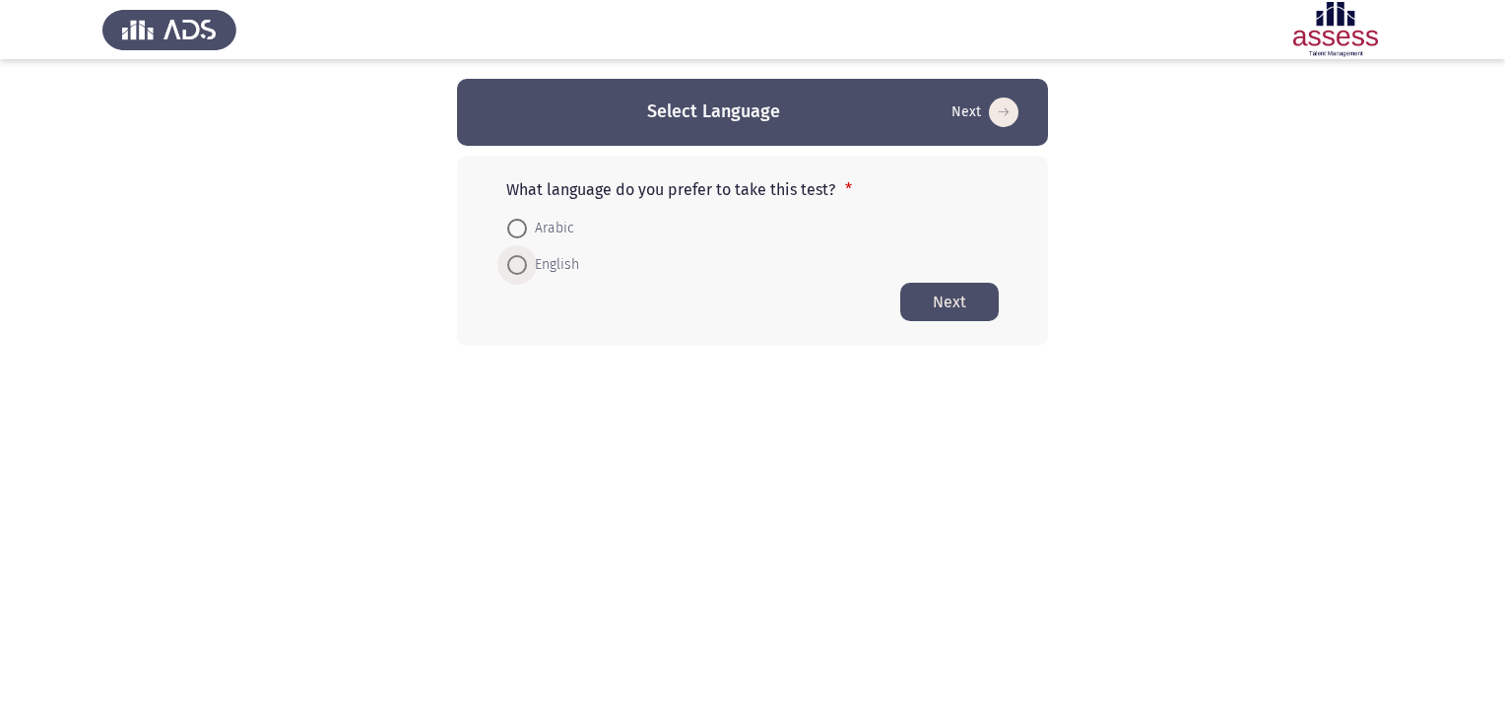
click at [534, 264] on span "English" at bounding box center [553, 265] width 52 height 24
click at [527, 264] on input "English" at bounding box center [517, 265] width 20 height 20
radio input "true"
click at [934, 298] on button "Next" at bounding box center [949, 301] width 99 height 38
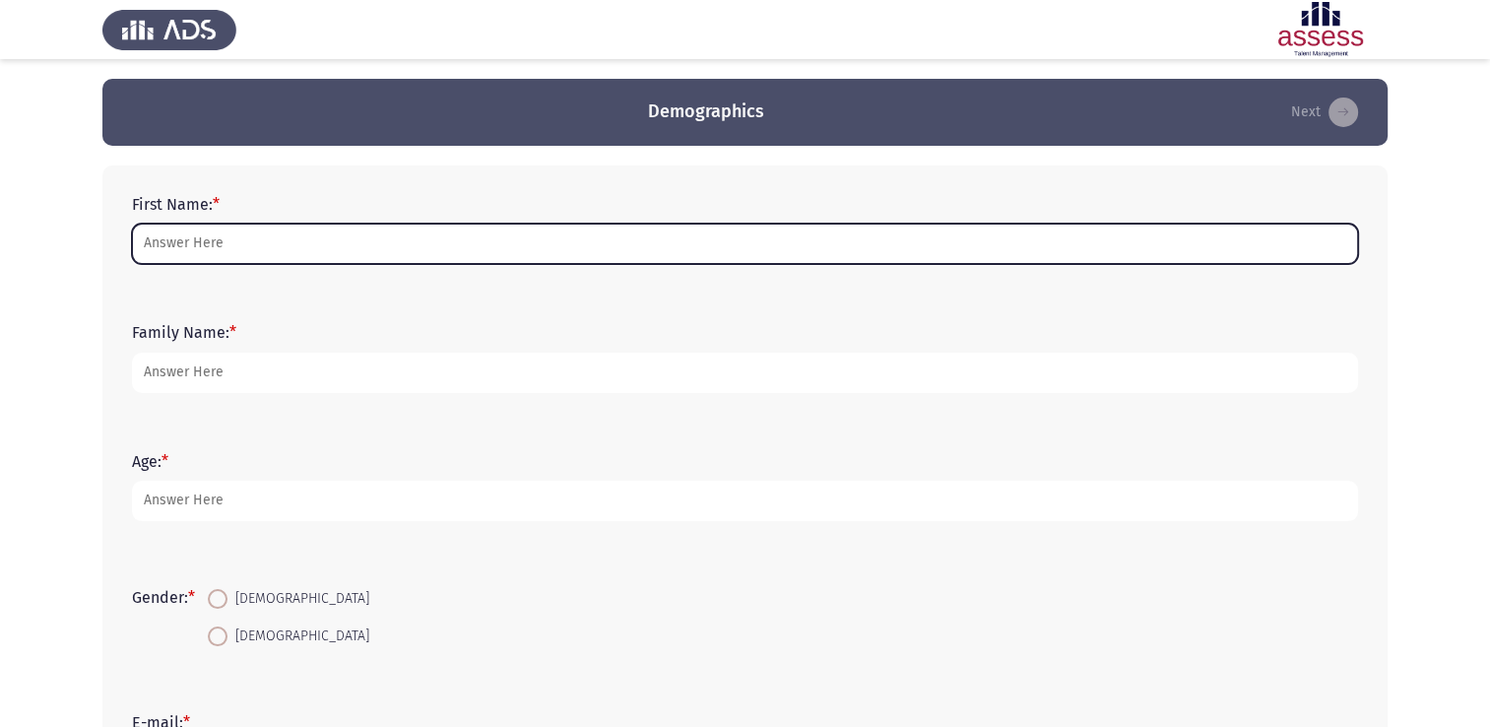
click at [185, 258] on input "First Name: *" at bounding box center [745, 244] width 1226 height 40
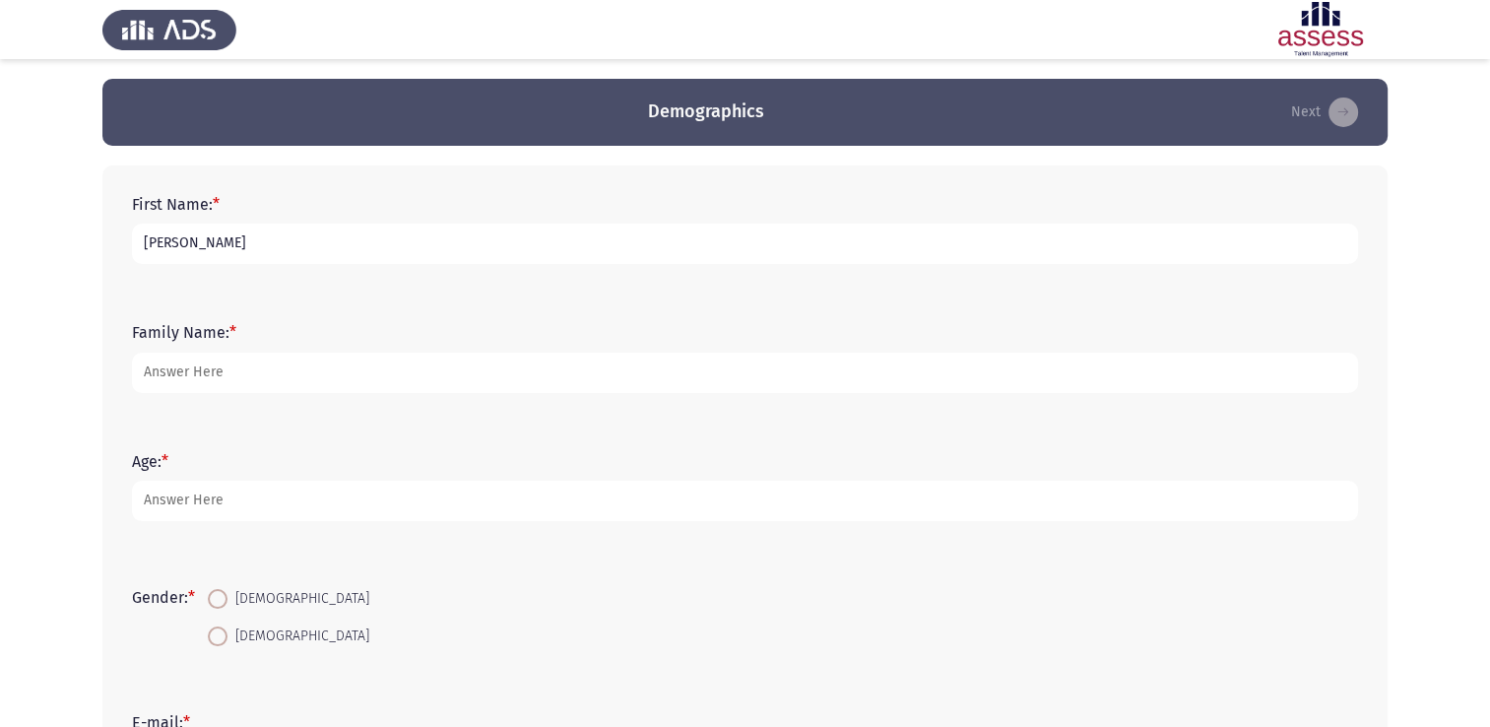
type input "[PERSON_NAME]"
type input "Mairgy"
type input "20"
click at [235, 625] on span "[DEMOGRAPHIC_DATA]" at bounding box center [299, 637] width 142 height 24
click at [228, 626] on input "[DEMOGRAPHIC_DATA]" at bounding box center [218, 636] width 20 height 20
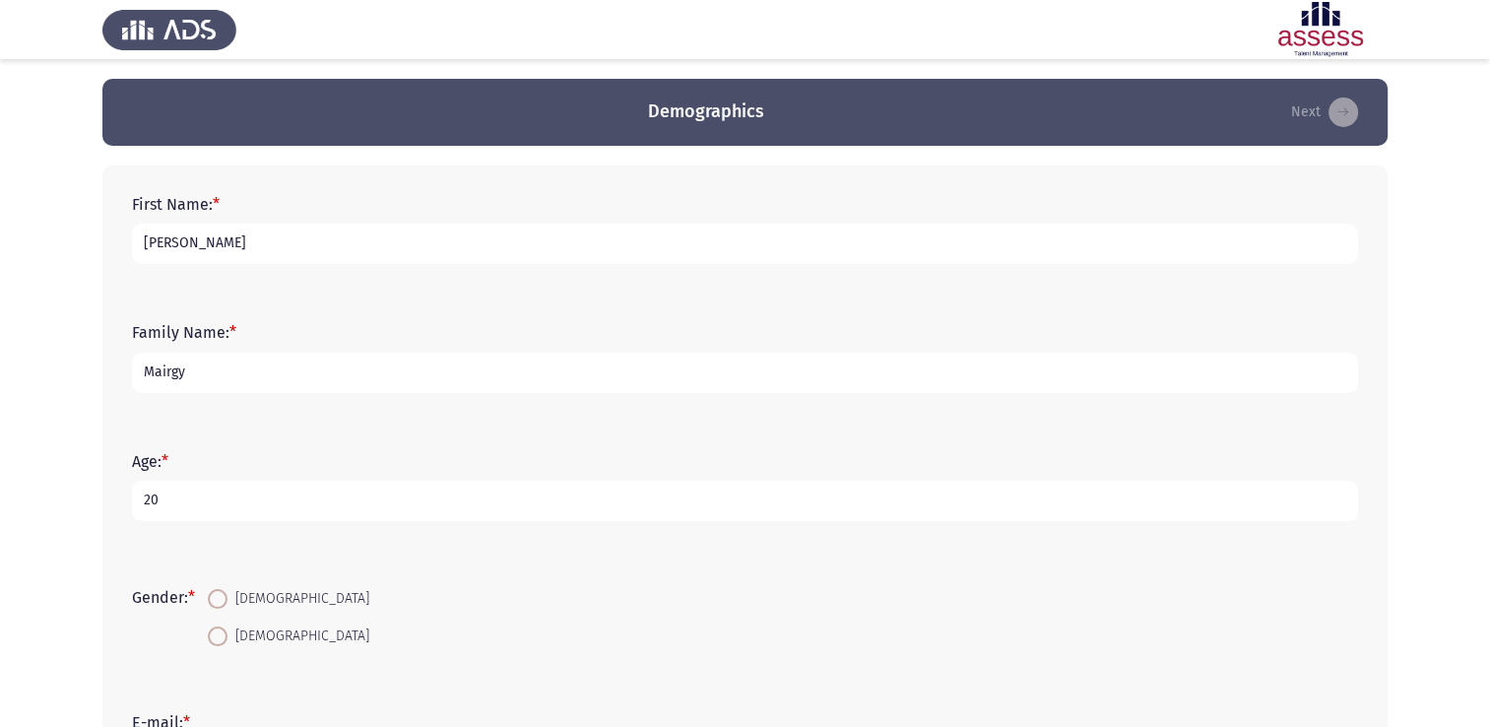
radio input "true"
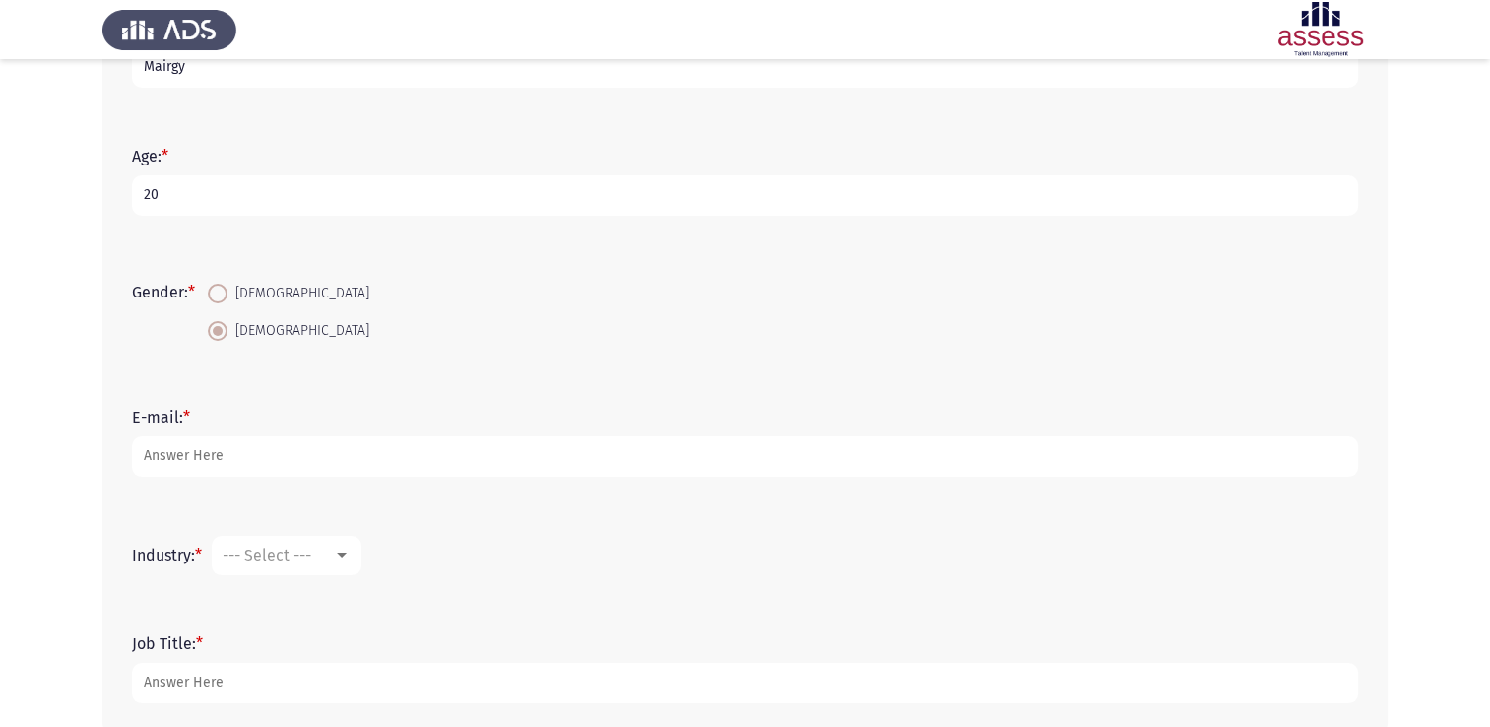
scroll to position [317, 0]
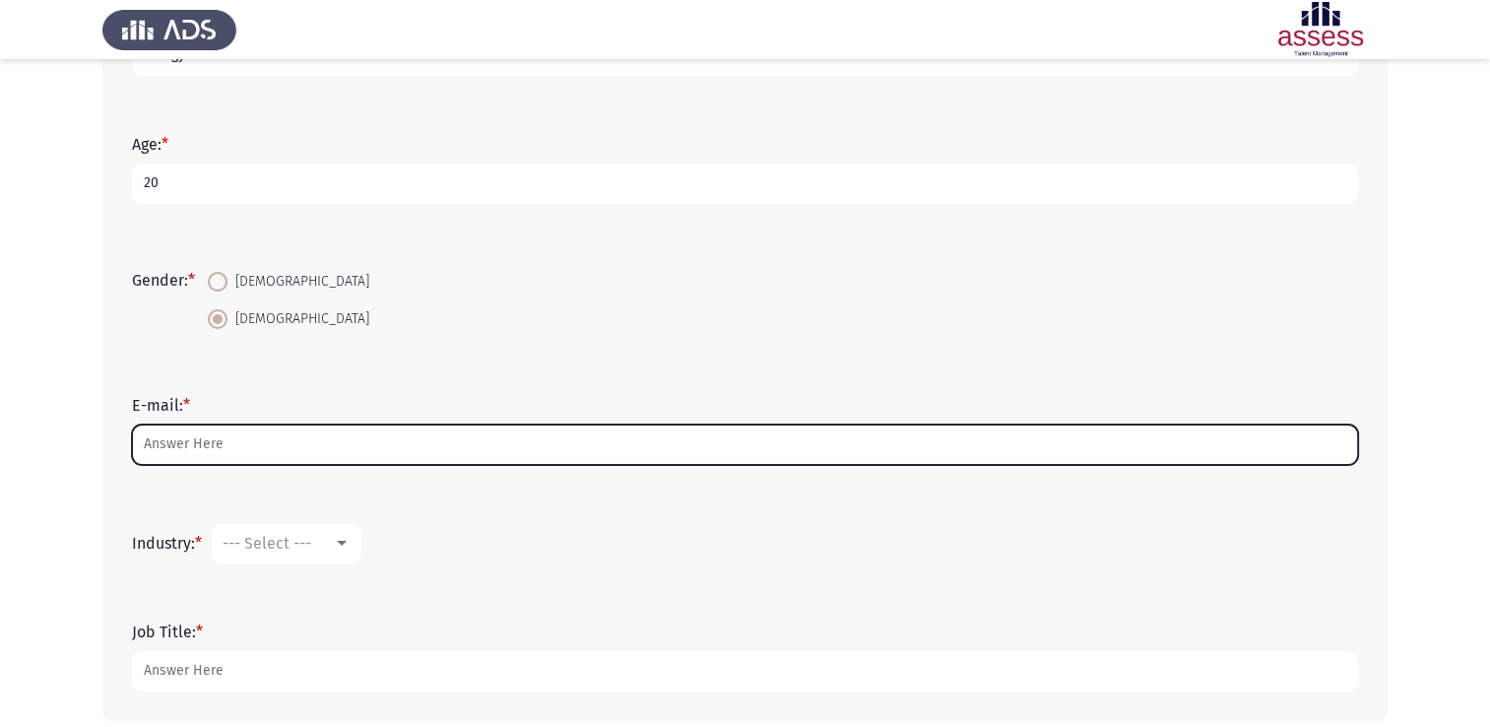
click at [205, 454] on input "E-mail: *" at bounding box center [745, 445] width 1226 height 40
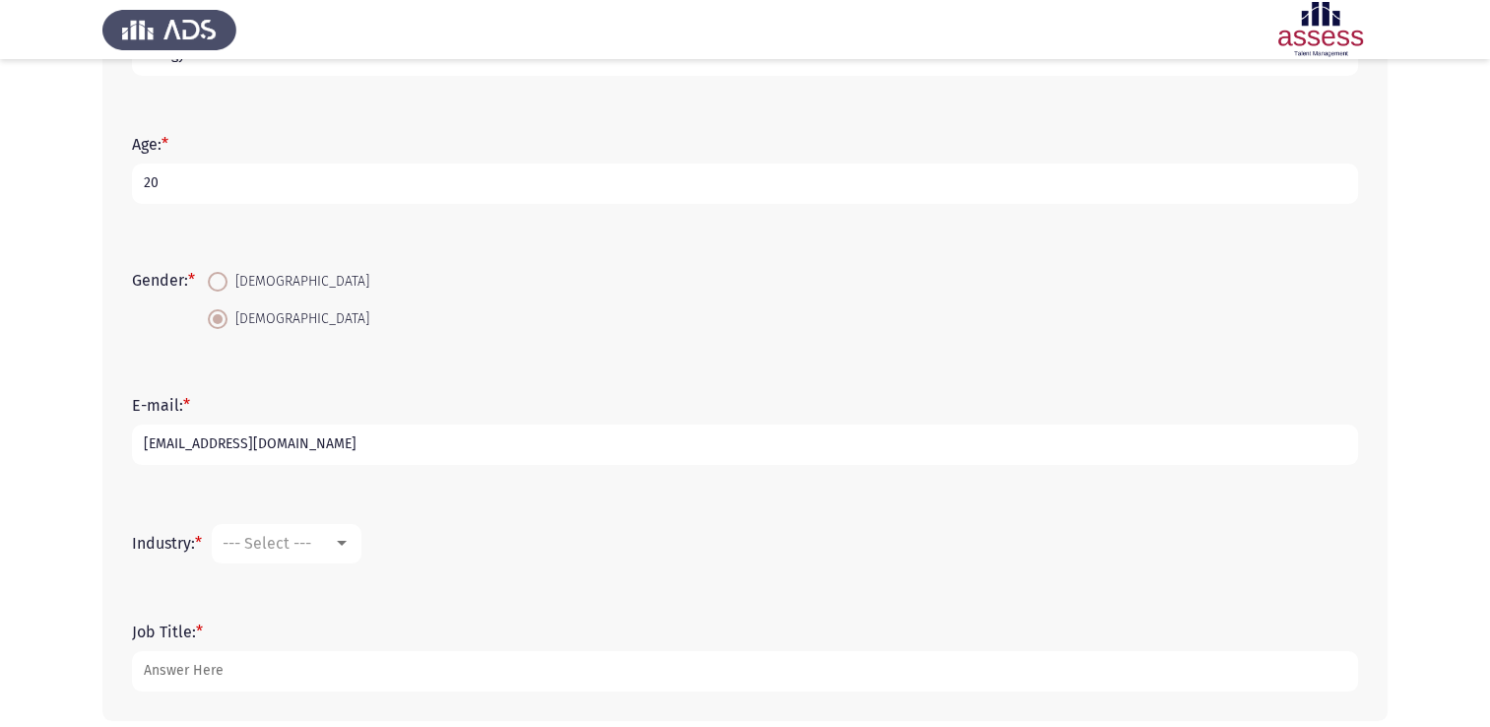
type input "[EMAIL_ADDRESS][DOMAIN_NAME]"
click at [306, 542] on span "--- Select ---" at bounding box center [267, 543] width 89 height 19
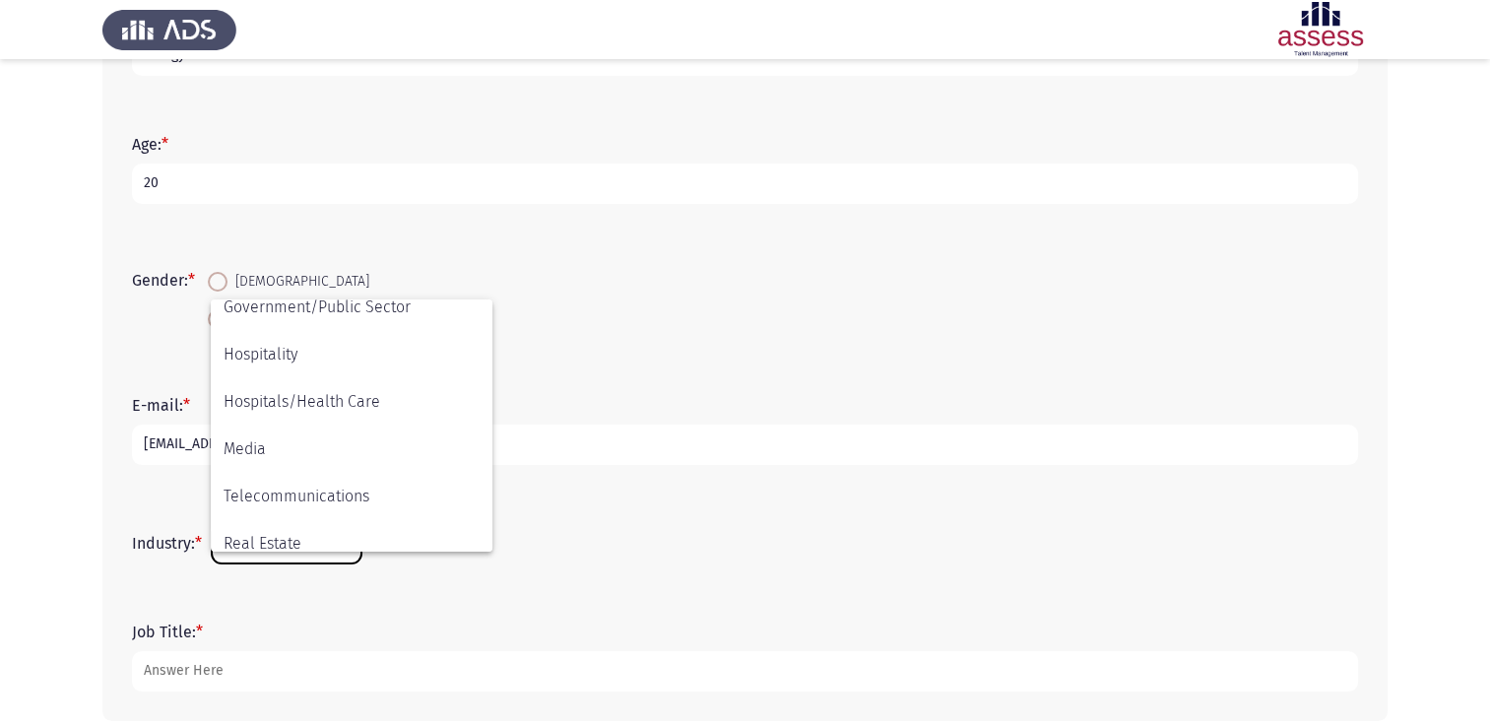
scroll to position [646, 0]
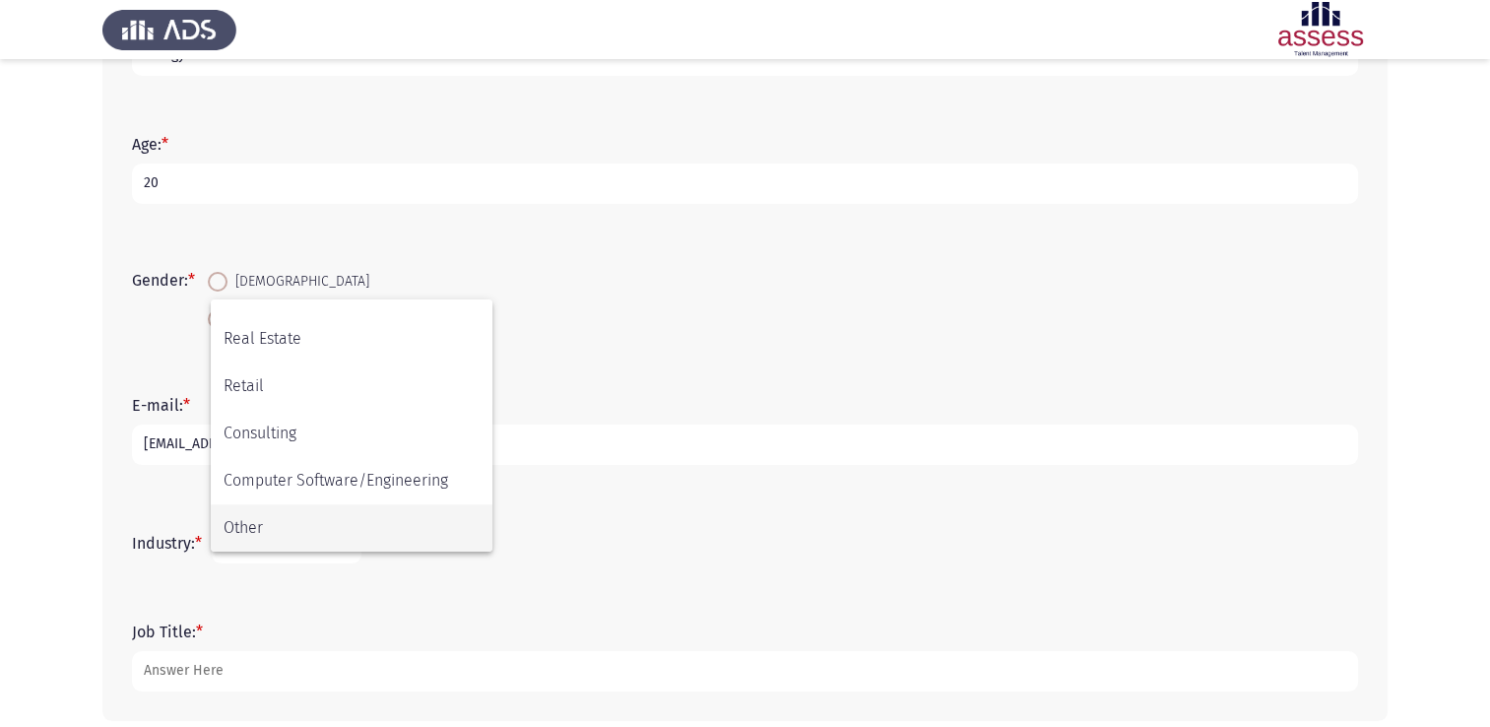
click at [252, 523] on span "Other" at bounding box center [352, 527] width 256 height 47
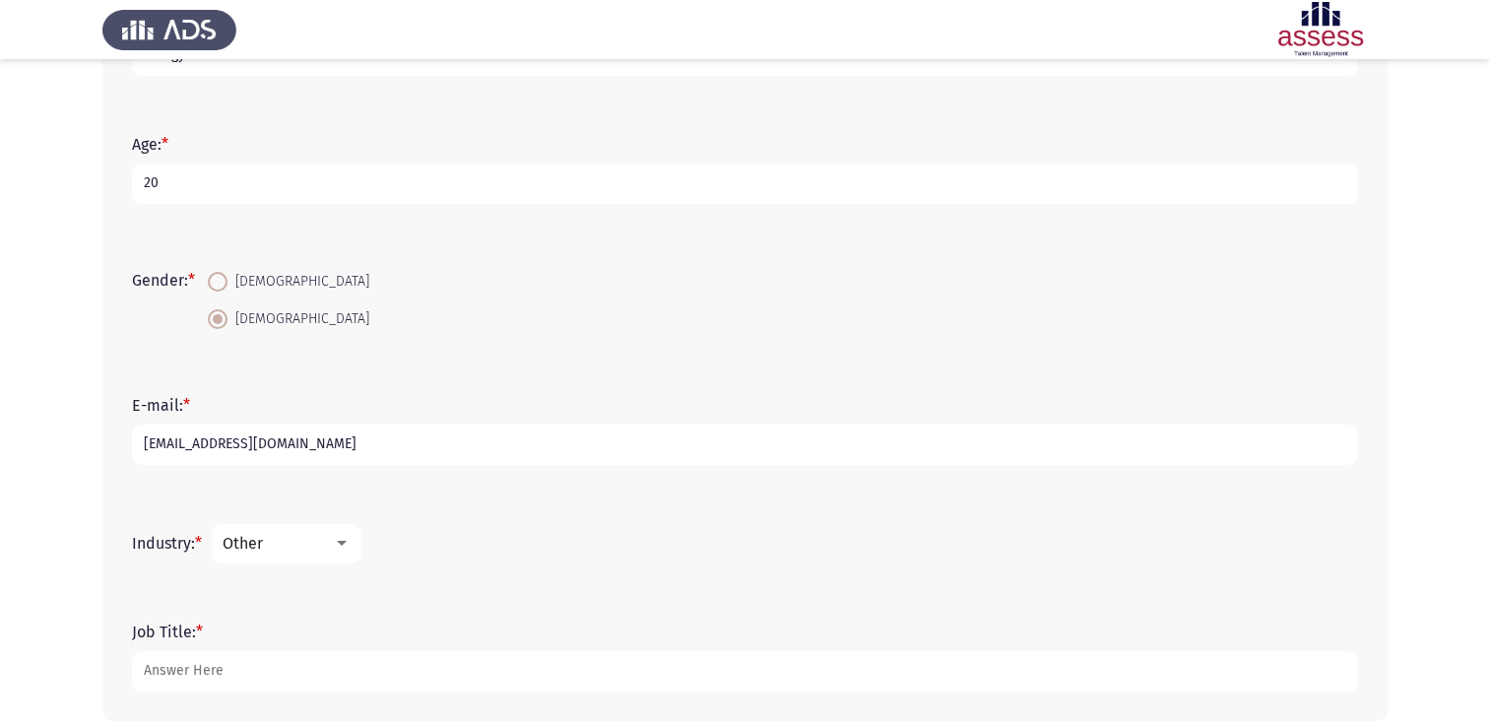
scroll to position [409, 0]
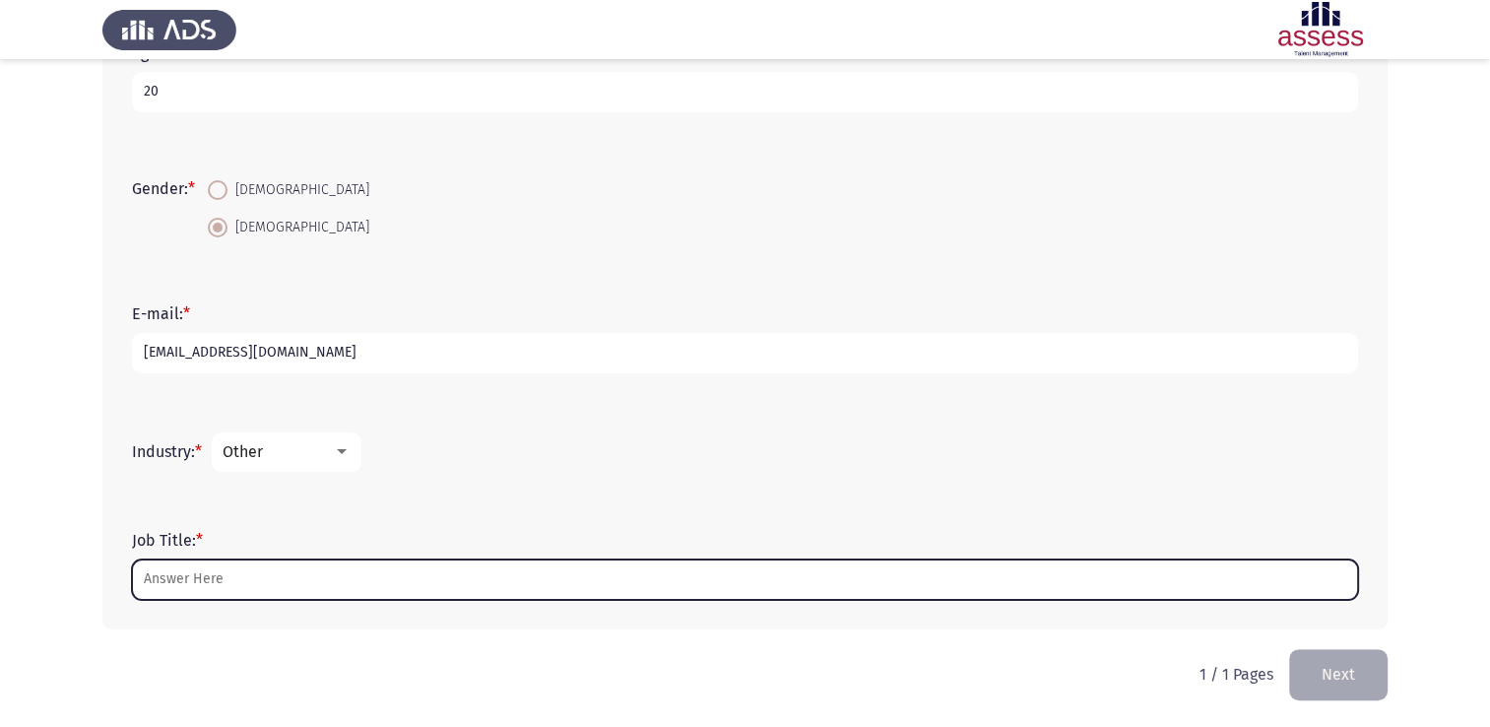
click at [232, 568] on input "Job Title: *" at bounding box center [745, 580] width 1226 height 40
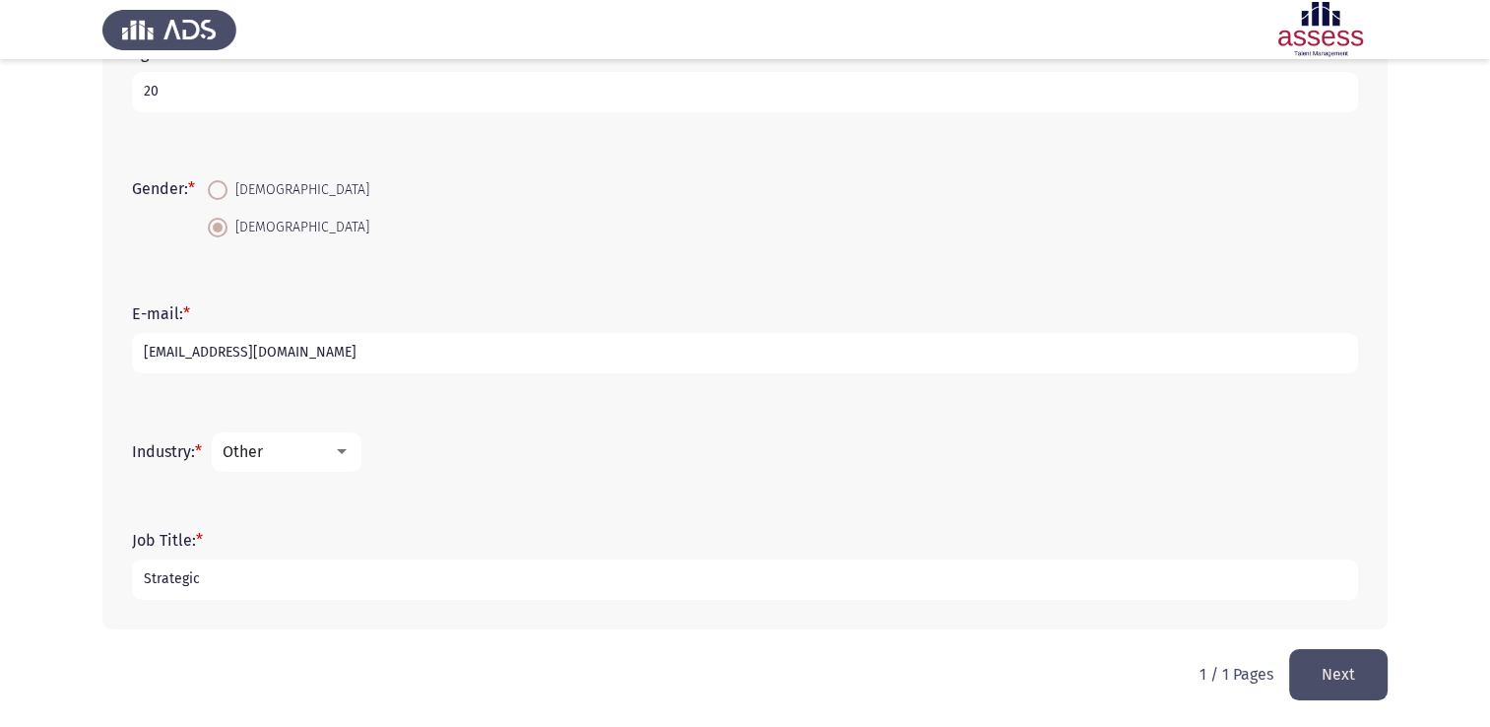
type input "Strategic"
click at [1358, 680] on button "Next" at bounding box center [1338, 674] width 99 height 50
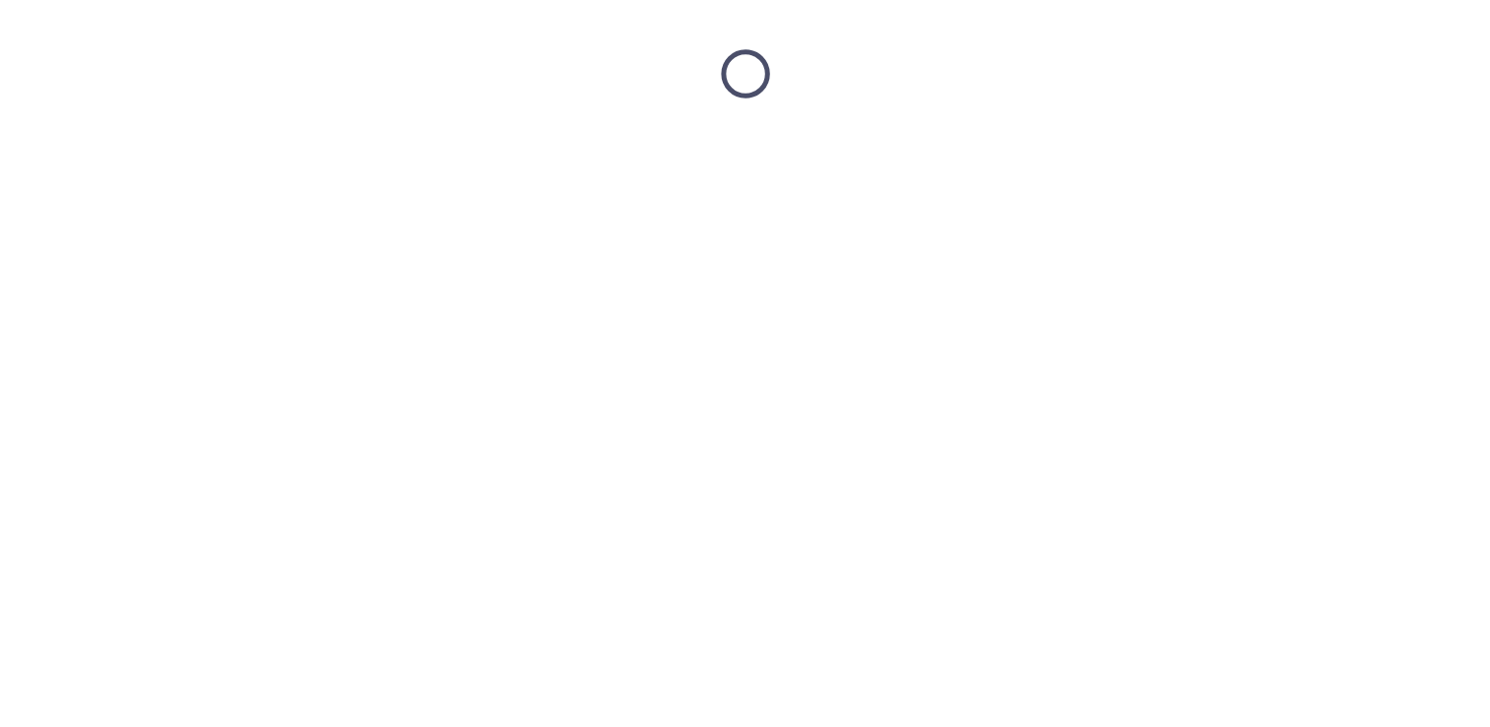
scroll to position [0, 0]
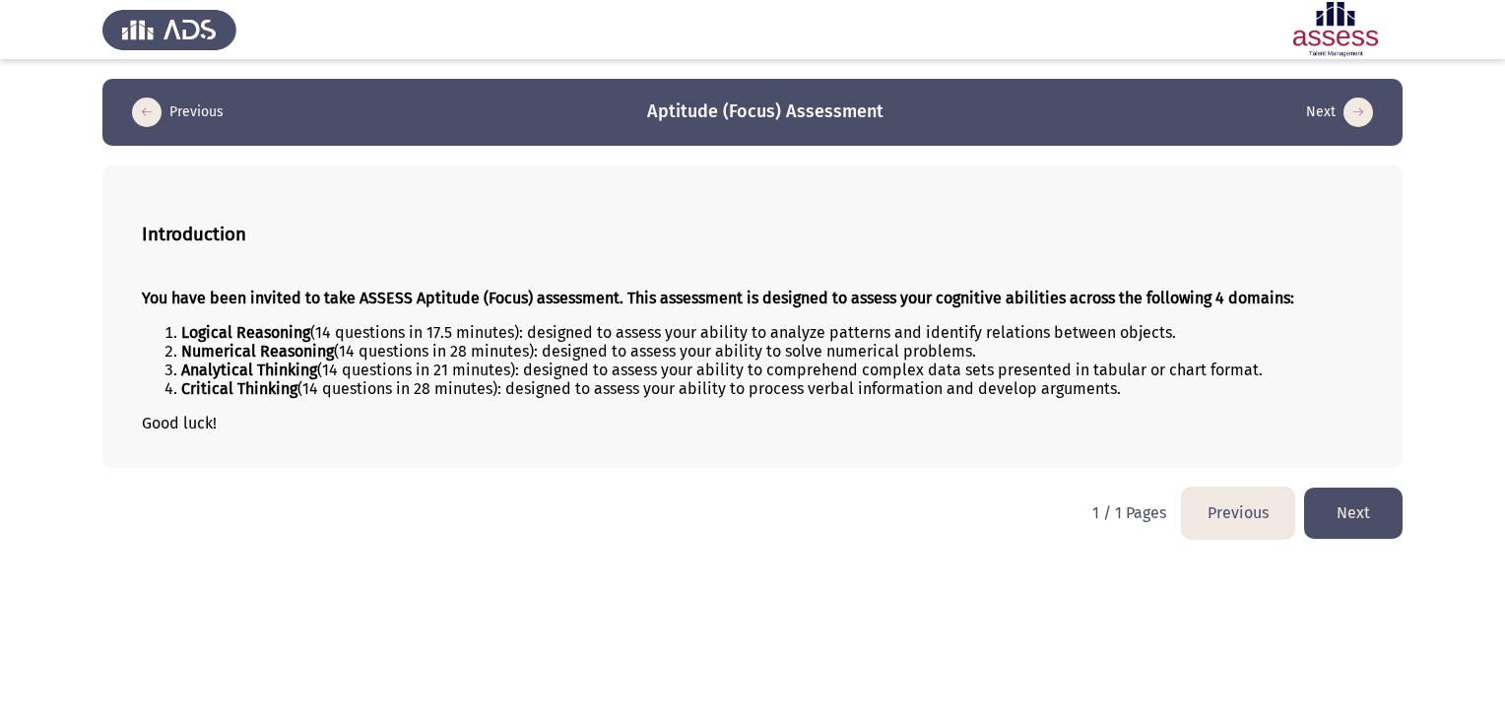
click at [1379, 523] on button "Next" at bounding box center [1353, 513] width 99 height 50
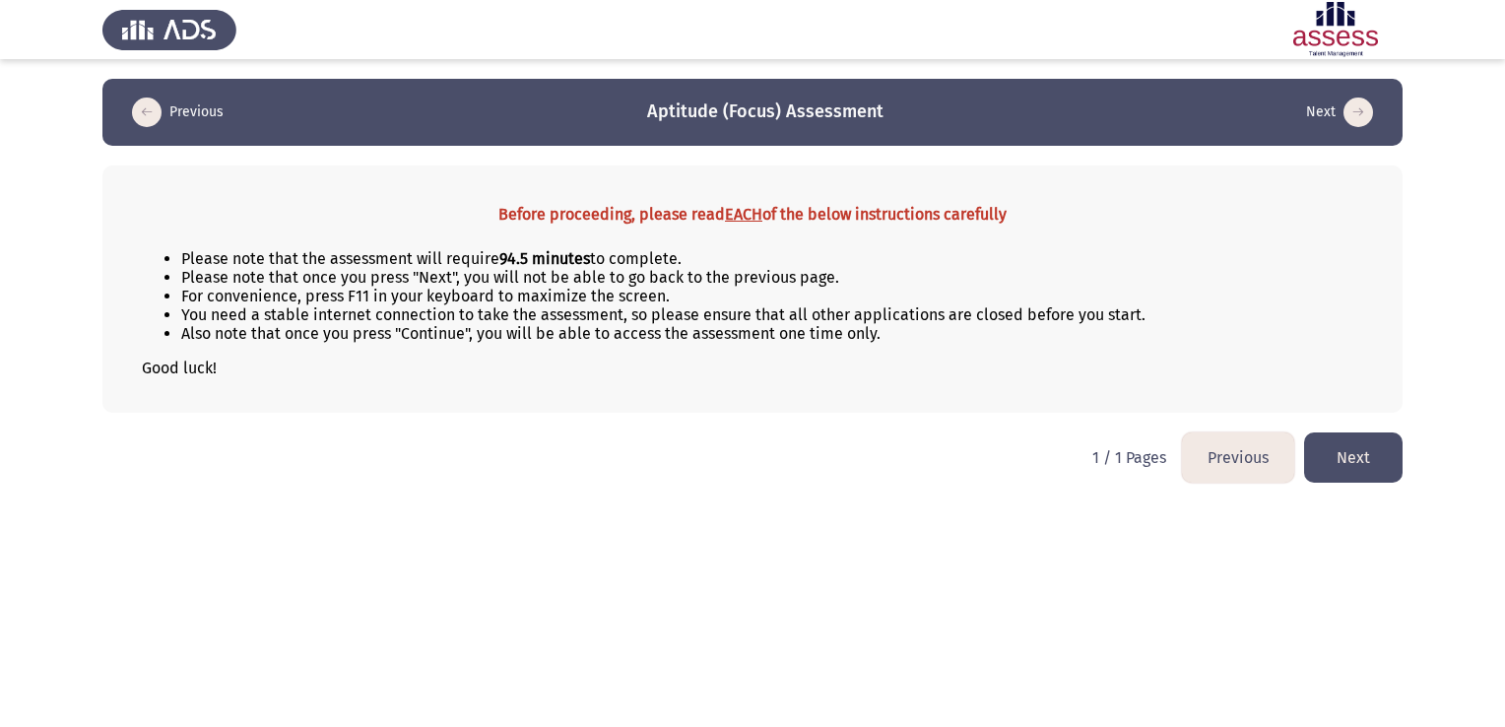
click at [1365, 463] on button "Next" at bounding box center [1353, 457] width 99 height 50
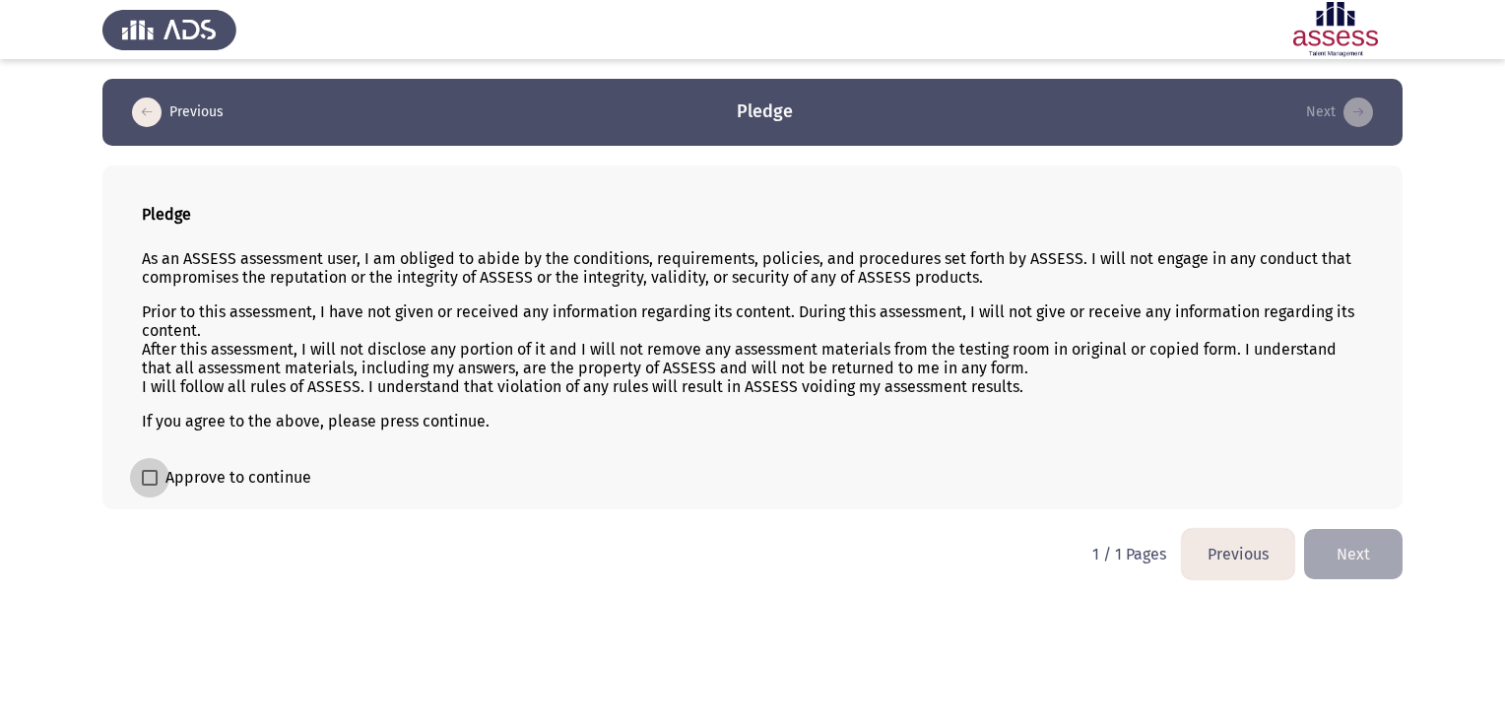
click at [154, 472] on span at bounding box center [150, 478] width 16 height 16
click at [150, 486] on input "Approve to continue" at bounding box center [149, 486] width 1 height 1
checkbox input "true"
click at [1355, 541] on button "Next" at bounding box center [1353, 554] width 99 height 50
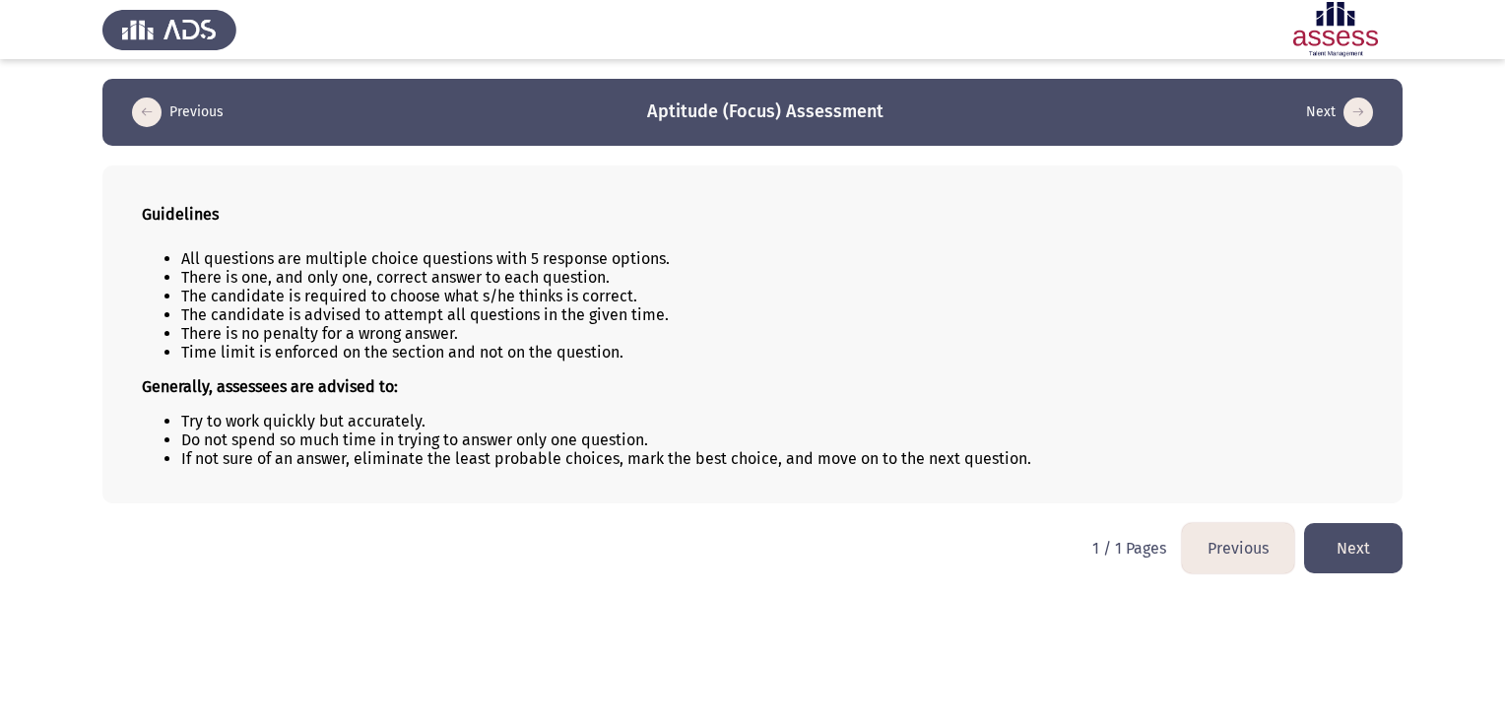
click at [1355, 541] on button "Next" at bounding box center [1353, 548] width 99 height 50
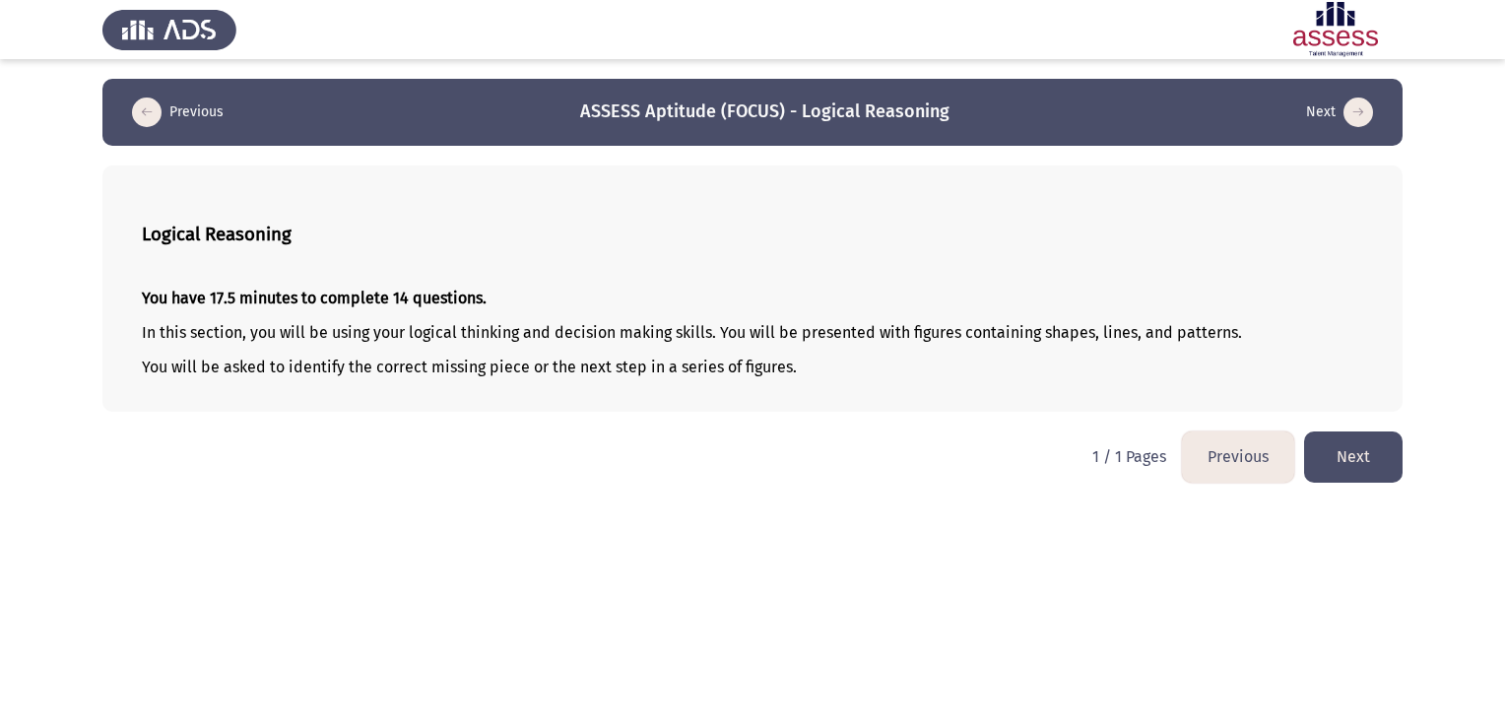
click at [1381, 467] on button "Next" at bounding box center [1353, 456] width 99 height 50
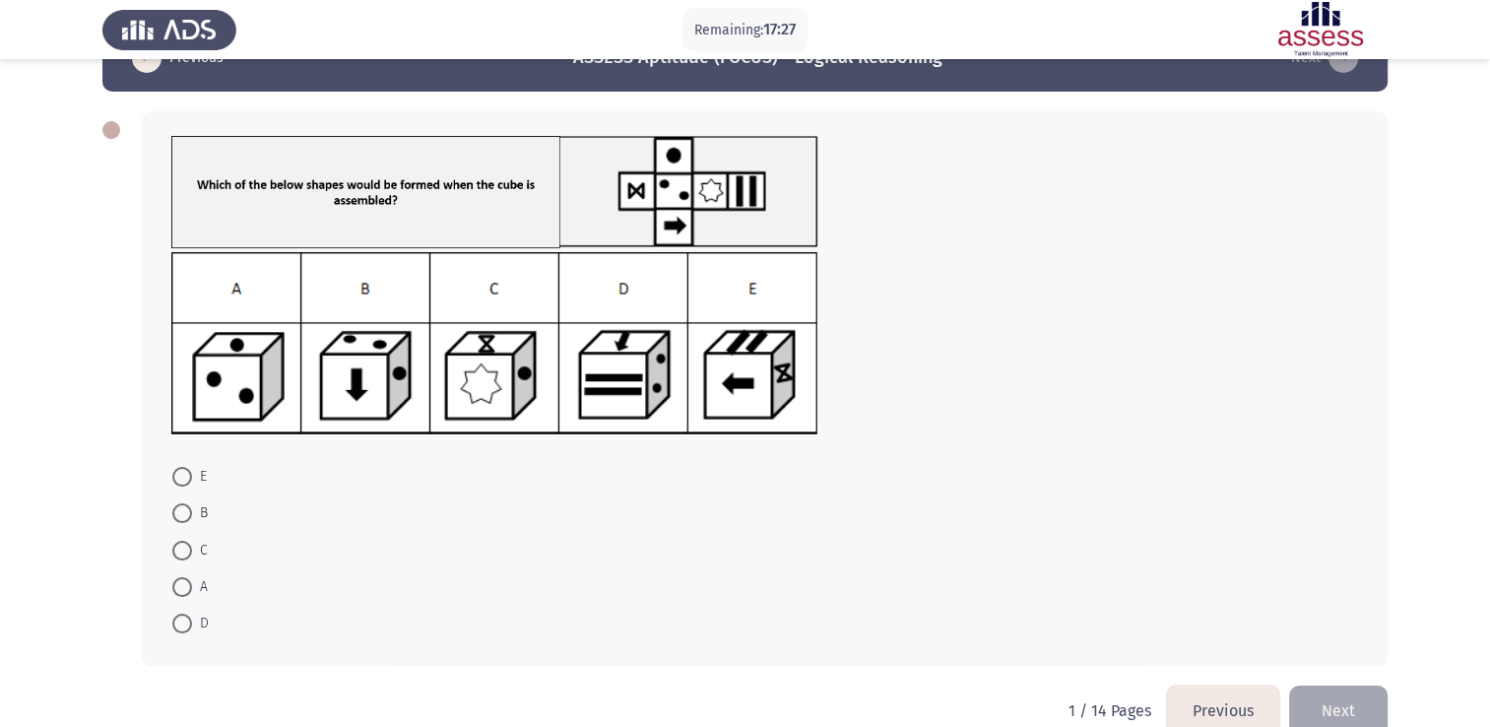
scroll to position [55, 0]
click at [179, 585] on span at bounding box center [182, 586] width 20 height 20
click at [179, 585] on input "A" at bounding box center [182, 586] width 20 height 20
radio input "true"
click at [1340, 706] on button "Next" at bounding box center [1338, 709] width 99 height 50
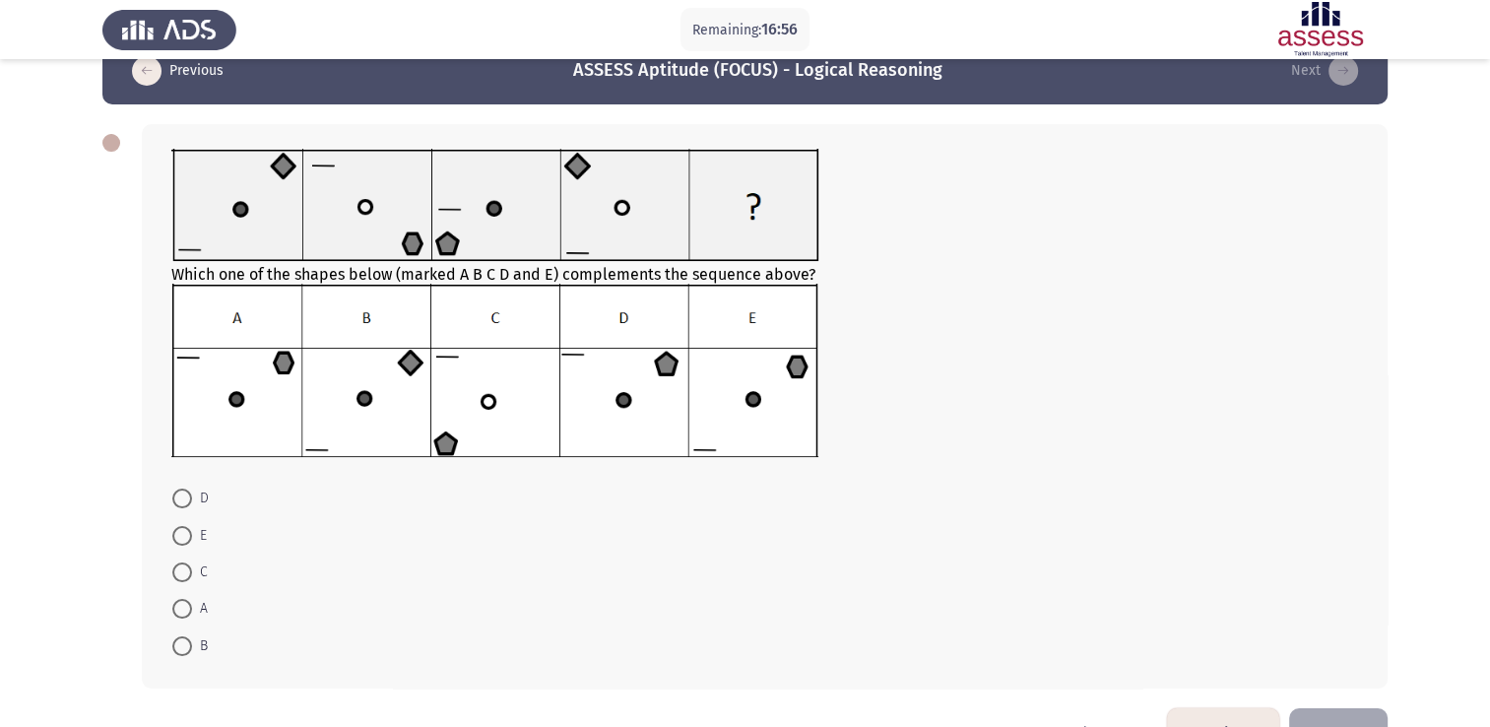
scroll to position [46, 0]
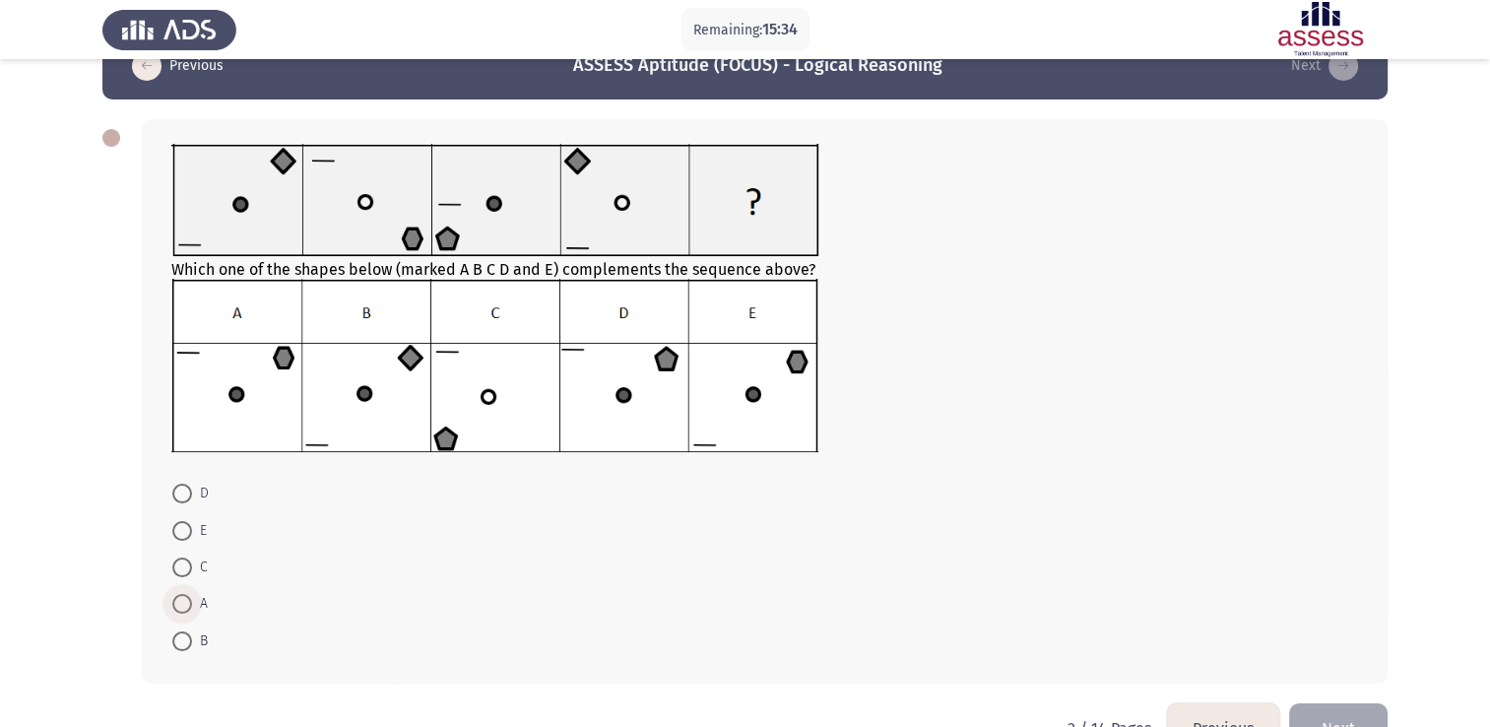
click at [180, 597] on span at bounding box center [182, 604] width 20 height 20
click at [180, 597] on input "A" at bounding box center [182, 604] width 20 height 20
radio input "true"
click at [1336, 710] on button "Next" at bounding box center [1338, 726] width 99 height 50
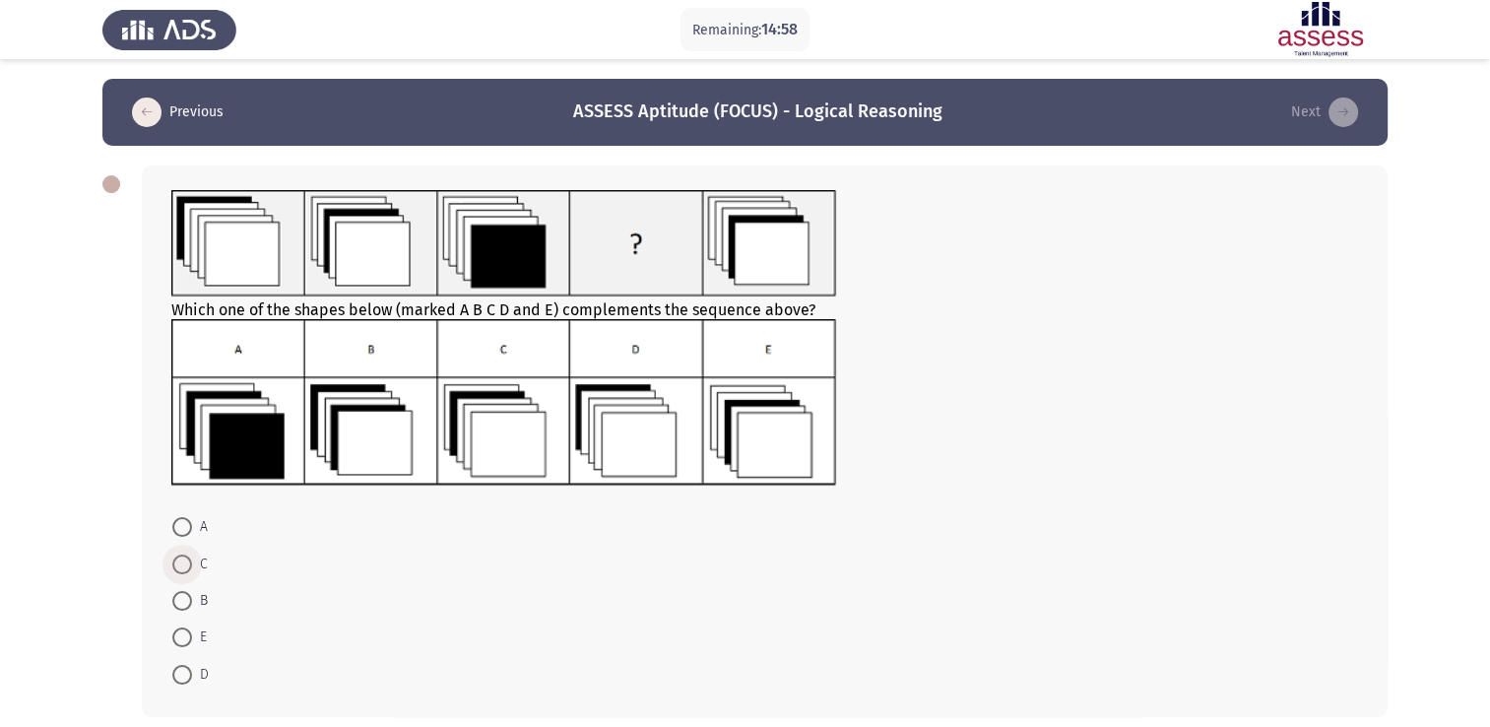
click at [180, 569] on span at bounding box center [182, 565] width 20 height 20
click at [180, 569] on input "C" at bounding box center [182, 565] width 20 height 20
radio input "true"
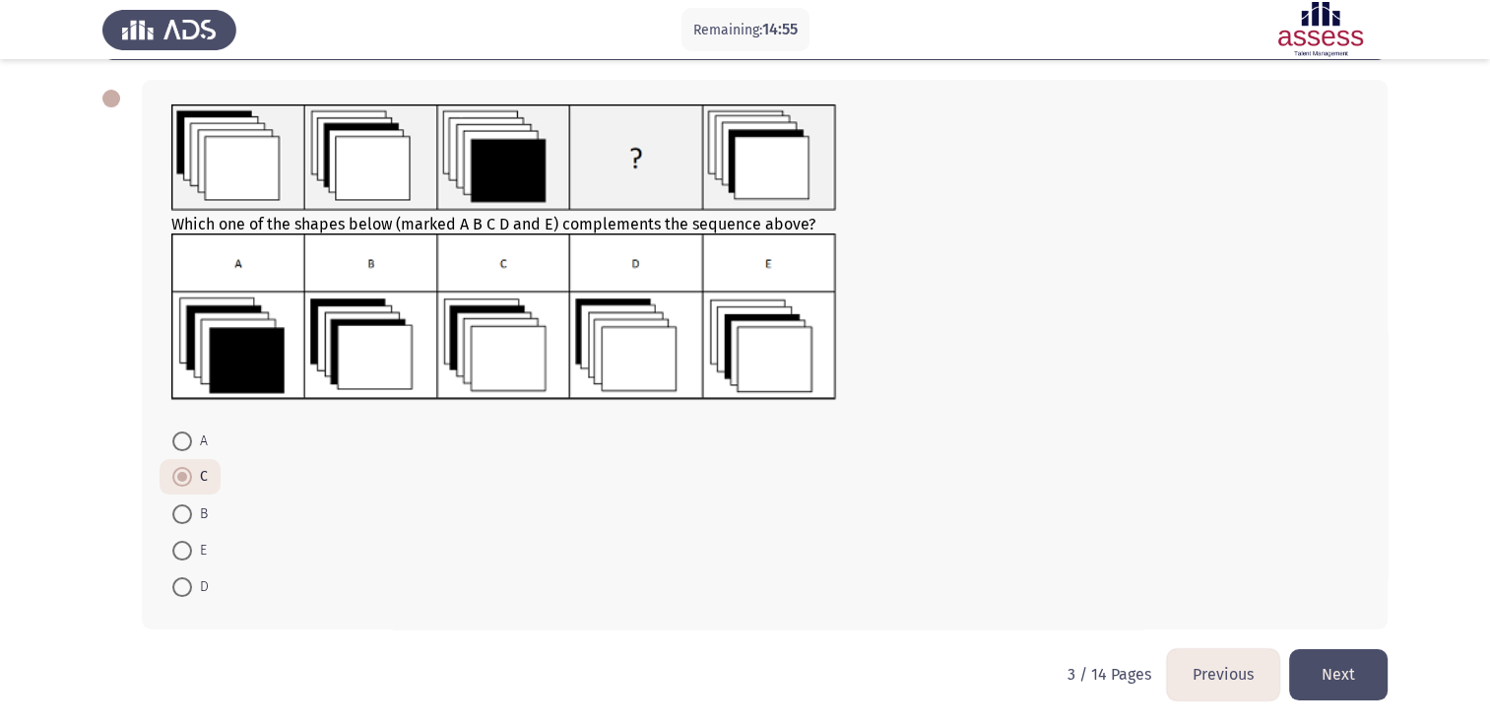
click at [1320, 677] on button "Next" at bounding box center [1338, 674] width 99 height 50
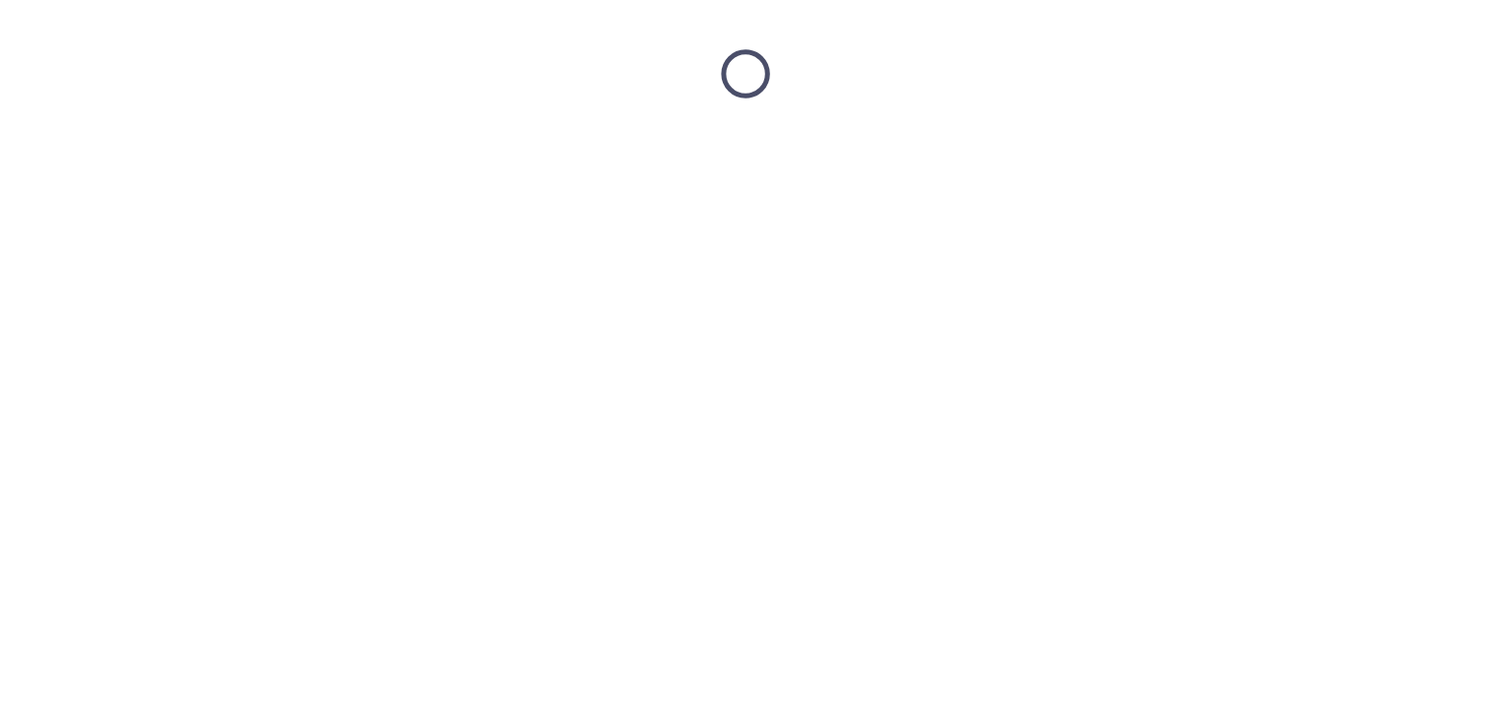
scroll to position [0, 0]
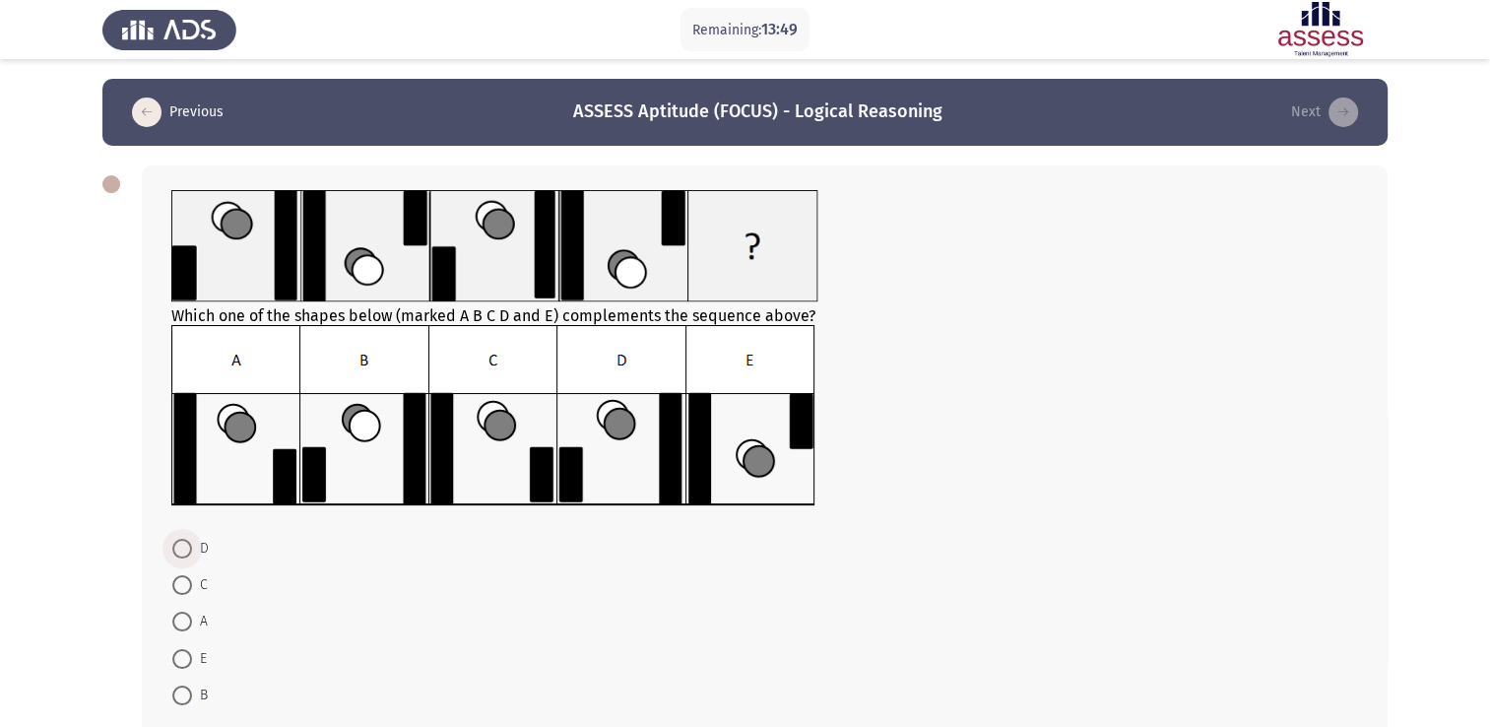
click at [183, 553] on span at bounding box center [182, 549] width 20 height 20
click at [183, 553] on input "D" at bounding box center [182, 549] width 20 height 20
radio input "true"
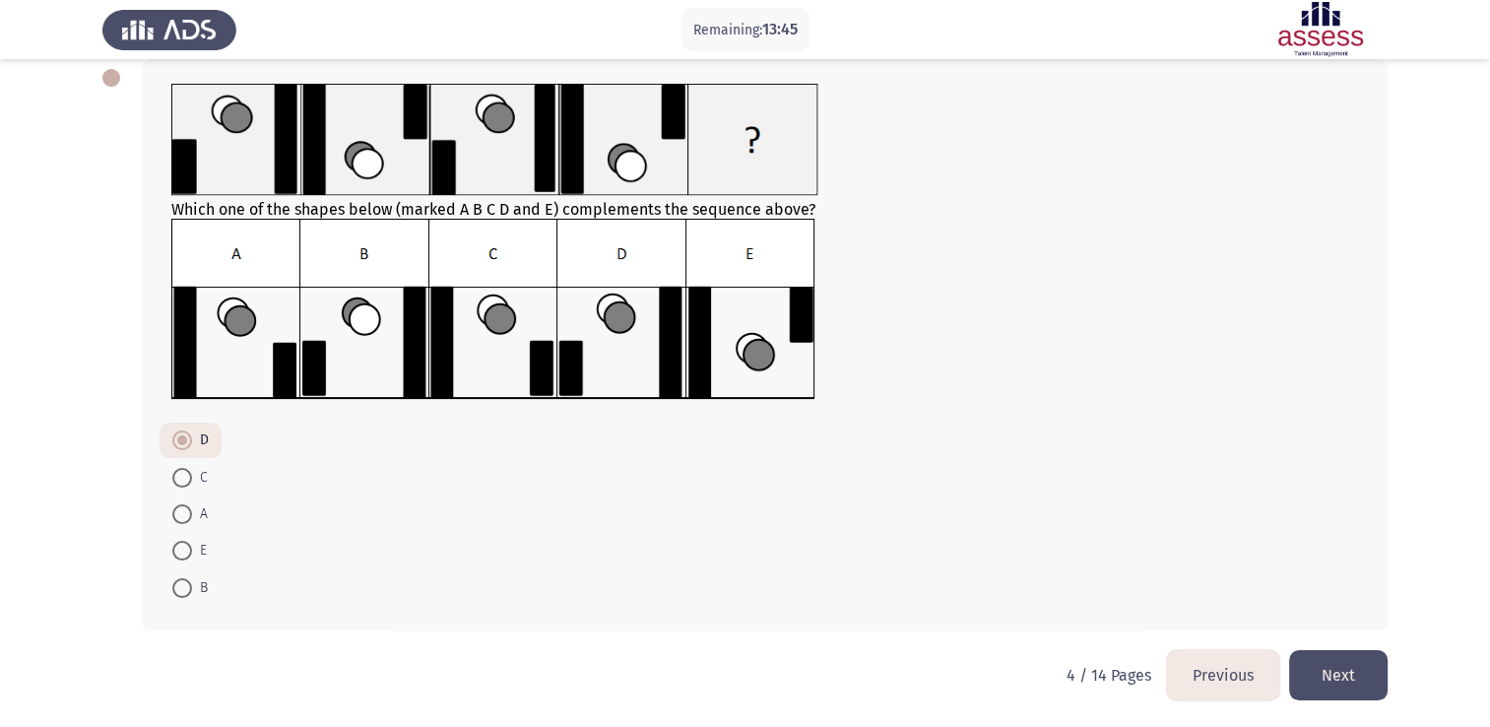
click at [1351, 682] on button "Next" at bounding box center [1338, 675] width 99 height 50
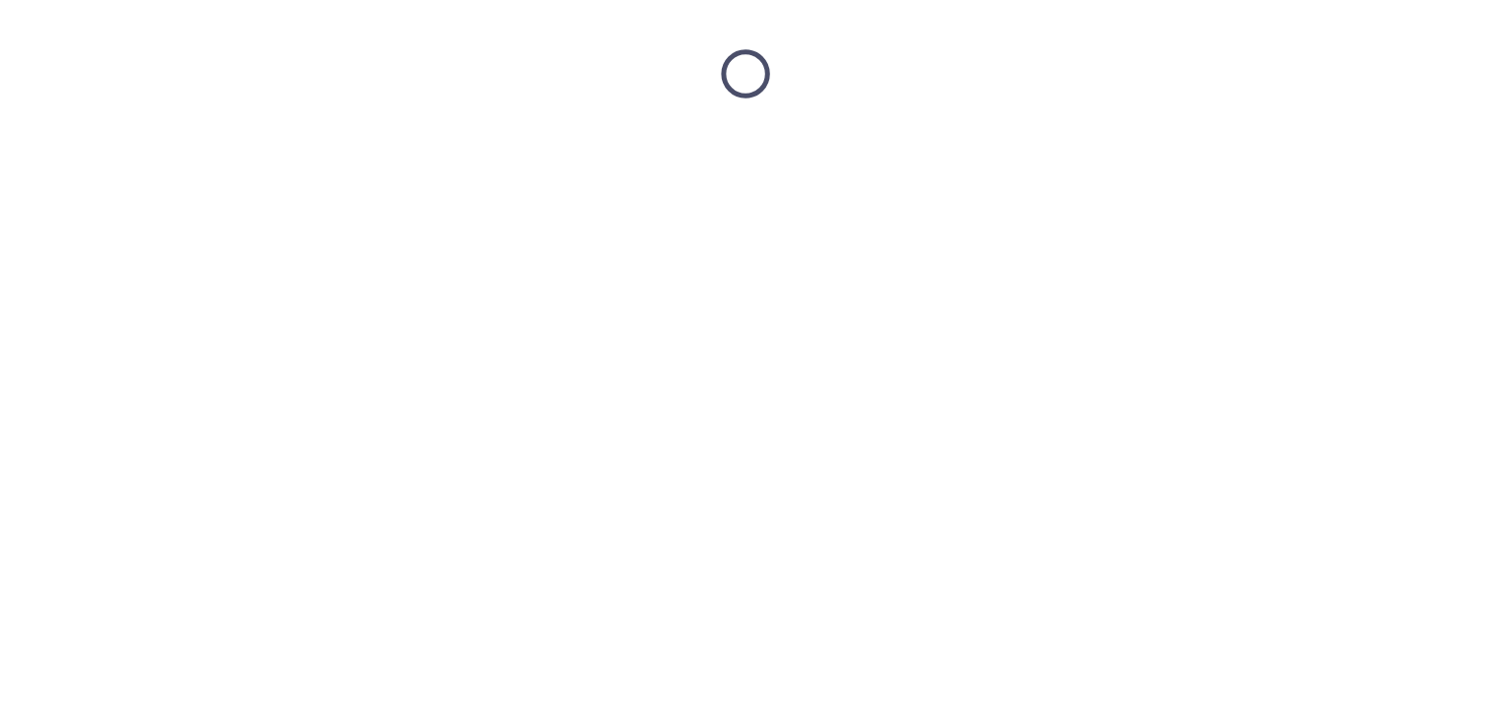
scroll to position [0, 0]
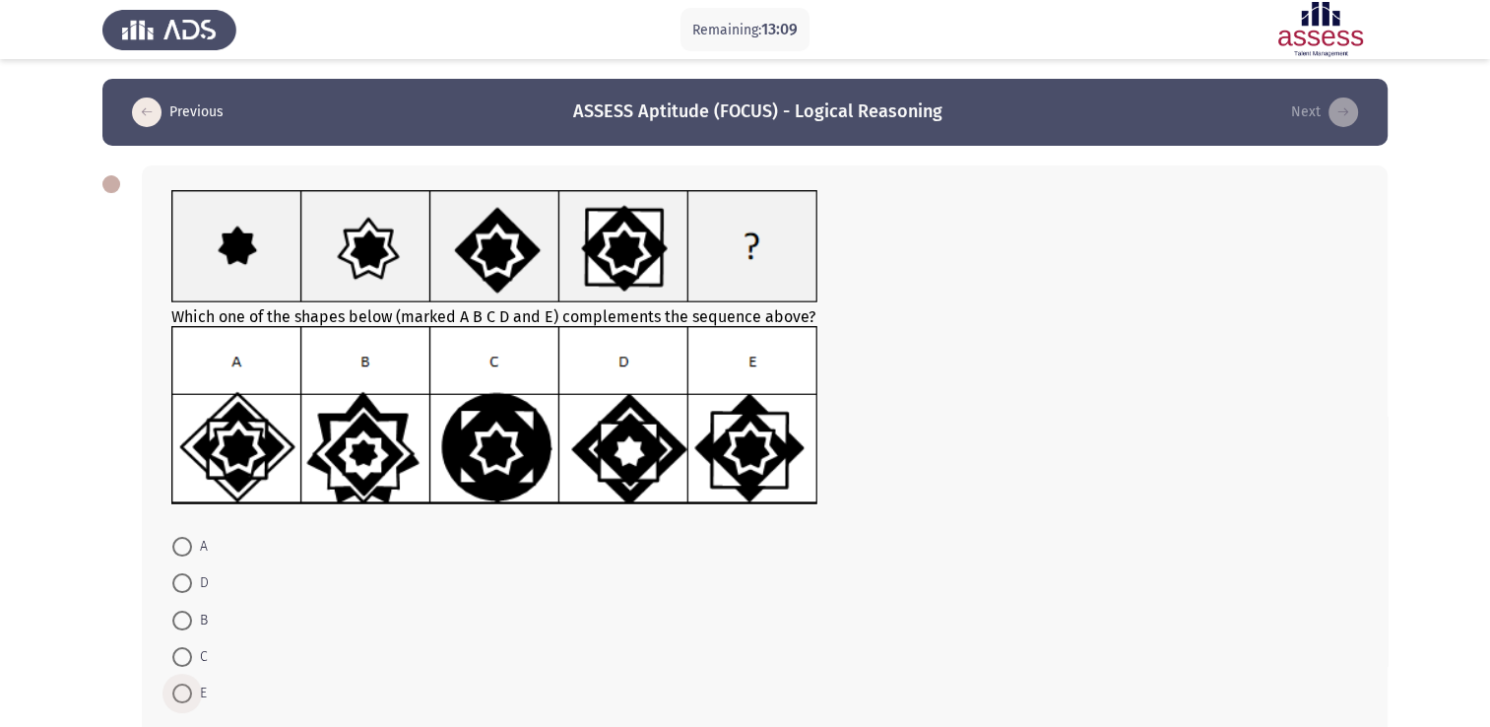
click at [179, 692] on span at bounding box center [182, 694] width 20 height 20
click at [179, 692] on input "E" at bounding box center [182, 694] width 20 height 20
radio input "true"
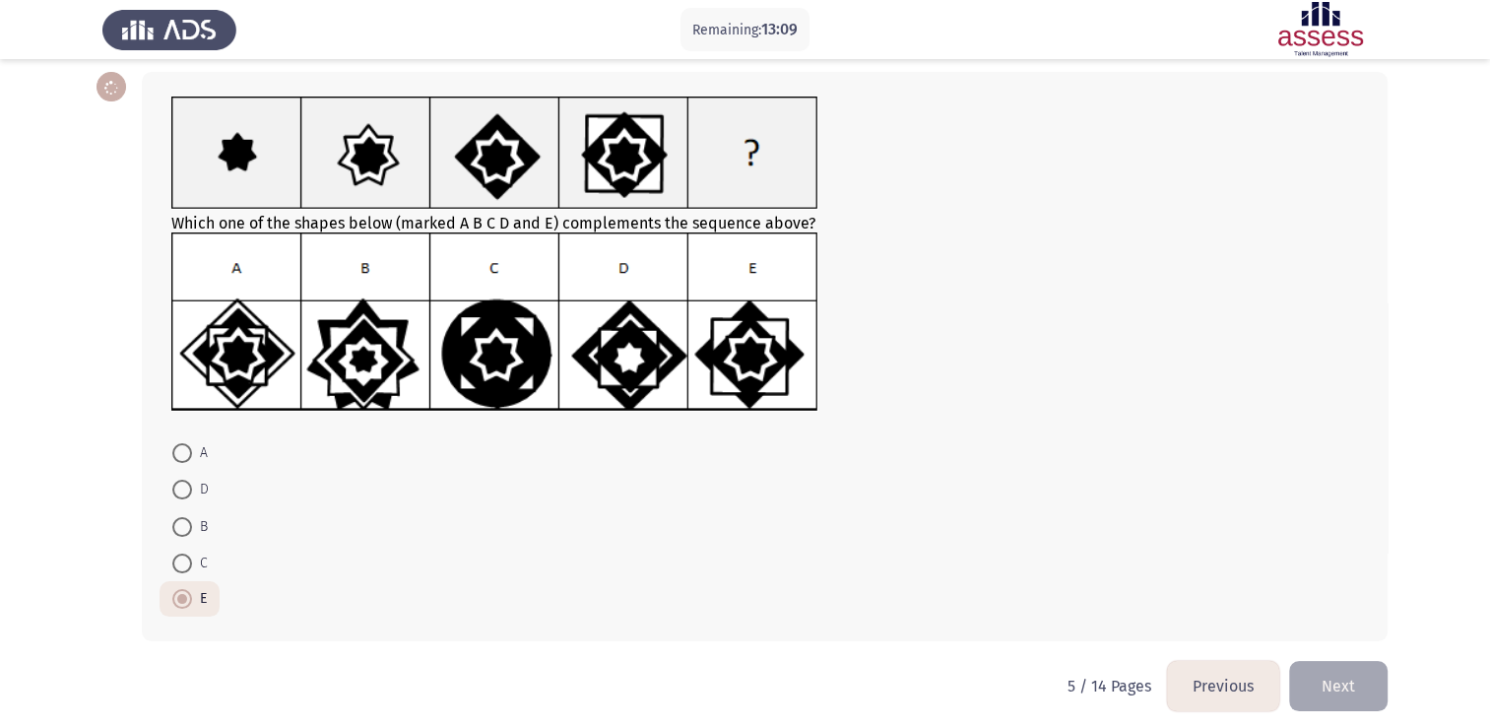
scroll to position [105, 0]
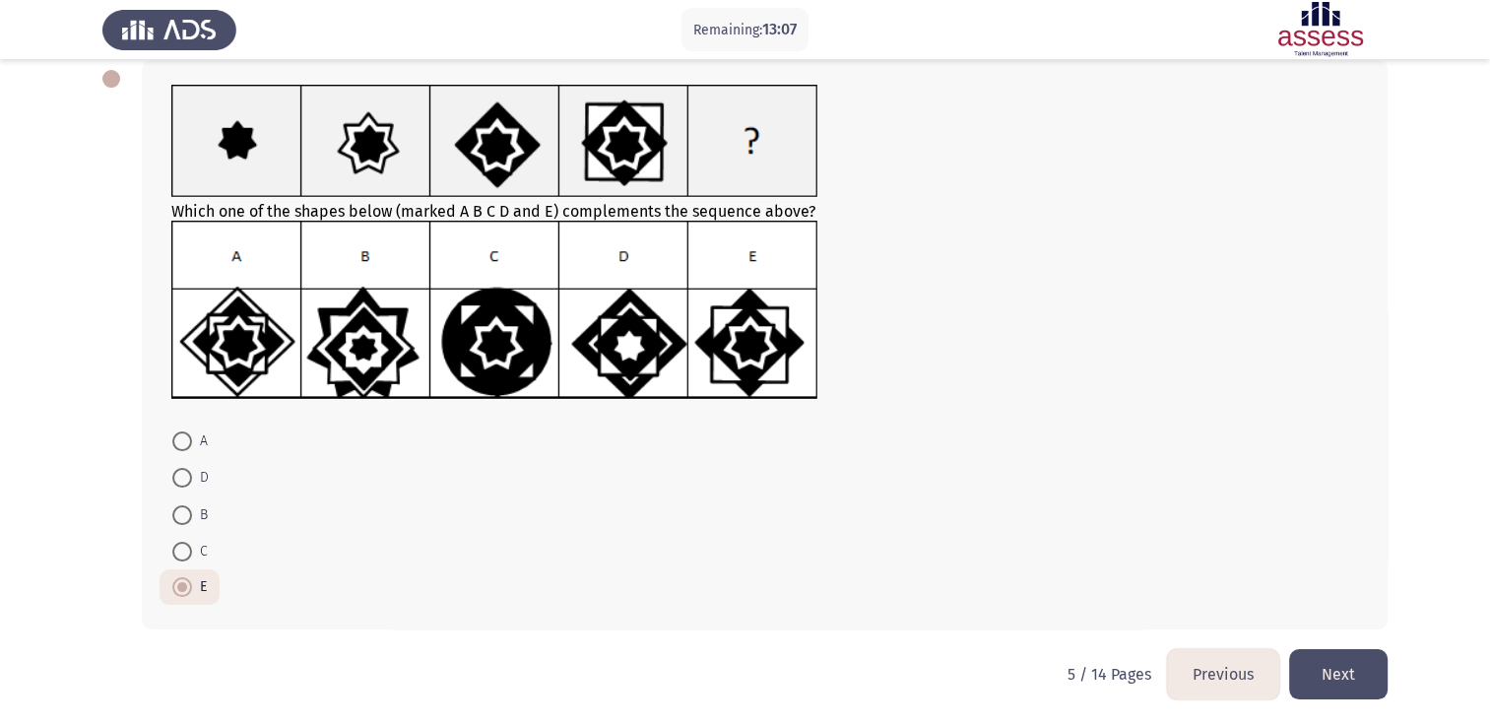
click at [1352, 657] on button "Next" at bounding box center [1338, 674] width 99 height 50
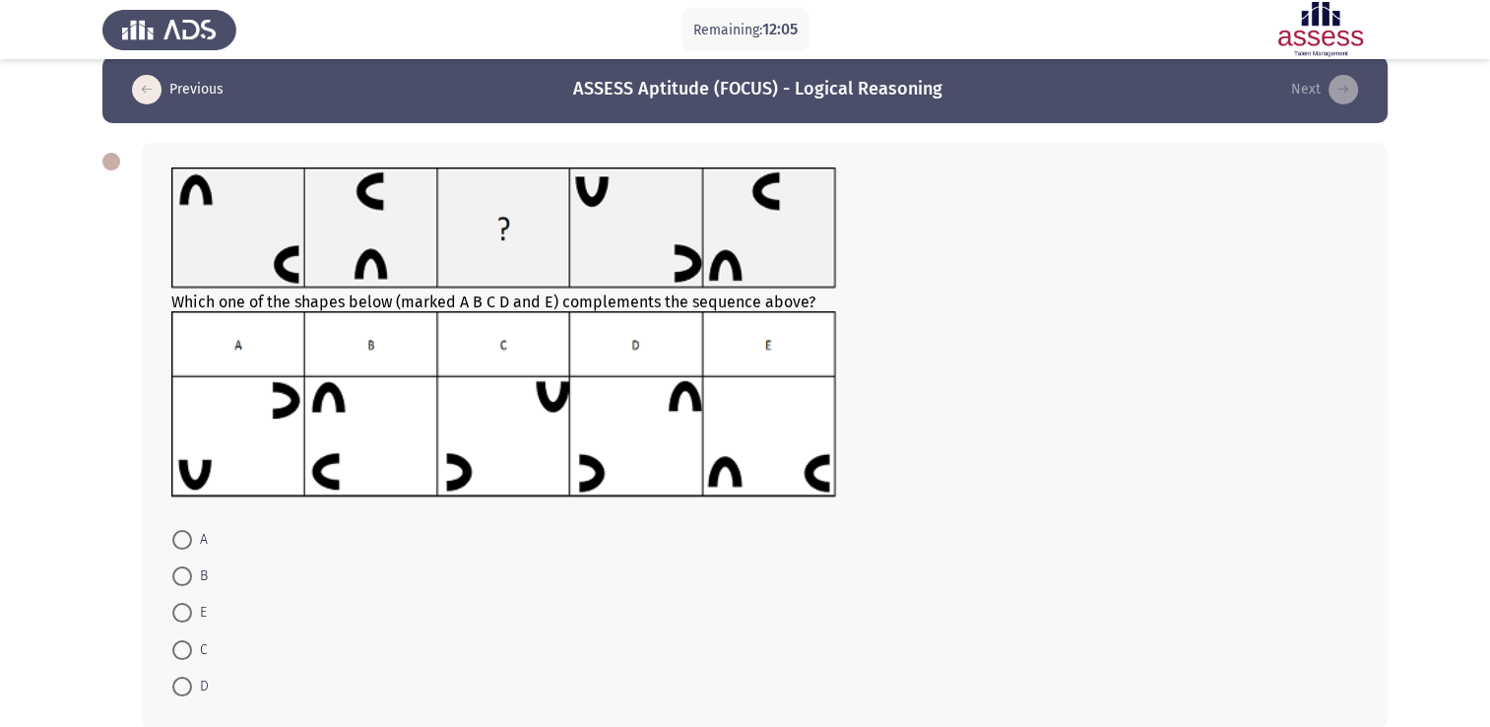
scroll to position [24, 0]
click at [177, 567] on span at bounding box center [182, 575] width 20 height 20
click at [177, 567] on input "B" at bounding box center [182, 575] width 20 height 20
radio input "true"
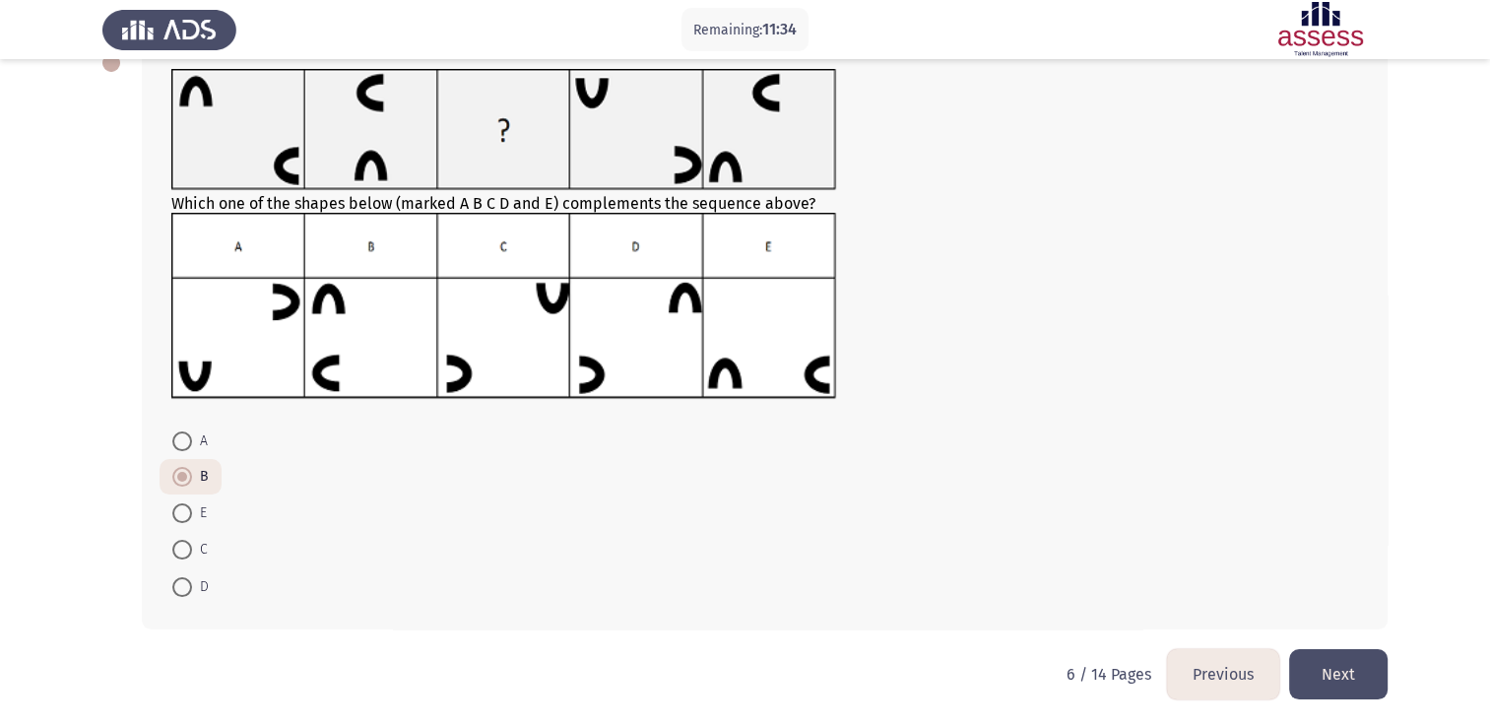
click at [1335, 660] on button "Next" at bounding box center [1338, 674] width 99 height 50
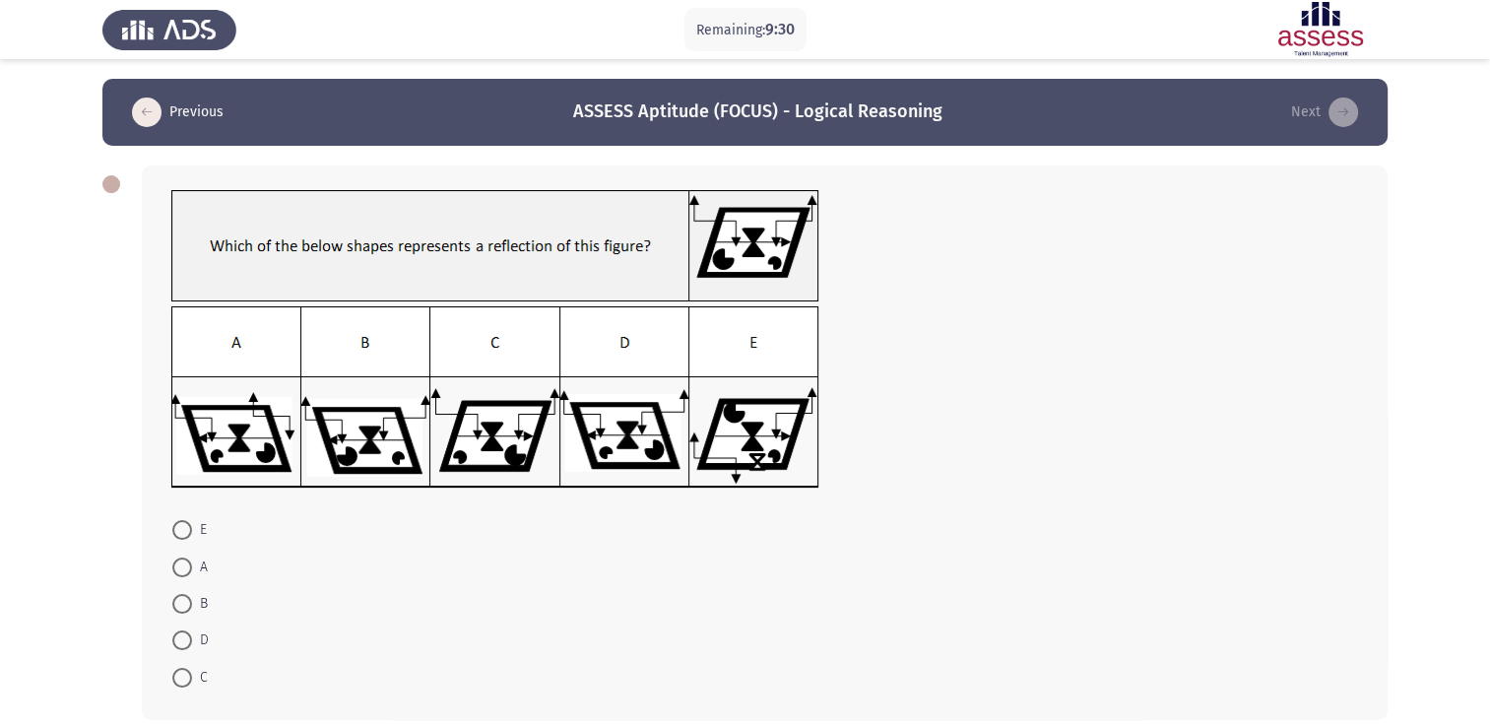
scroll to position [90, 0]
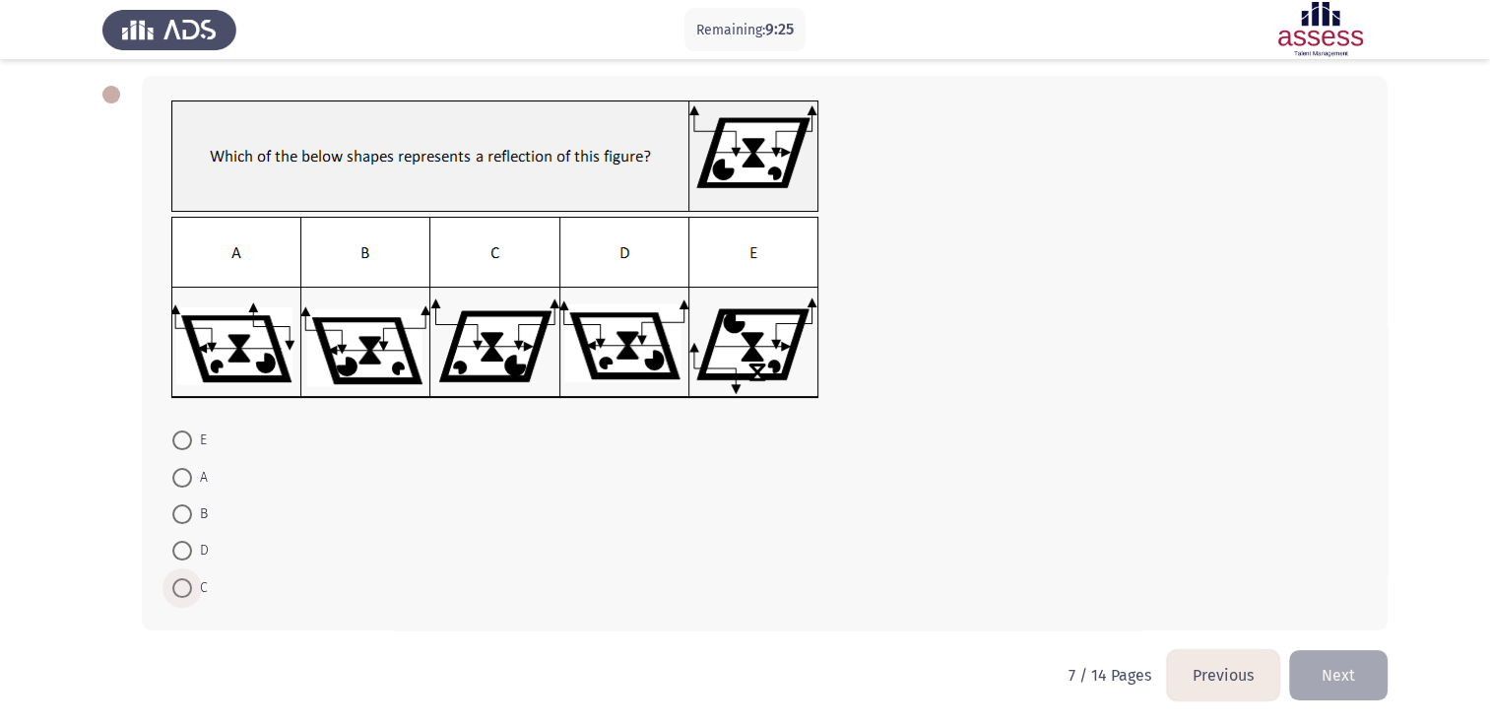
click at [185, 590] on span at bounding box center [182, 588] width 20 height 20
click at [185, 590] on input "C" at bounding box center [182, 588] width 20 height 20
radio input "true"
click at [1316, 669] on button "Next" at bounding box center [1338, 674] width 99 height 50
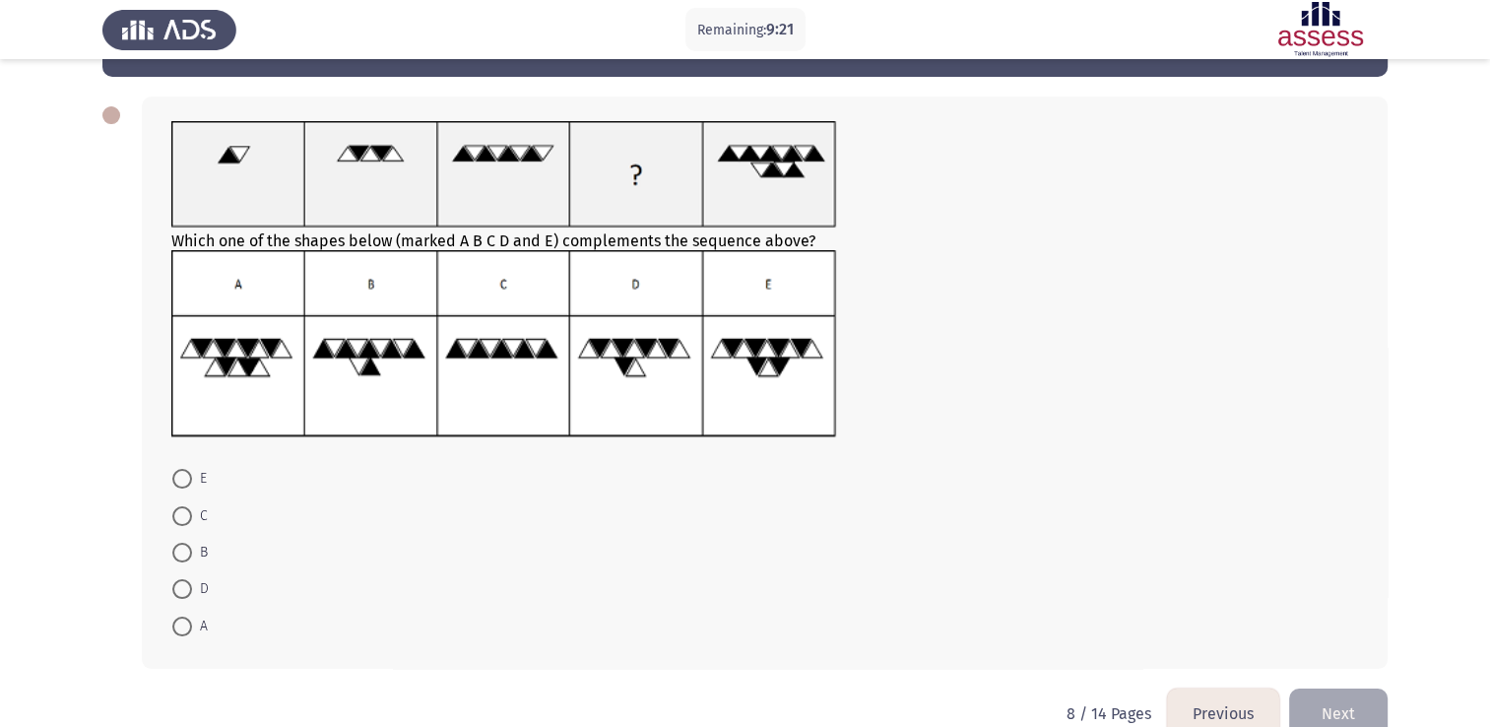
scroll to position [70, 0]
click at [189, 593] on span at bounding box center [182, 588] width 20 height 20
click at [189, 593] on input "D" at bounding box center [182, 588] width 20 height 20
radio input "true"
click at [1359, 710] on button "Next" at bounding box center [1338, 711] width 99 height 50
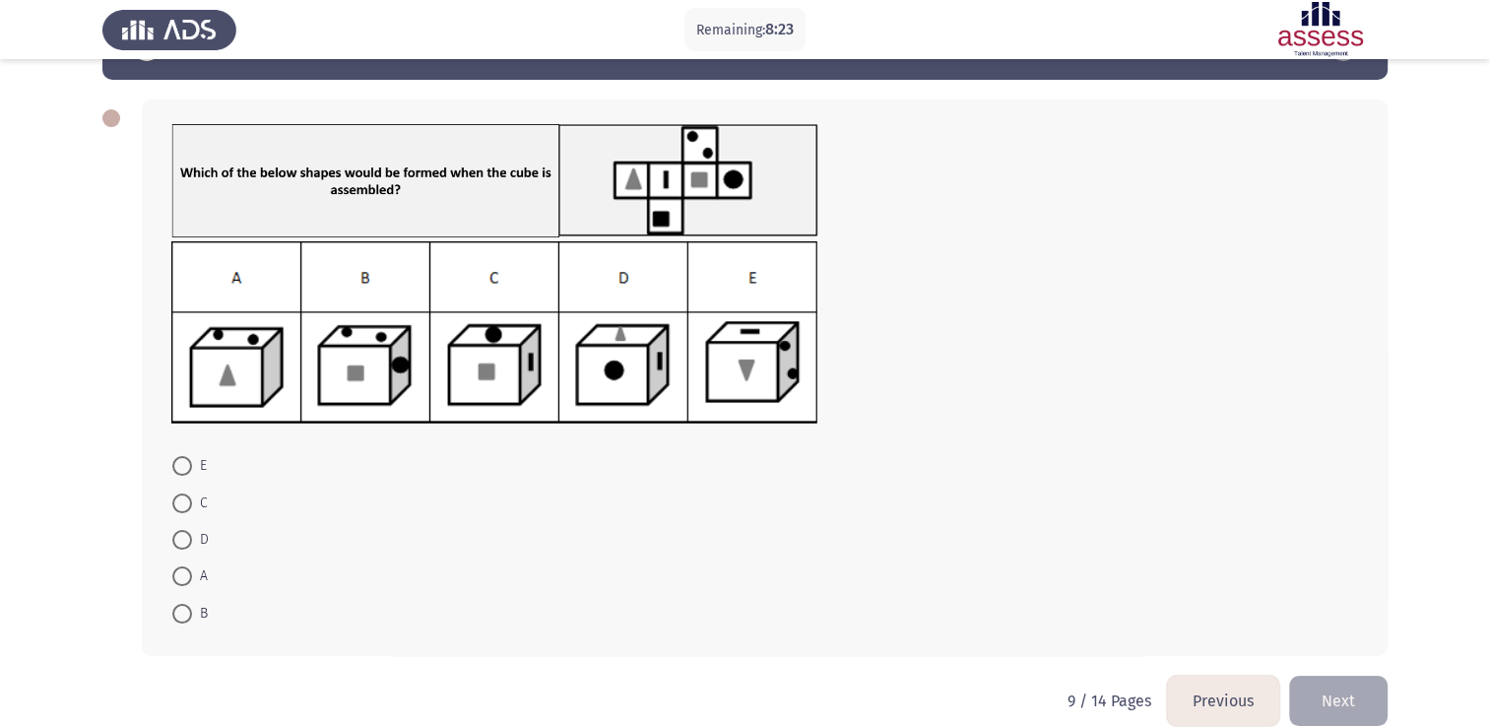
scroll to position [71, 0]
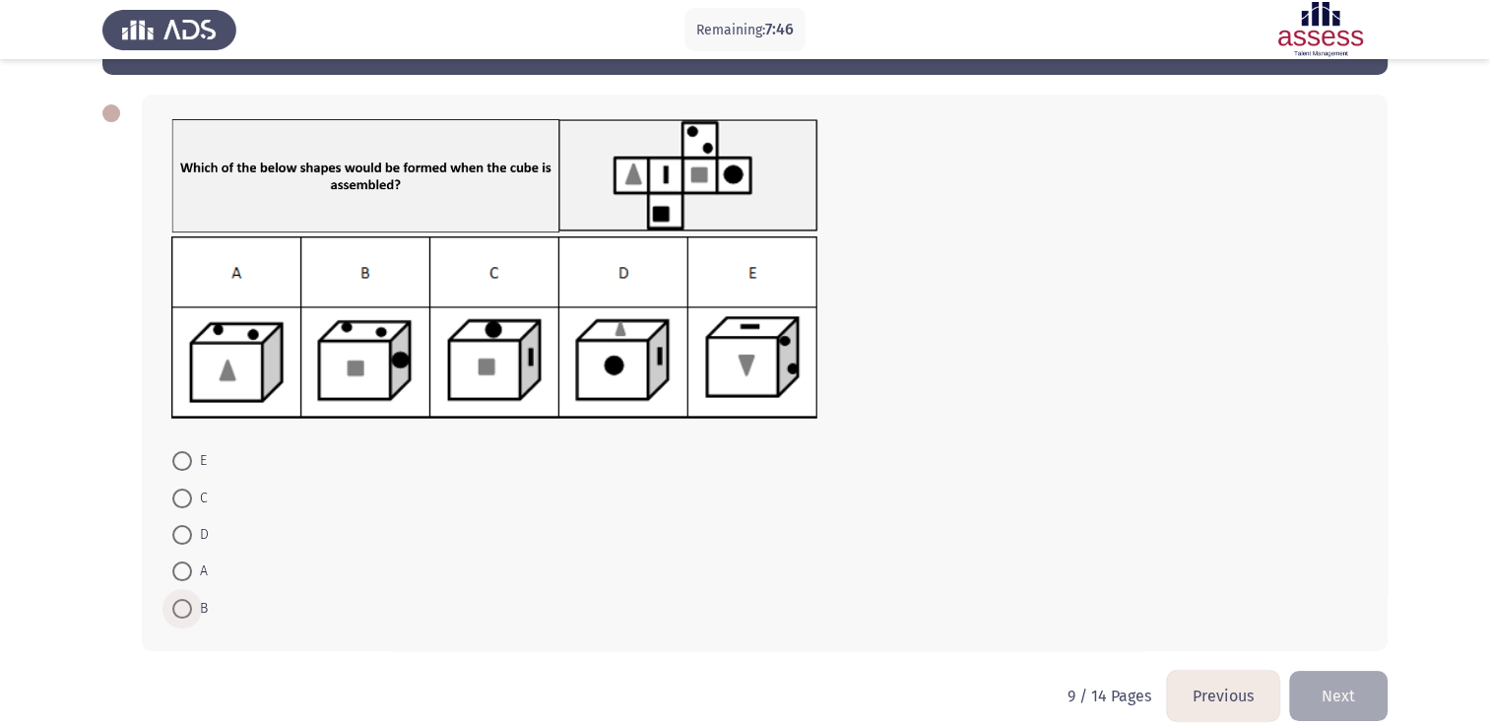
click at [188, 605] on span at bounding box center [182, 609] width 20 height 20
click at [188, 605] on input "B" at bounding box center [182, 609] width 20 height 20
radio input "true"
click at [1353, 691] on button "Next" at bounding box center [1338, 694] width 99 height 50
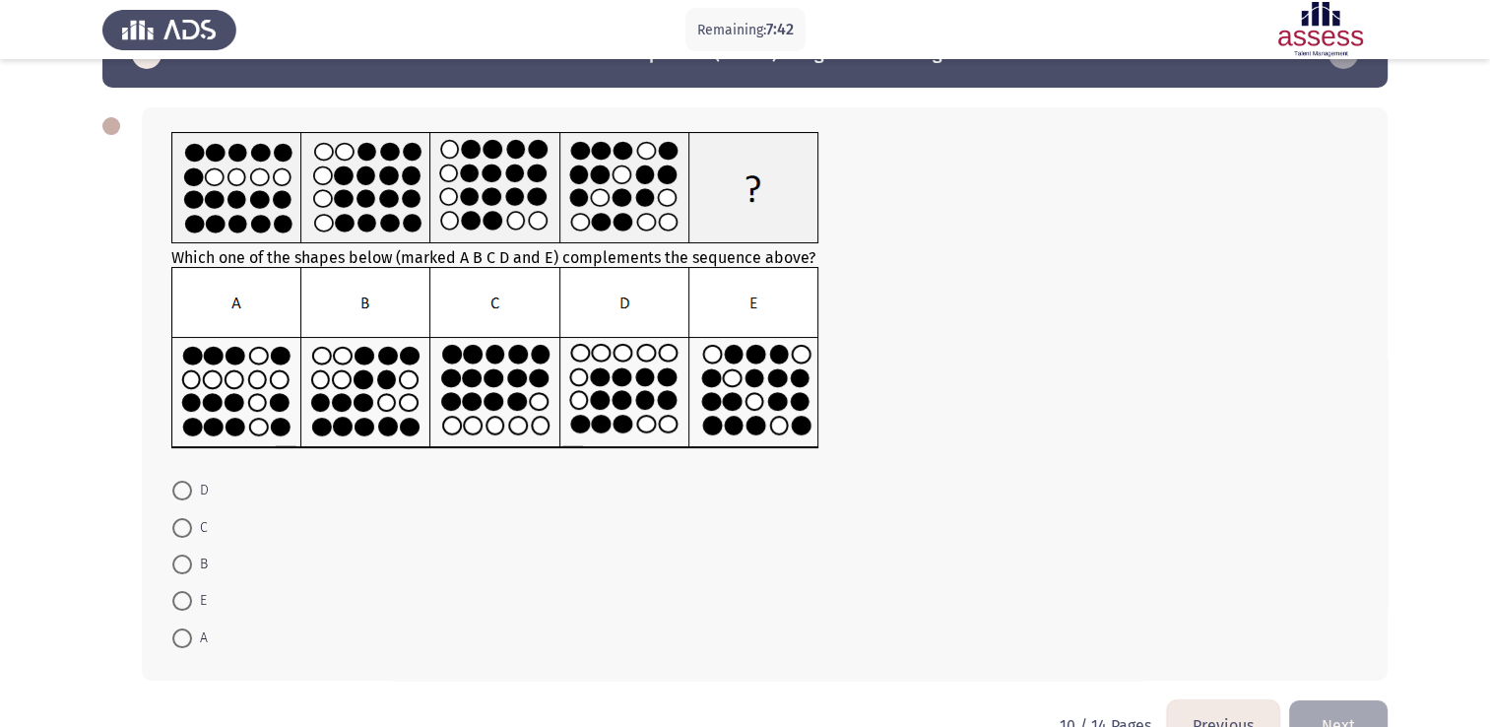
scroll to position [106, 0]
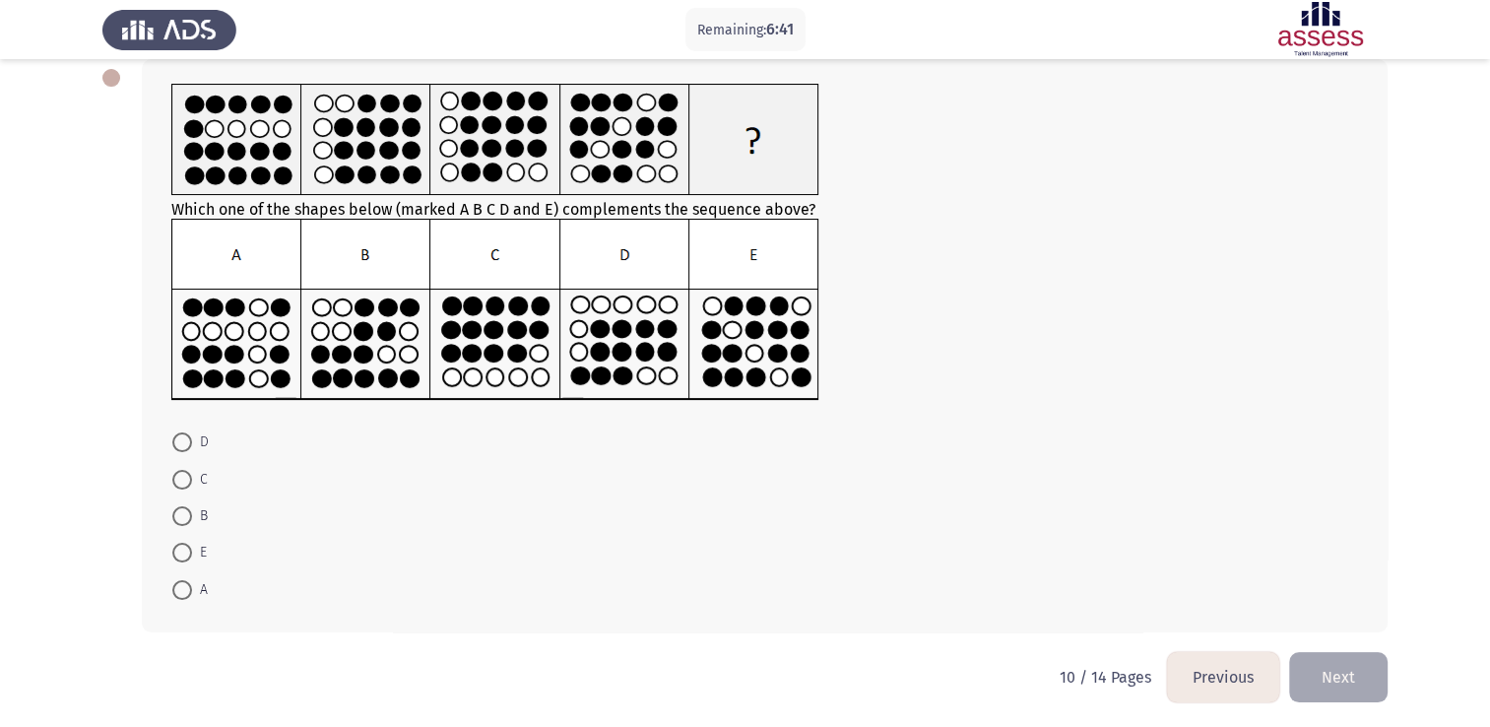
click at [172, 586] on span at bounding box center [182, 590] width 20 height 20
click at [172, 586] on input "A" at bounding box center [182, 590] width 20 height 20
radio input "true"
click at [1337, 678] on button "Next" at bounding box center [1338, 675] width 99 height 50
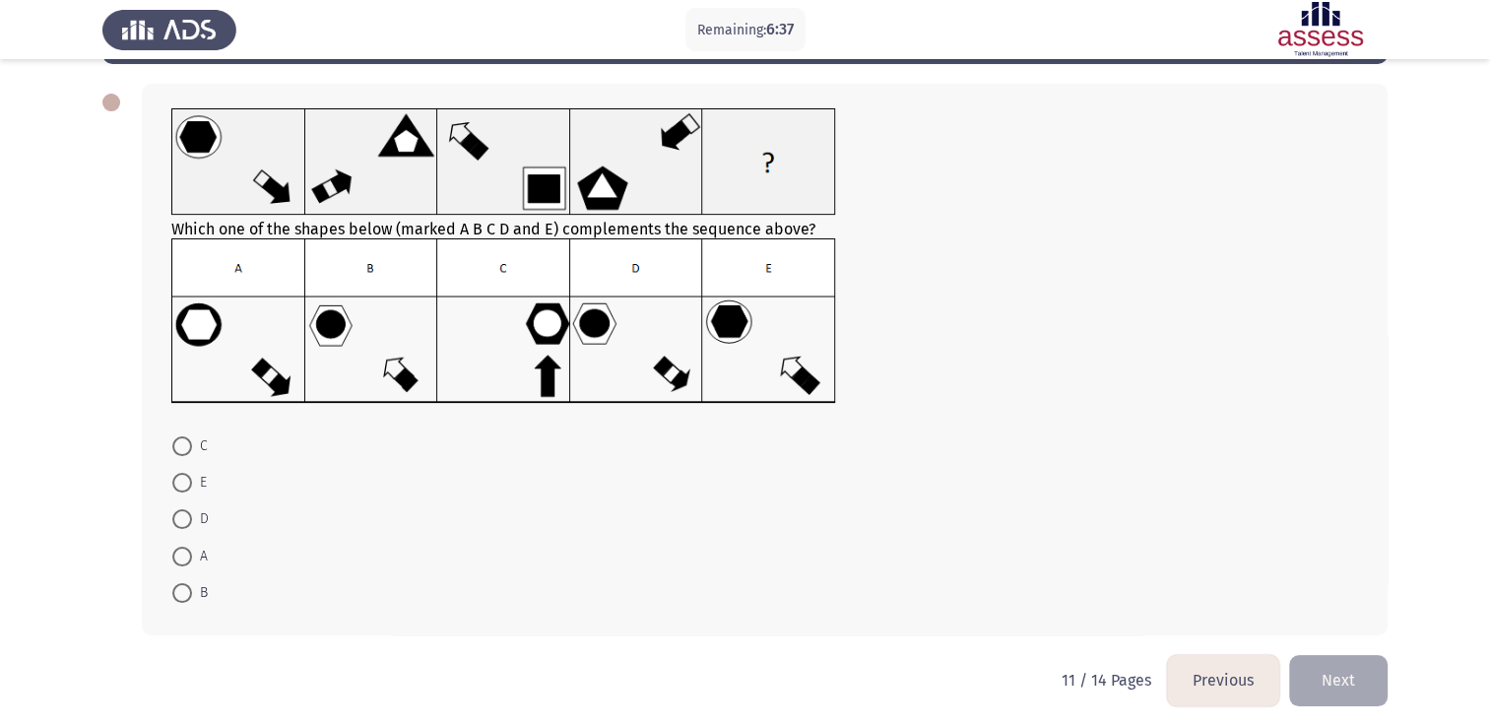
scroll to position [87, 0]
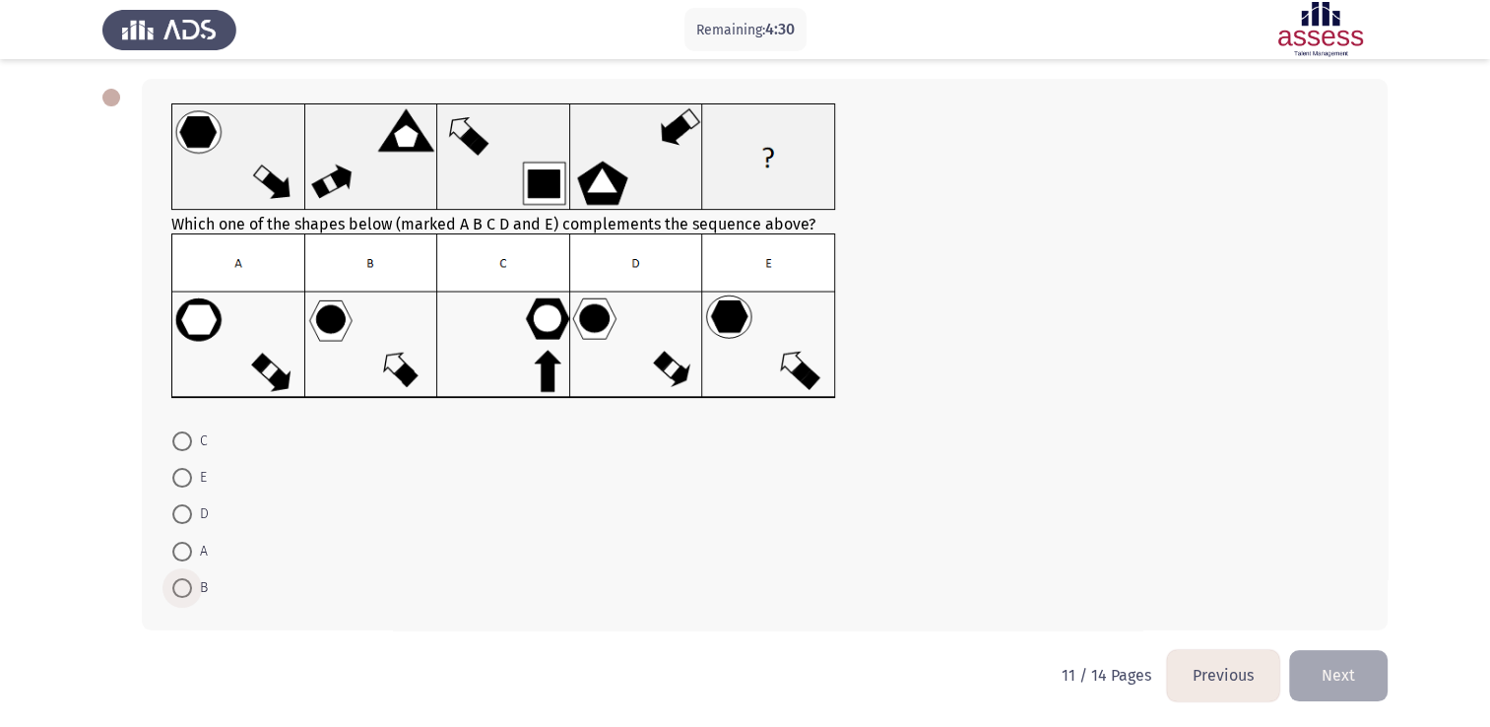
click at [183, 587] on span at bounding box center [182, 588] width 20 height 20
click at [183, 587] on input "B" at bounding box center [182, 588] width 20 height 20
radio input "true"
click at [1371, 684] on button "Next" at bounding box center [1338, 674] width 99 height 50
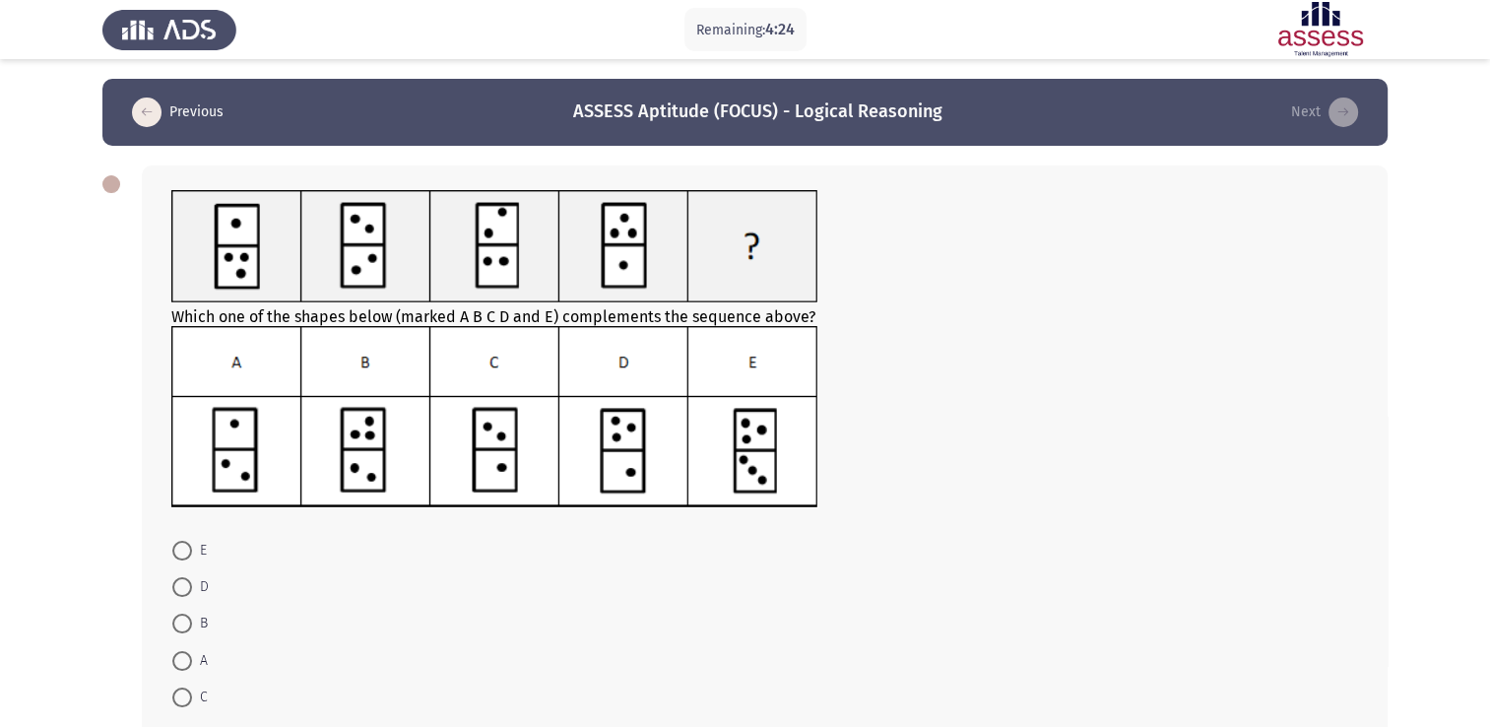
click at [1084, 398] on div at bounding box center [764, 419] width 1187 height 187
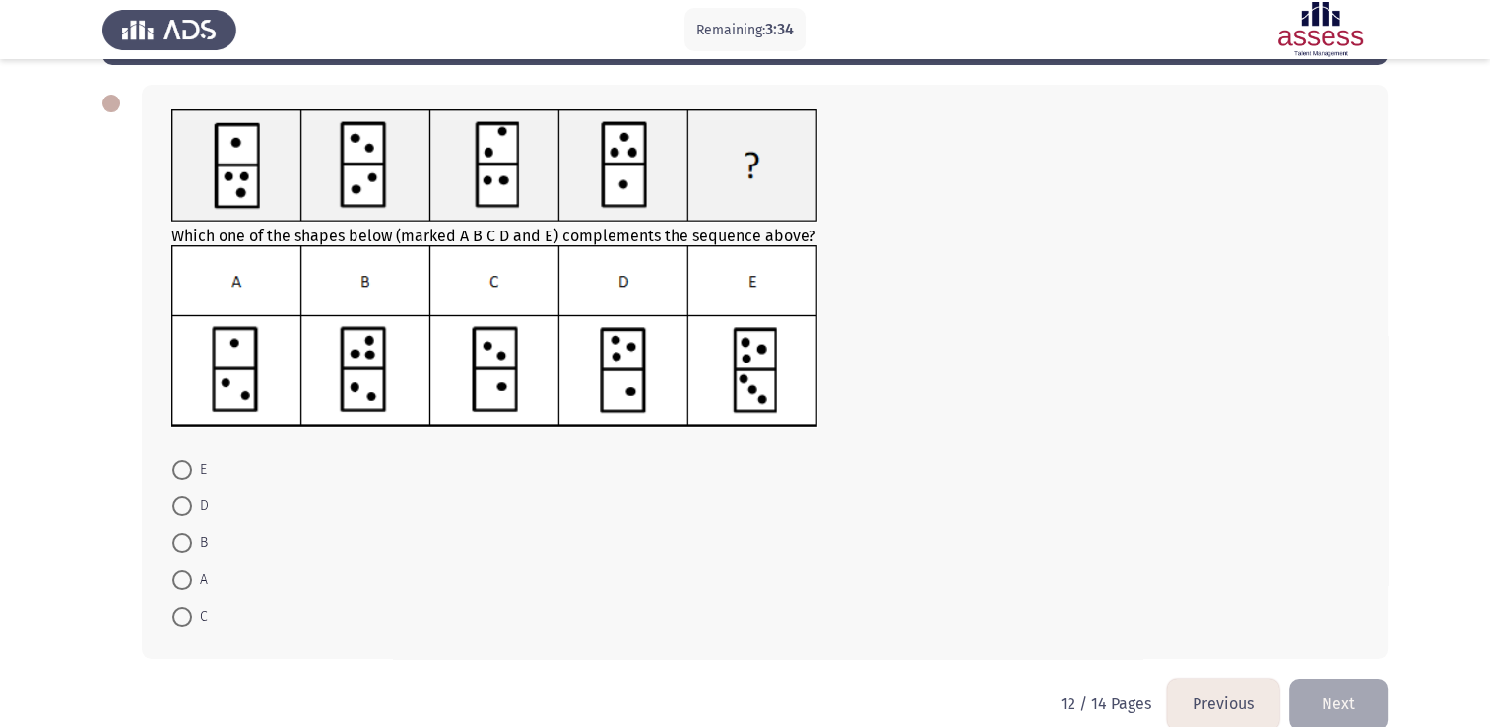
scroll to position [70, 0]
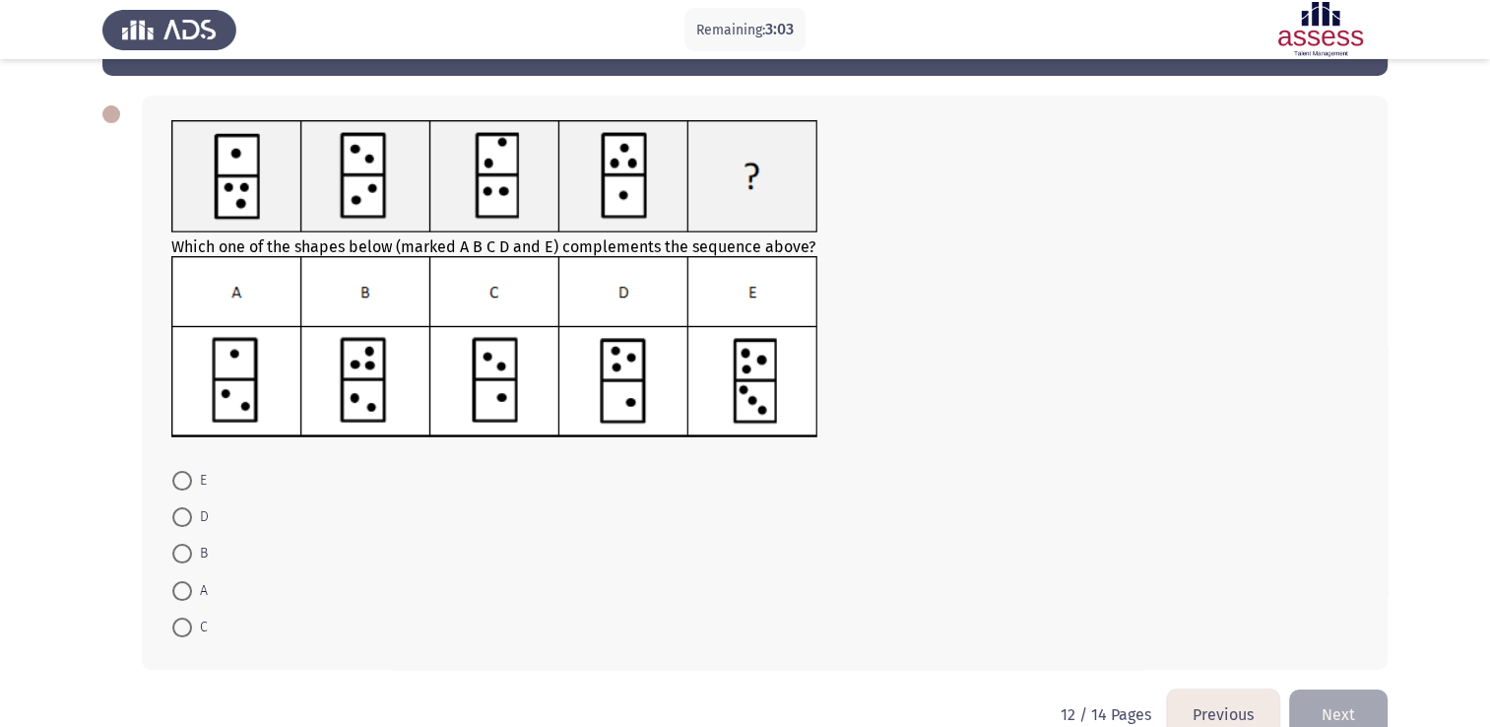
click at [186, 571] on mat-radio-button "A" at bounding box center [190, 589] width 61 height 36
click at [185, 588] on span at bounding box center [182, 591] width 20 height 20
click at [185, 588] on input "A" at bounding box center [182, 591] width 20 height 20
radio input "true"
click at [1342, 713] on button "Next" at bounding box center [1338, 714] width 99 height 50
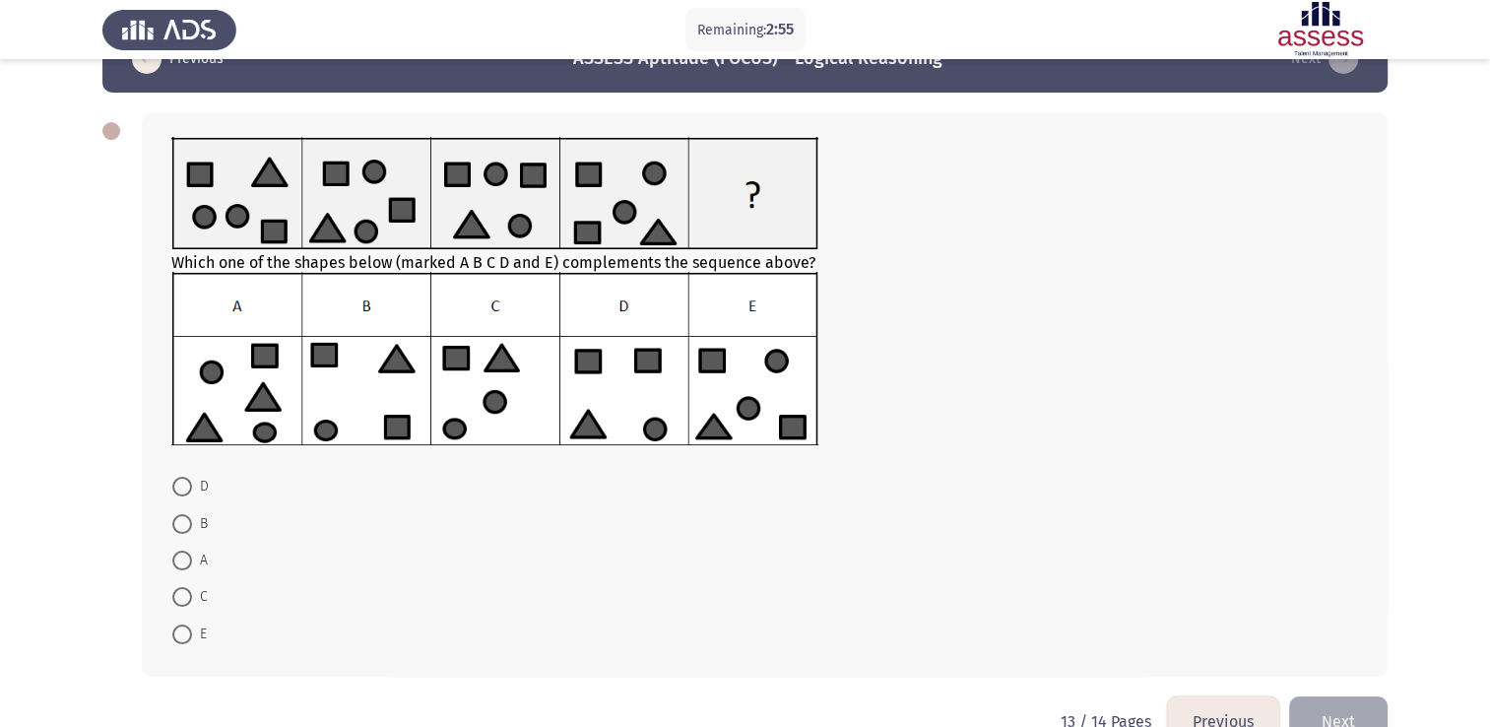
scroll to position [42, 0]
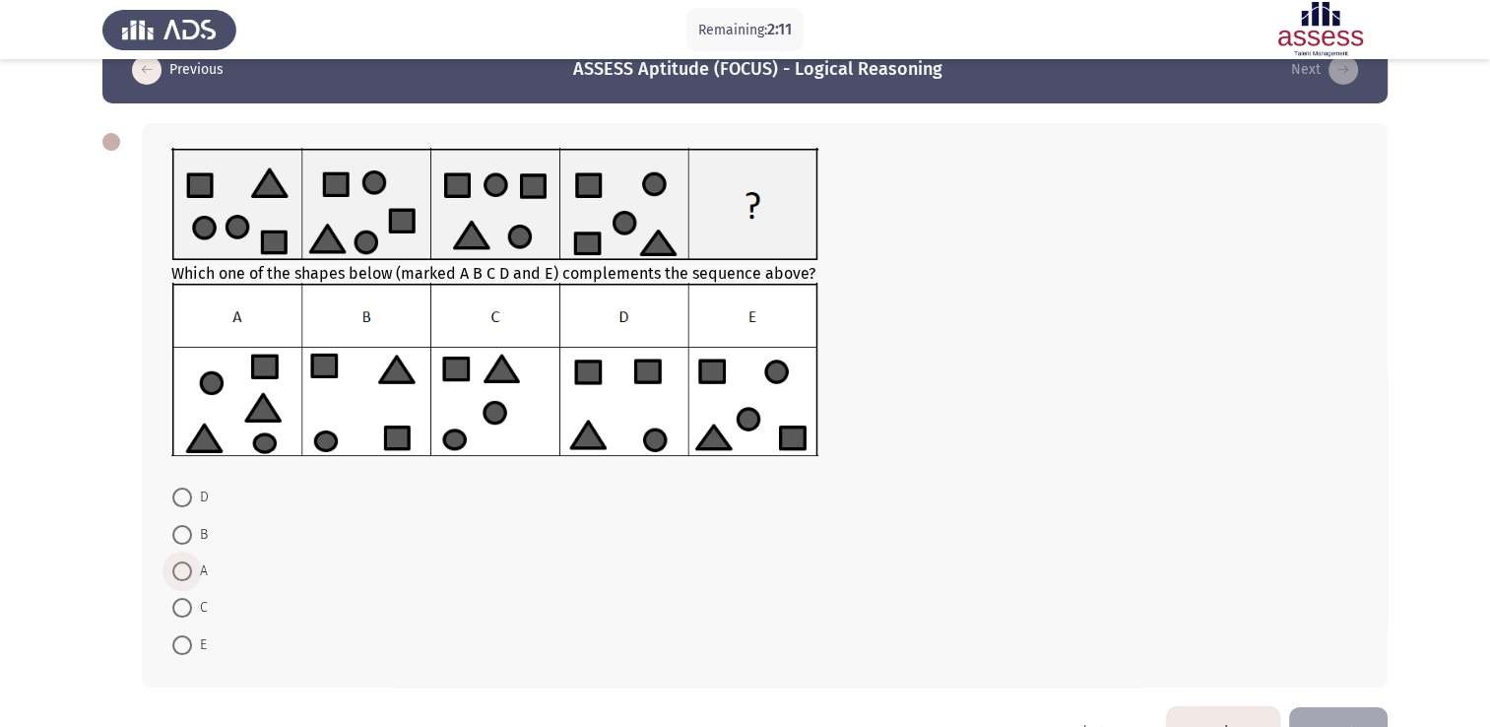
click at [187, 573] on span at bounding box center [182, 571] width 20 height 20
click at [187, 573] on input "A" at bounding box center [182, 571] width 20 height 20
radio input "true"
click at [1351, 723] on button "Next" at bounding box center [1338, 730] width 99 height 50
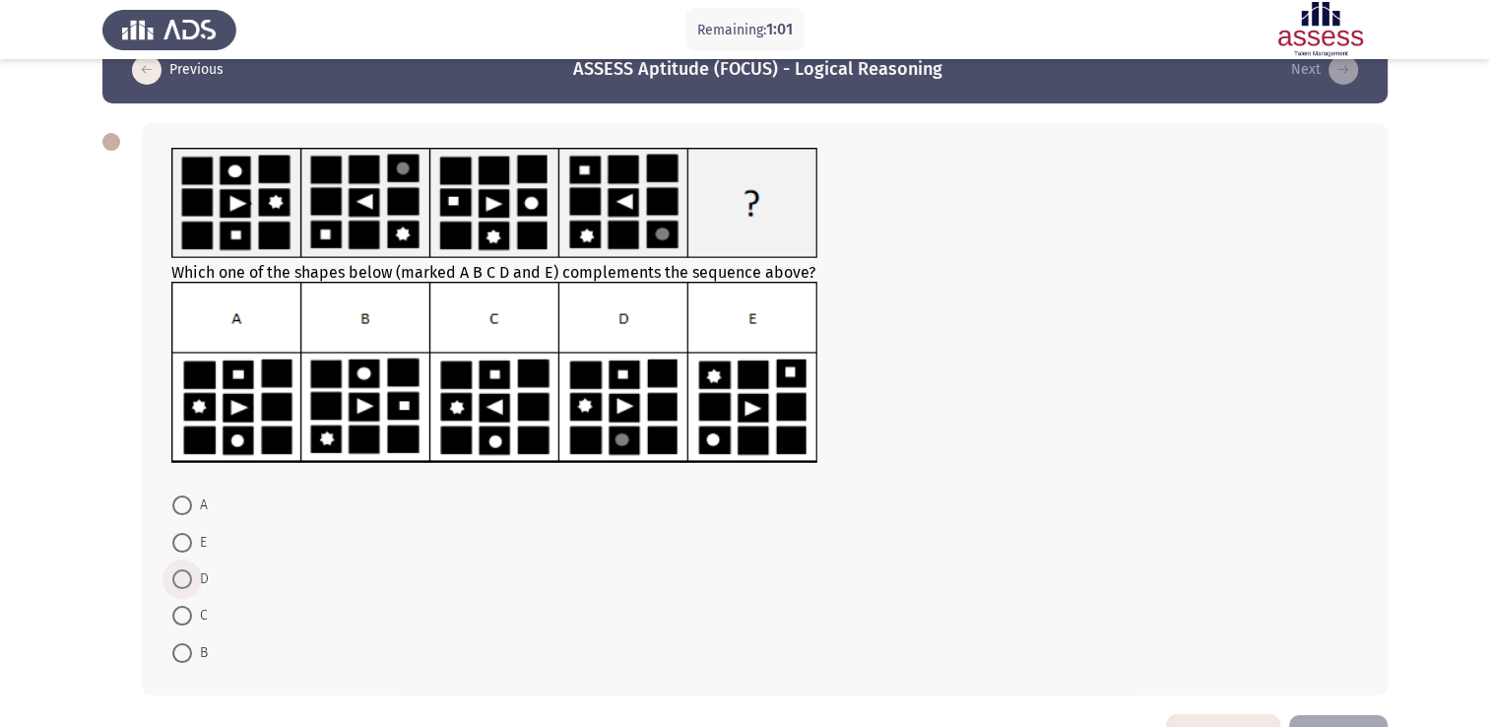
click at [185, 573] on span at bounding box center [182, 579] width 20 height 20
click at [185, 573] on input "D" at bounding box center [182, 579] width 20 height 20
radio input "true"
click at [1339, 715] on button "Next" at bounding box center [1338, 738] width 99 height 50
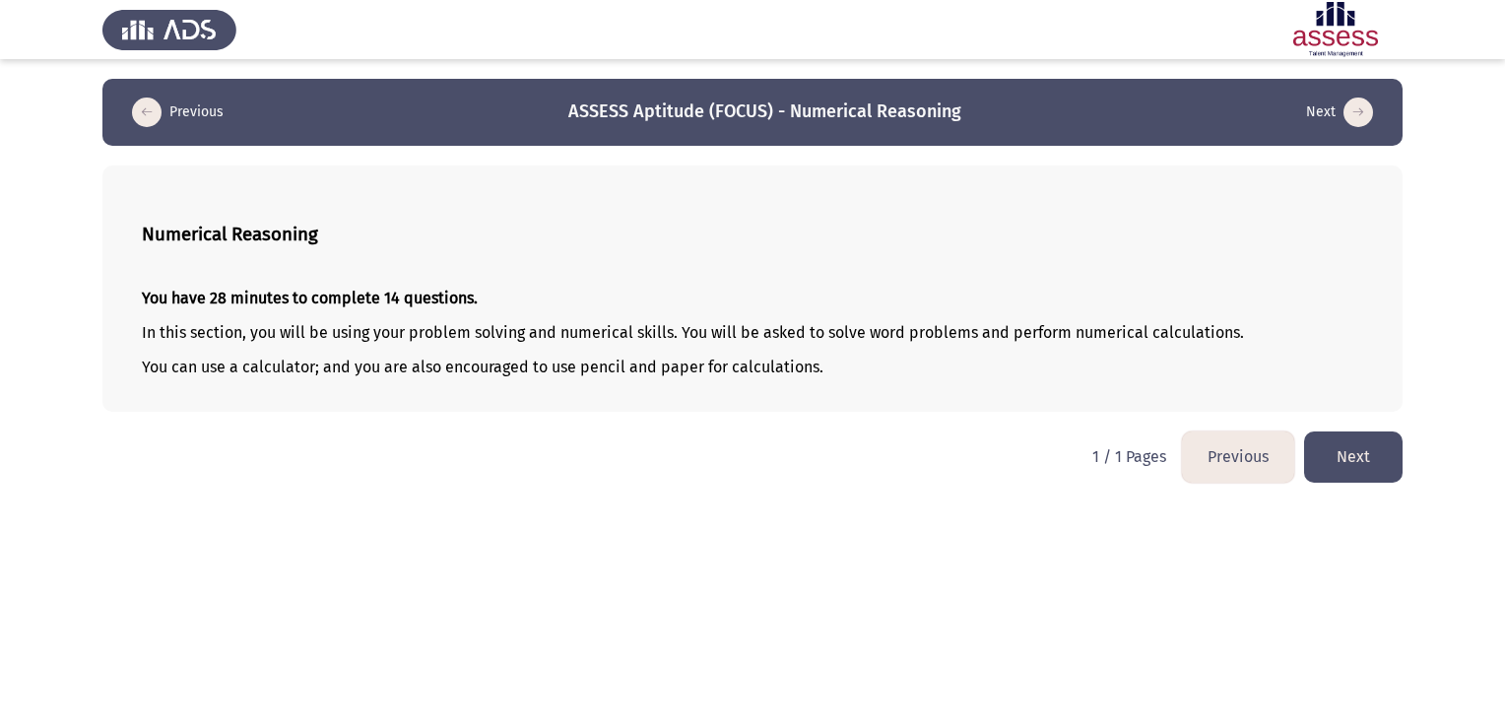
click at [1326, 460] on button "Next" at bounding box center [1353, 456] width 99 height 50
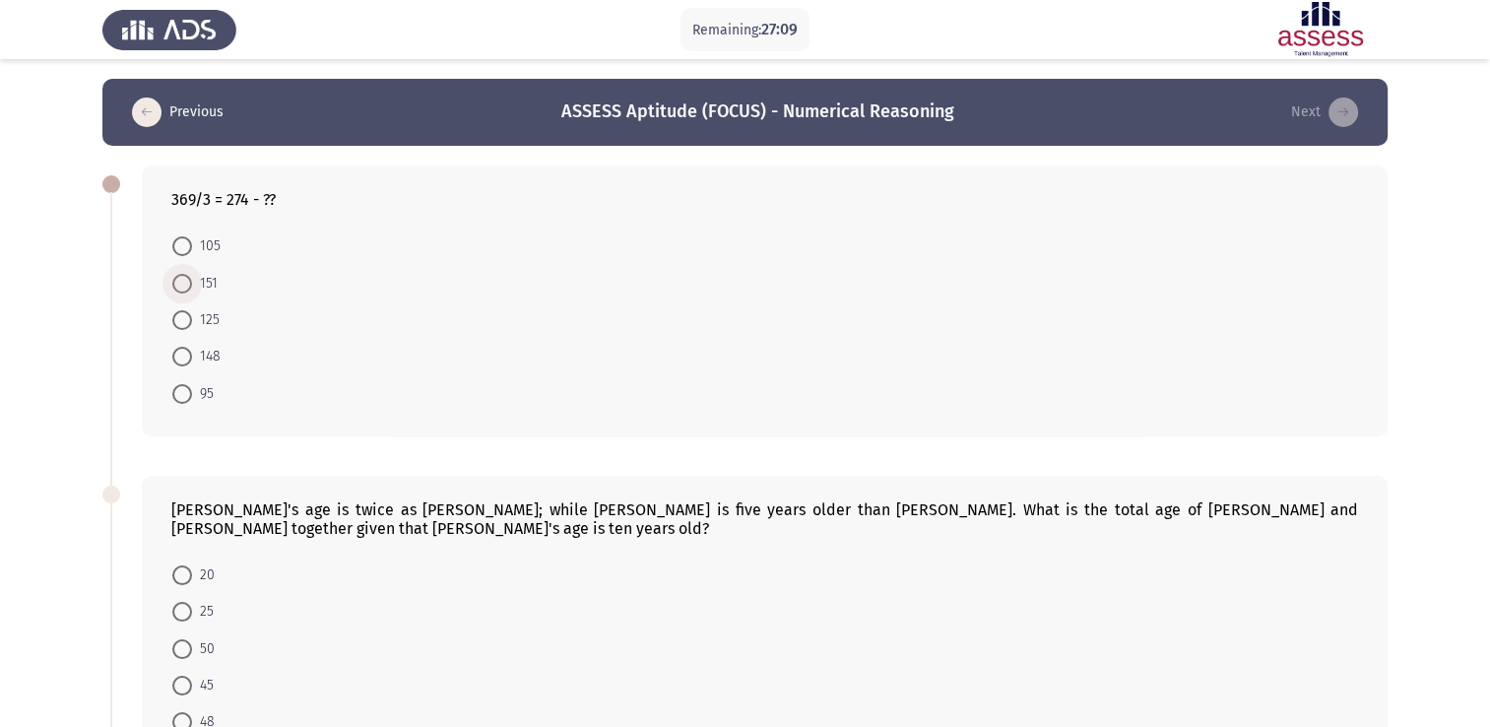
click at [181, 287] on span at bounding box center [182, 284] width 20 height 20
click at [181, 287] on input "151" at bounding box center [182, 284] width 20 height 20
radio input "true"
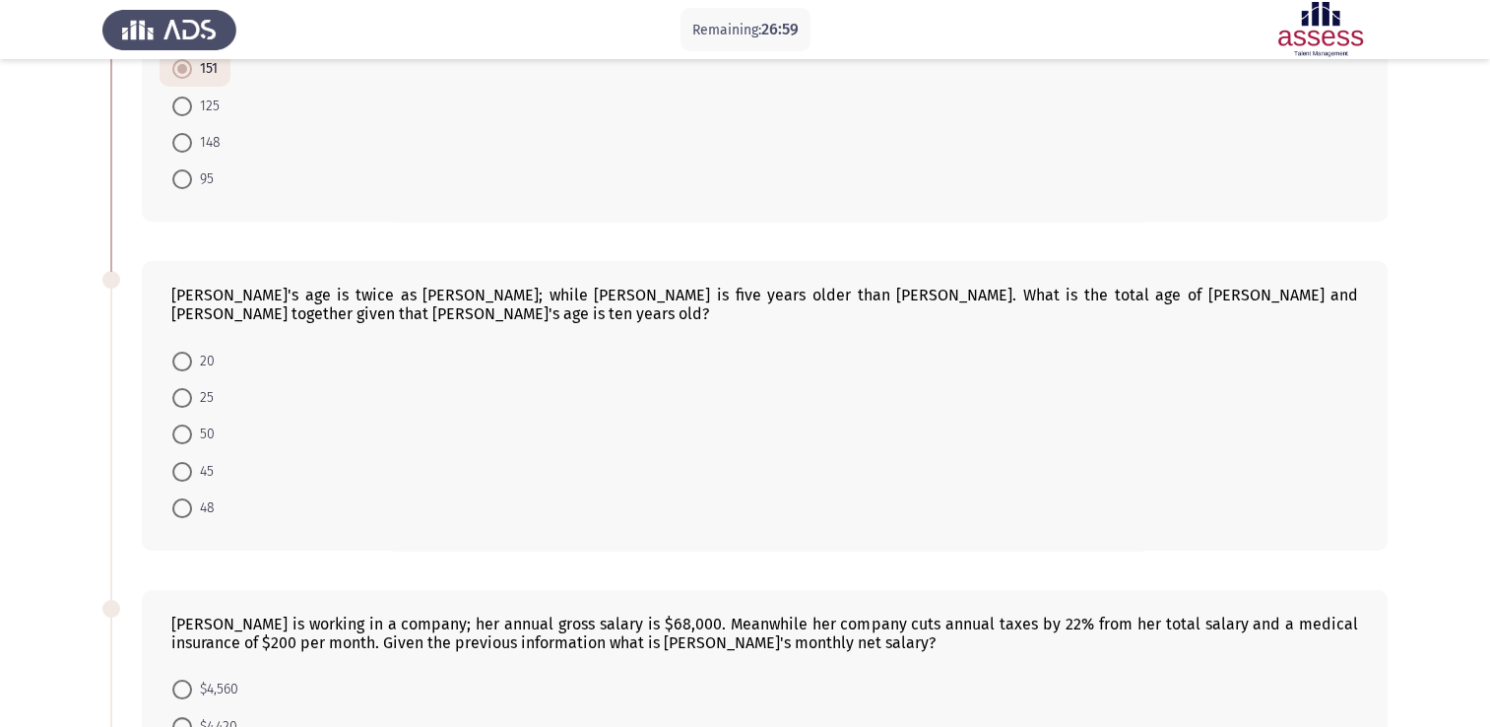
scroll to position [213, 0]
click at [200, 460] on span "45" at bounding box center [203, 472] width 22 height 24
click at [192, 462] on input "45" at bounding box center [182, 472] width 20 height 20
radio input "true"
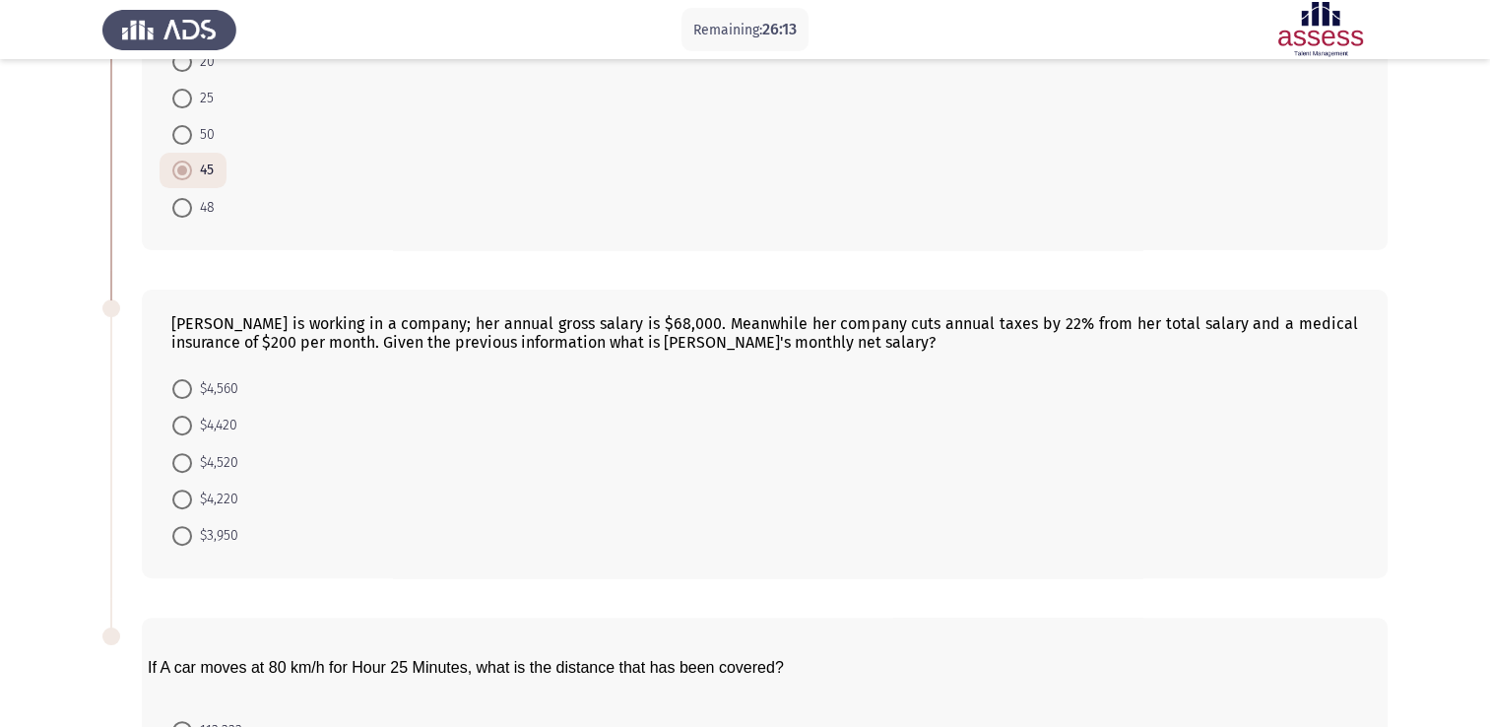
scroll to position [519, 0]
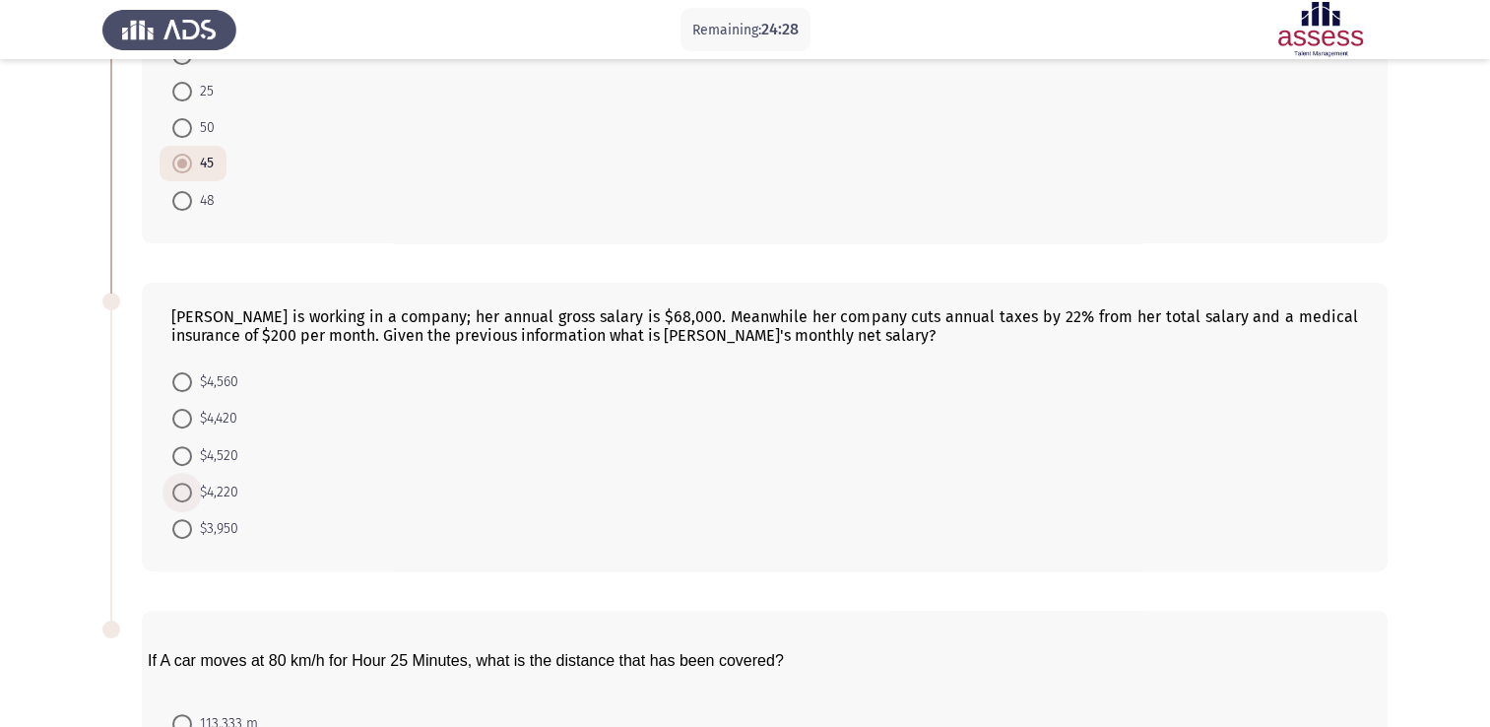
click at [189, 483] on span at bounding box center [182, 493] width 20 height 20
click at [189, 483] on input "$4,220" at bounding box center [182, 493] width 20 height 20
radio input "true"
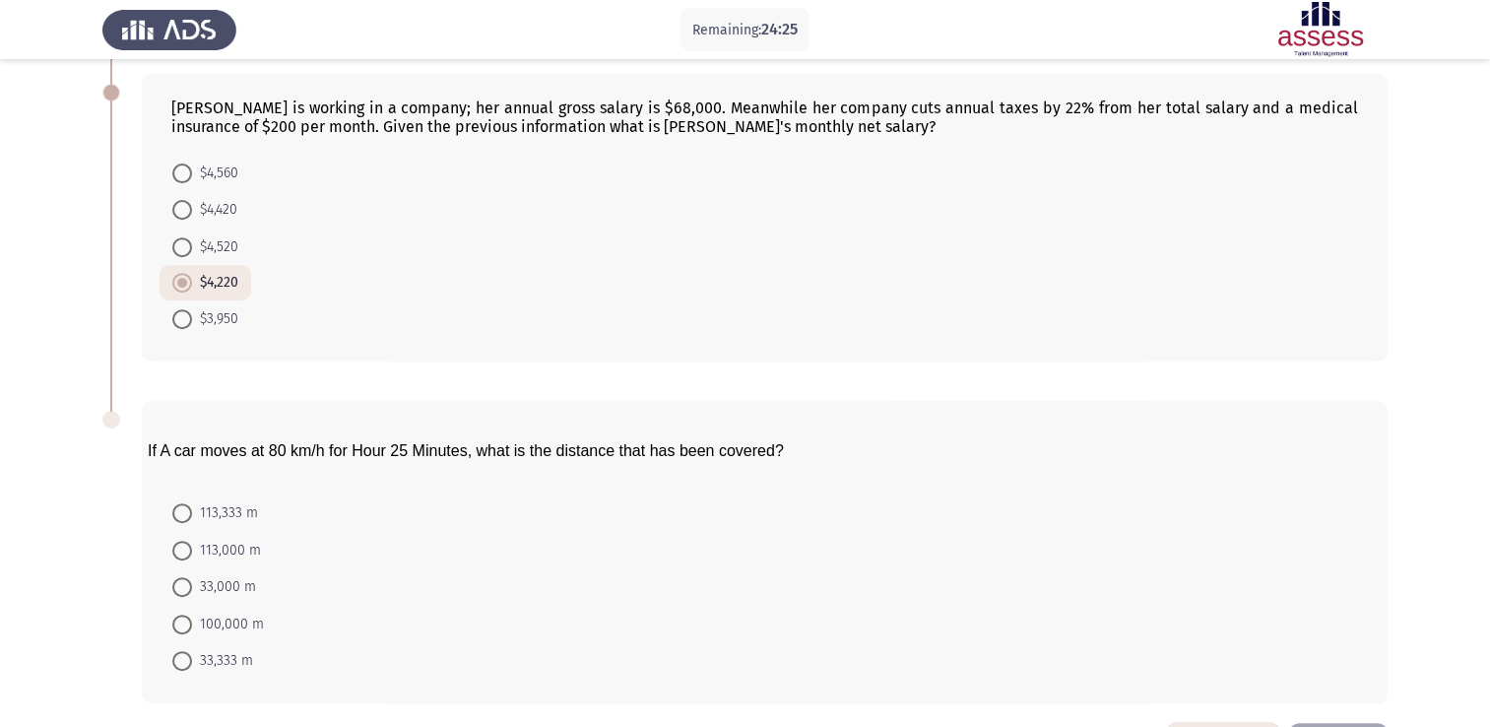
scroll to position [781, 0]
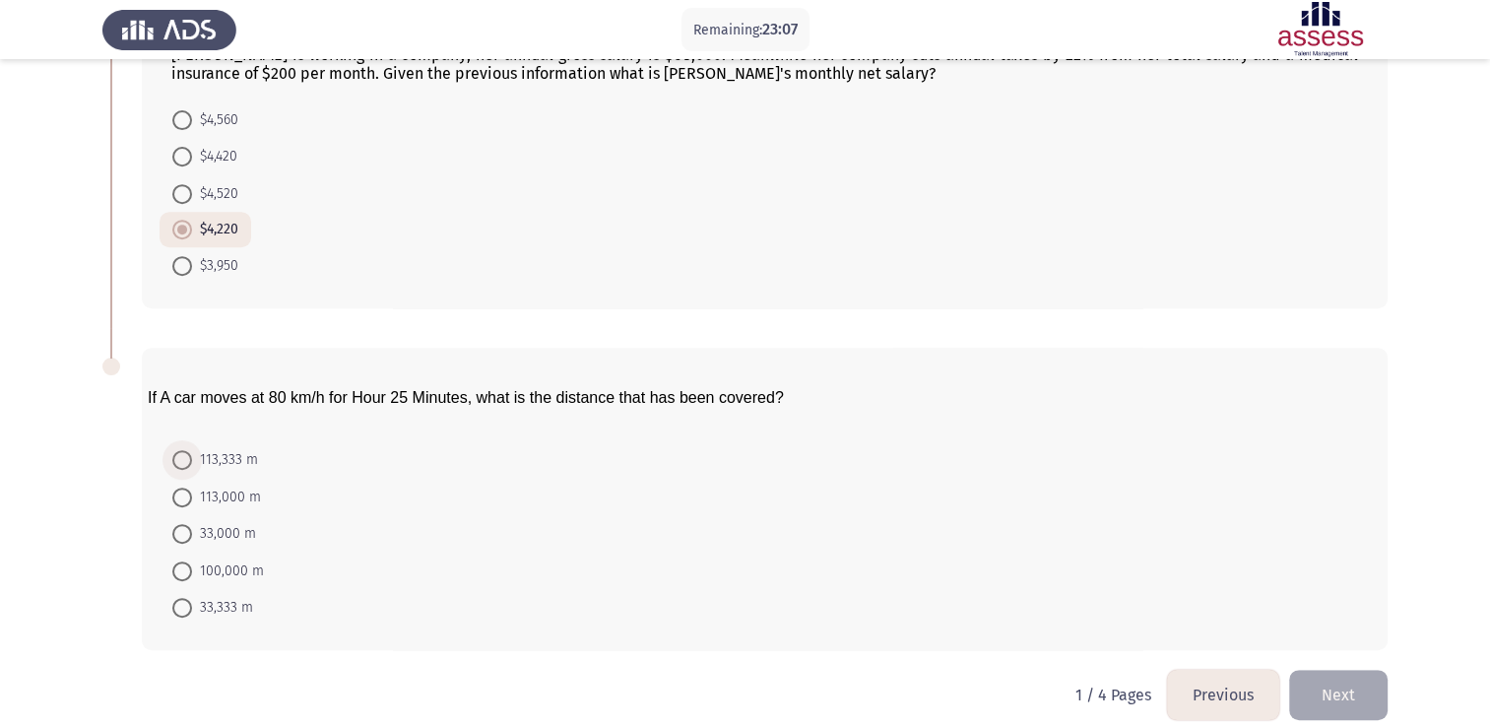
click at [207, 448] on span "113,333 m" at bounding box center [225, 460] width 66 height 24
click at [192, 450] on input "113,333 m" at bounding box center [182, 460] width 20 height 20
radio input "true"
click at [1346, 670] on button "Next" at bounding box center [1338, 695] width 99 height 50
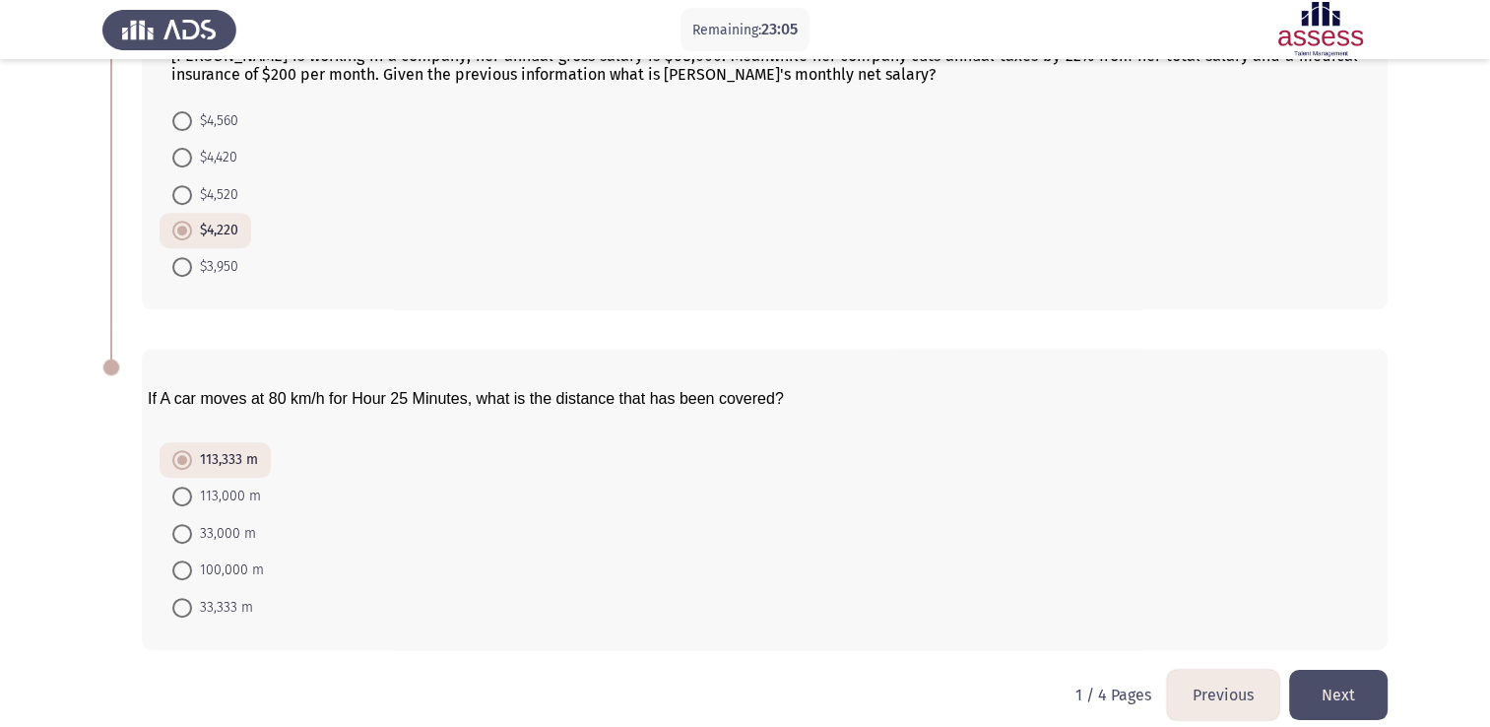
scroll to position [0, 0]
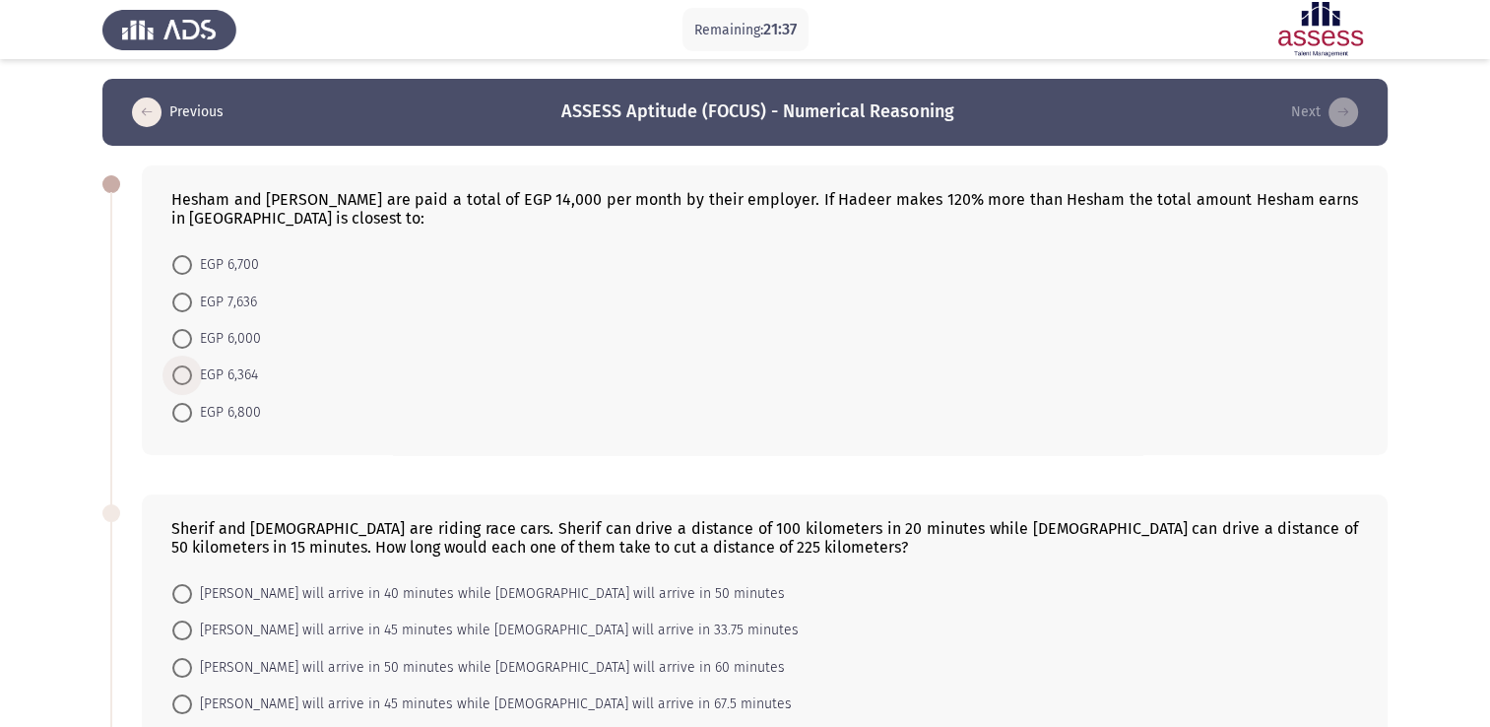
click at [237, 373] on span "EGP 6,364" at bounding box center [225, 375] width 66 height 24
click at [192, 373] on input "EGP 6,364" at bounding box center [182, 375] width 20 height 20
radio input "true"
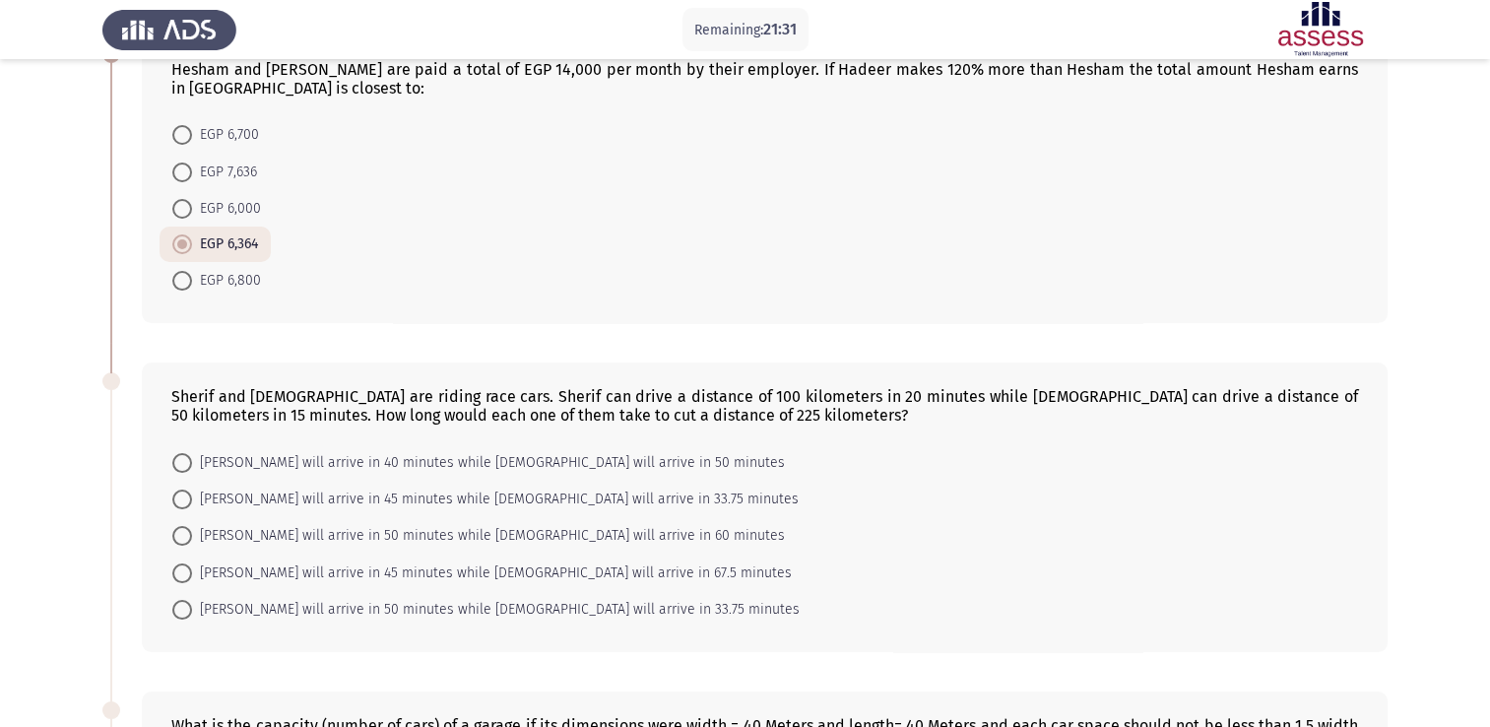
scroll to position [189, 0]
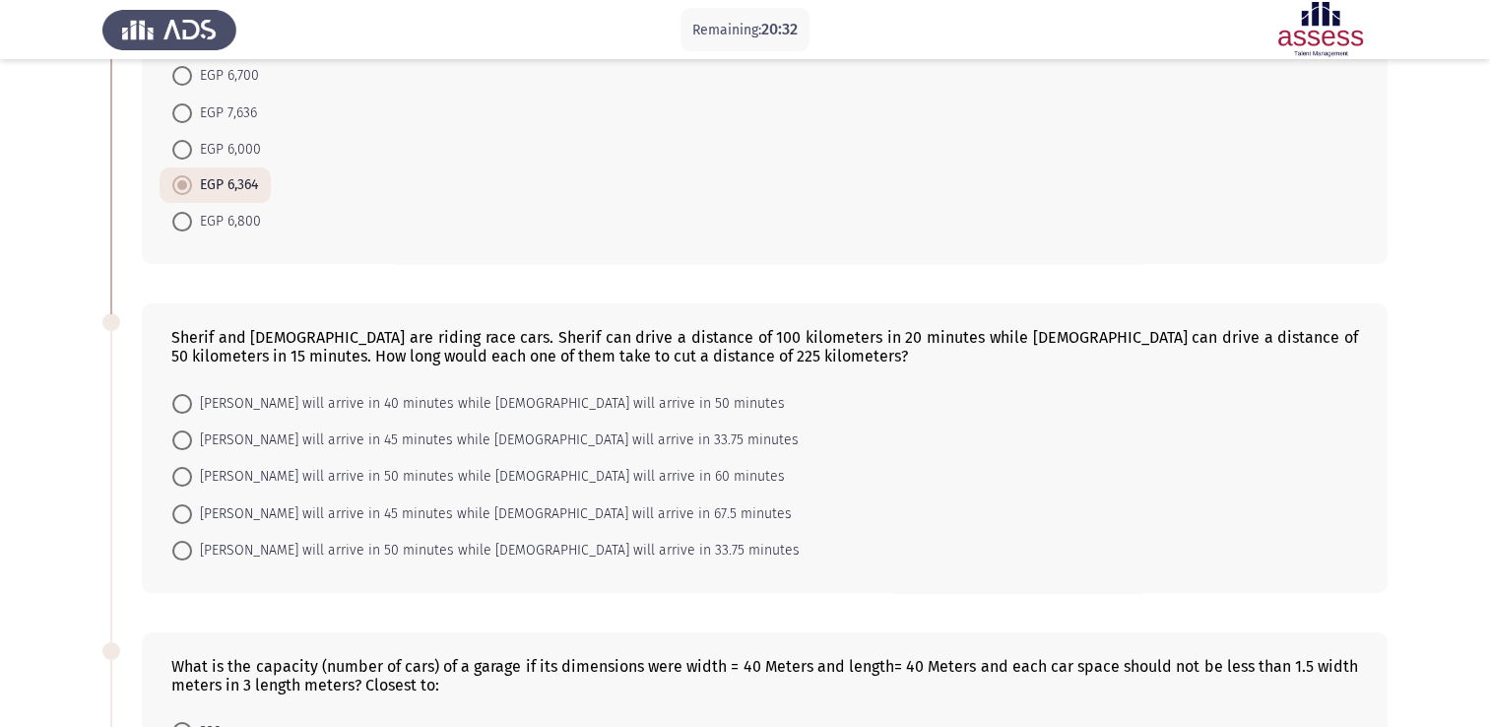
click at [172, 504] on span at bounding box center [182, 514] width 20 height 20
click at [172, 504] on input "[PERSON_NAME] will arrive in 45 minutes while [DEMOGRAPHIC_DATA] will arrive in…" at bounding box center [182, 514] width 20 height 20
radio input "true"
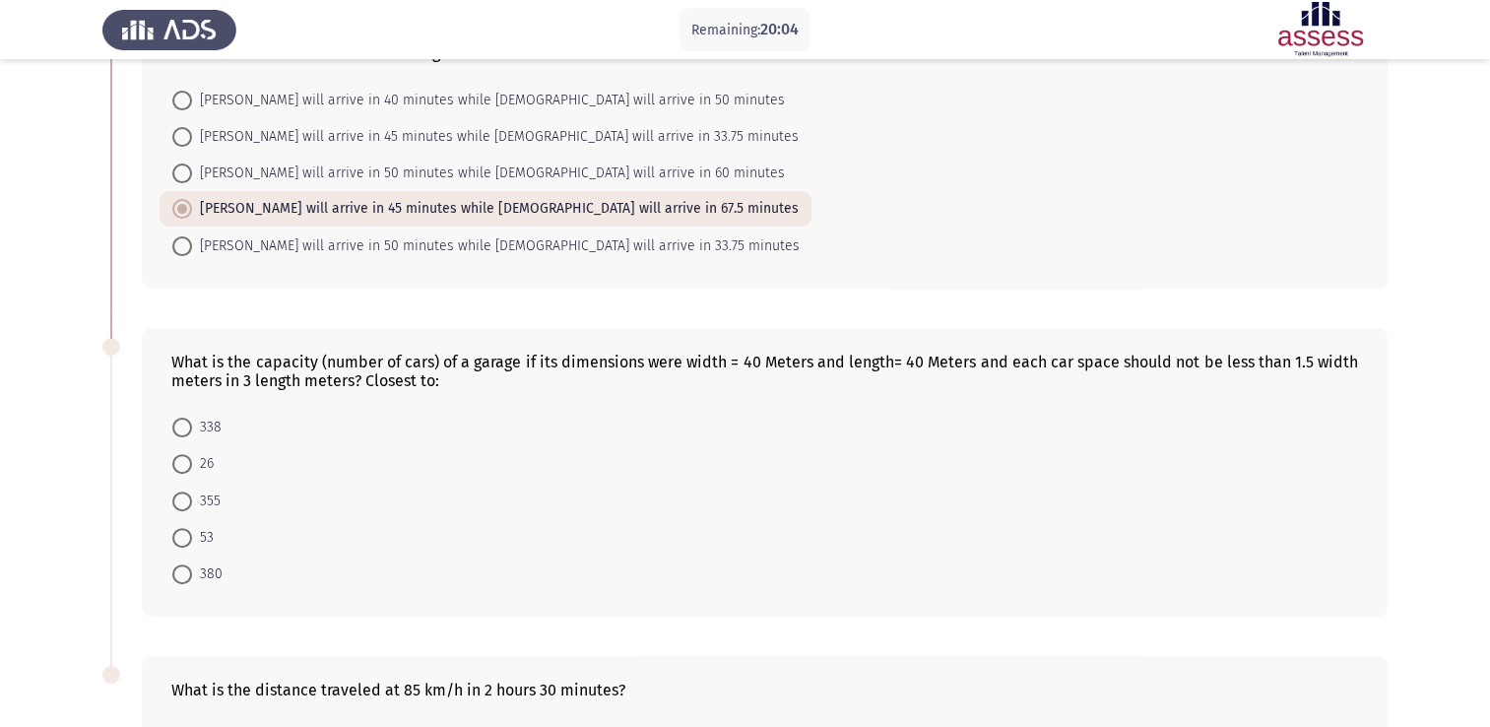
scroll to position [500, 0]
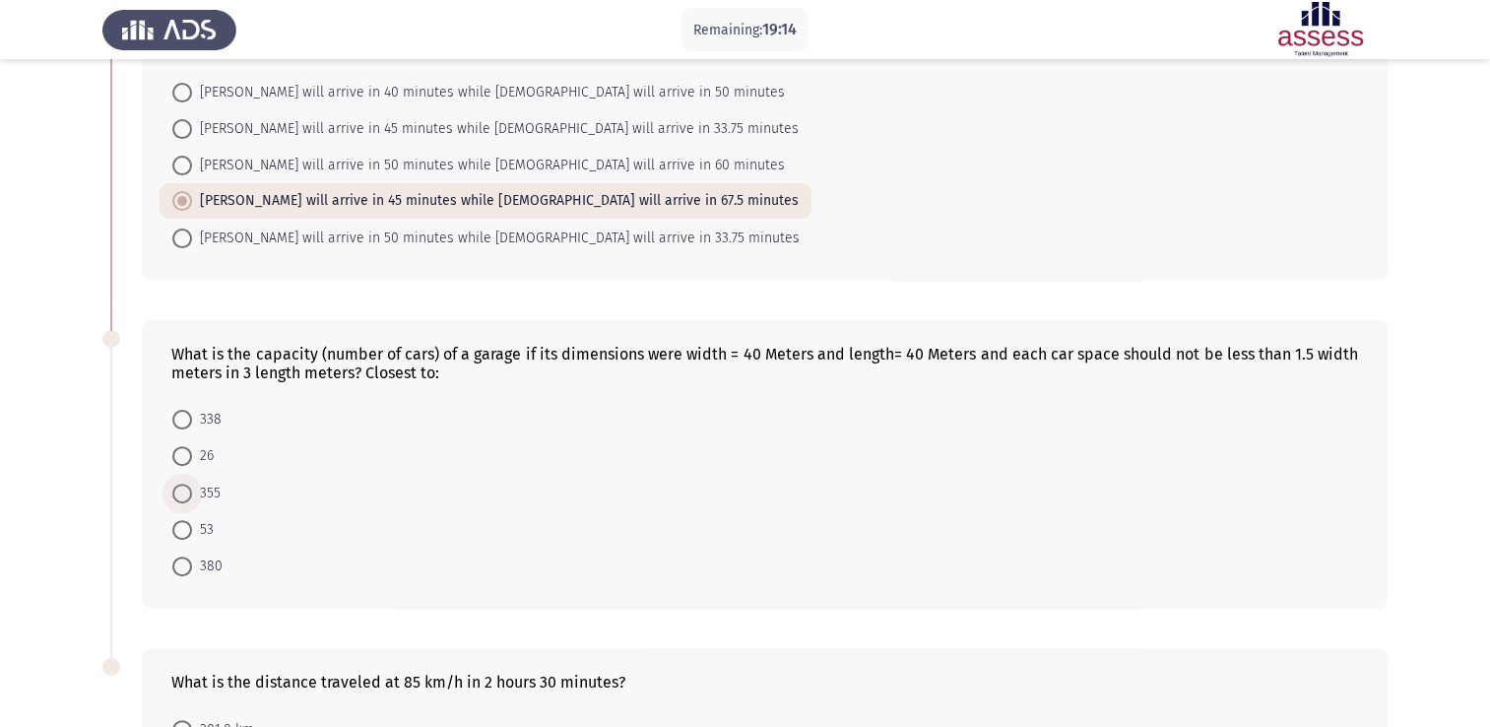
click at [185, 488] on span at bounding box center [182, 494] width 20 height 20
click at [185, 488] on input "355" at bounding box center [182, 494] width 20 height 20
radio input "true"
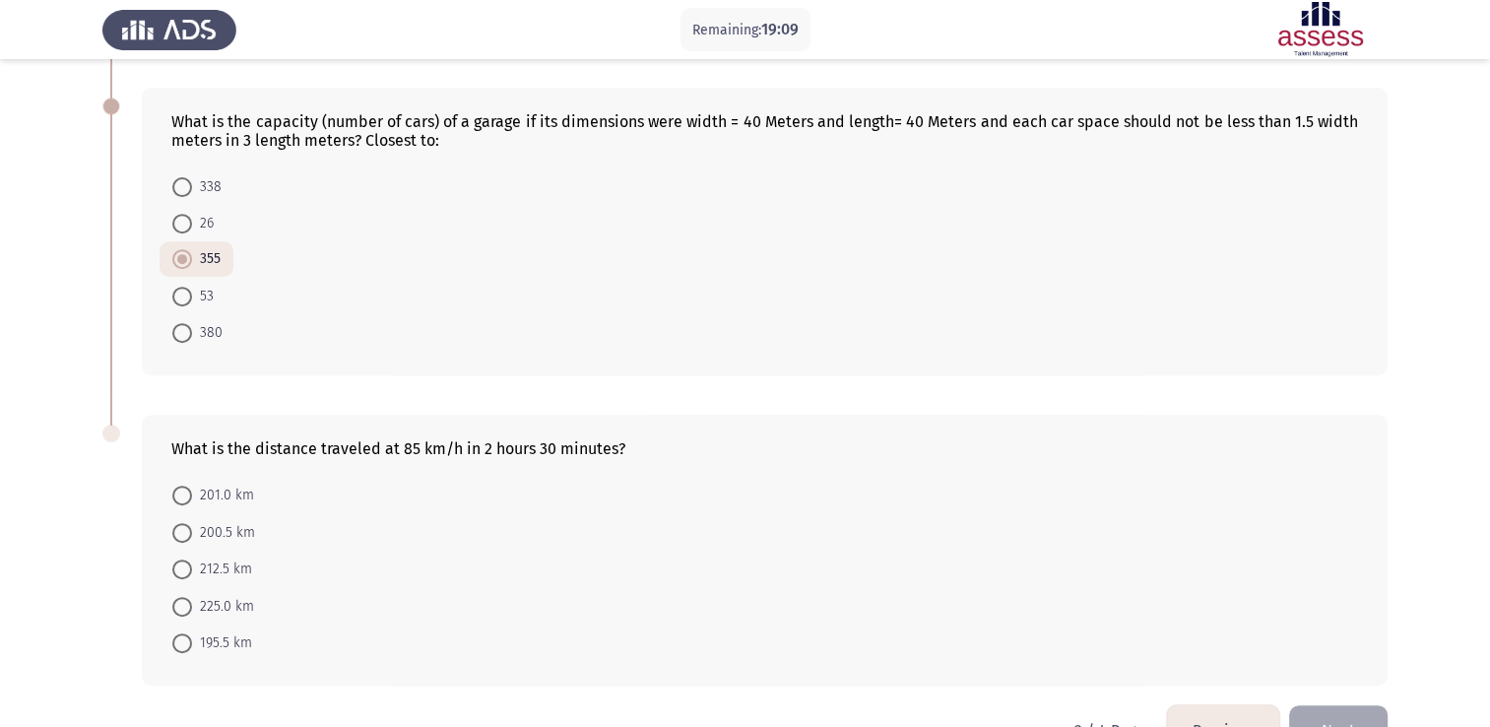
scroll to position [788, 0]
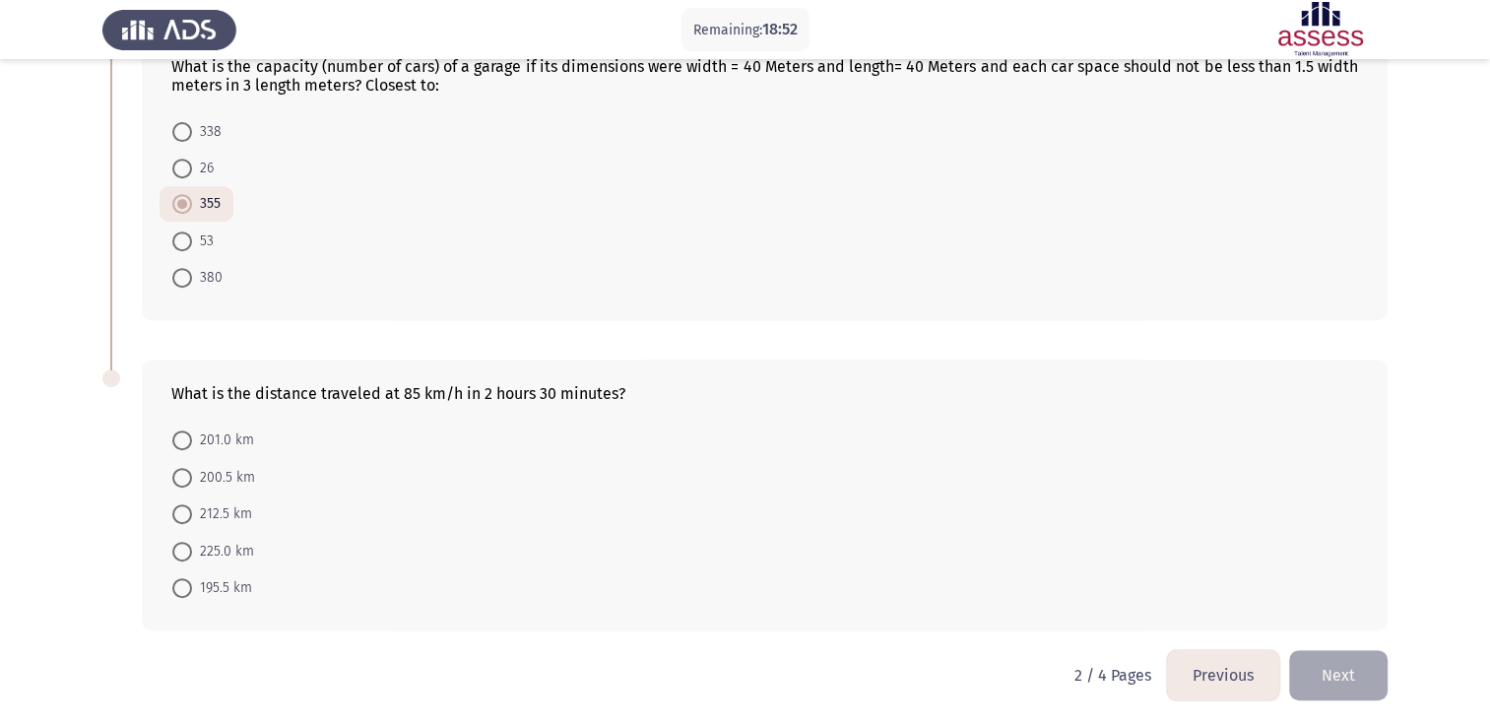
click at [175, 518] on span at bounding box center [182, 514] width 20 height 20
click at [175, 518] on input "212.5 km" at bounding box center [182, 514] width 20 height 20
radio input "true"
click at [1344, 692] on button "Next" at bounding box center [1338, 675] width 99 height 50
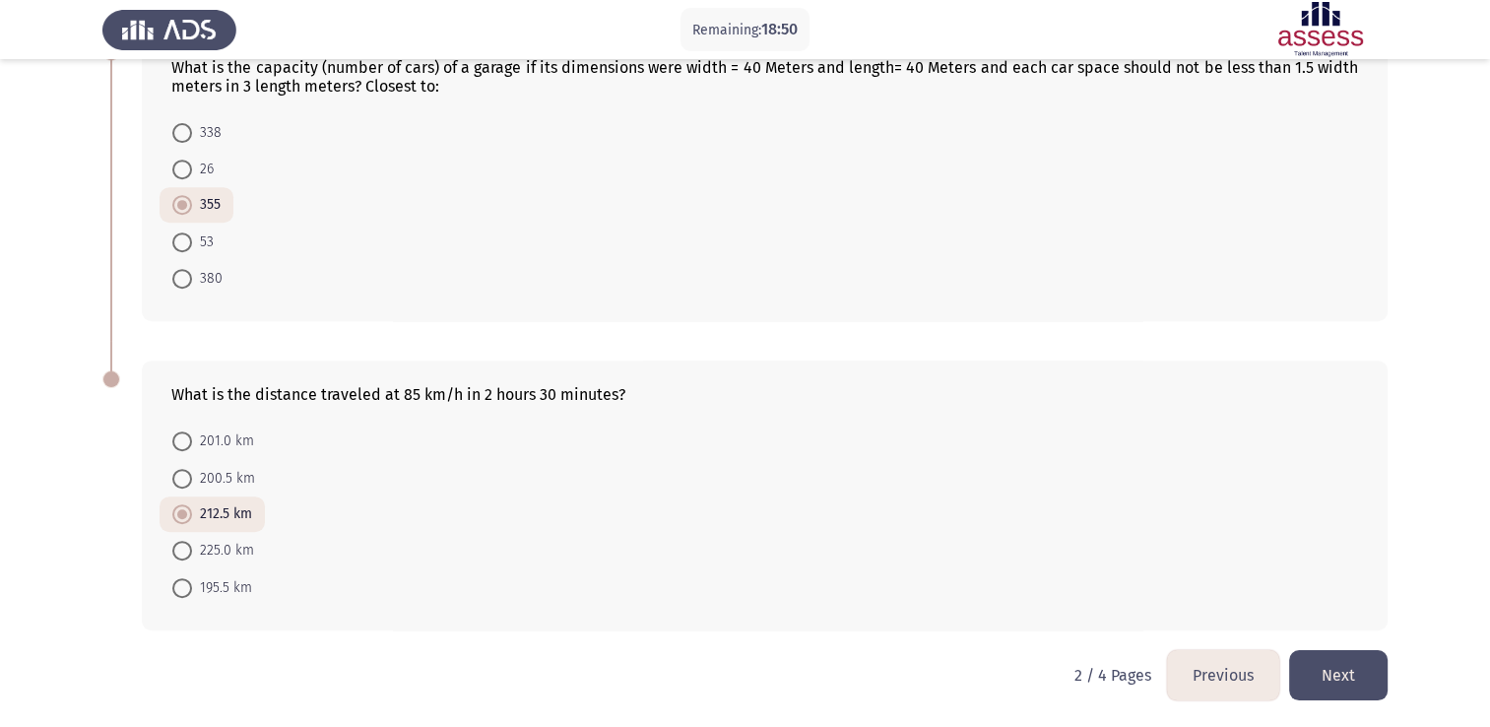
scroll to position [0, 0]
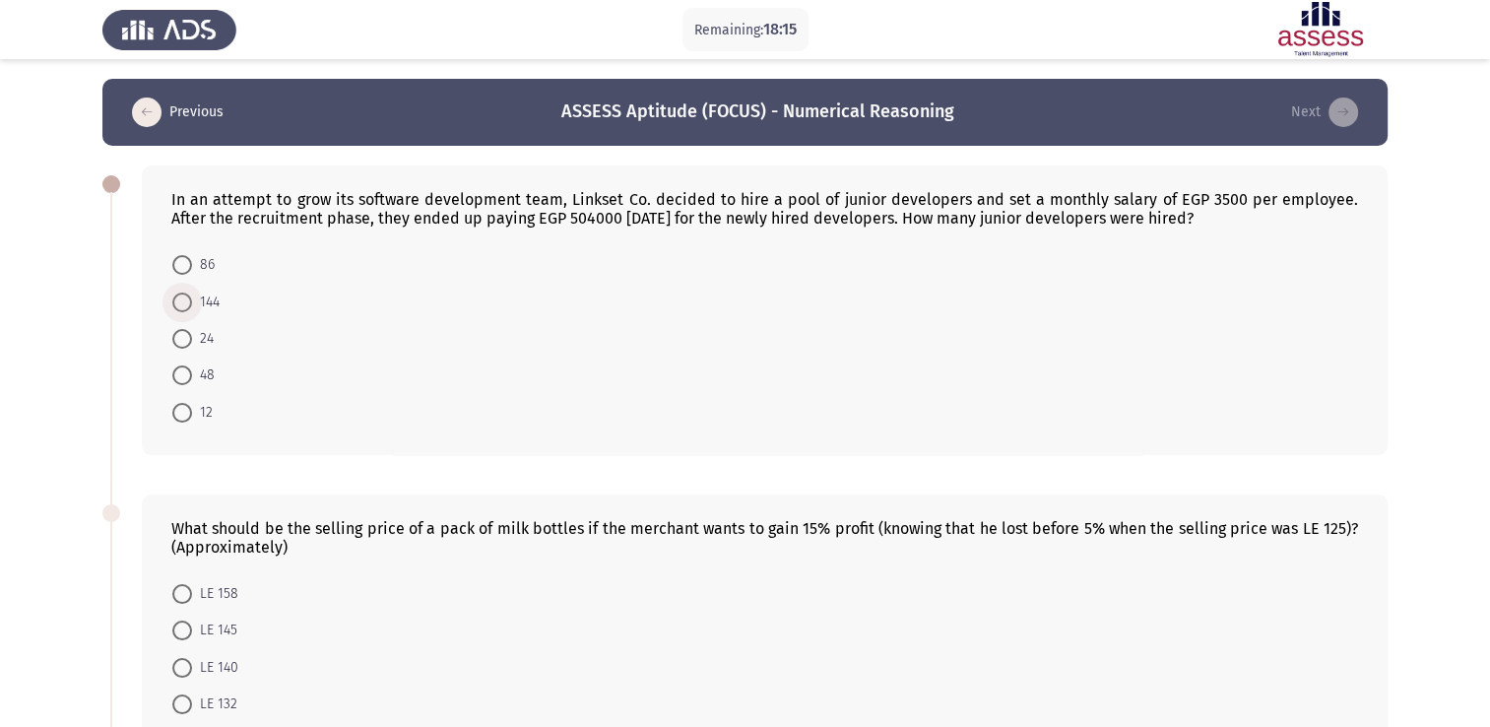
click at [208, 306] on span "144" at bounding box center [206, 303] width 28 height 24
click at [192, 306] on input "144" at bounding box center [182, 303] width 20 height 20
radio input "true"
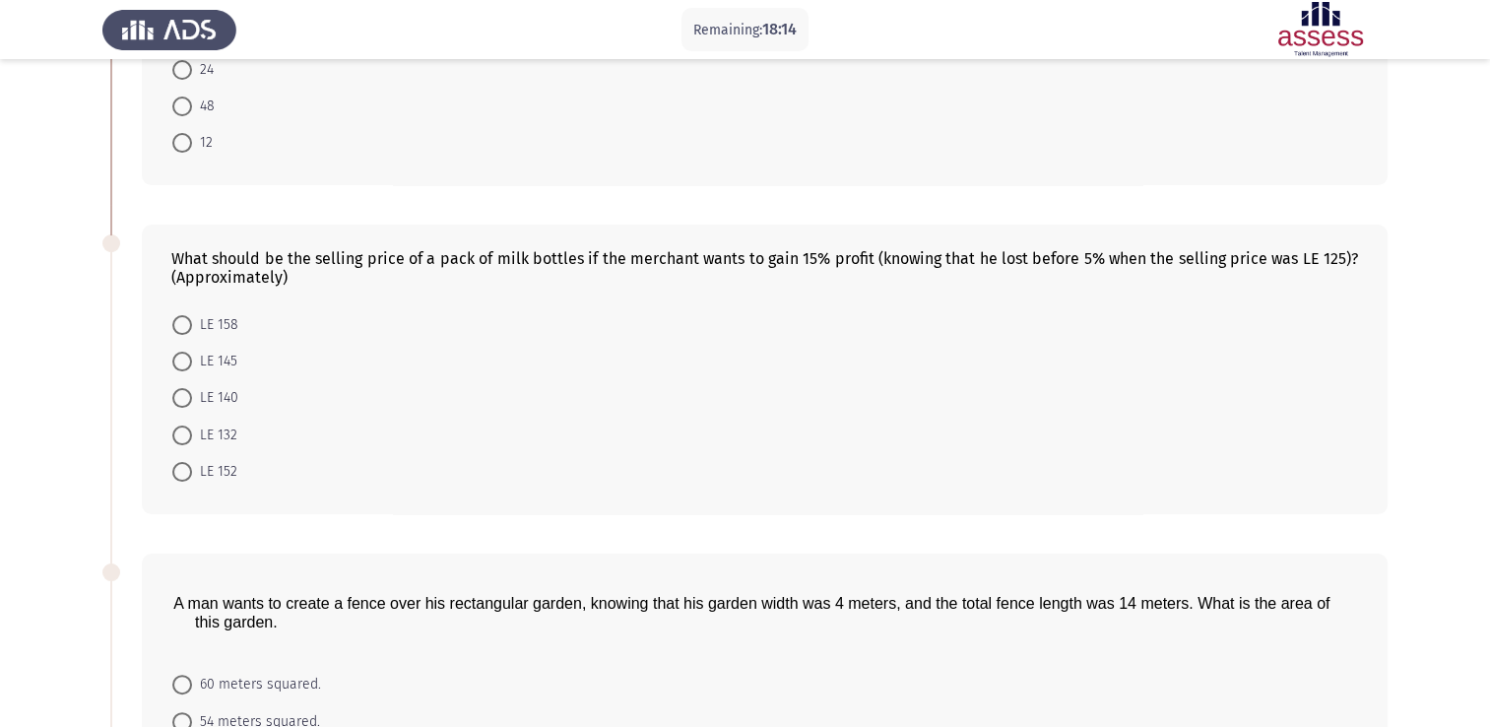
scroll to position [279, 0]
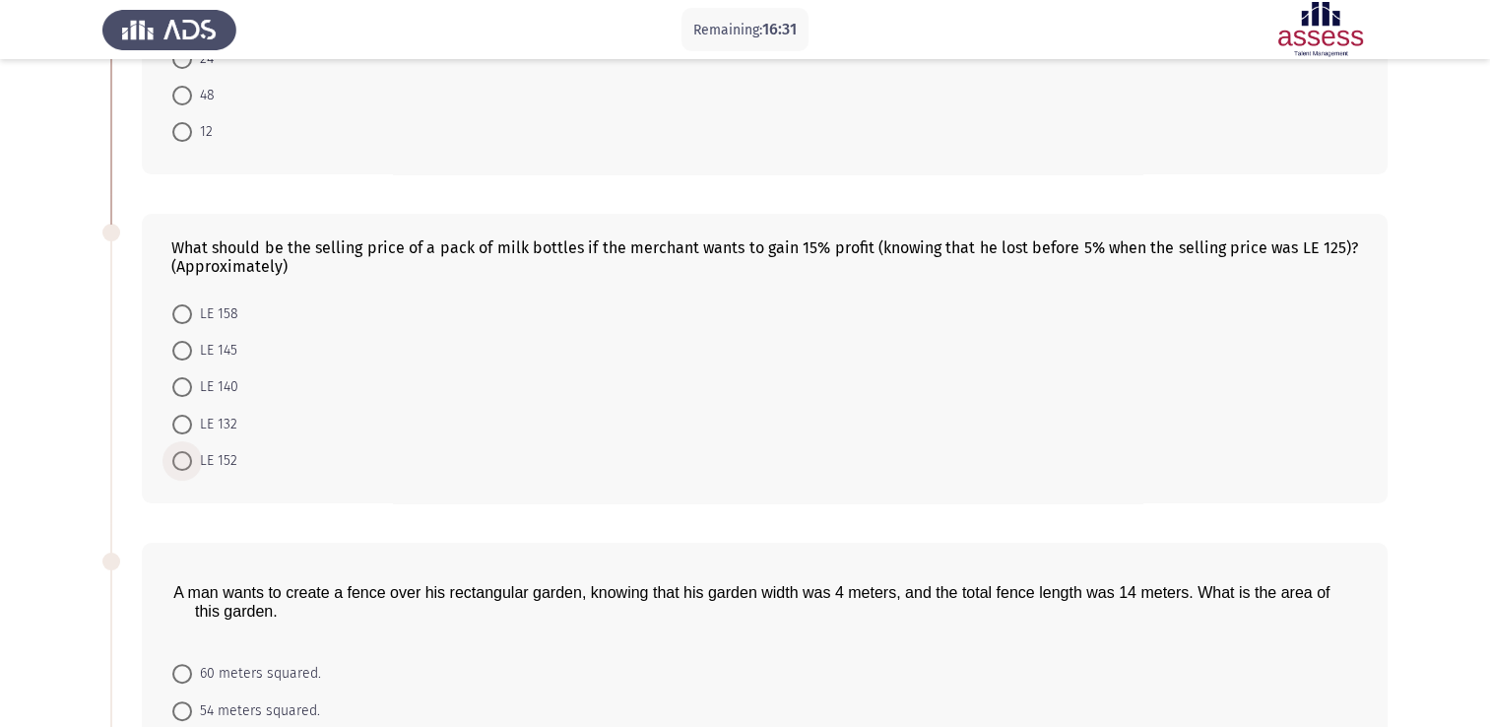
click at [185, 467] on span at bounding box center [182, 461] width 20 height 20
click at [185, 467] on input "LE 152" at bounding box center [182, 461] width 20 height 20
radio input "true"
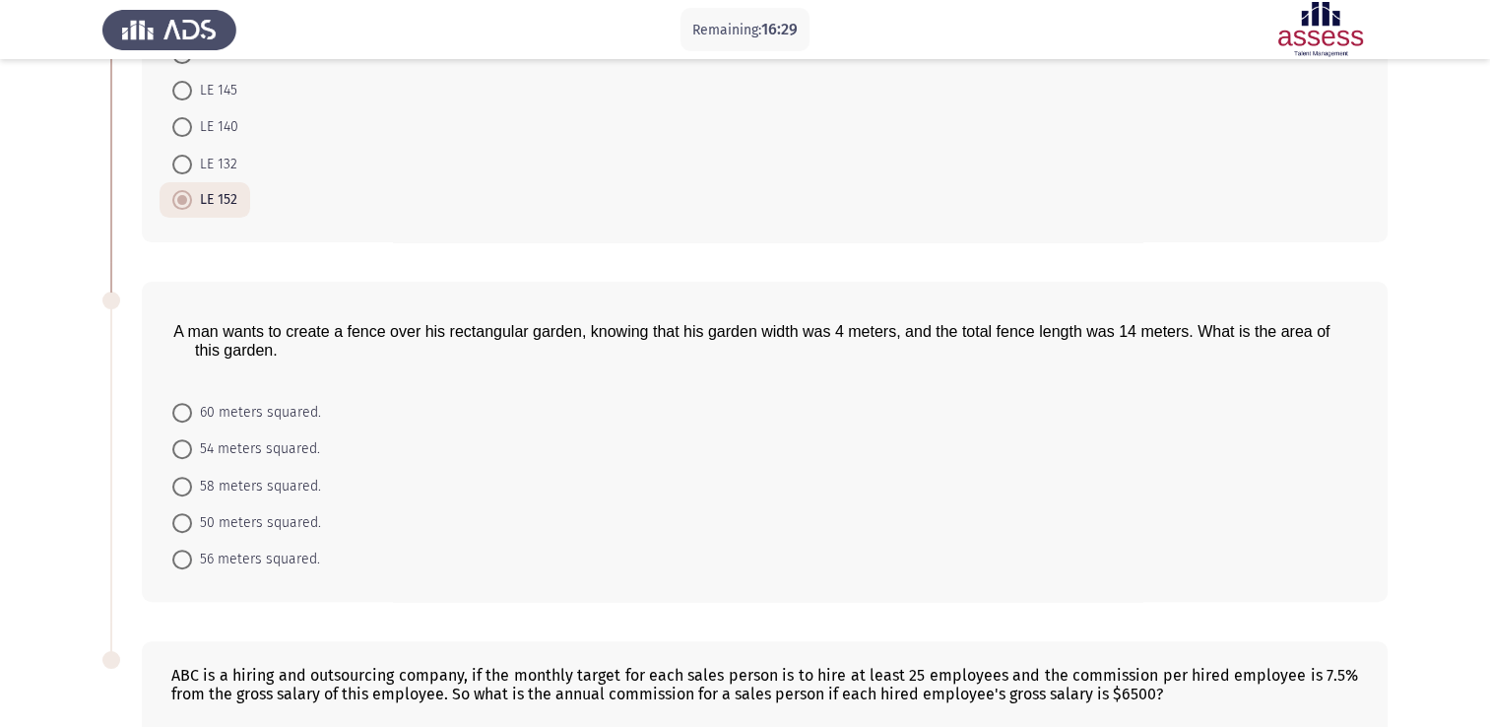
scroll to position [636, 0]
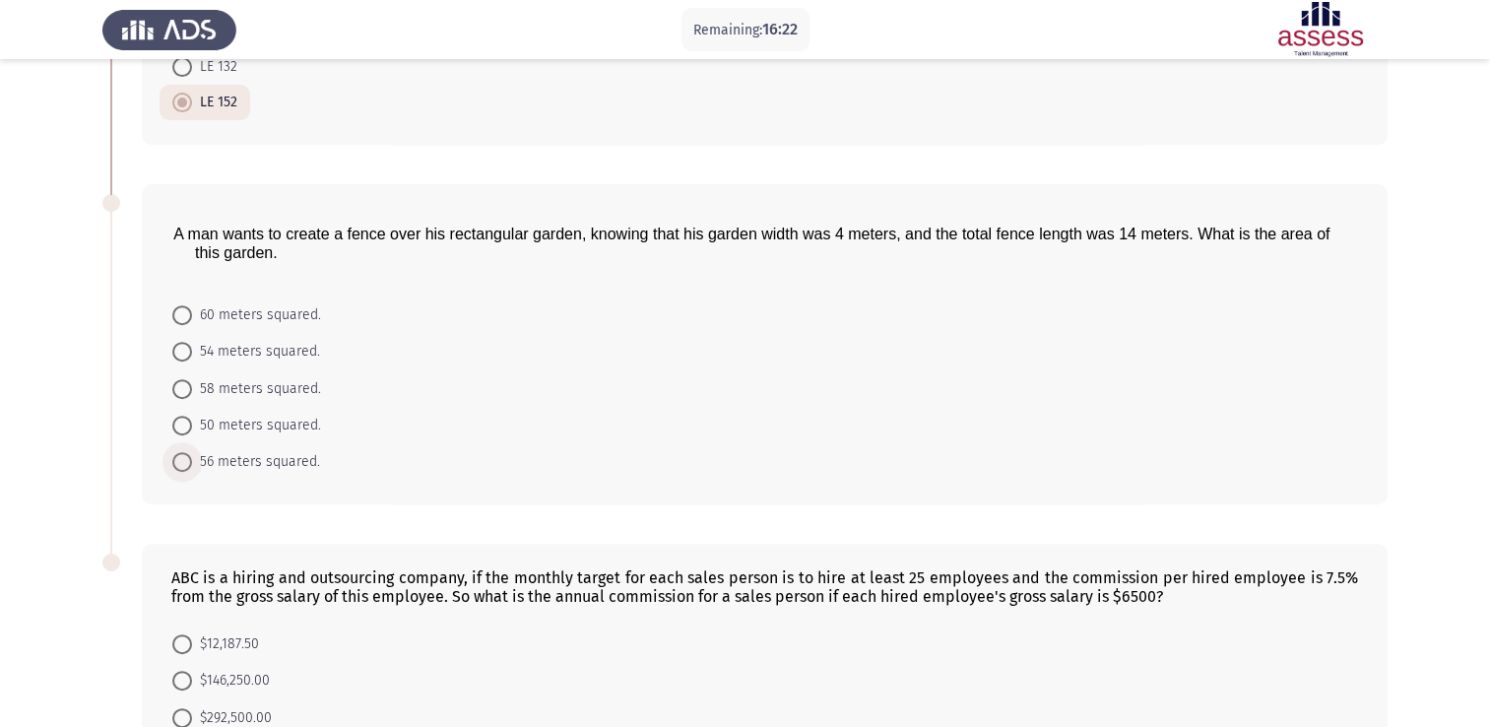
click at [194, 454] on span "56 meters squared." at bounding box center [256, 462] width 128 height 24
click at [192, 454] on input "56 meters squared." at bounding box center [182, 462] width 20 height 20
radio input "true"
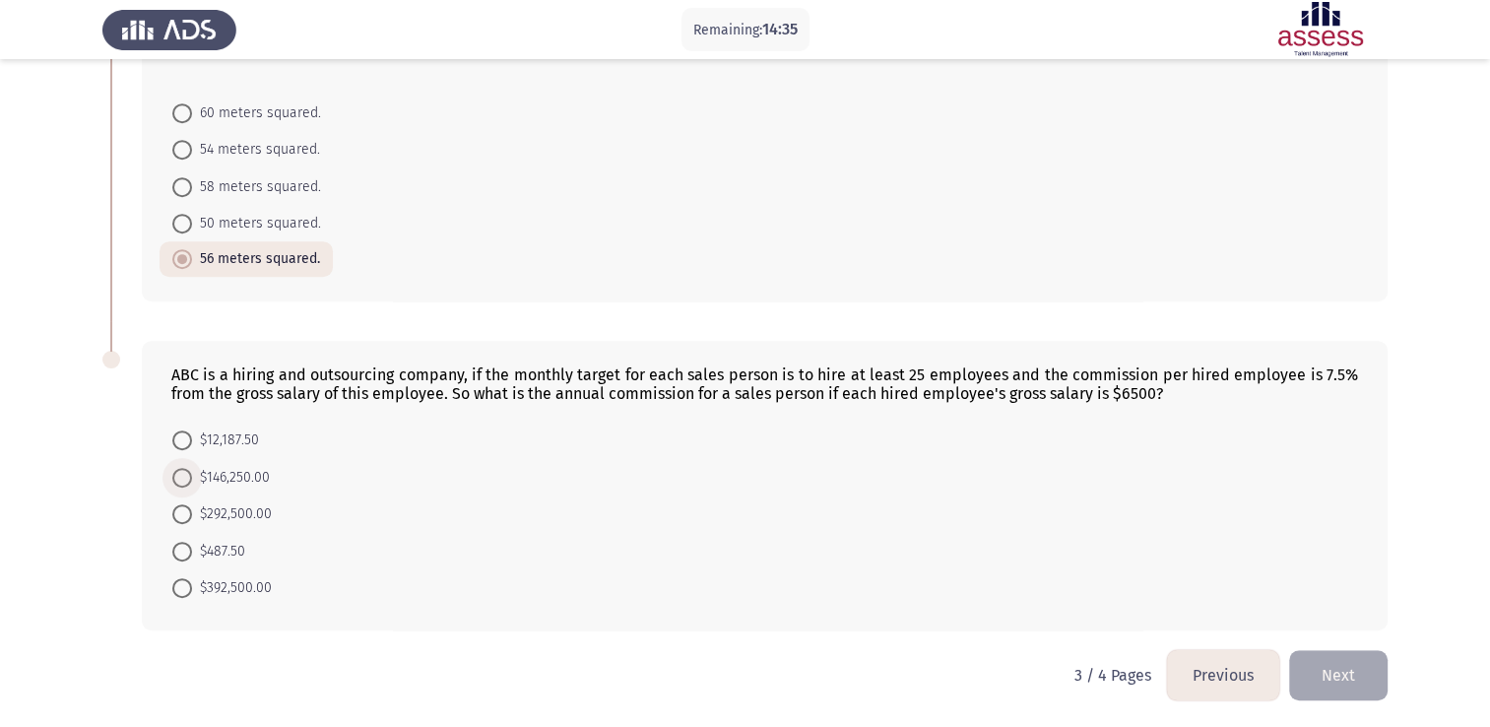
click at [245, 469] on span "$146,250.00" at bounding box center [231, 478] width 78 height 24
click at [192, 469] on input "$146,250.00" at bounding box center [182, 478] width 20 height 20
radio input "true"
click at [1335, 677] on button "Next" at bounding box center [1338, 675] width 99 height 50
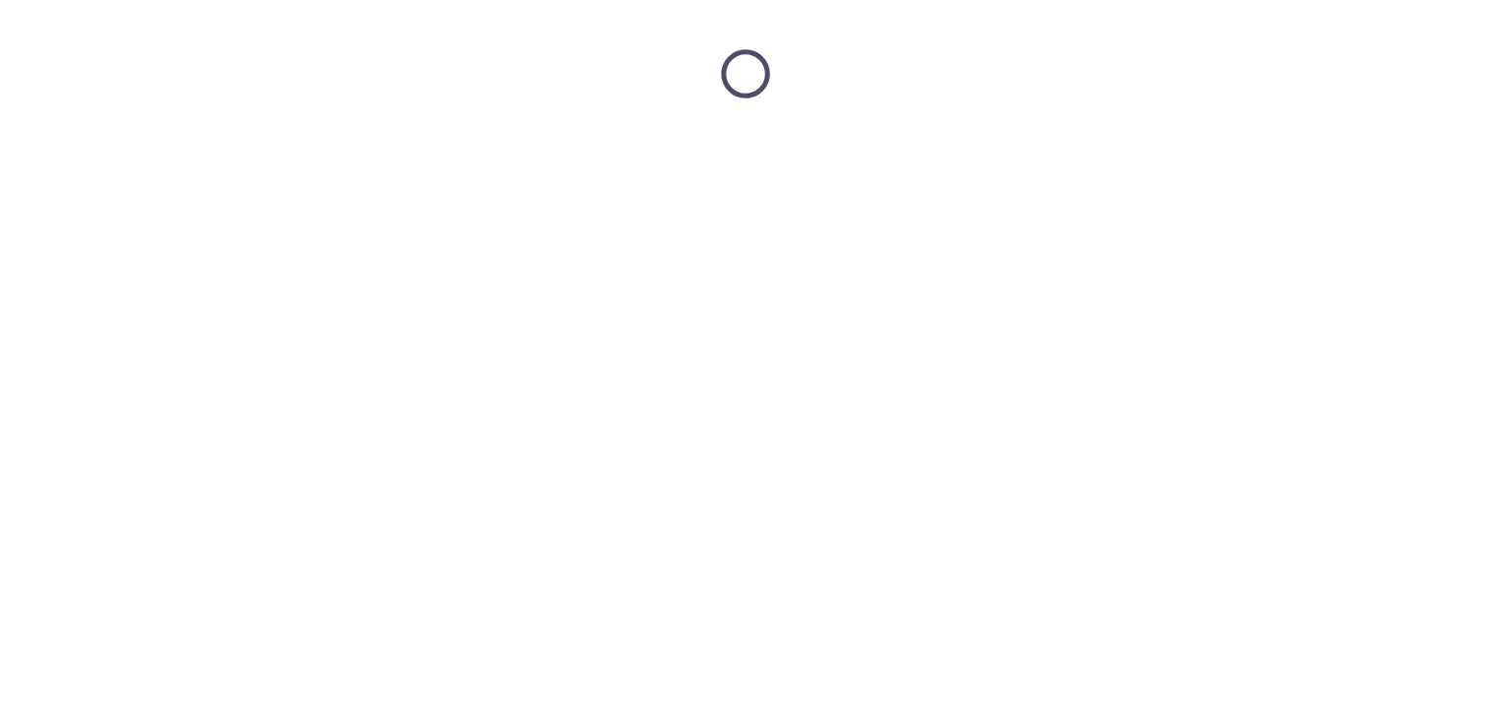
scroll to position [0, 0]
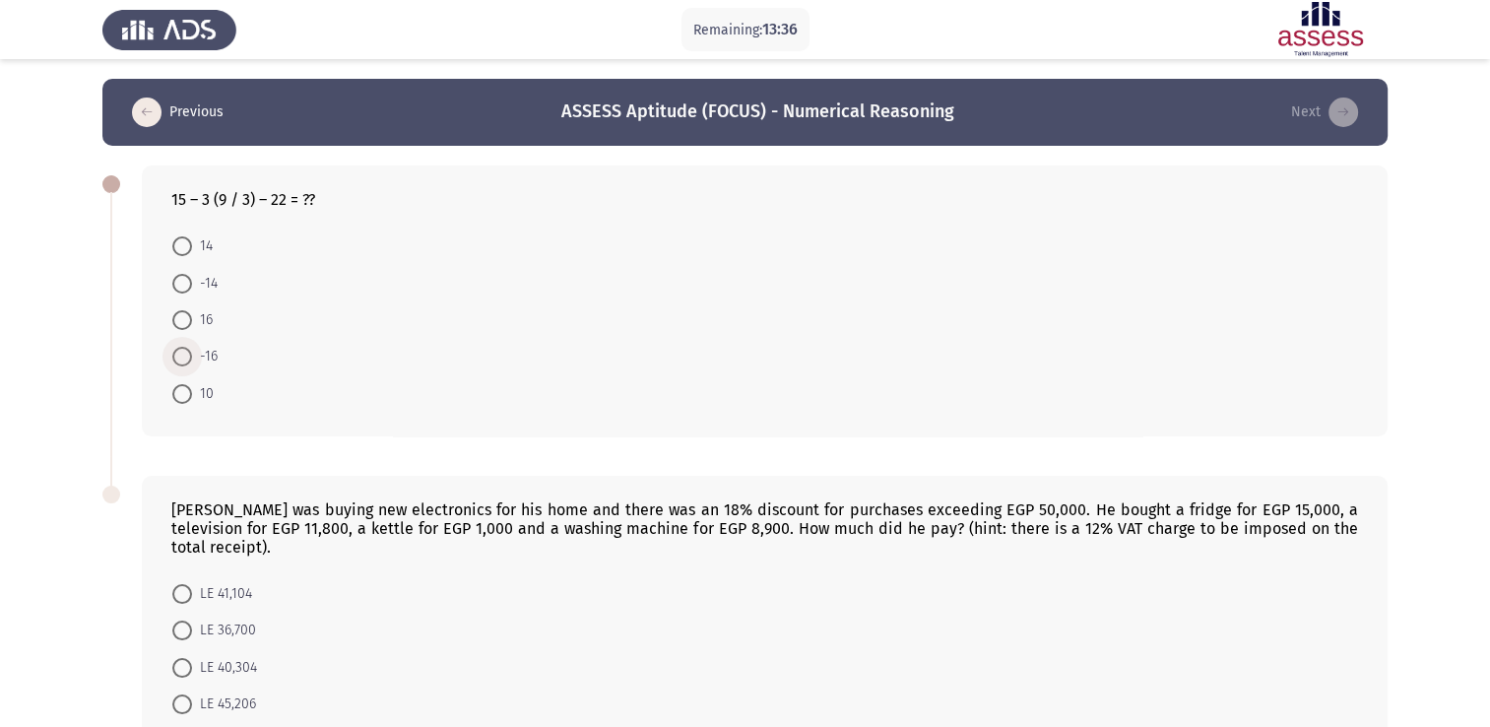
click at [207, 361] on span "-16" at bounding box center [205, 357] width 26 height 24
click at [192, 361] on input "-16" at bounding box center [182, 357] width 20 height 20
radio input "true"
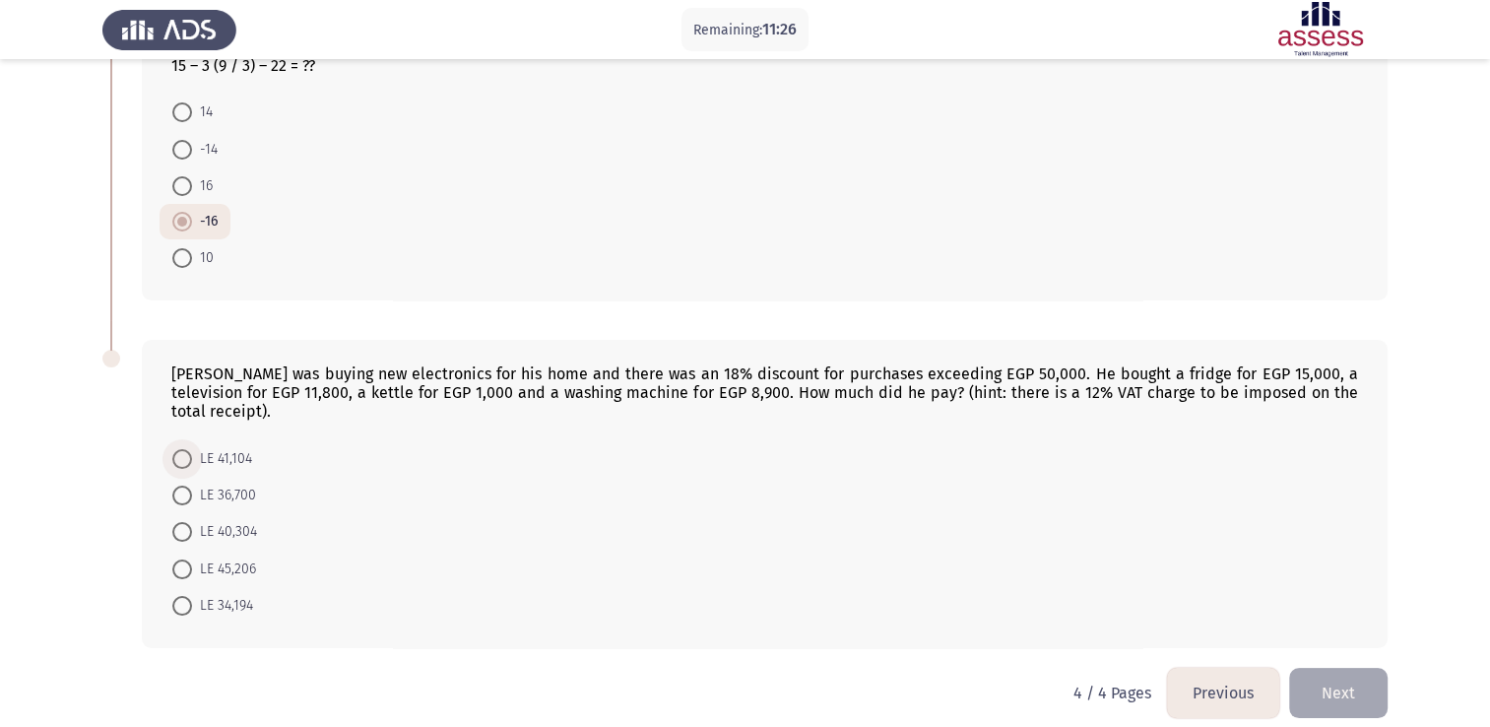
click at [203, 447] on span "LE 41,104" at bounding box center [222, 459] width 60 height 24
click at [192, 449] on input "LE 41,104" at bounding box center [182, 459] width 20 height 20
radio input "true"
click at [1350, 680] on button "Next" at bounding box center [1338, 694] width 99 height 50
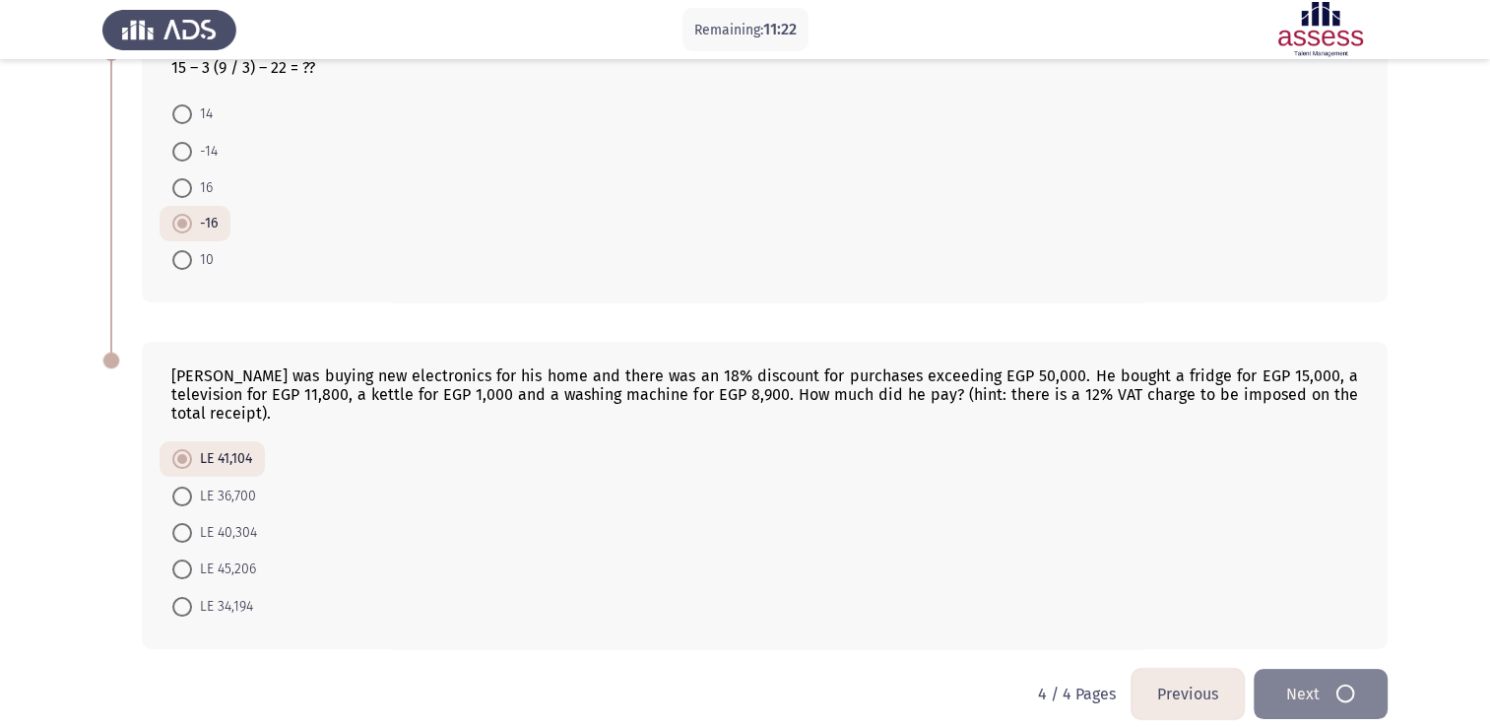
scroll to position [0, 0]
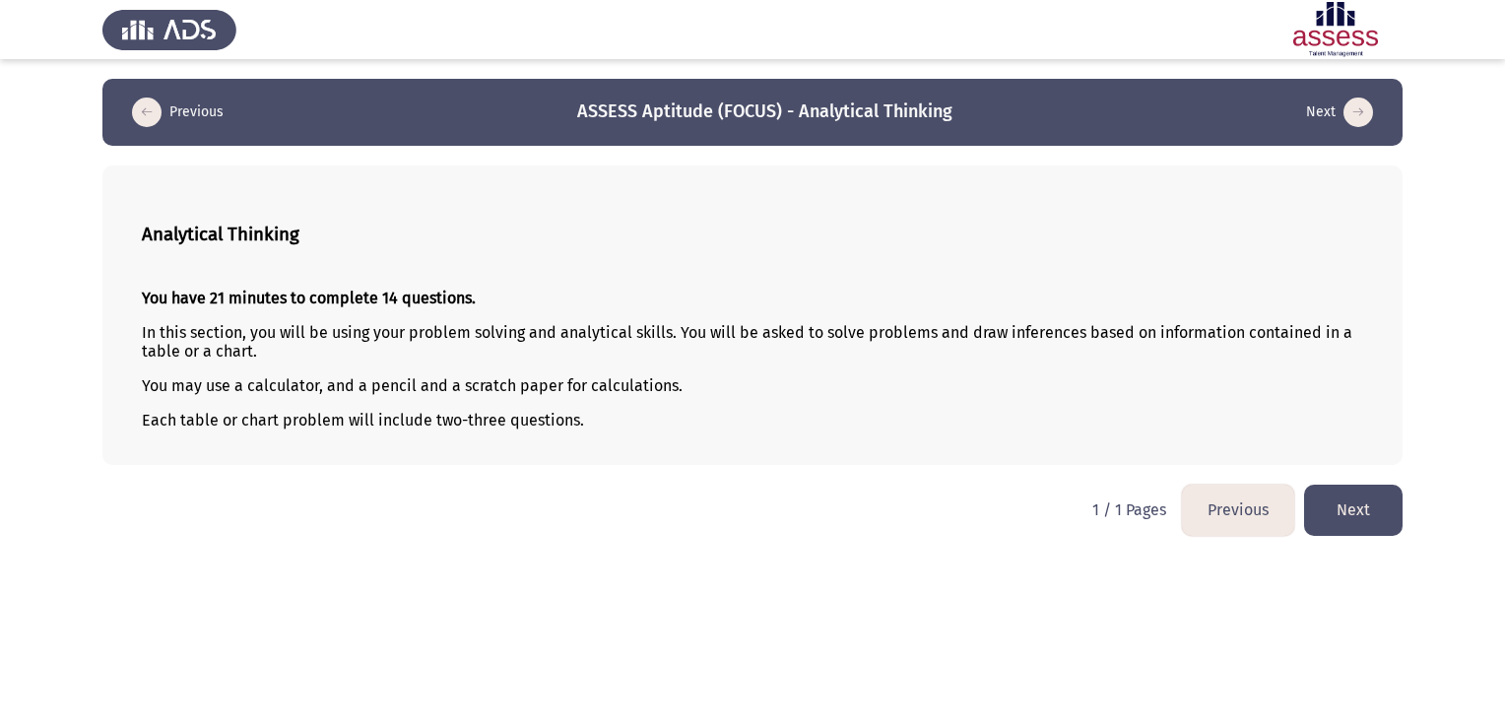
click at [1339, 512] on button "Next" at bounding box center [1353, 510] width 99 height 50
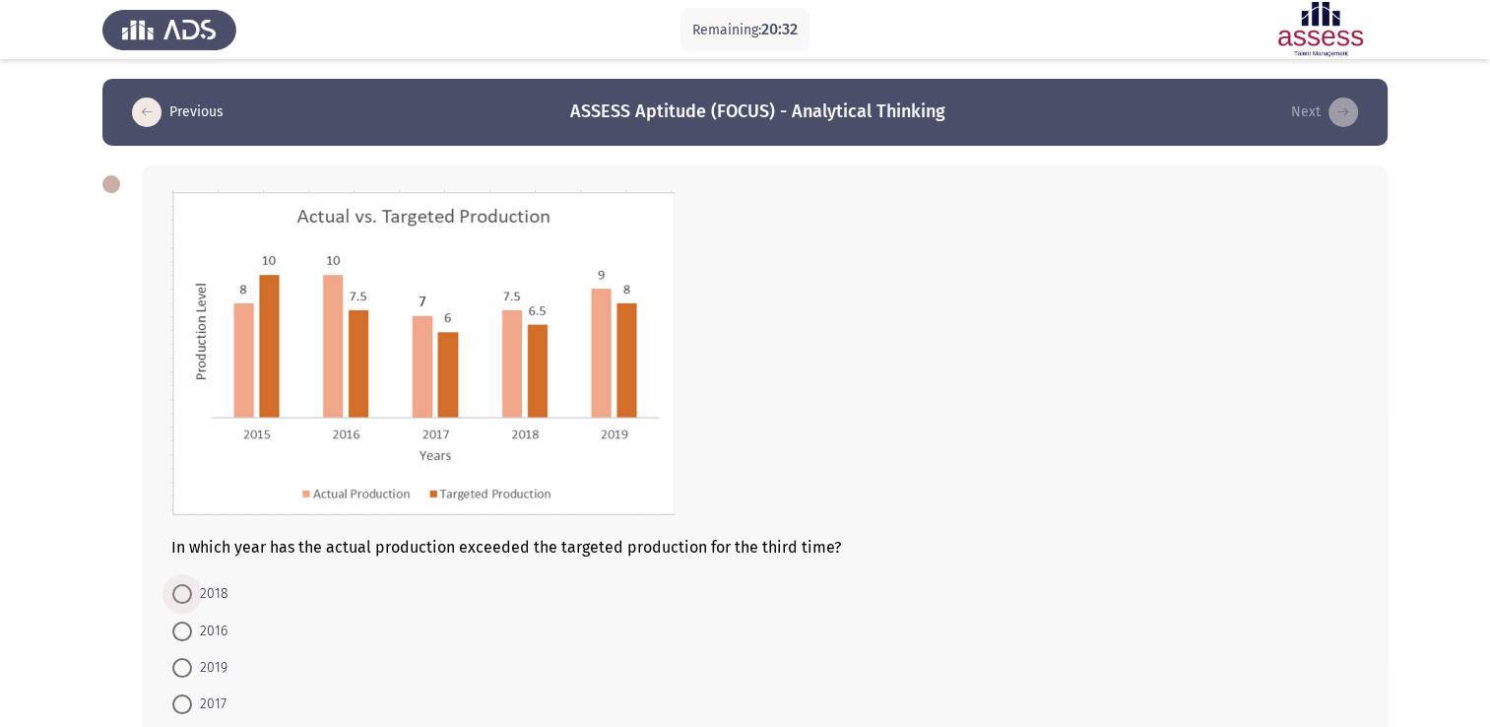
click at [192, 598] on span "2018" at bounding box center [210, 594] width 36 height 24
click at [192, 598] on input "2018" at bounding box center [182, 594] width 20 height 20
radio input "true"
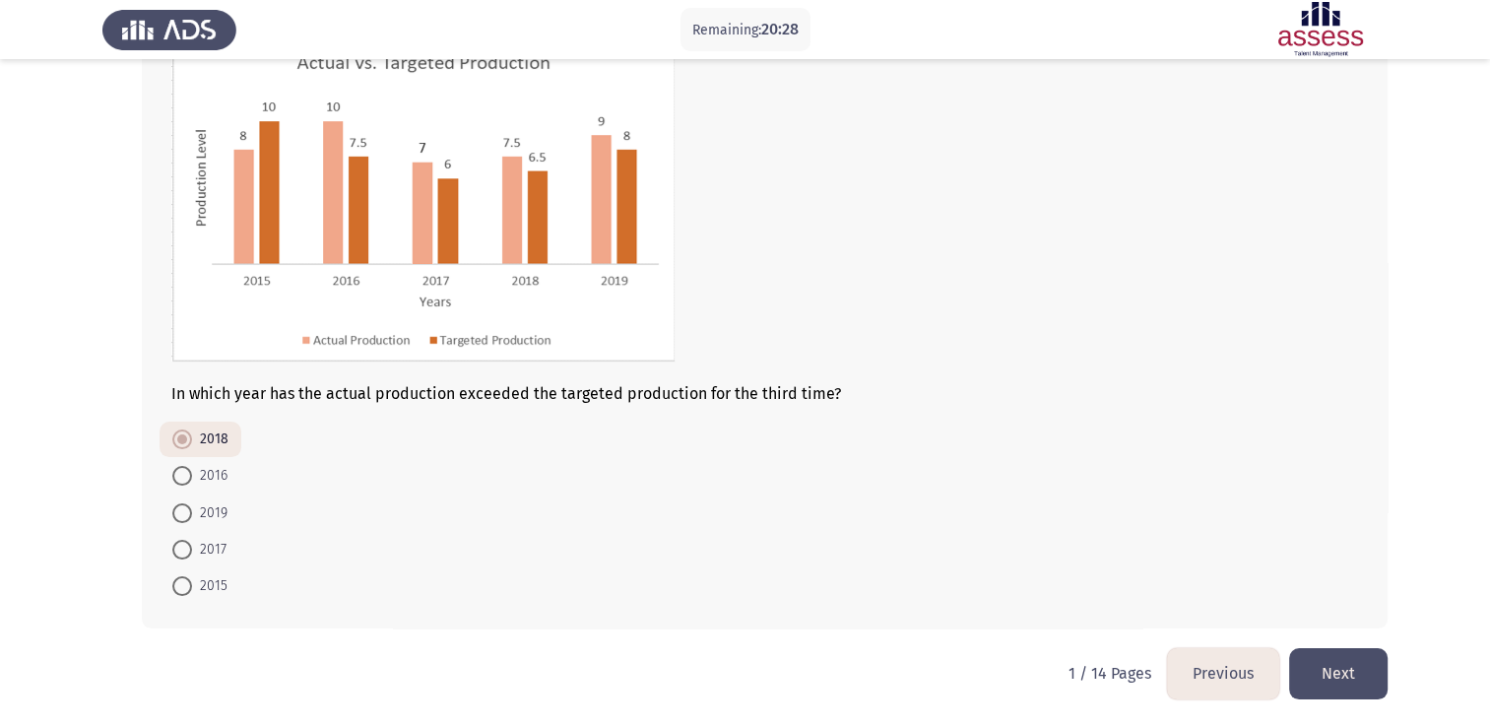
click at [1337, 666] on button "Next" at bounding box center [1338, 673] width 99 height 50
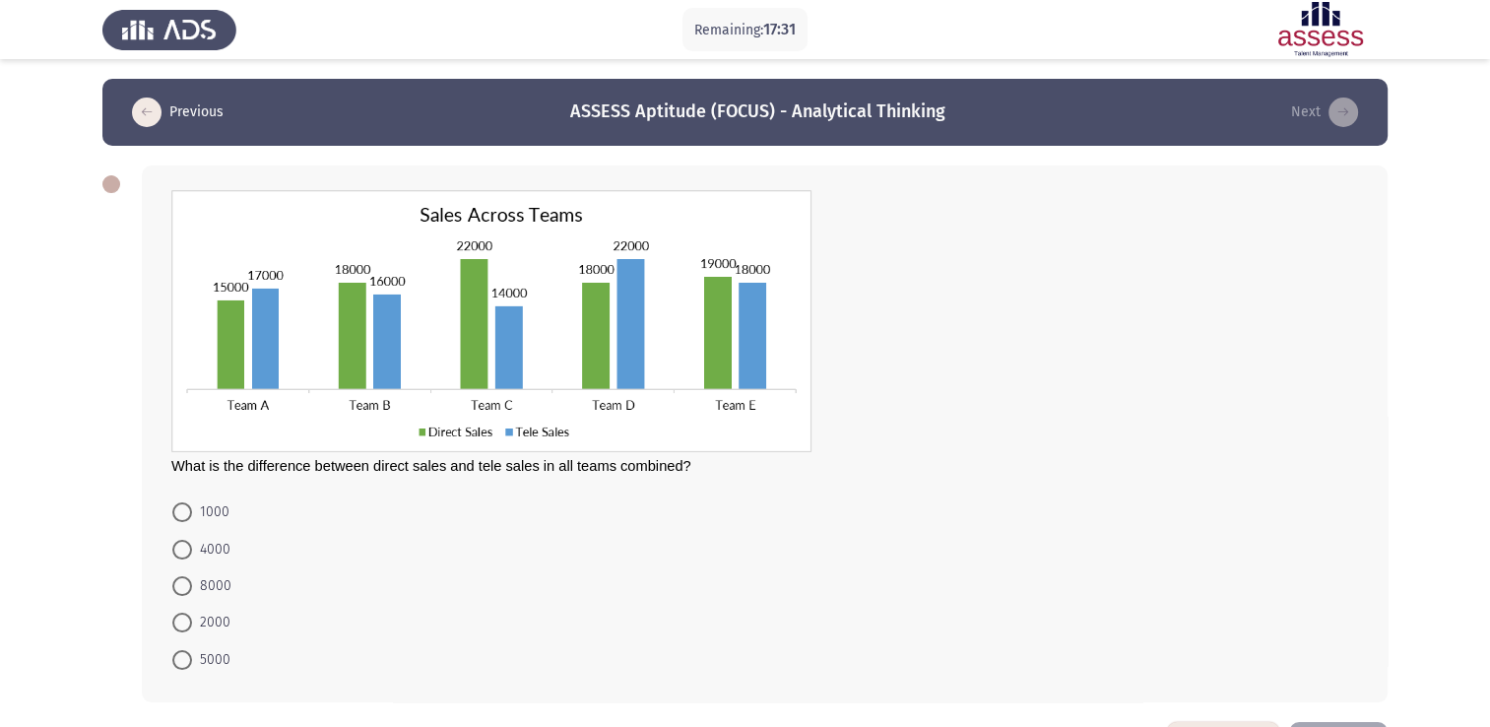
click at [208, 660] on span "5000" at bounding box center [211, 660] width 38 height 24
click at [192, 660] on input "5000" at bounding box center [182, 660] width 20 height 20
radio input "true"
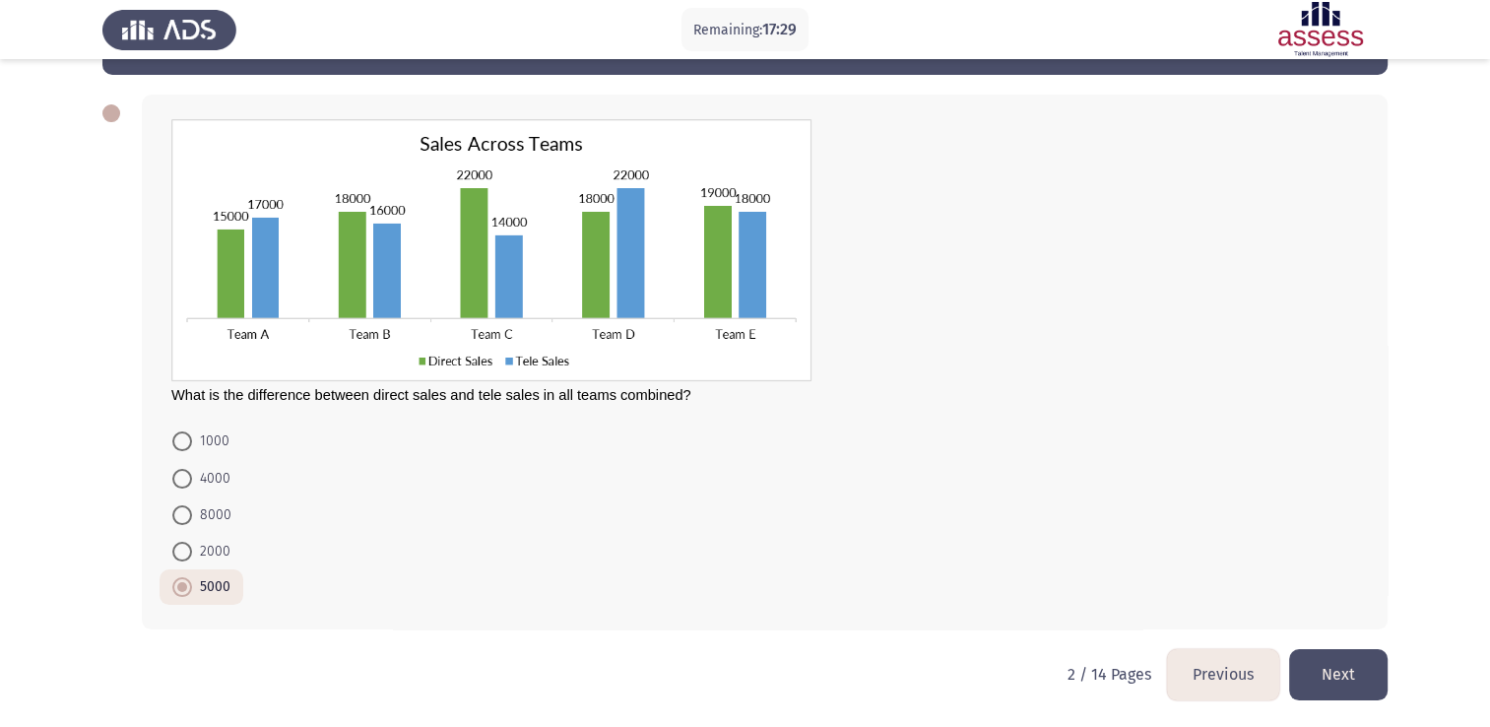
click at [1333, 683] on button "Next" at bounding box center [1338, 674] width 99 height 50
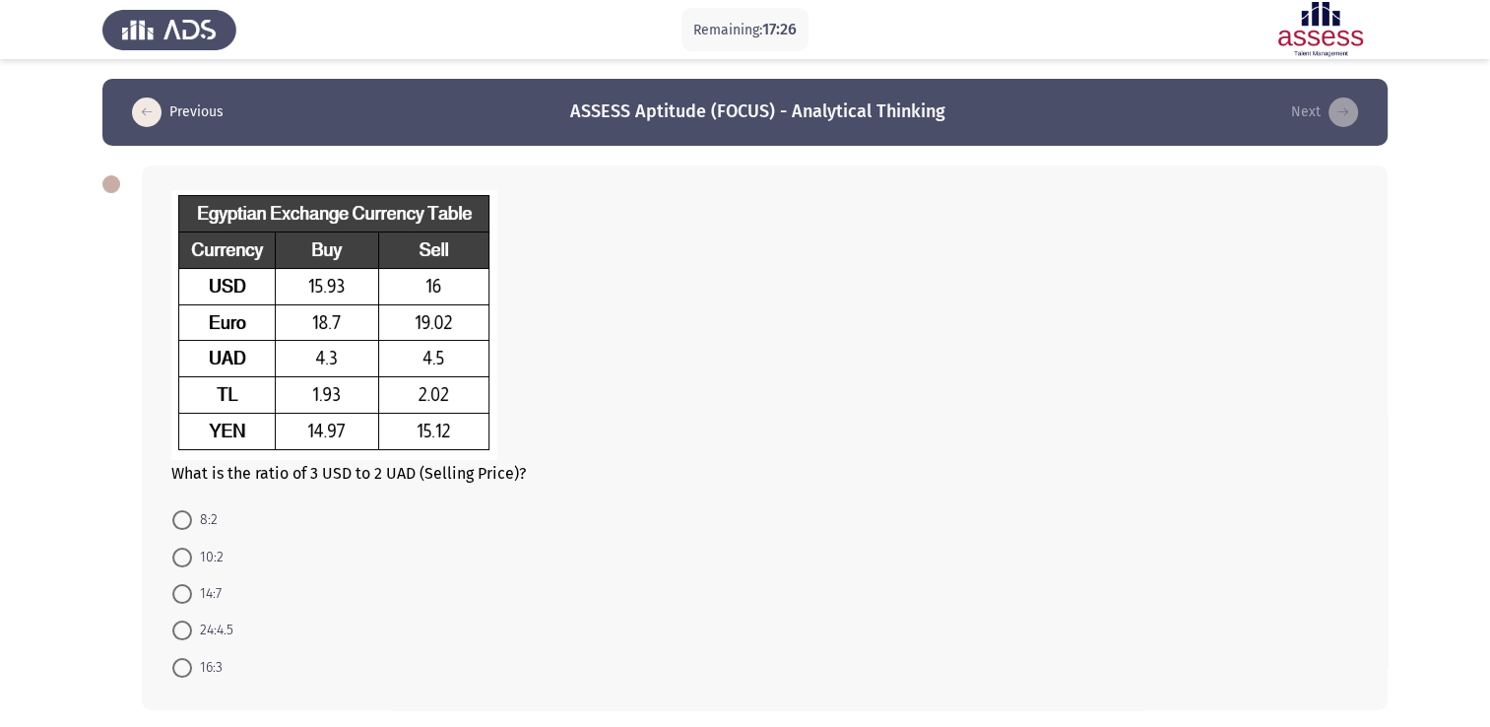
scroll to position [55, 0]
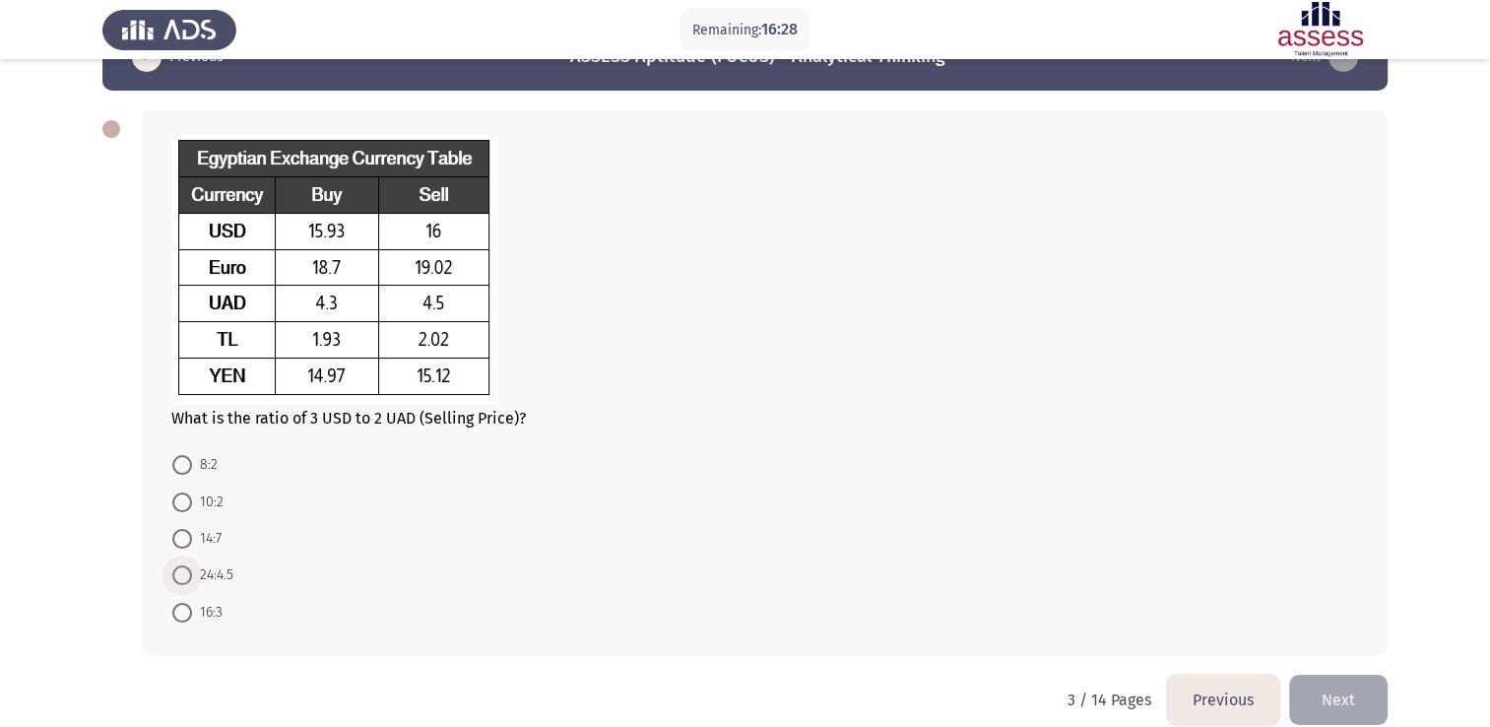
click at [179, 577] on span at bounding box center [182, 575] width 20 height 20
click at [179, 577] on input "24:4.5" at bounding box center [182, 575] width 20 height 20
radio input "true"
click at [1346, 702] on button "Next" at bounding box center [1338, 698] width 99 height 50
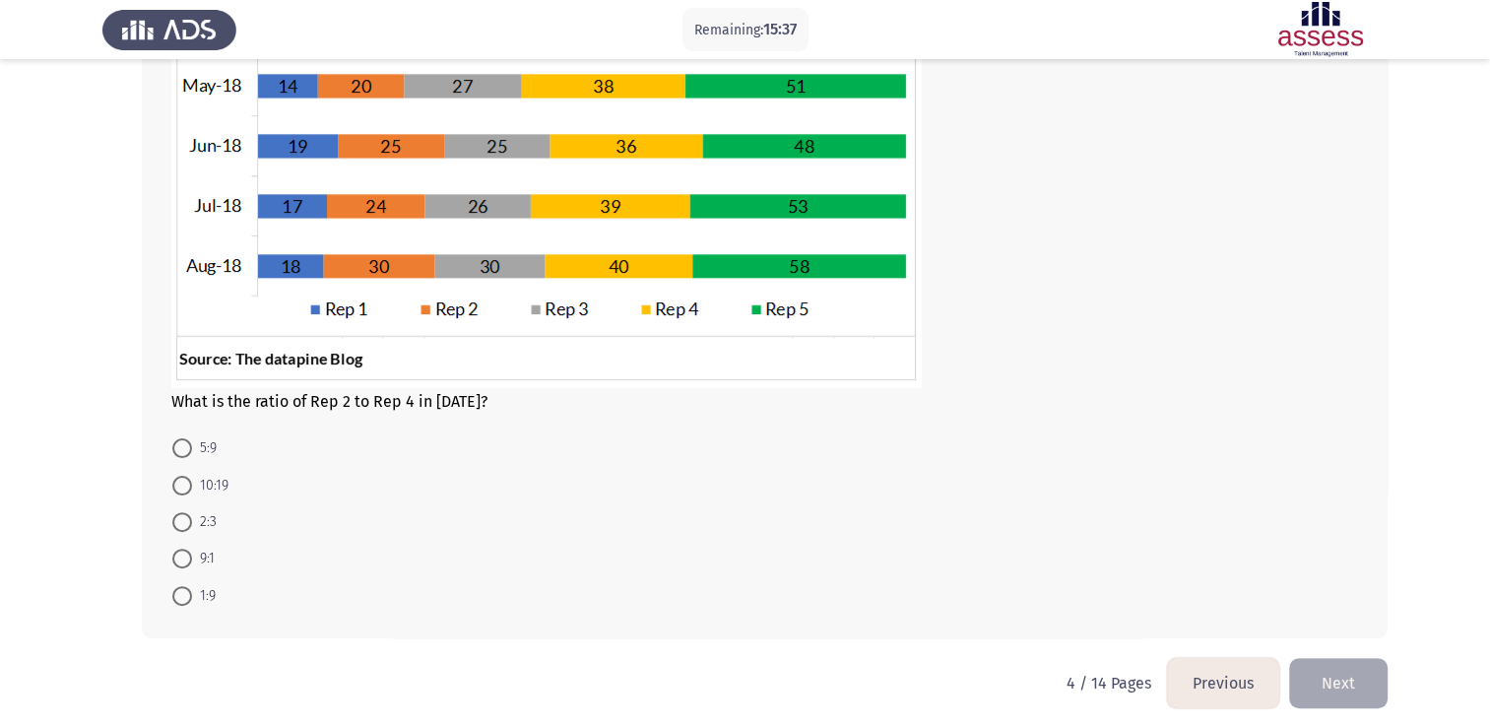
scroll to position [424, 0]
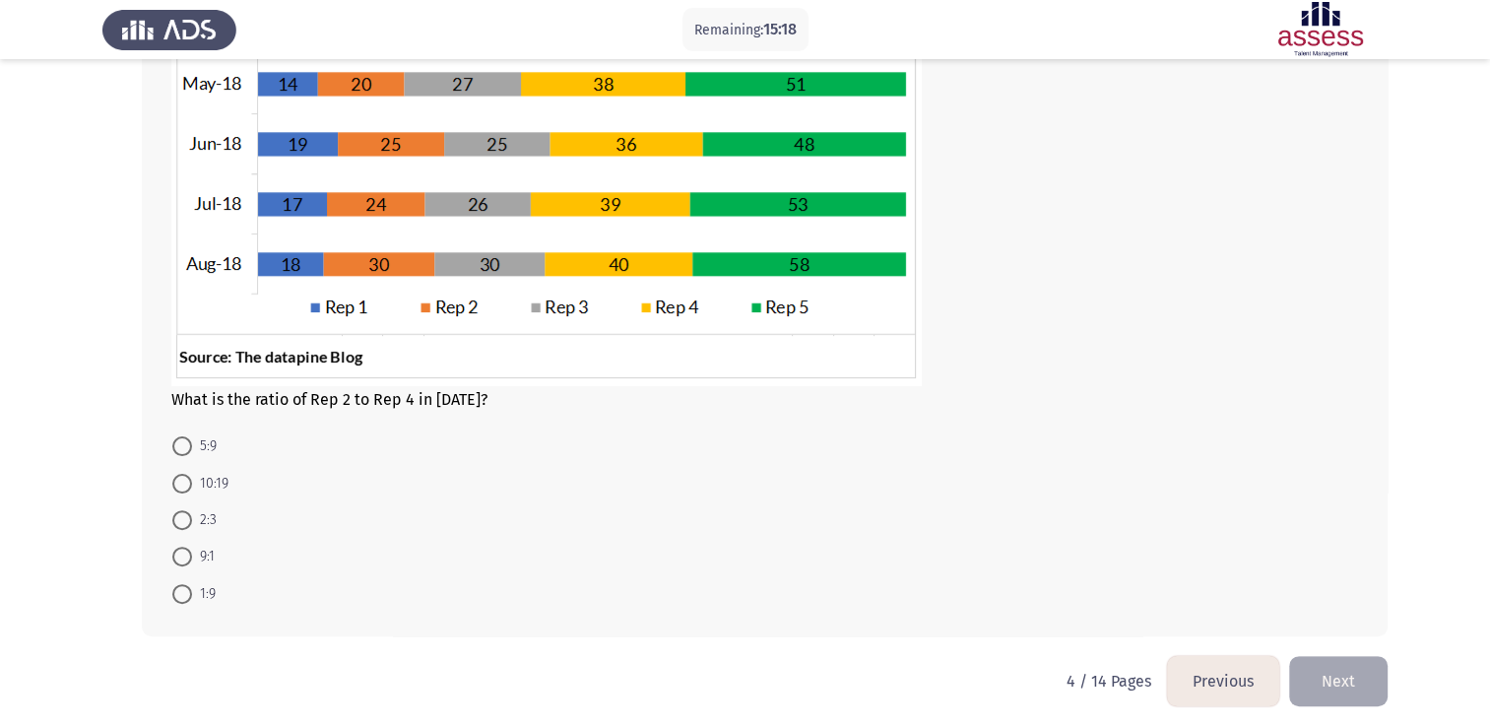
click at [178, 495] on mat-radio-button "10:19" at bounding box center [201, 482] width 82 height 36
click at [196, 462] on mat-radio-button "5:9" at bounding box center [195, 446] width 70 height 36
click at [188, 485] on span at bounding box center [182, 484] width 20 height 20
click at [188, 485] on input "10:19" at bounding box center [182, 484] width 20 height 20
radio input "true"
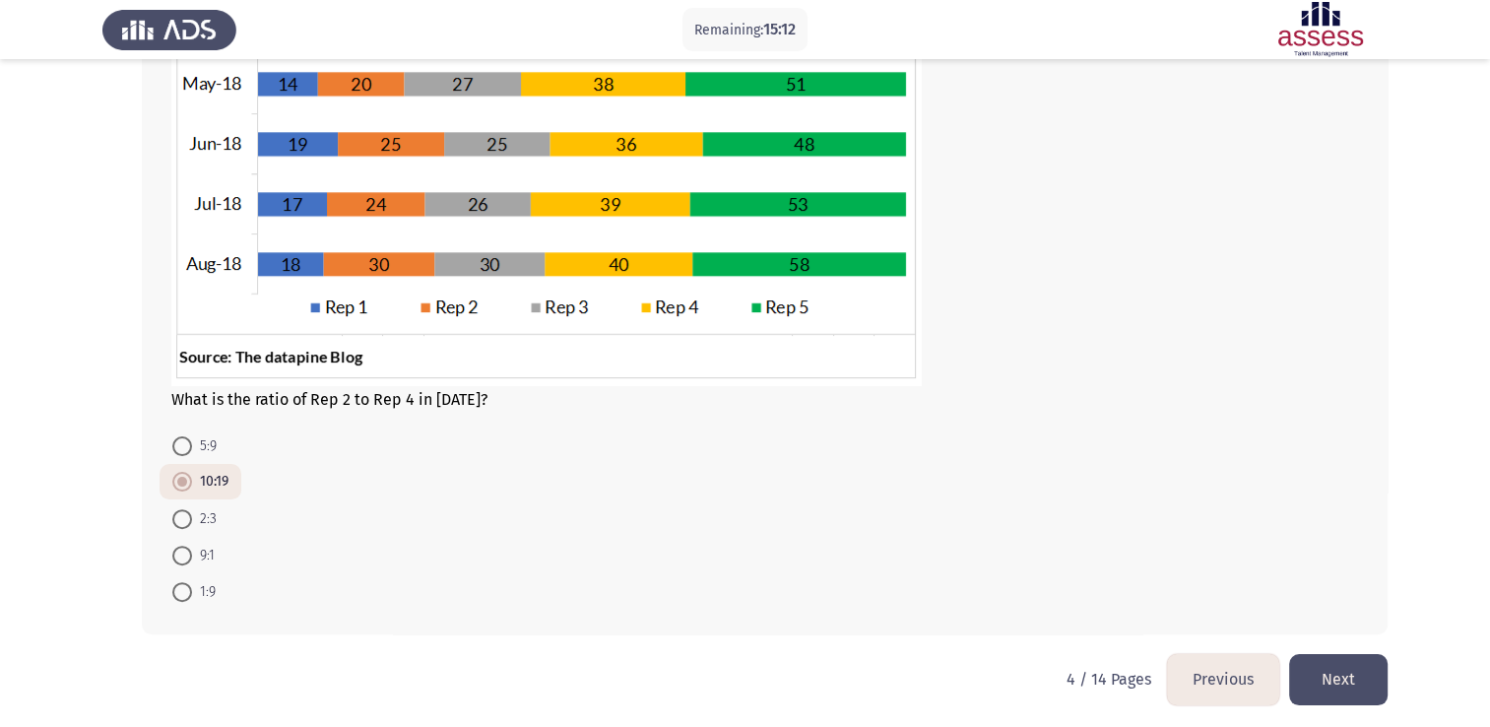
click at [1348, 676] on button "Next" at bounding box center [1338, 679] width 99 height 50
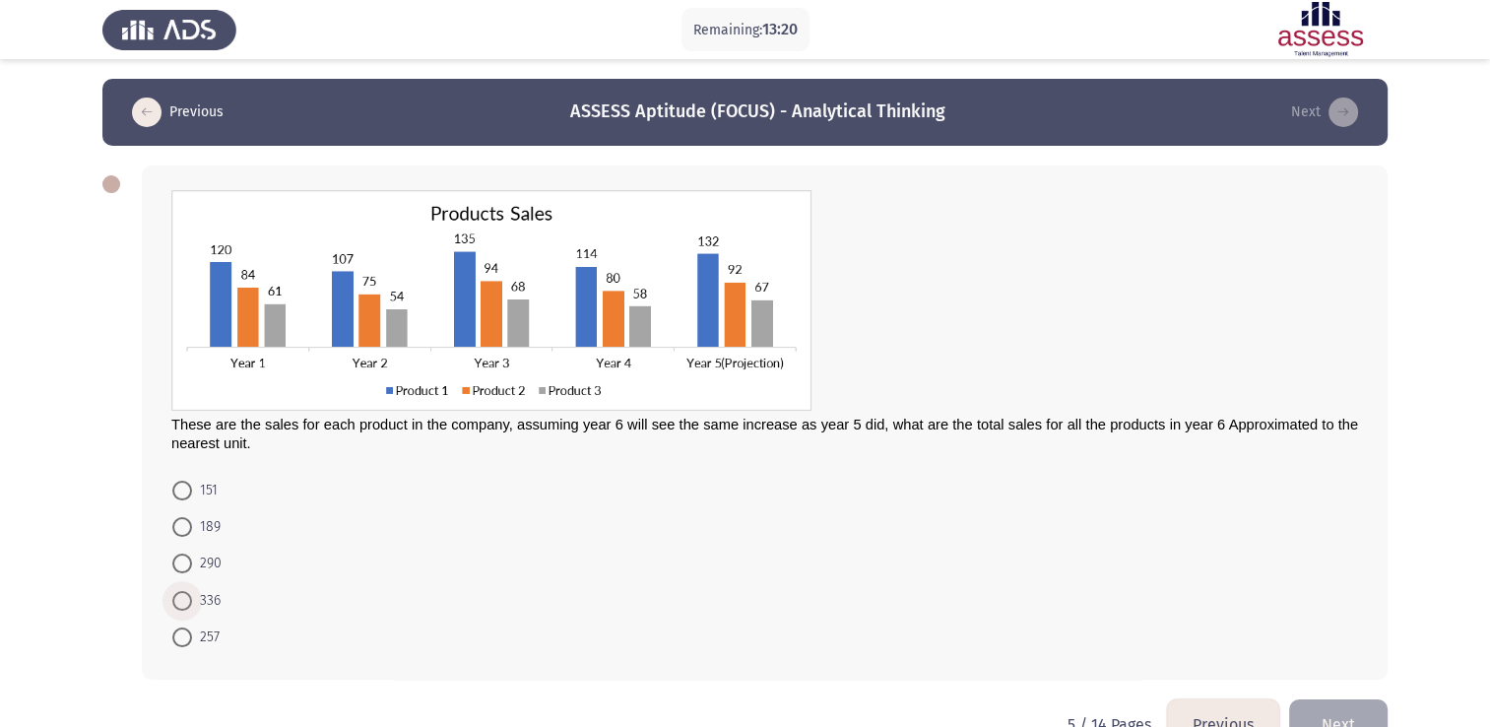
click at [181, 594] on span at bounding box center [182, 601] width 20 height 20
click at [181, 594] on input "336" at bounding box center [182, 601] width 20 height 20
radio input "true"
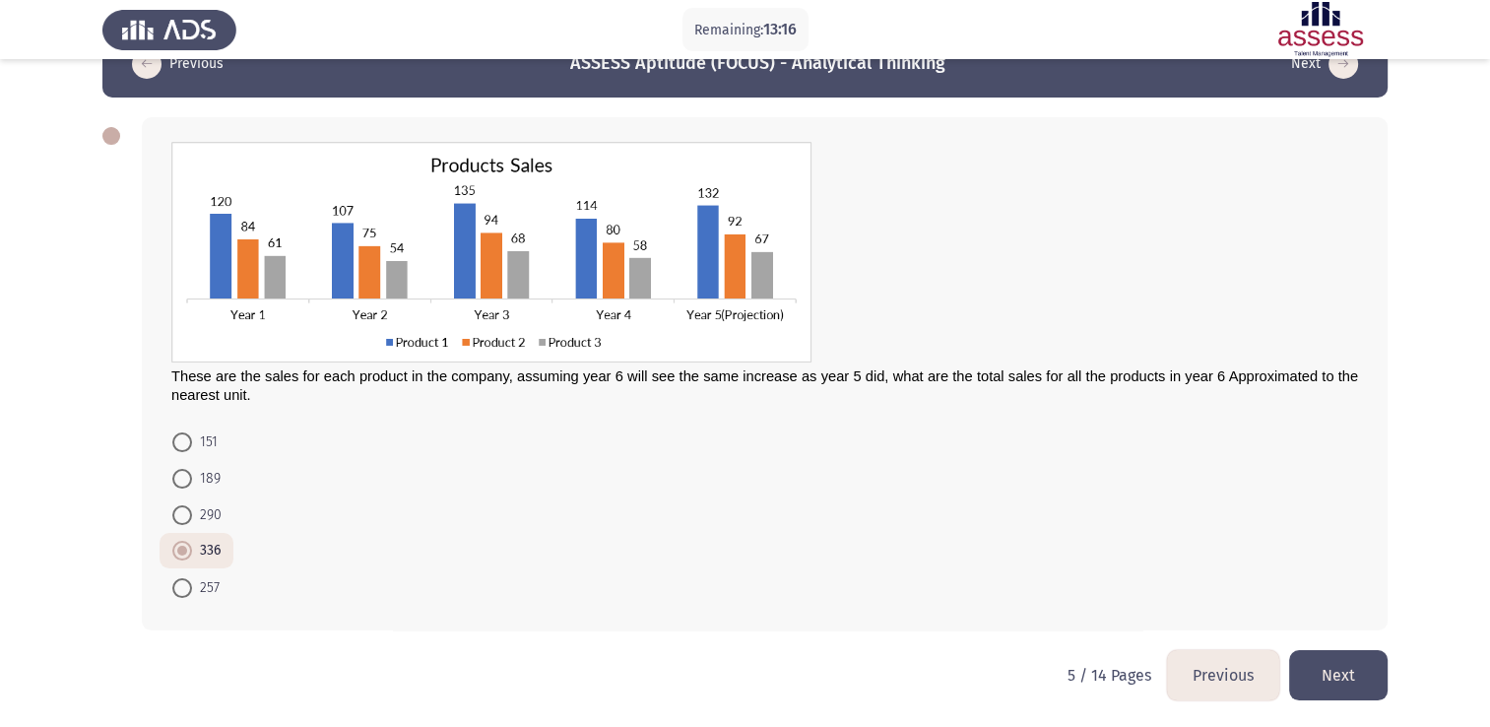
click at [1367, 670] on button "Next" at bounding box center [1338, 675] width 99 height 50
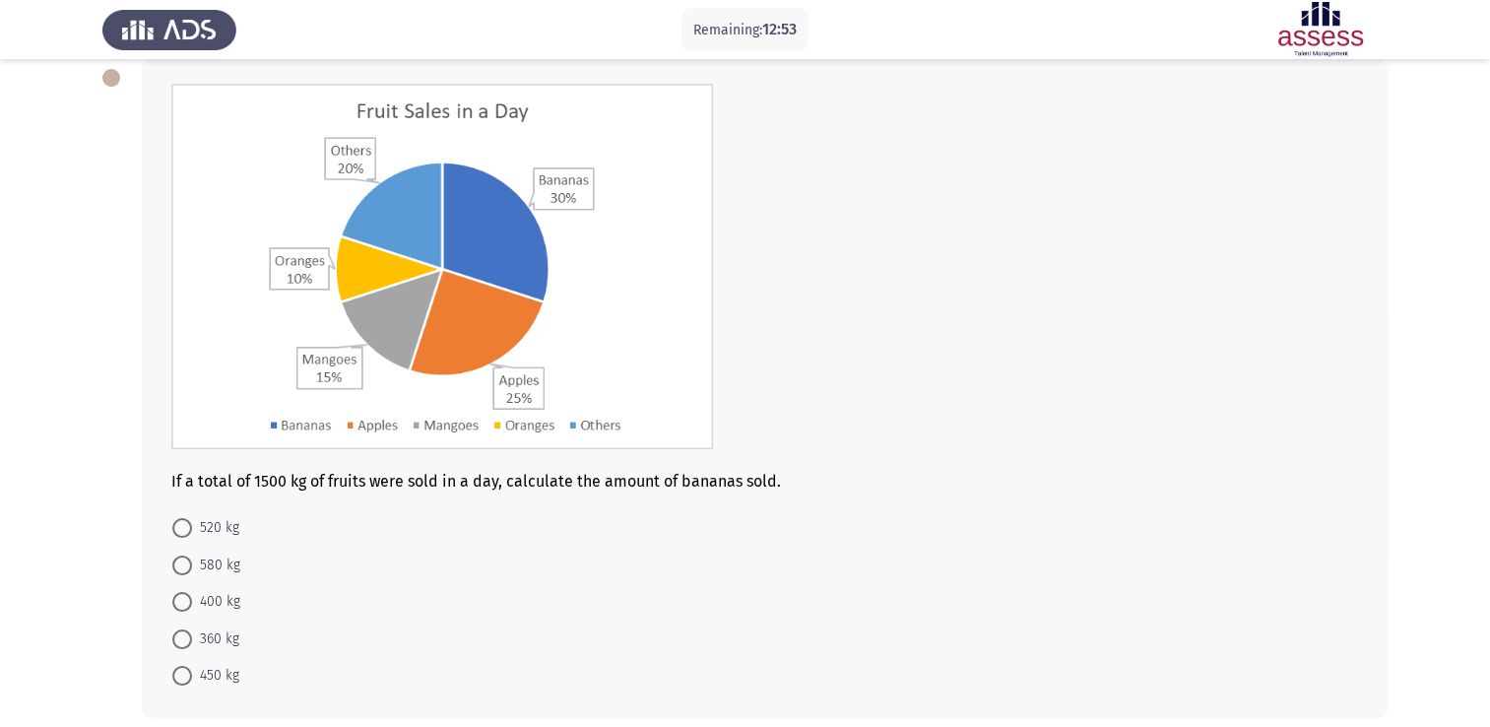
scroll to position [110, 0]
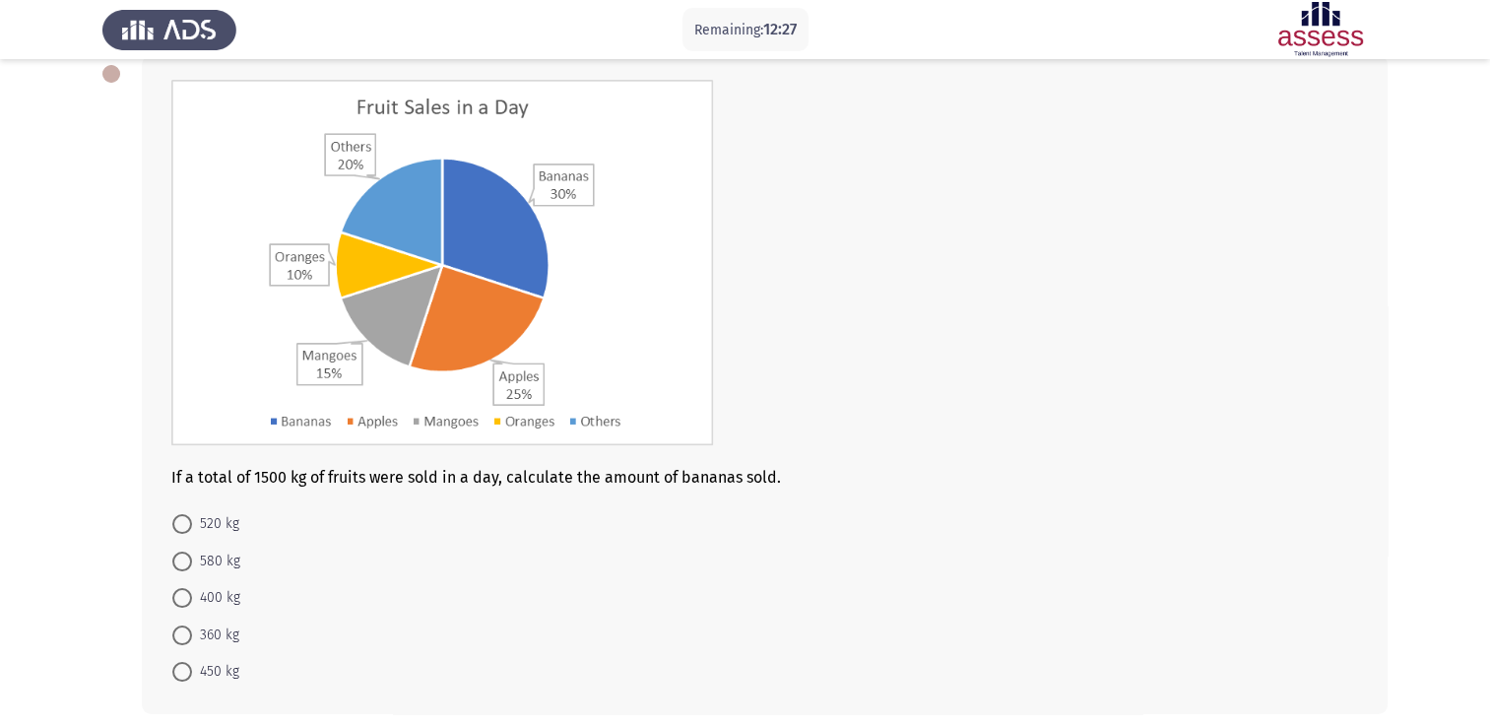
click at [184, 662] on span at bounding box center [182, 672] width 20 height 20
click at [184, 662] on input "450 kg" at bounding box center [182, 672] width 20 height 20
radio input "true"
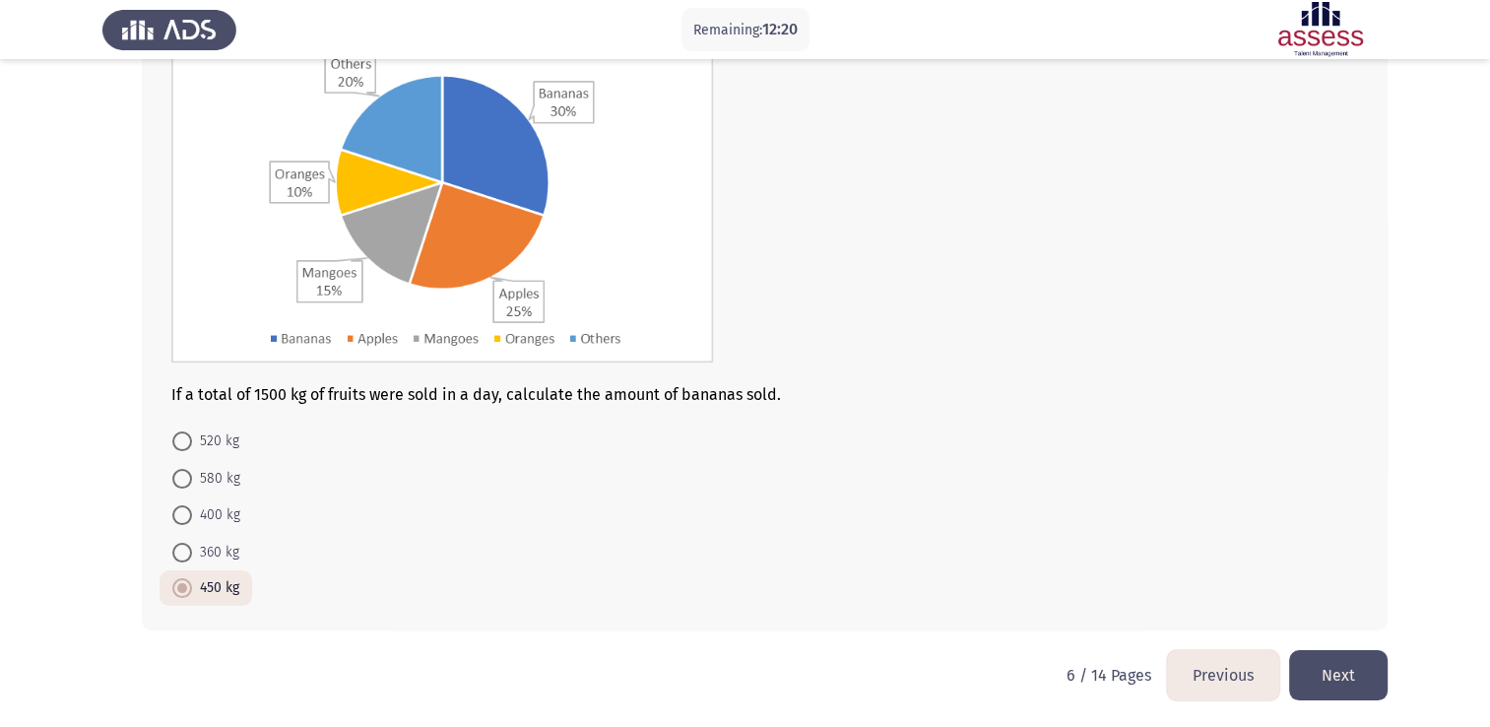
click at [1340, 680] on button "Next" at bounding box center [1338, 675] width 99 height 50
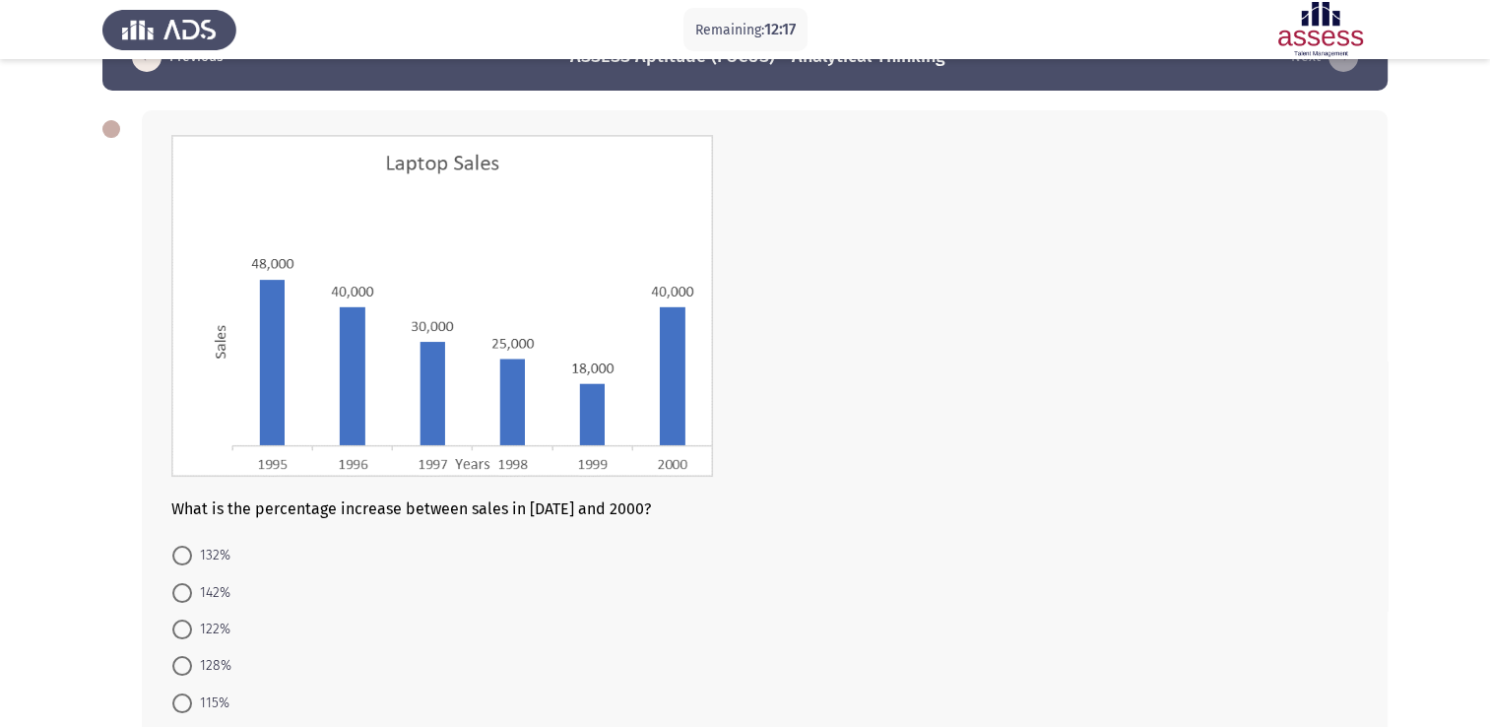
scroll to position [57, 0]
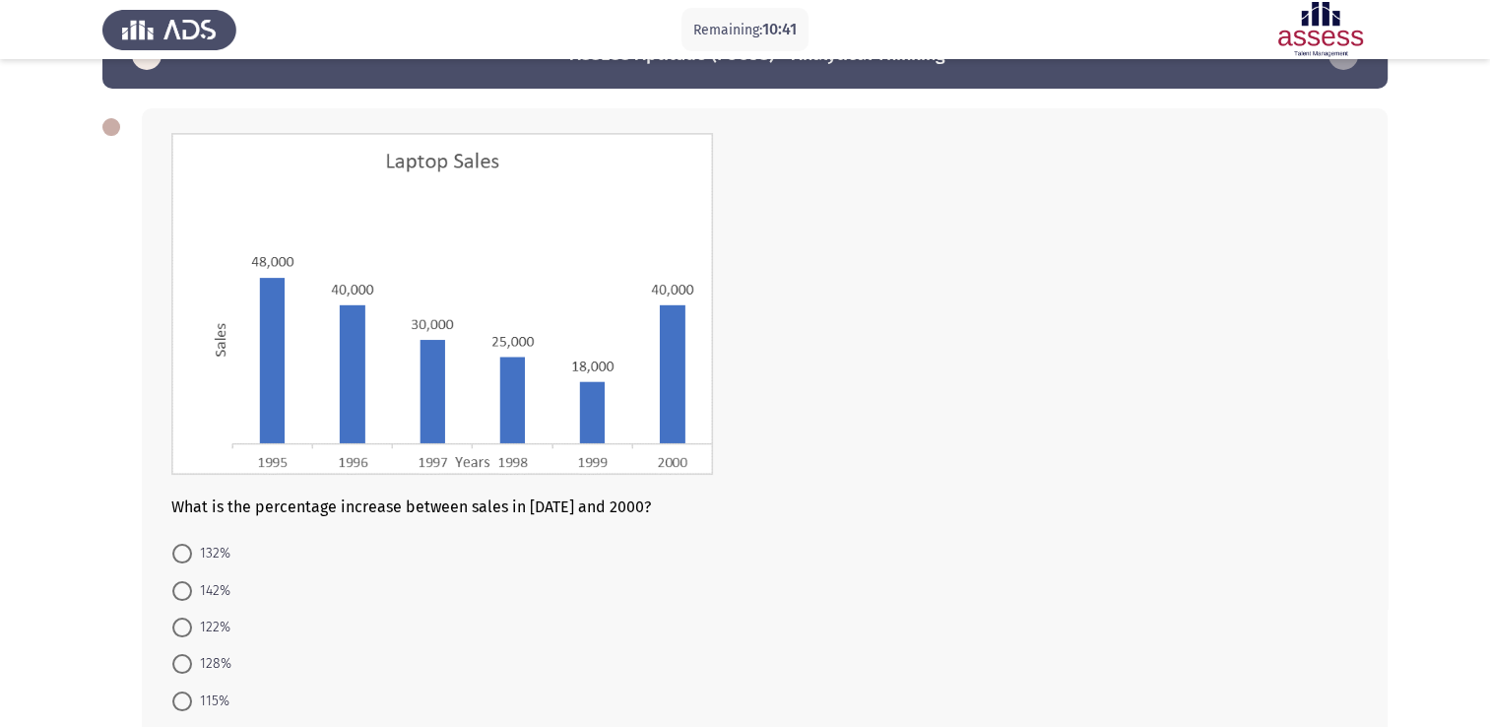
click at [198, 628] on span "122%" at bounding box center [211, 628] width 38 height 24
click at [192, 628] on input "122%" at bounding box center [182, 628] width 20 height 20
radio input "true"
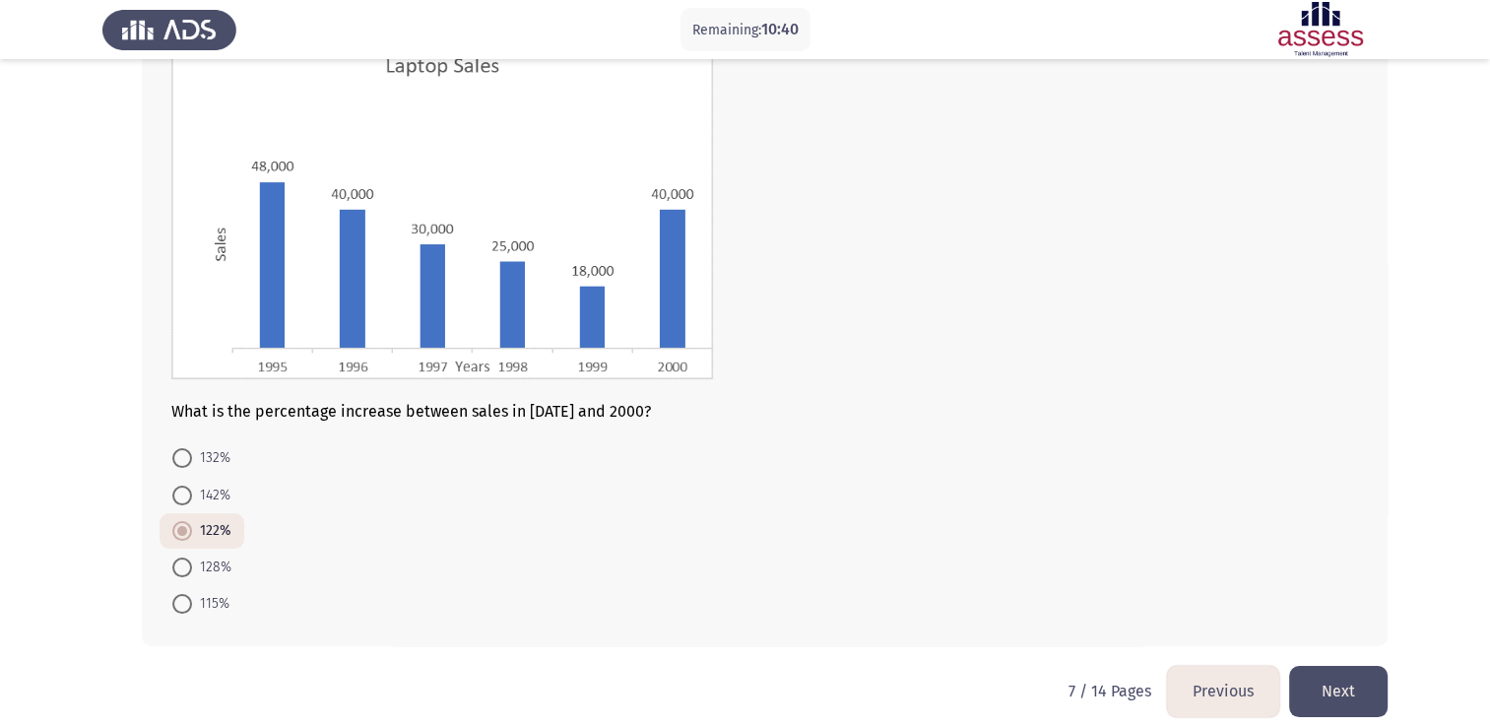
scroll to position [154, 0]
click at [1348, 689] on button "Next" at bounding box center [1338, 690] width 99 height 50
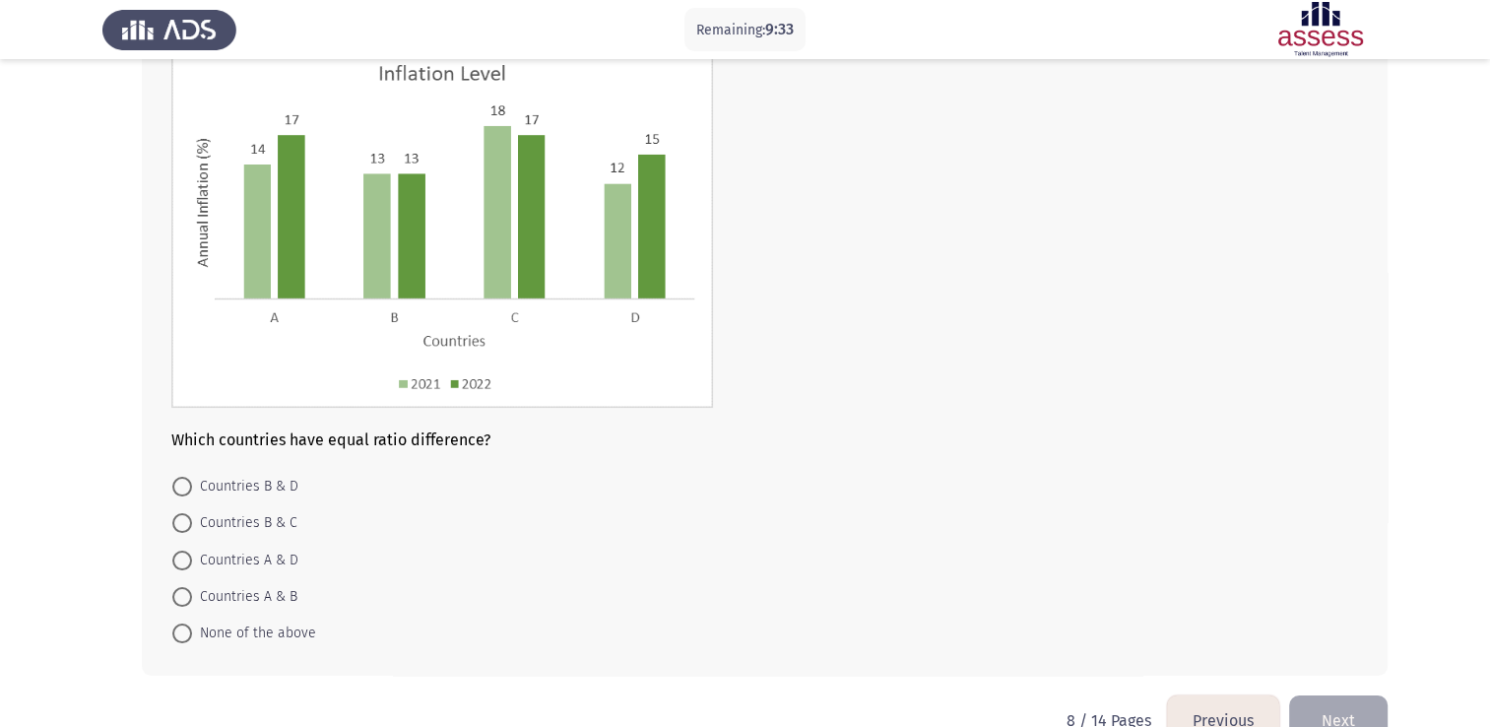
scroll to position [145, 0]
click at [173, 625] on span at bounding box center [182, 633] width 20 height 20
click at [173, 625] on input "None of the above" at bounding box center [182, 633] width 20 height 20
radio input "true"
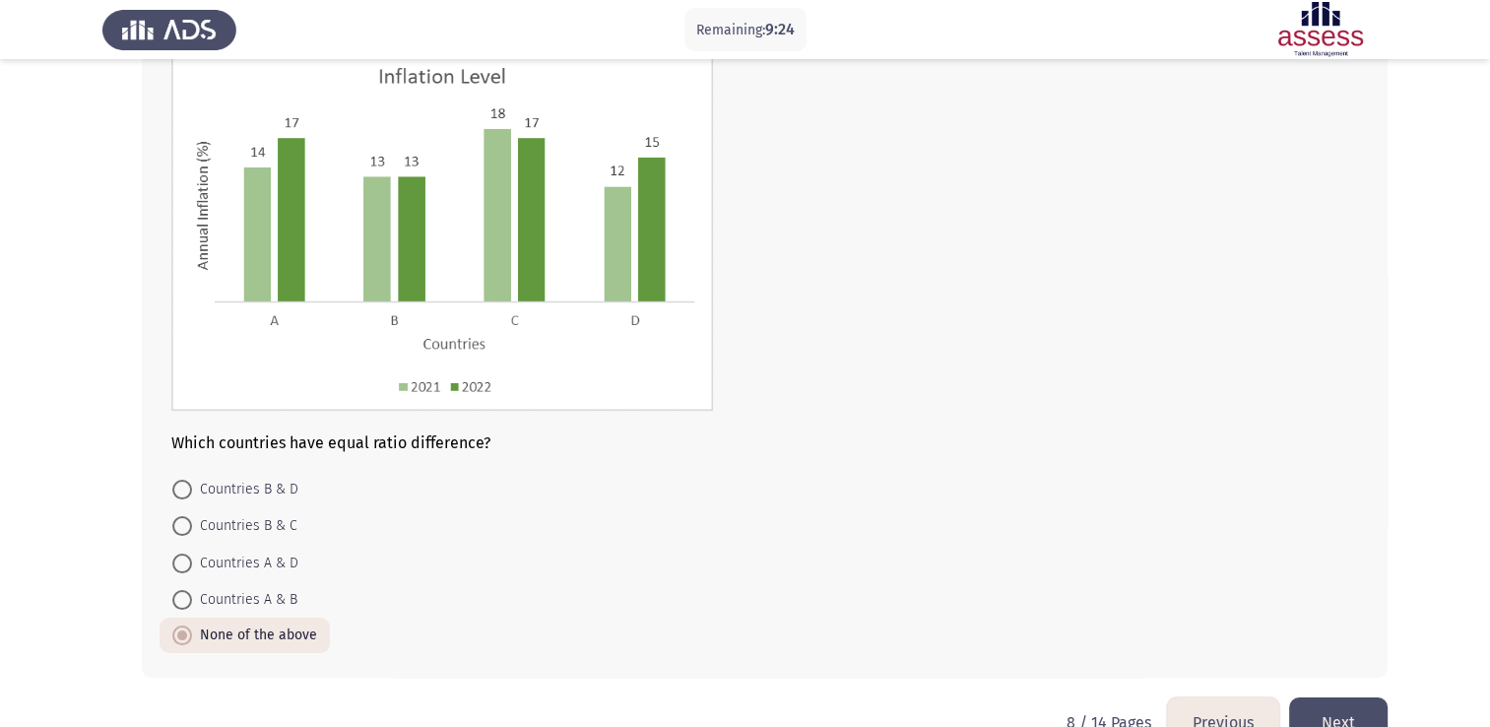
scroll to position [189, 0]
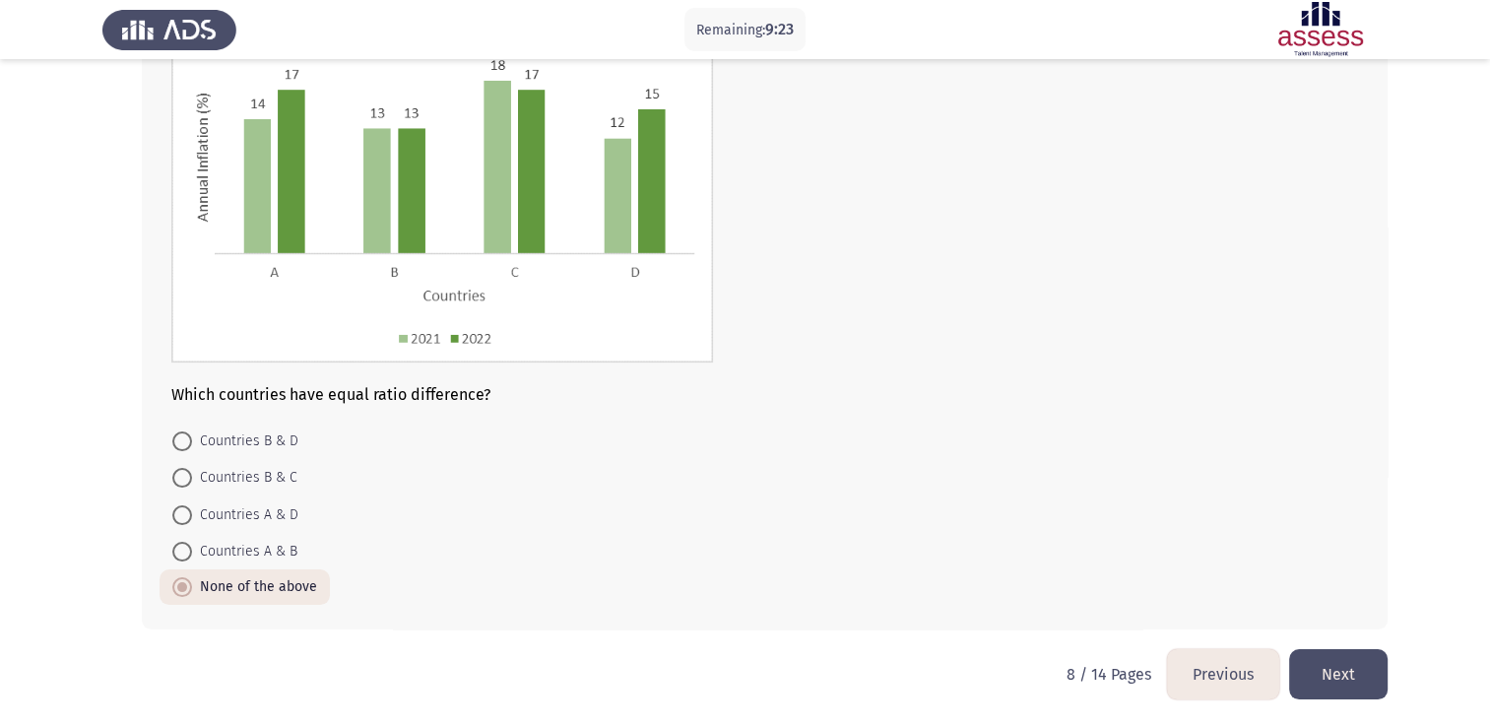
click at [1359, 678] on button "Next" at bounding box center [1338, 674] width 99 height 50
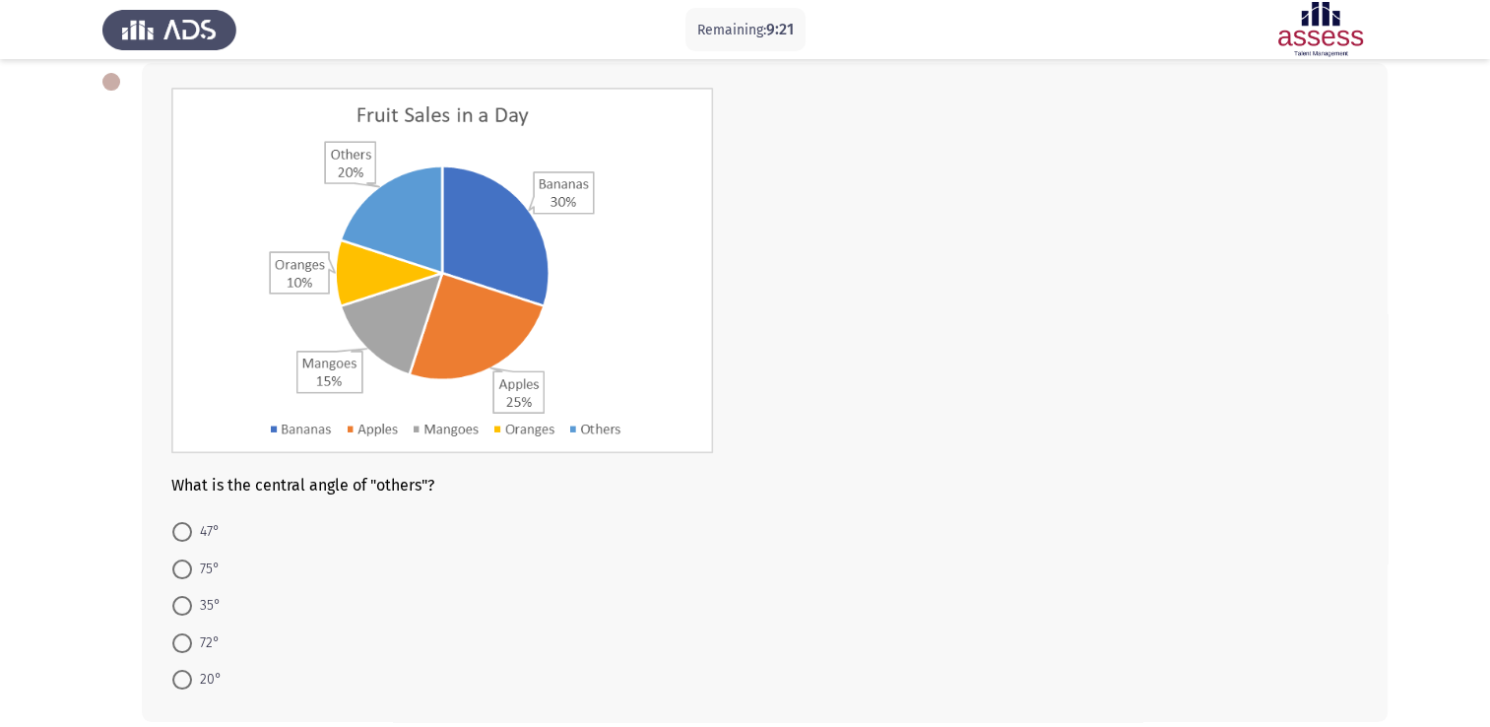
scroll to position [114, 0]
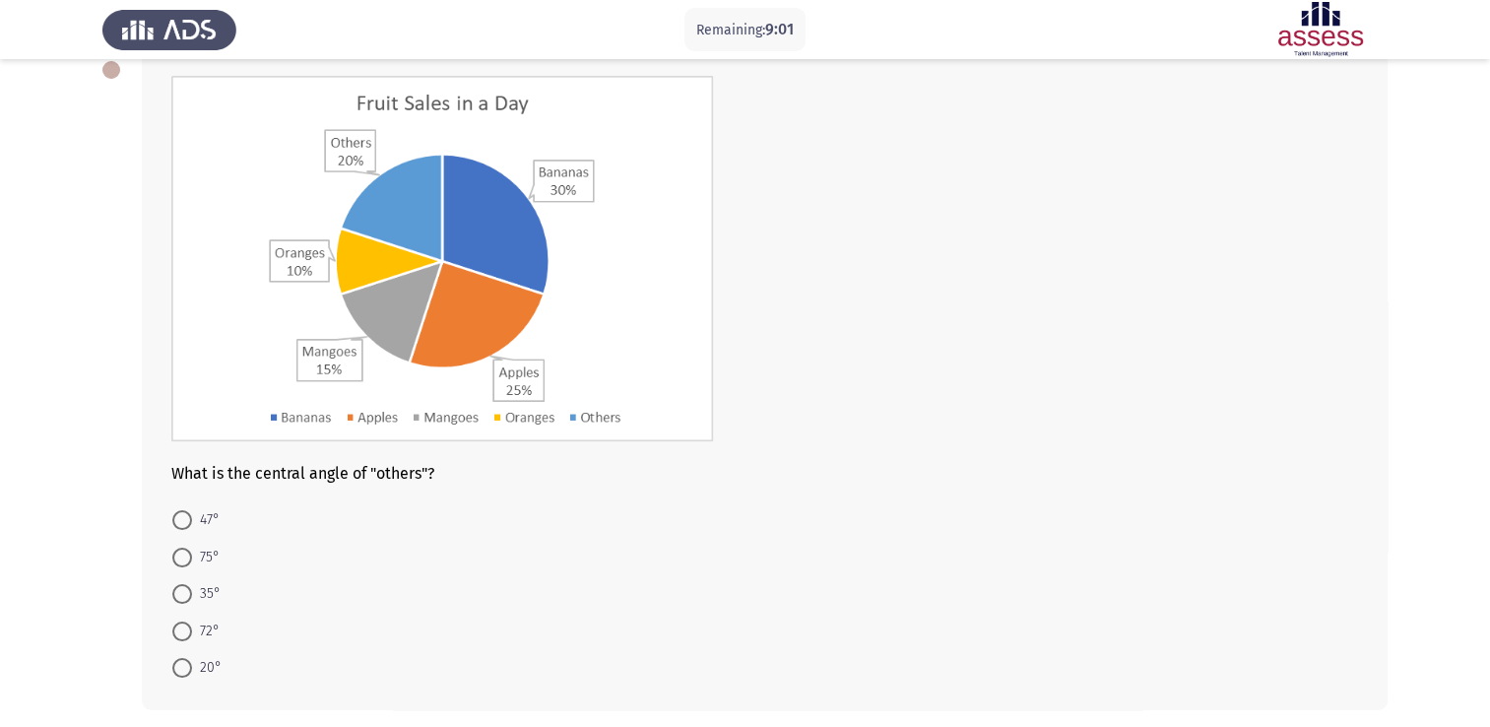
click at [181, 627] on span at bounding box center [182, 632] width 20 height 20
click at [181, 627] on input "72°" at bounding box center [182, 632] width 20 height 20
radio input "true"
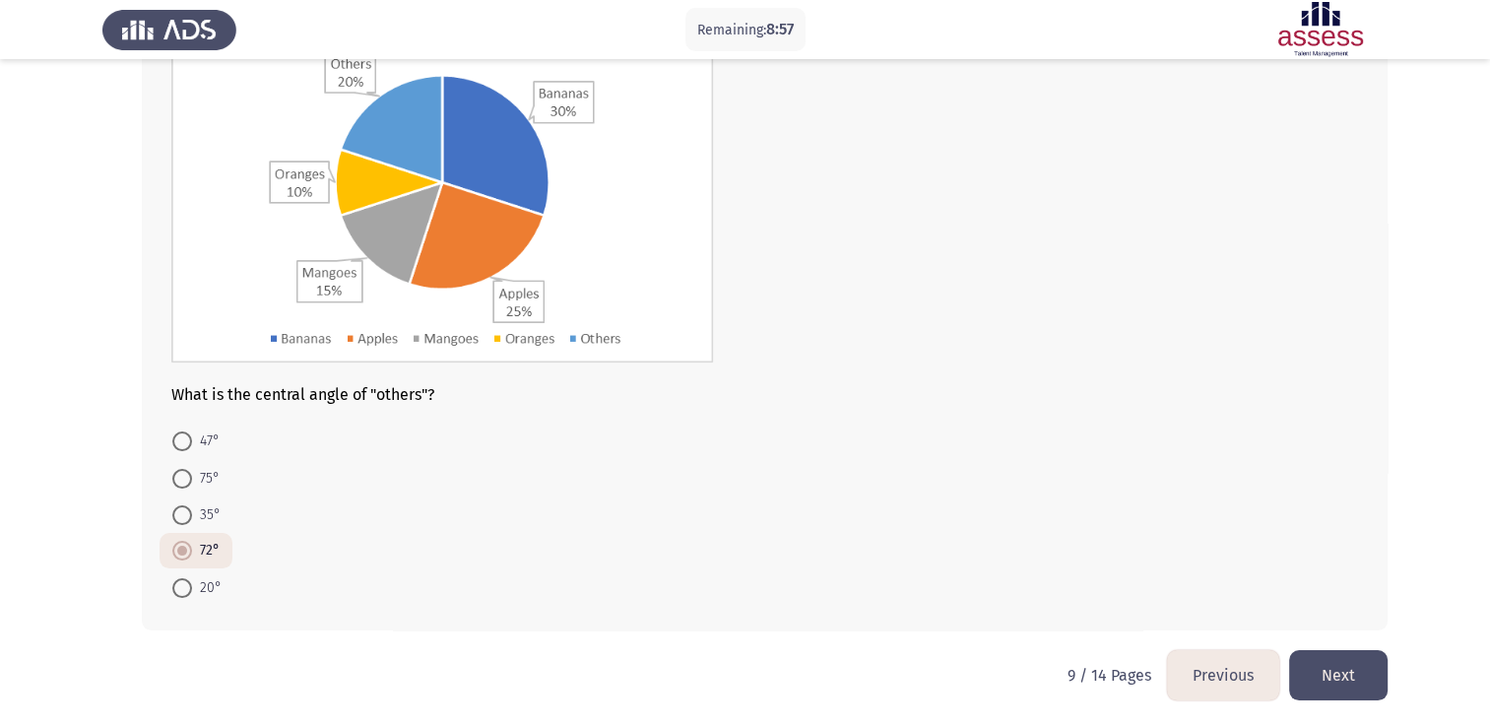
click at [1341, 680] on button "Next" at bounding box center [1338, 675] width 99 height 50
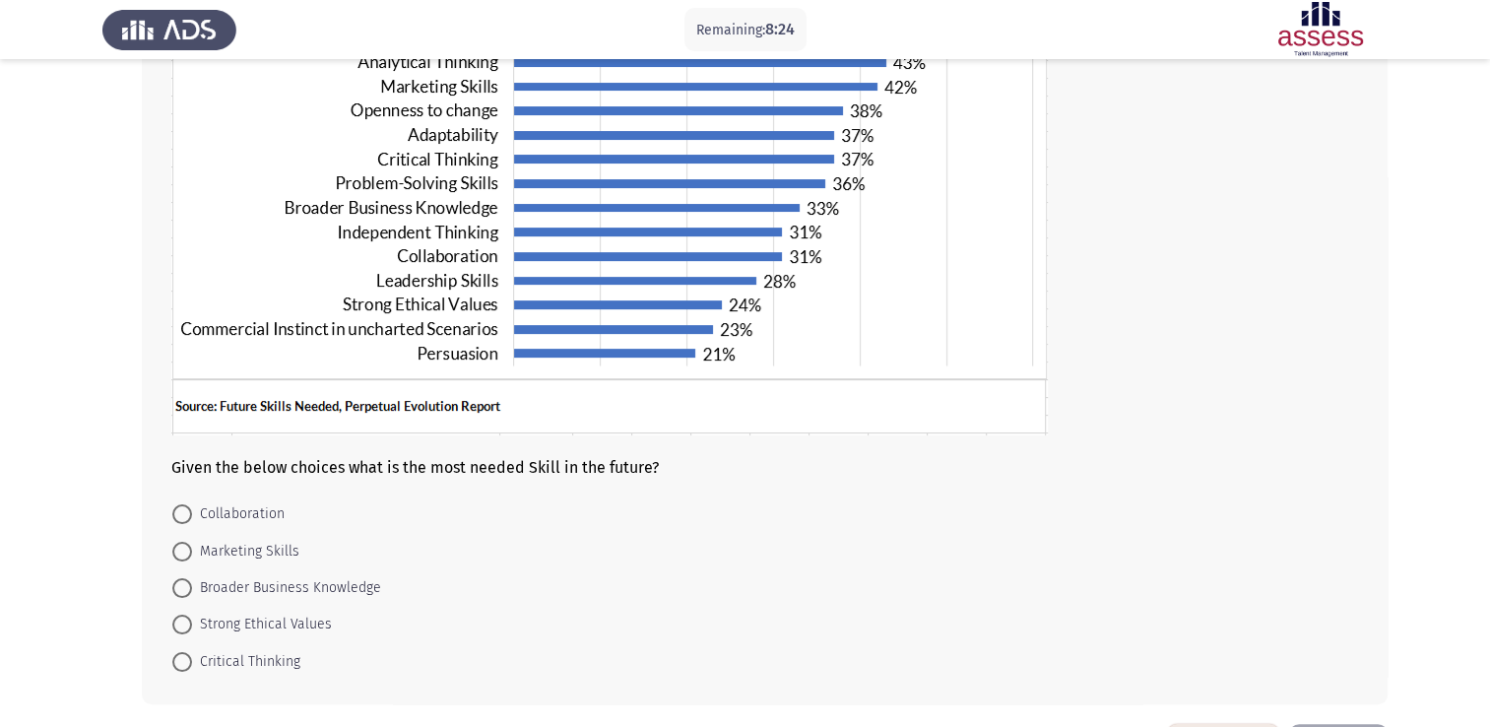
scroll to position [240, 0]
click at [232, 670] on span "Critical Thinking" at bounding box center [246, 661] width 108 height 24
click at [192, 670] on input "Critical Thinking" at bounding box center [182, 661] width 20 height 20
radio input "true"
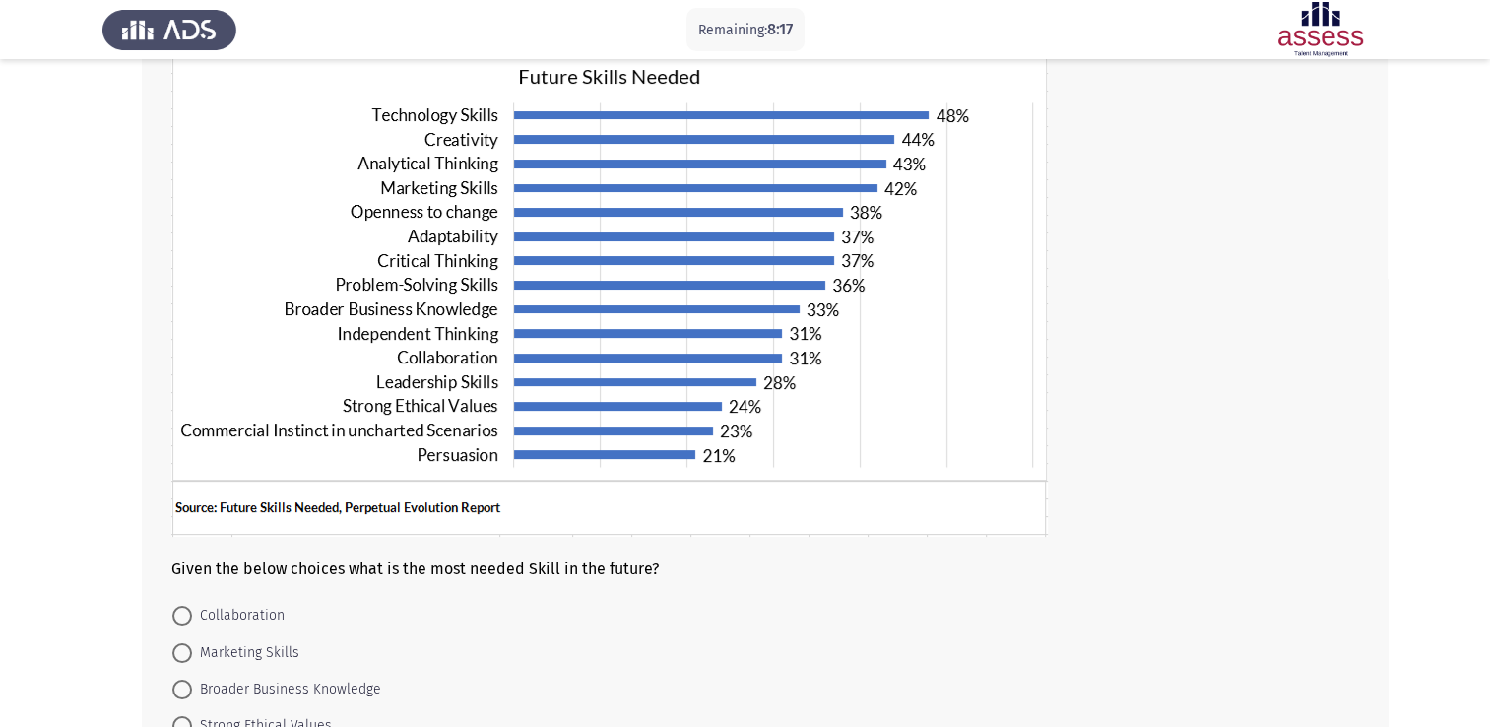
scroll to position [239, 0]
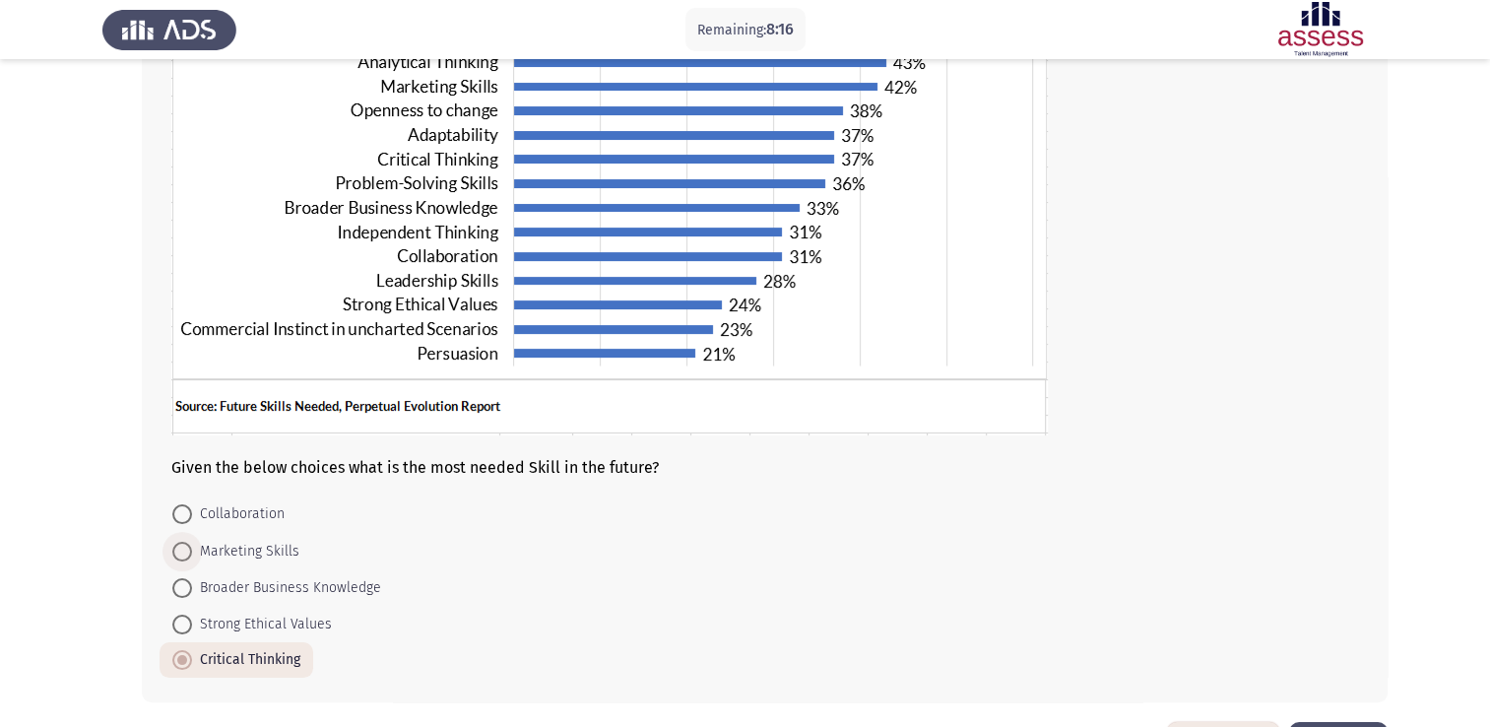
click at [254, 557] on span "Marketing Skills" at bounding box center [245, 552] width 107 height 24
click at [192, 557] on input "Marketing Skills" at bounding box center [182, 552] width 20 height 20
radio input "true"
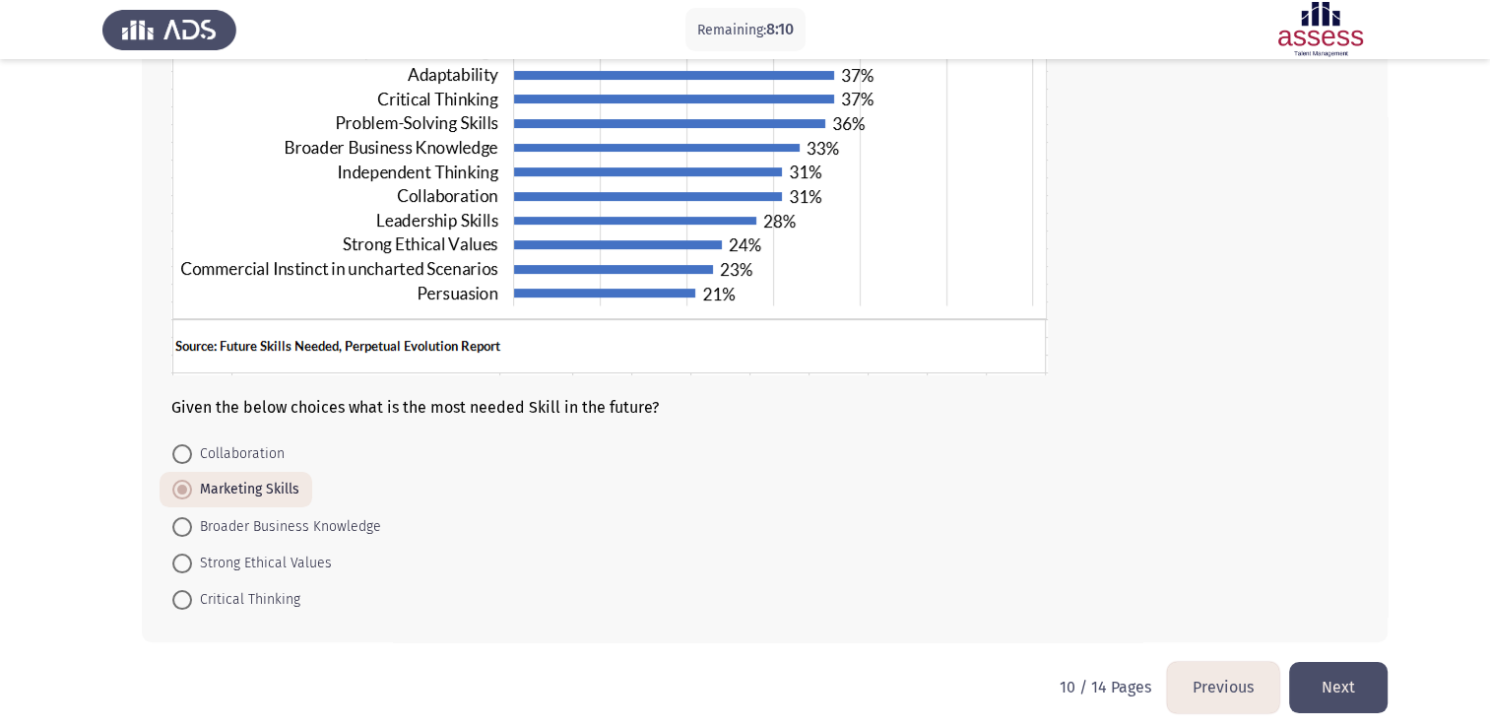
scroll to position [307, 0]
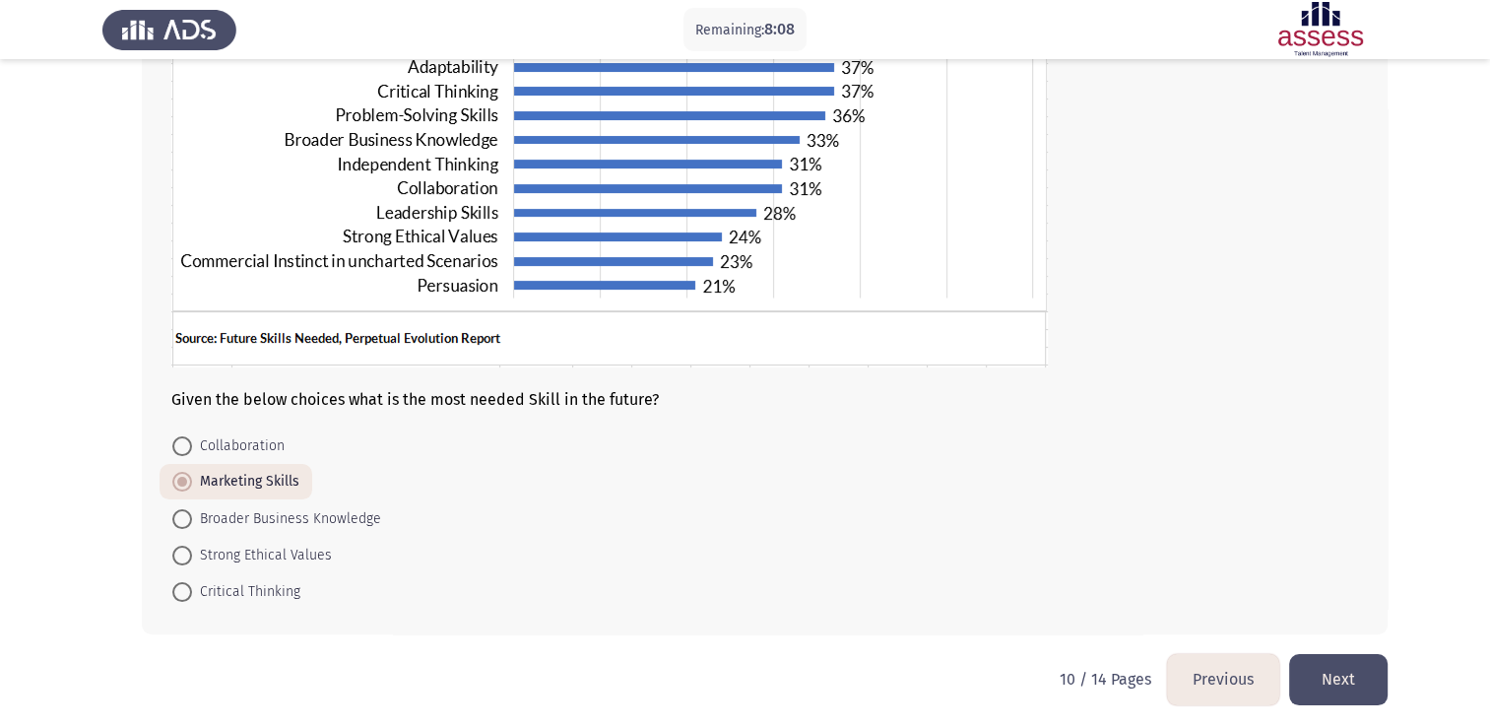
click at [1355, 684] on button "Next" at bounding box center [1338, 679] width 99 height 50
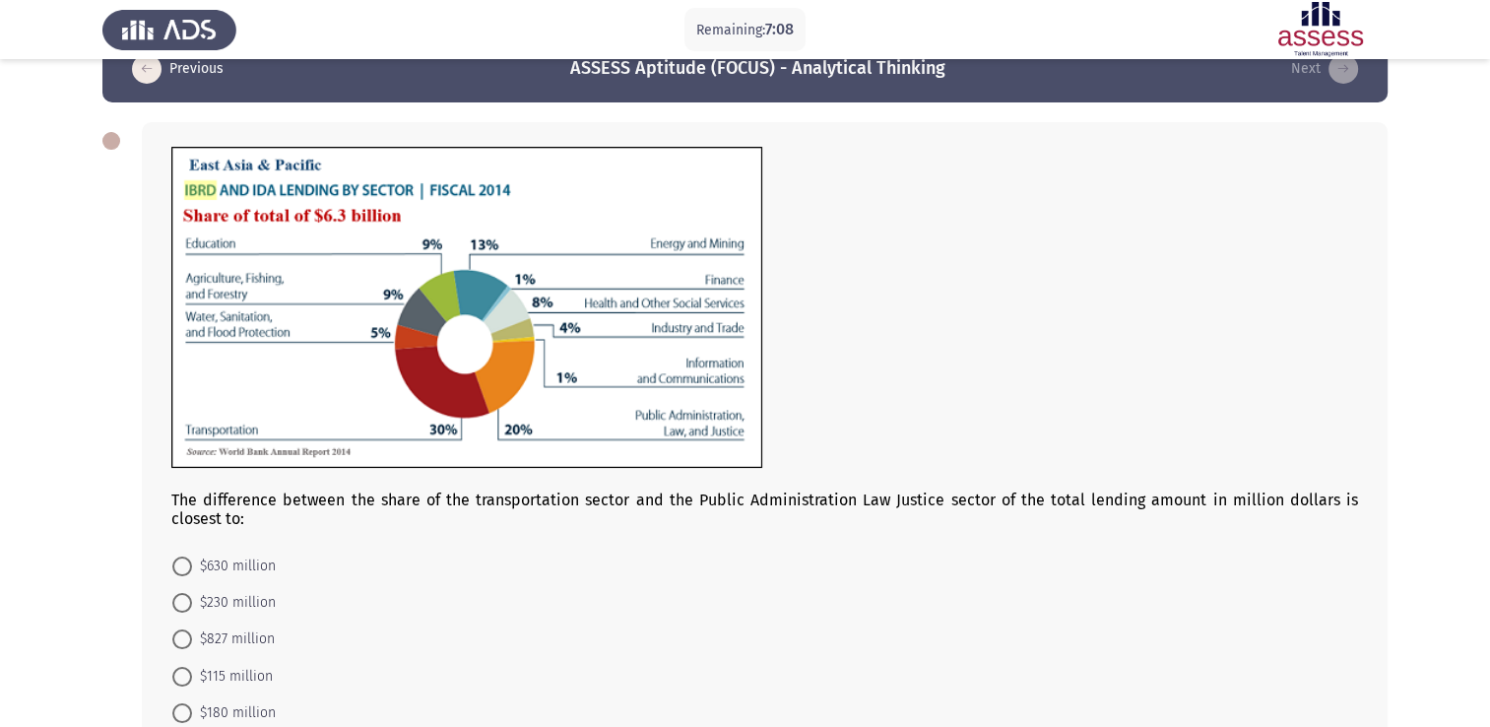
scroll to position [169, 0]
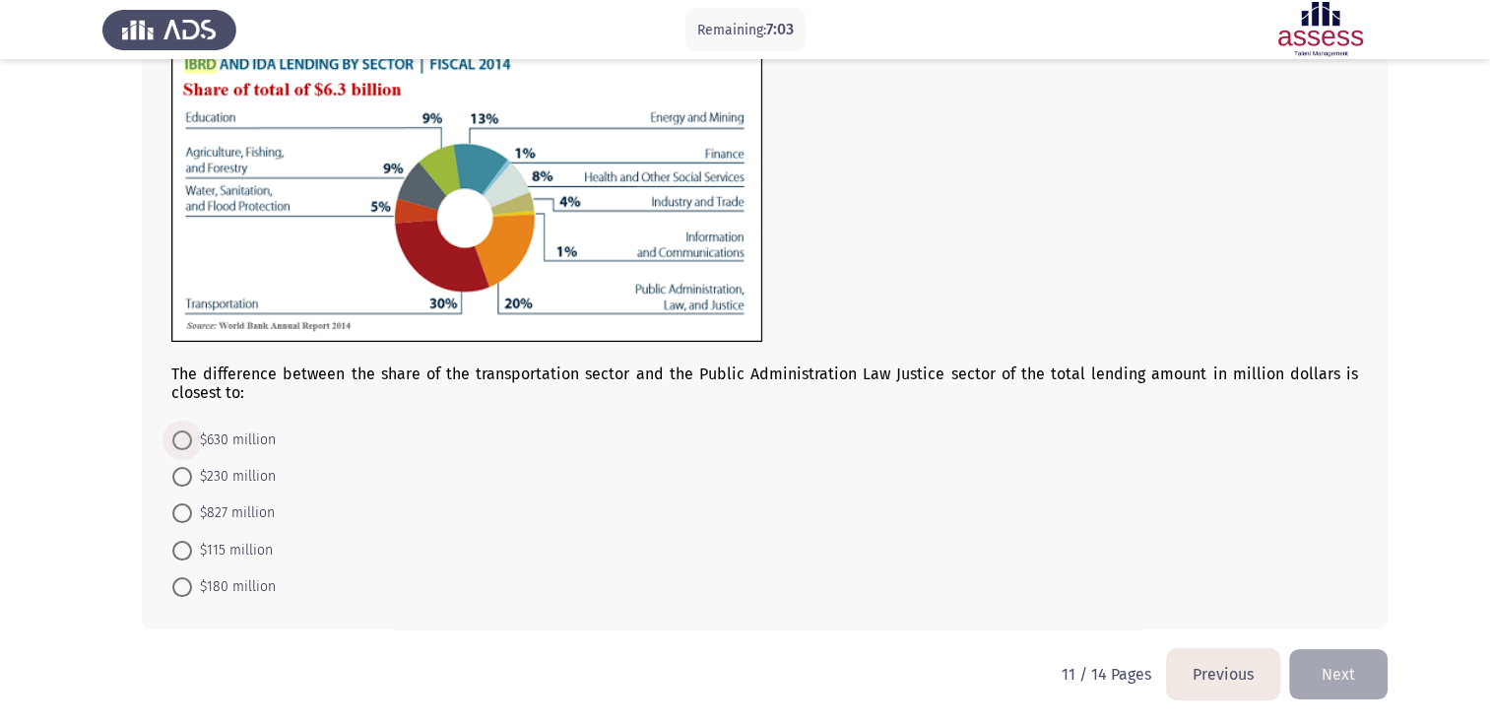
click at [235, 445] on span "$630 million" at bounding box center [234, 440] width 84 height 24
click at [192, 445] on input "$630 million" at bounding box center [182, 440] width 20 height 20
radio input "true"
click at [1348, 665] on button "Next" at bounding box center [1338, 674] width 99 height 50
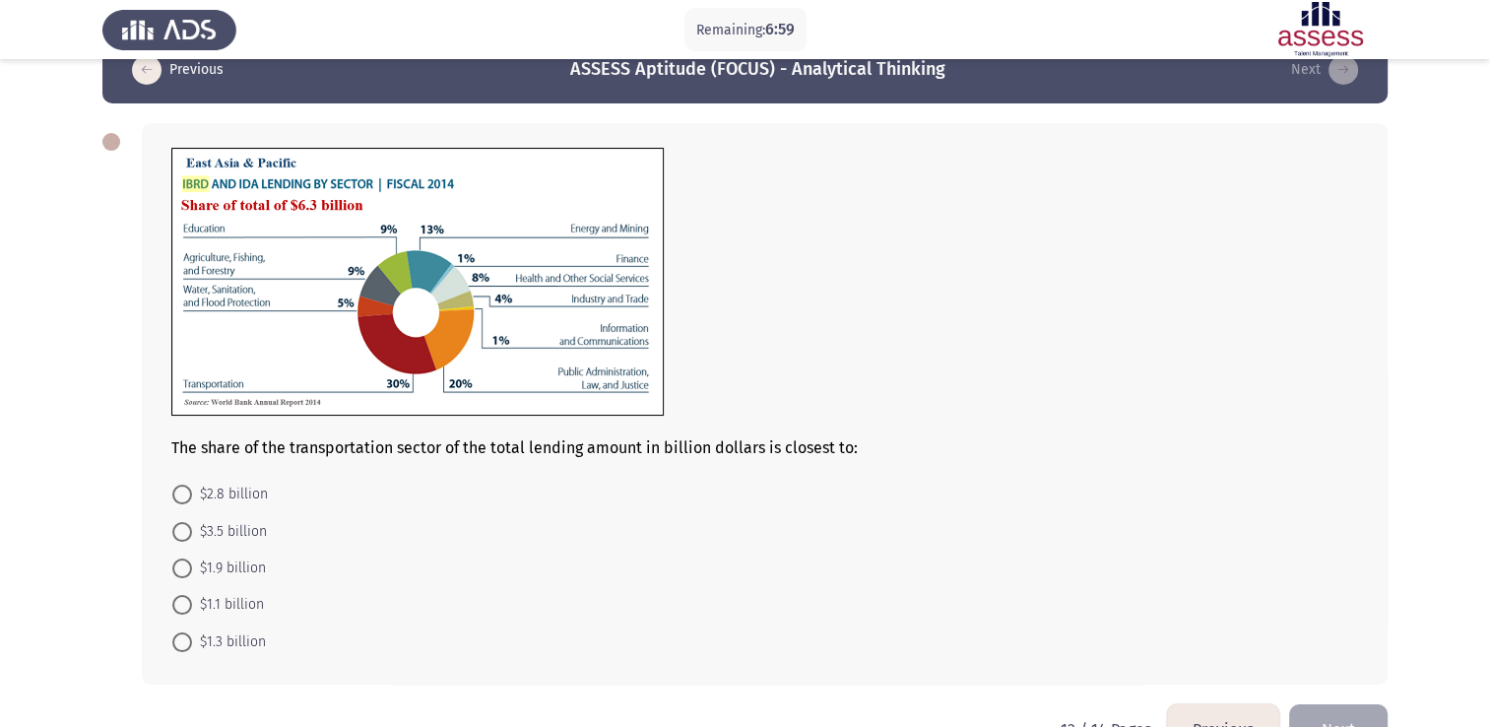
scroll to position [43, 0]
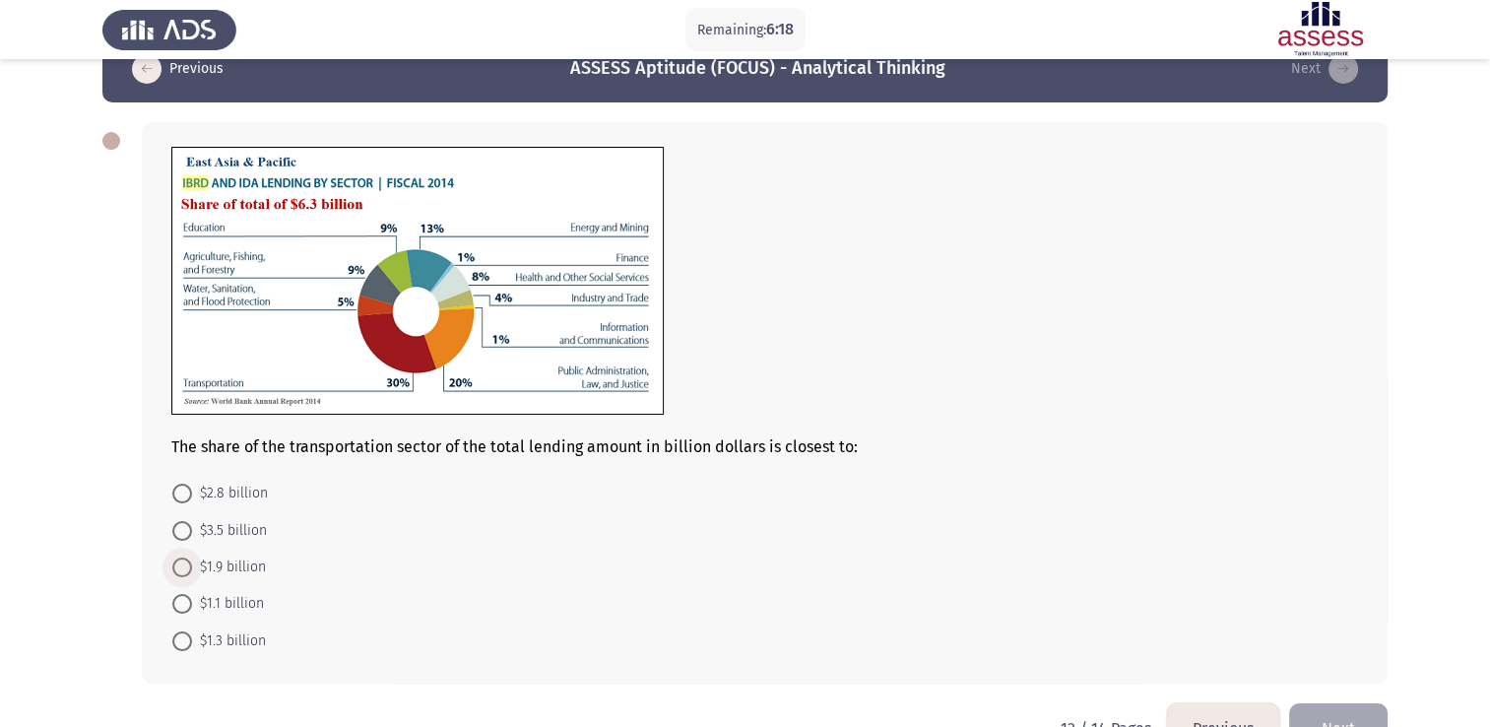
click at [224, 573] on span "$1.9 billion" at bounding box center [229, 568] width 74 height 24
click at [192, 573] on input "$1.9 billion" at bounding box center [182, 568] width 20 height 20
radio input "true"
click at [1367, 707] on button "Next" at bounding box center [1338, 726] width 99 height 50
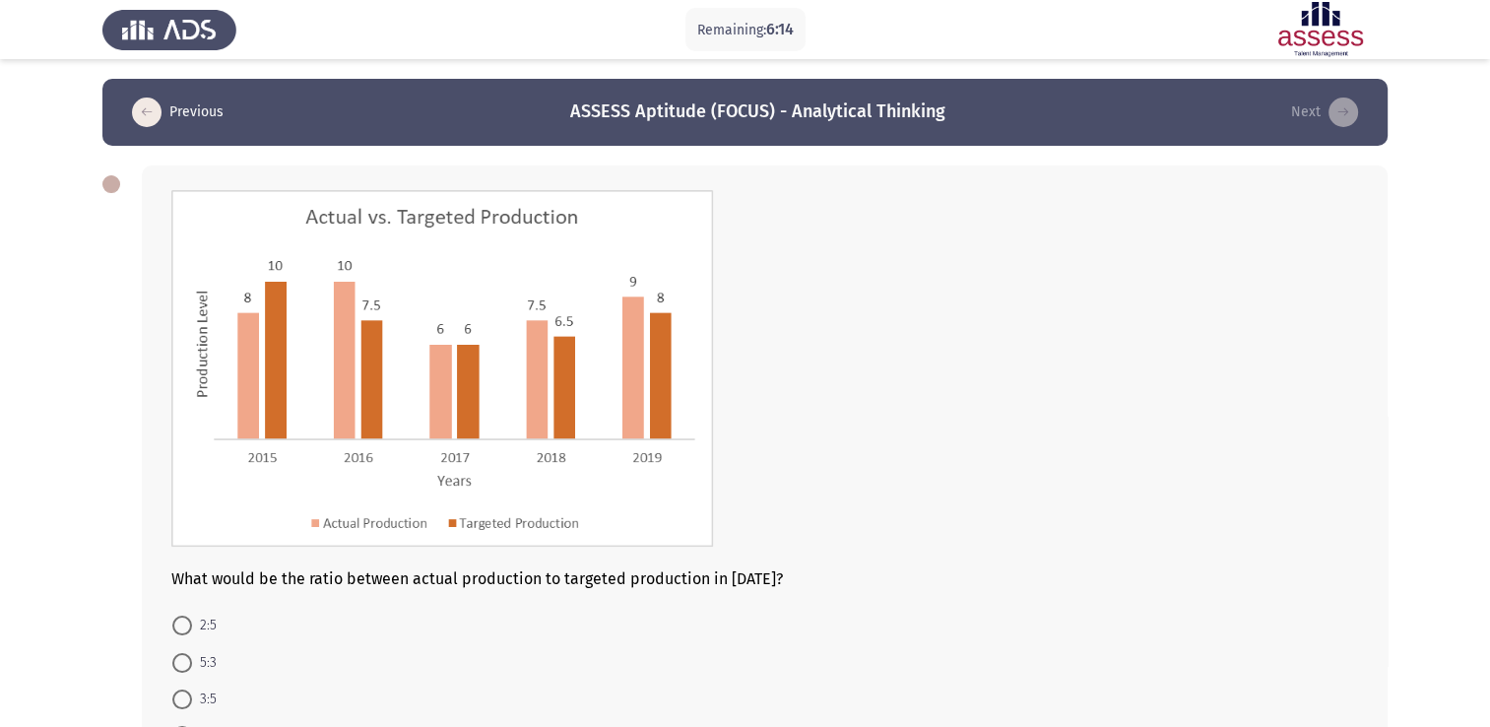
scroll to position [106, 0]
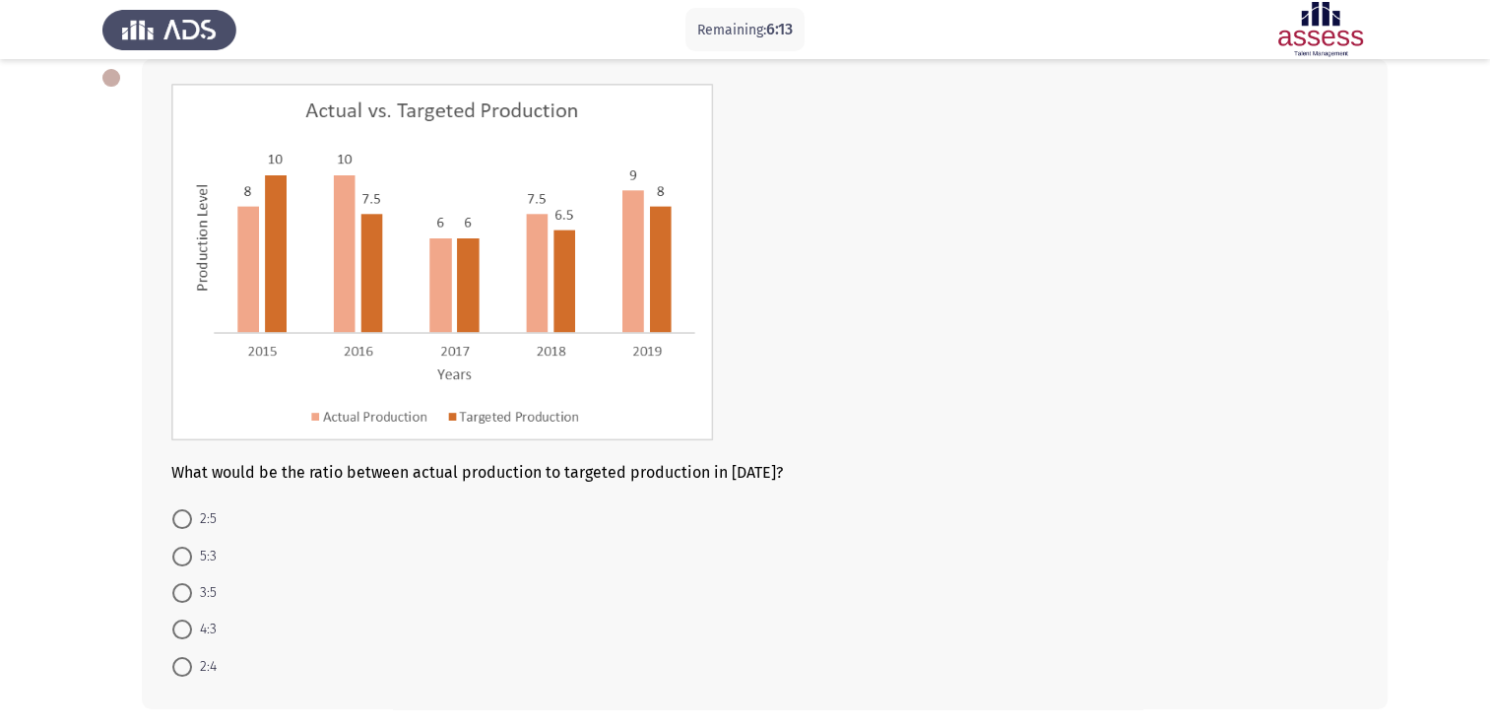
click at [1033, 459] on div at bounding box center [764, 453] width 1187 height 19
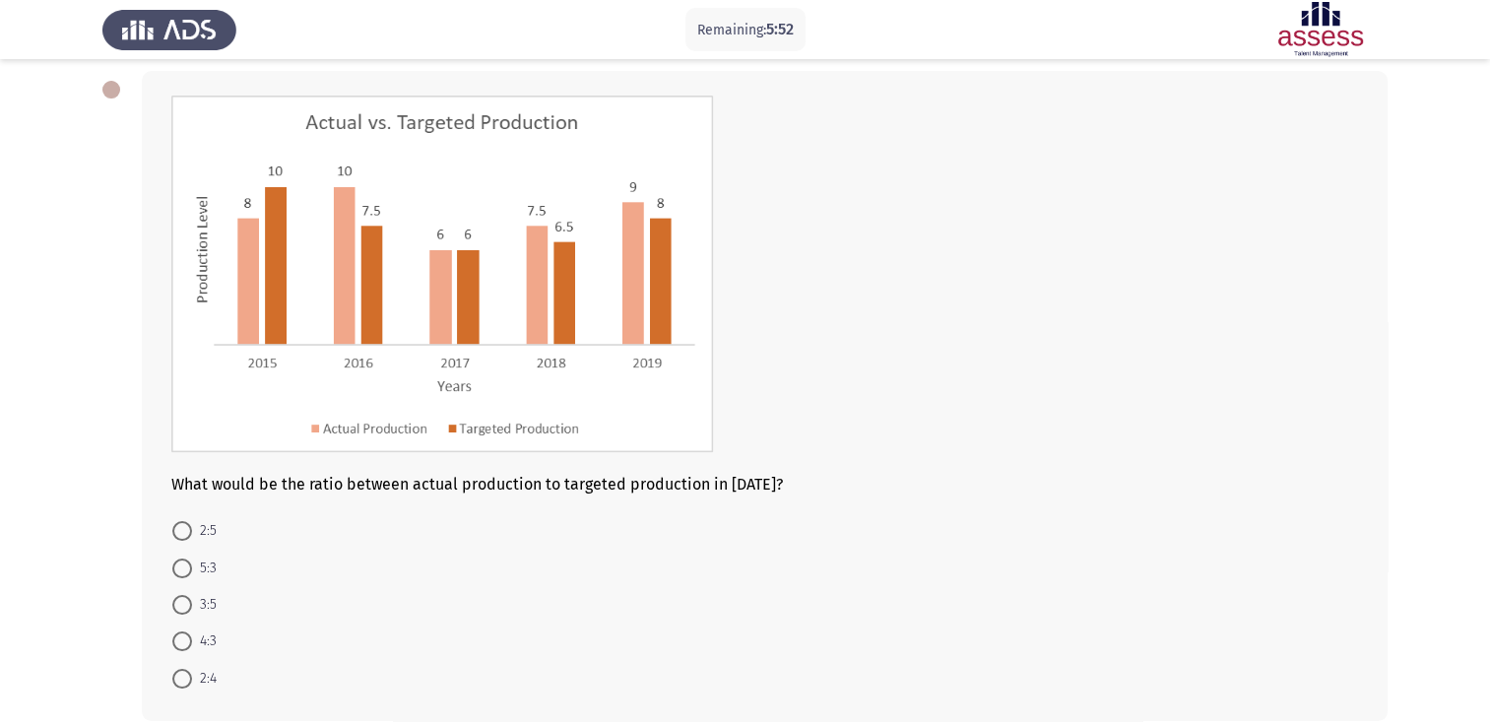
scroll to position [90, 0]
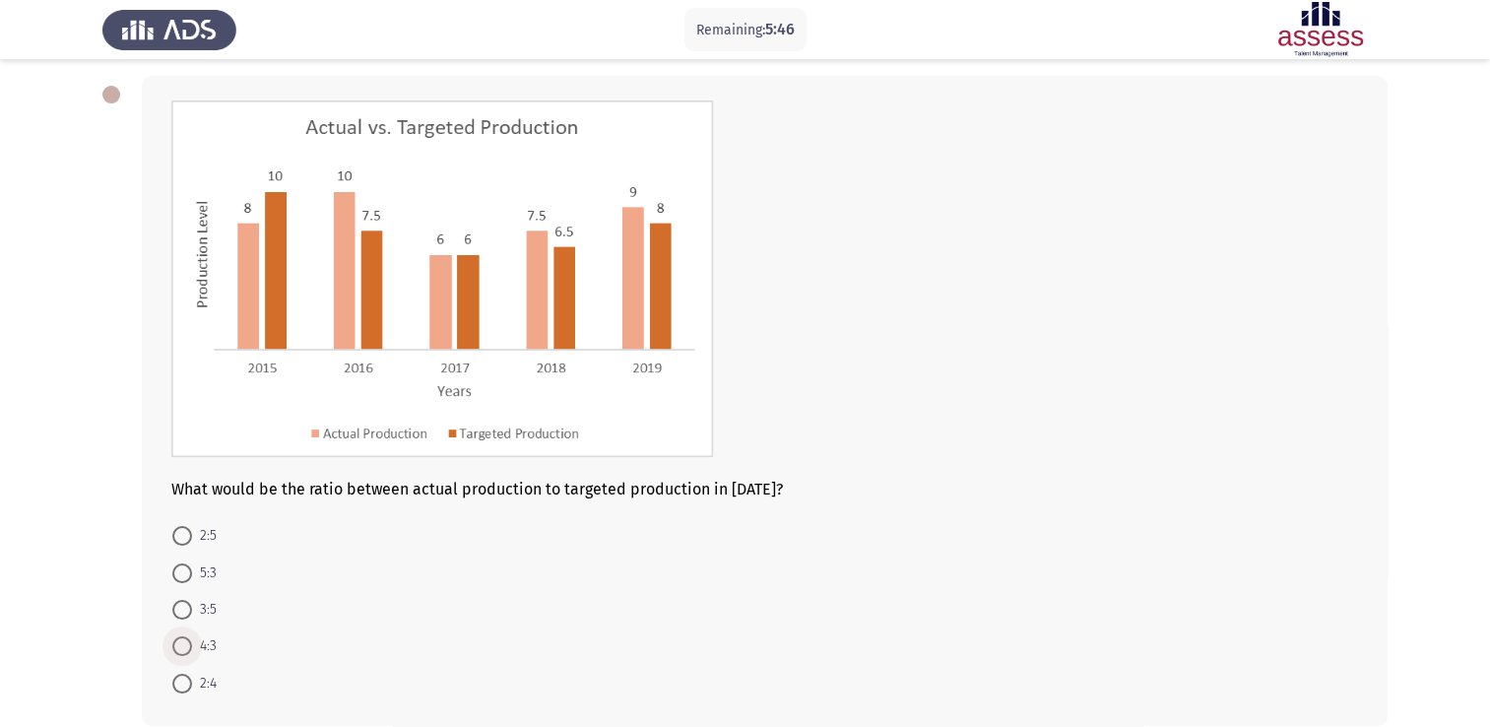
click at [187, 641] on span at bounding box center [182, 646] width 20 height 20
click at [187, 641] on input "4:3" at bounding box center [182, 646] width 20 height 20
radio input "true"
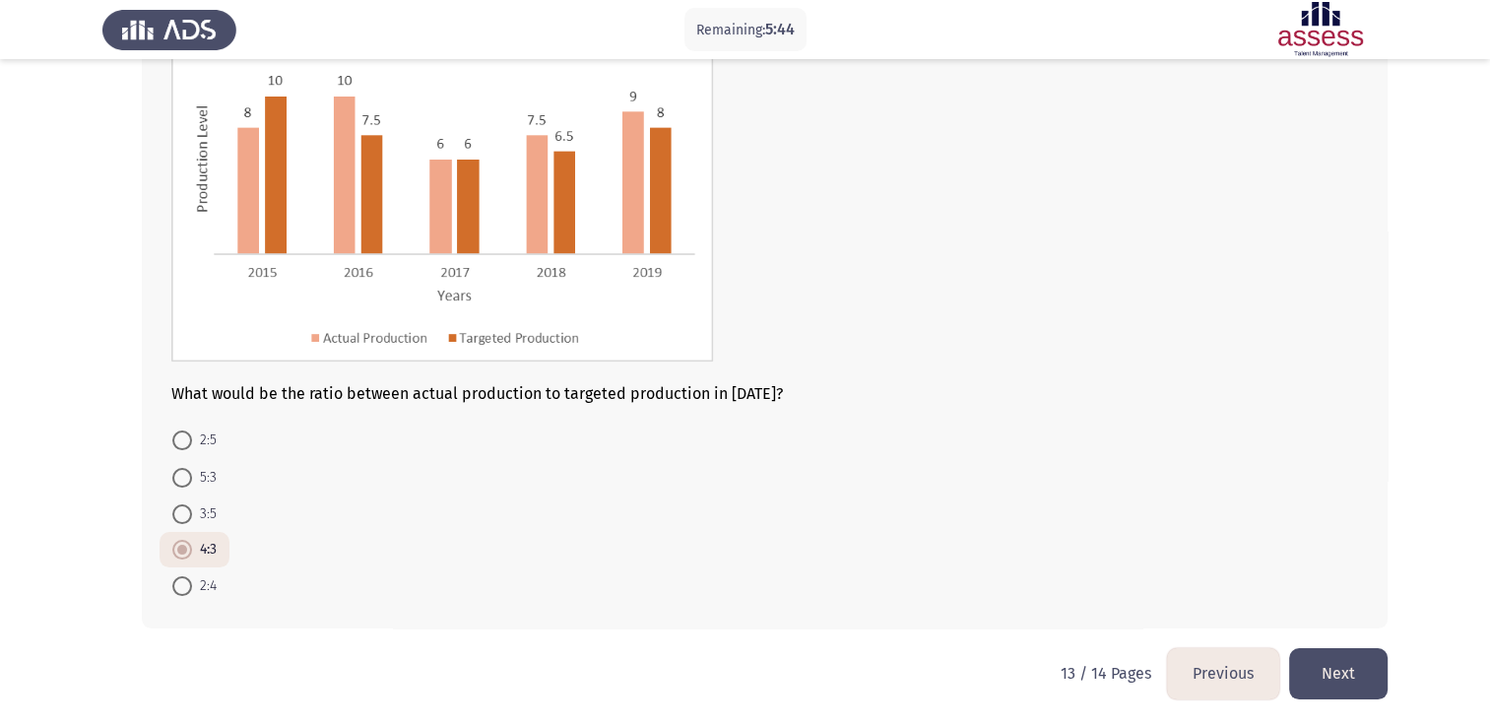
click at [1336, 676] on button "Next" at bounding box center [1338, 673] width 99 height 50
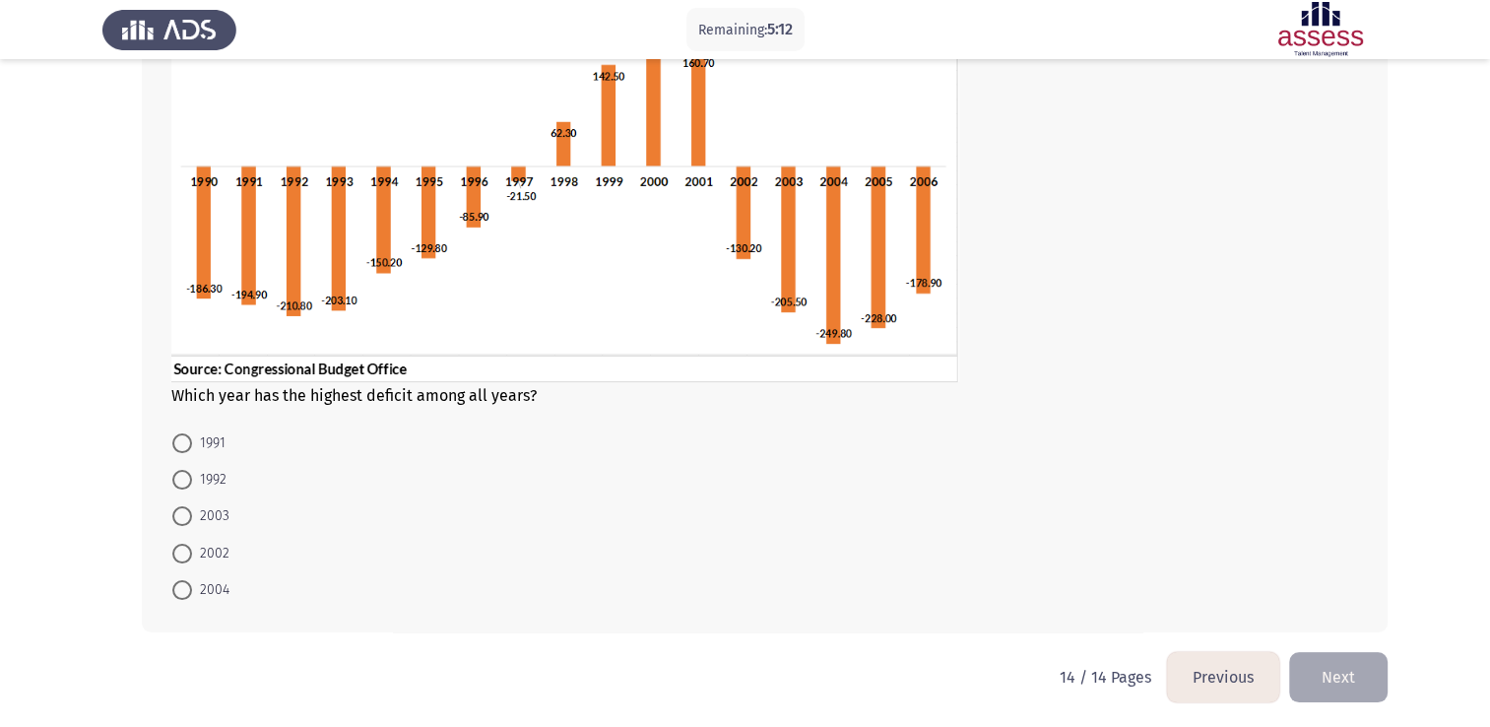
scroll to position [208, 0]
click at [197, 589] on span "2004" at bounding box center [210, 589] width 37 height 24
click at [192, 589] on input "2004" at bounding box center [182, 589] width 20 height 20
radio input "true"
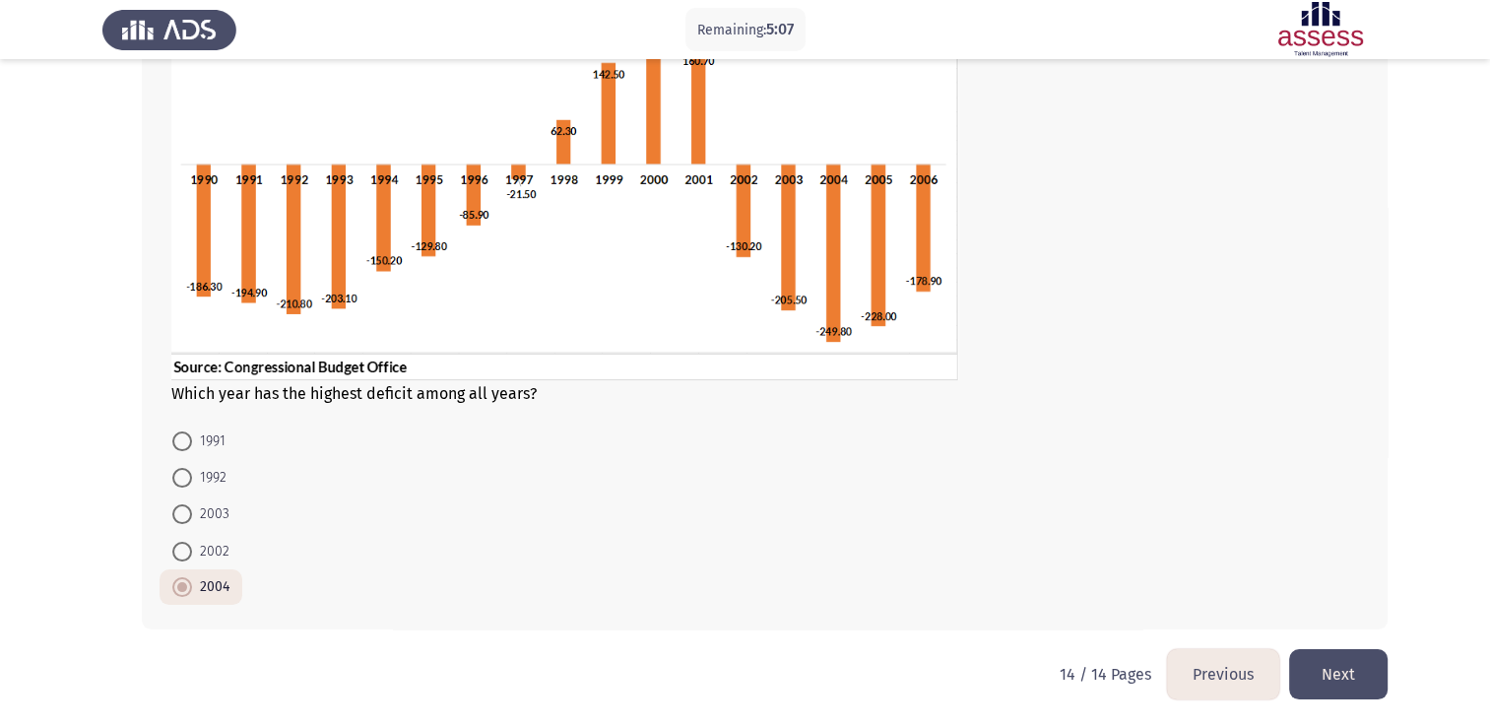
click at [1372, 680] on button "Next" at bounding box center [1338, 674] width 99 height 50
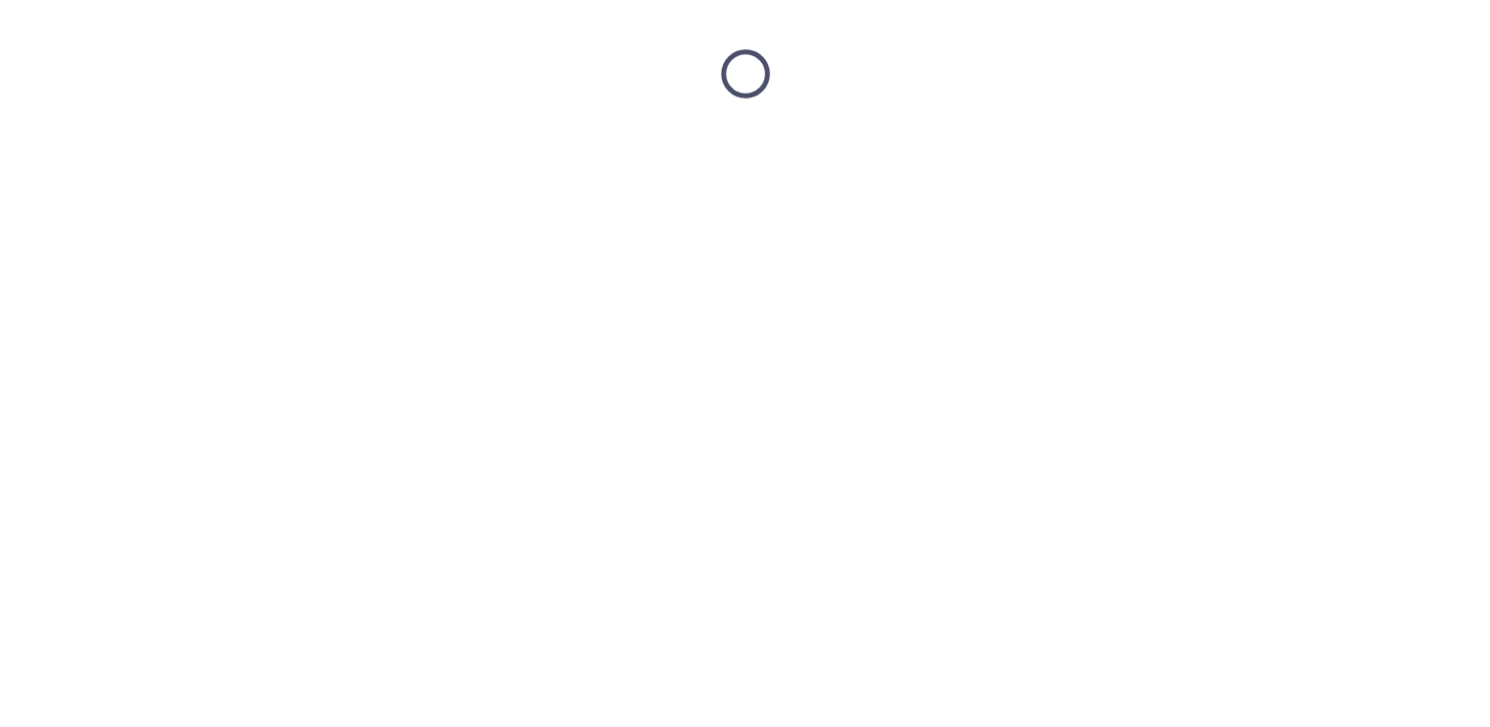
scroll to position [0, 0]
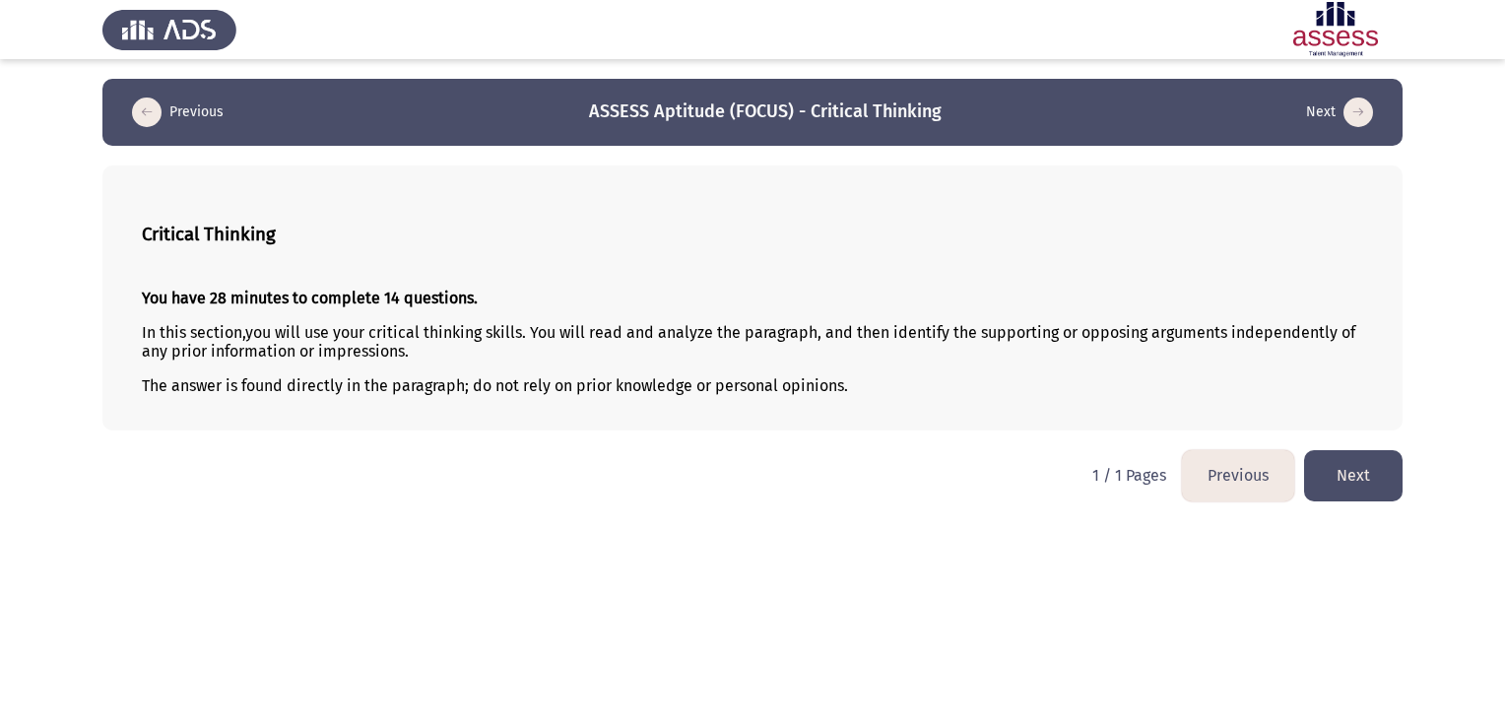
click at [1379, 473] on button "Next" at bounding box center [1353, 475] width 99 height 50
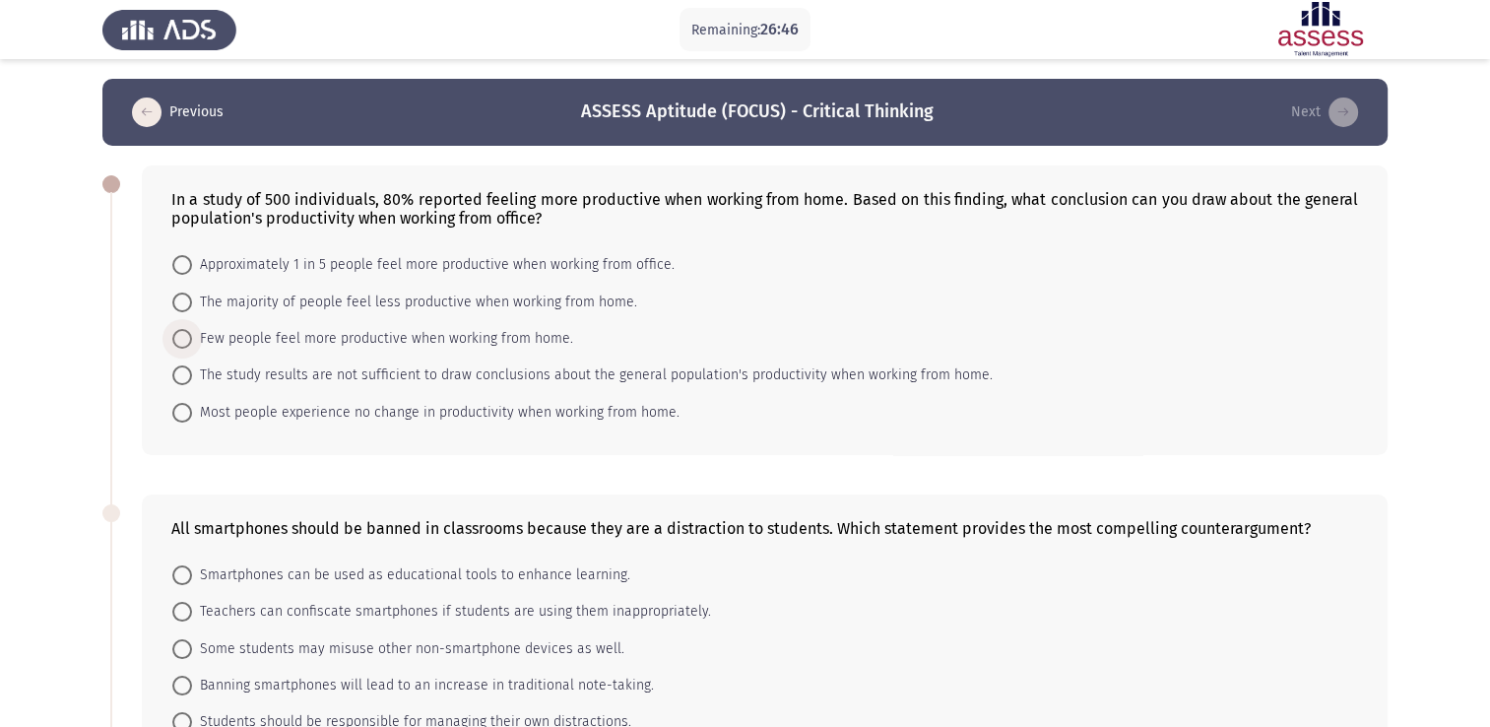
click at [182, 329] on span at bounding box center [182, 339] width 20 height 20
click at [182, 329] on input "Few people feel more productive when working from home." at bounding box center [182, 339] width 20 height 20
radio input "true"
click at [180, 269] on span at bounding box center [182, 265] width 20 height 20
click at [180, 269] on input "Approximately 1 in 5 people feel more productive when working from office." at bounding box center [182, 265] width 20 height 20
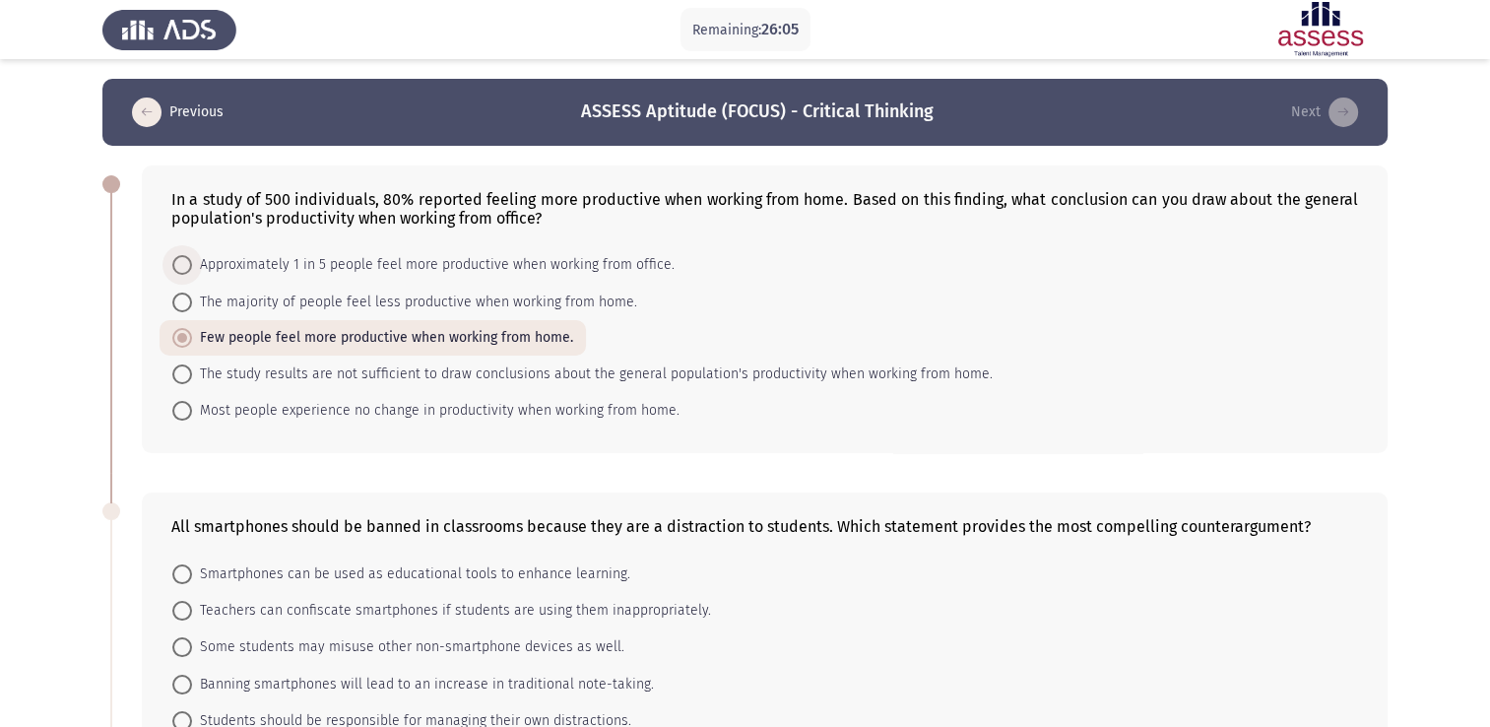
radio input "true"
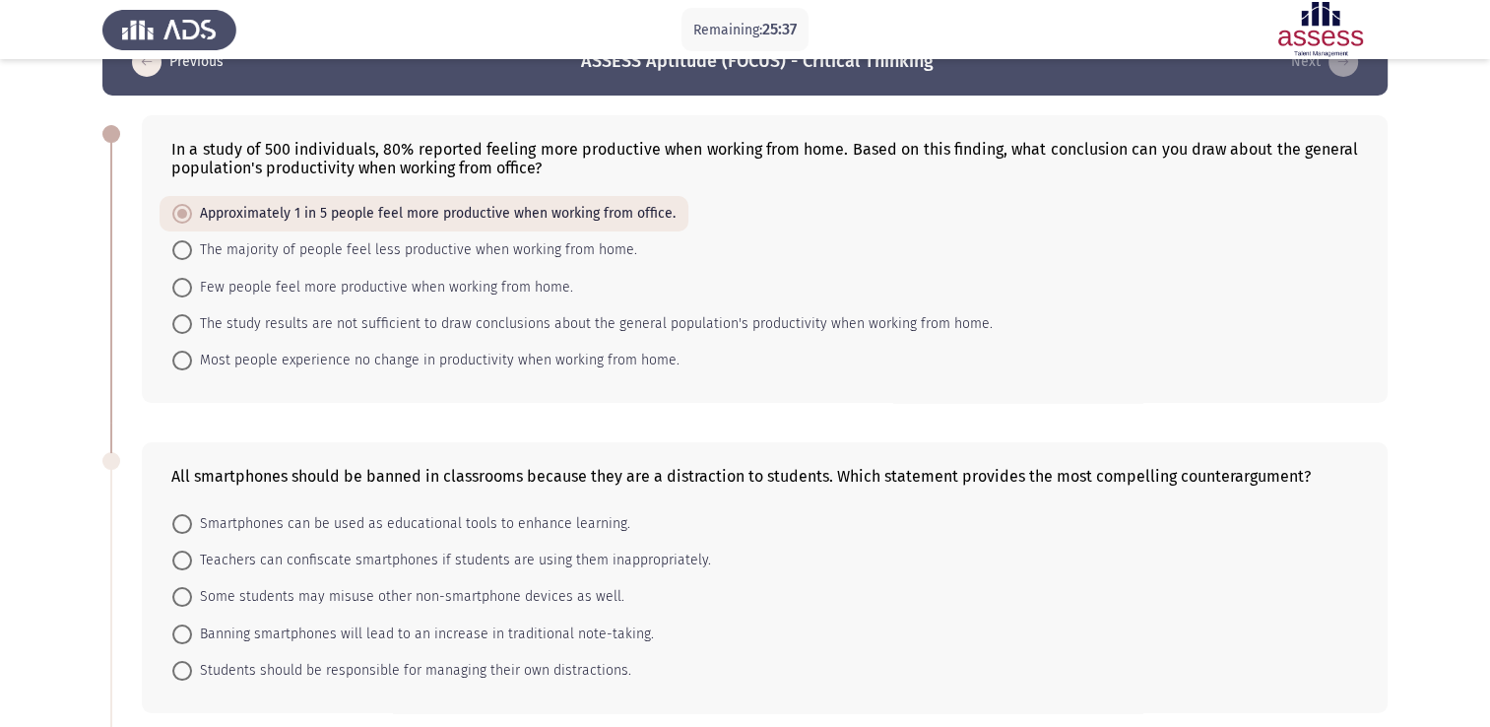
scroll to position [55, 0]
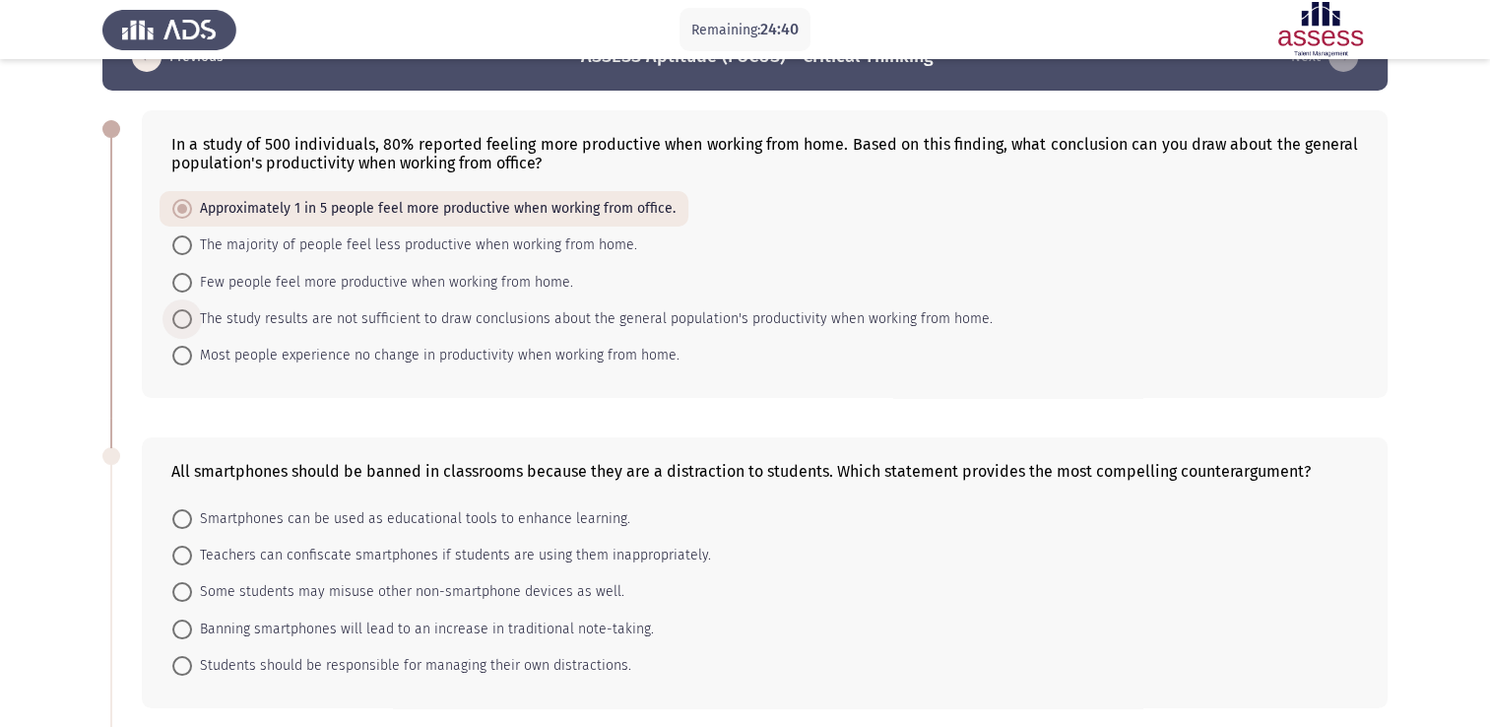
click at [249, 324] on span "The study results are not sufficient to draw conclusions about the general popu…" at bounding box center [592, 319] width 801 height 24
click at [192, 324] on input "The study results are not sufficient to draw conclusions about the general popu…" at bounding box center [182, 319] width 20 height 20
radio input "true"
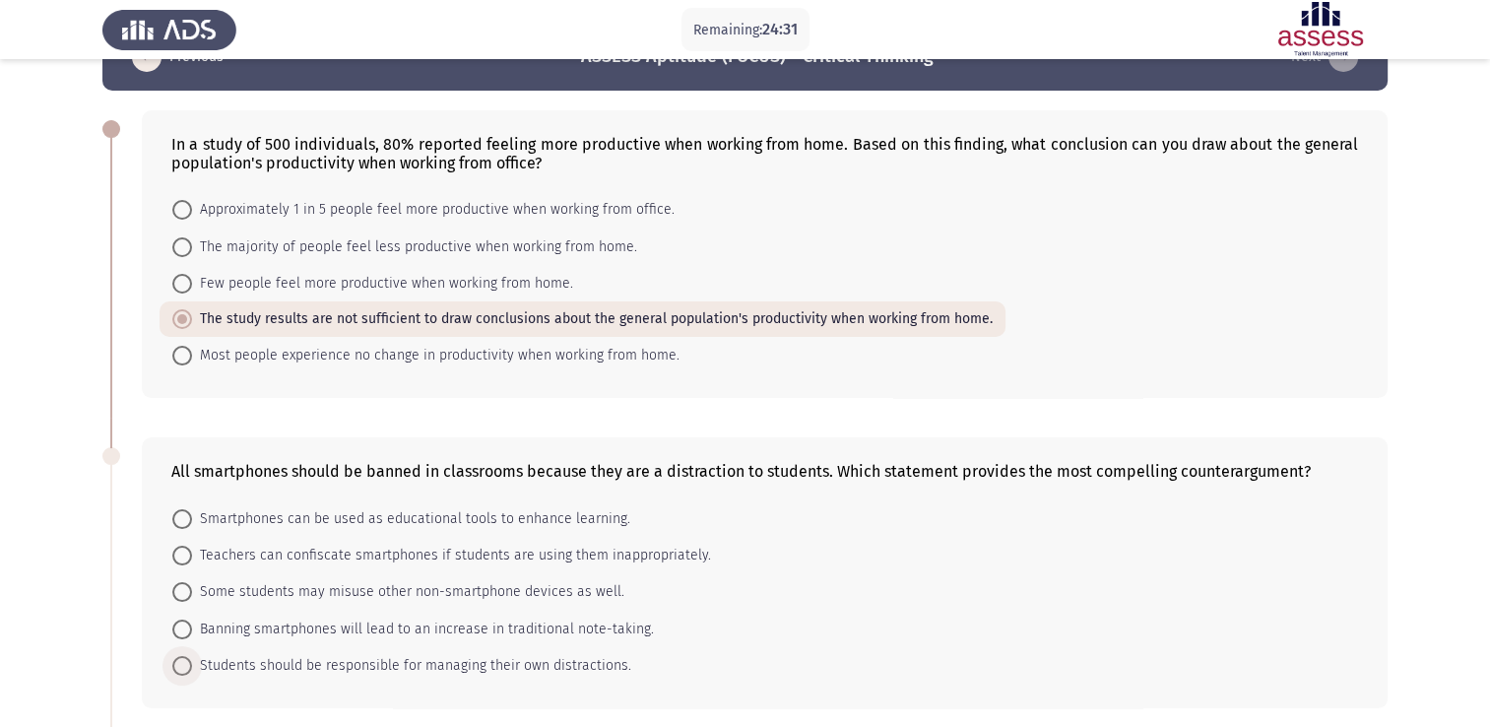
click at [259, 661] on span "Students should be responsible for managing their own distractions." at bounding box center [411, 666] width 439 height 24
click at [192, 661] on input "Students should be responsible for managing their own distractions." at bounding box center [182, 666] width 20 height 20
radio input "true"
click at [218, 504] on mat-radio-button "Smartphones can be used as educational tools to enhance learning." at bounding box center [402, 517] width 484 height 36
click at [213, 513] on span "Smartphones can be used as educational tools to enhance learning." at bounding box center [411, 519] width 438 height 24
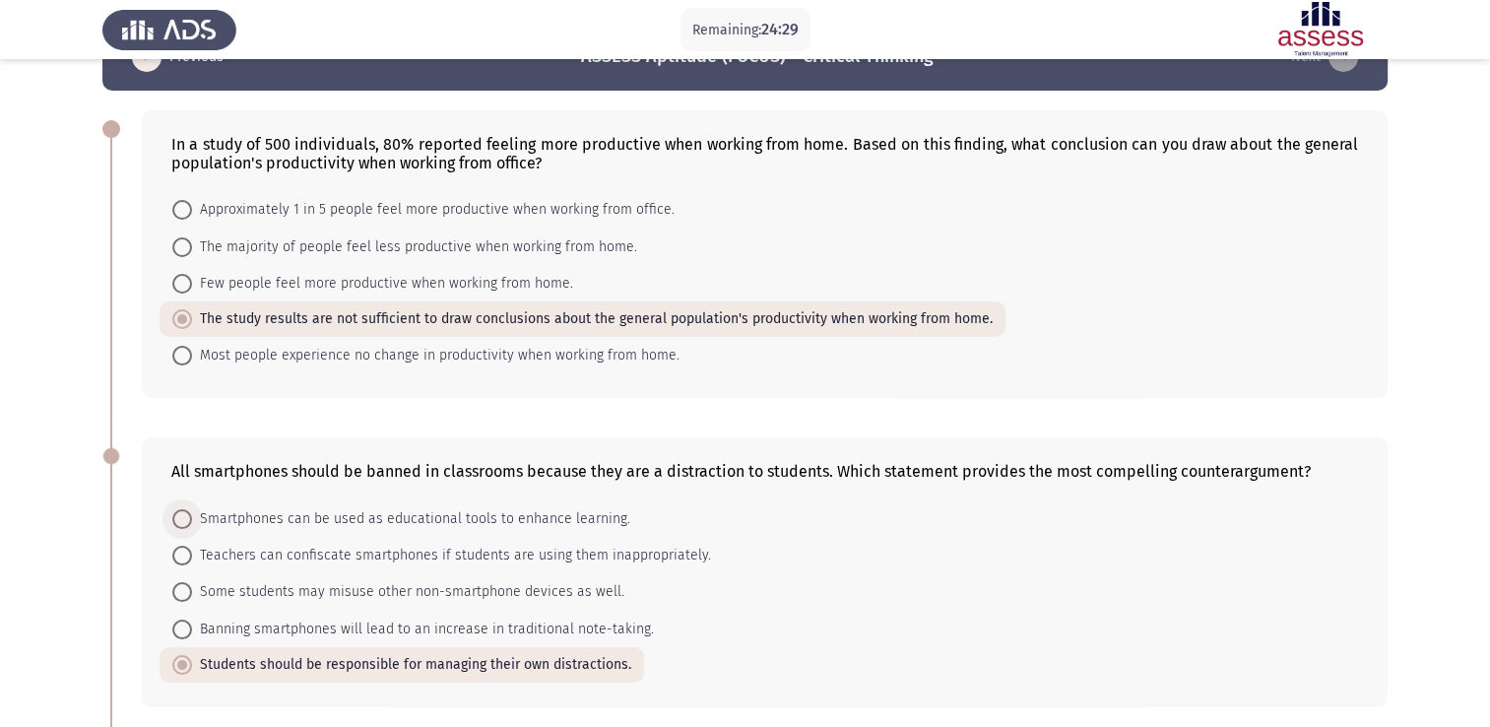
click at [192, 513] on input "Smartphones can be used as educational tools to enhance learning." at bounding box center [182, 519] width 20 height 20
radio input "true"
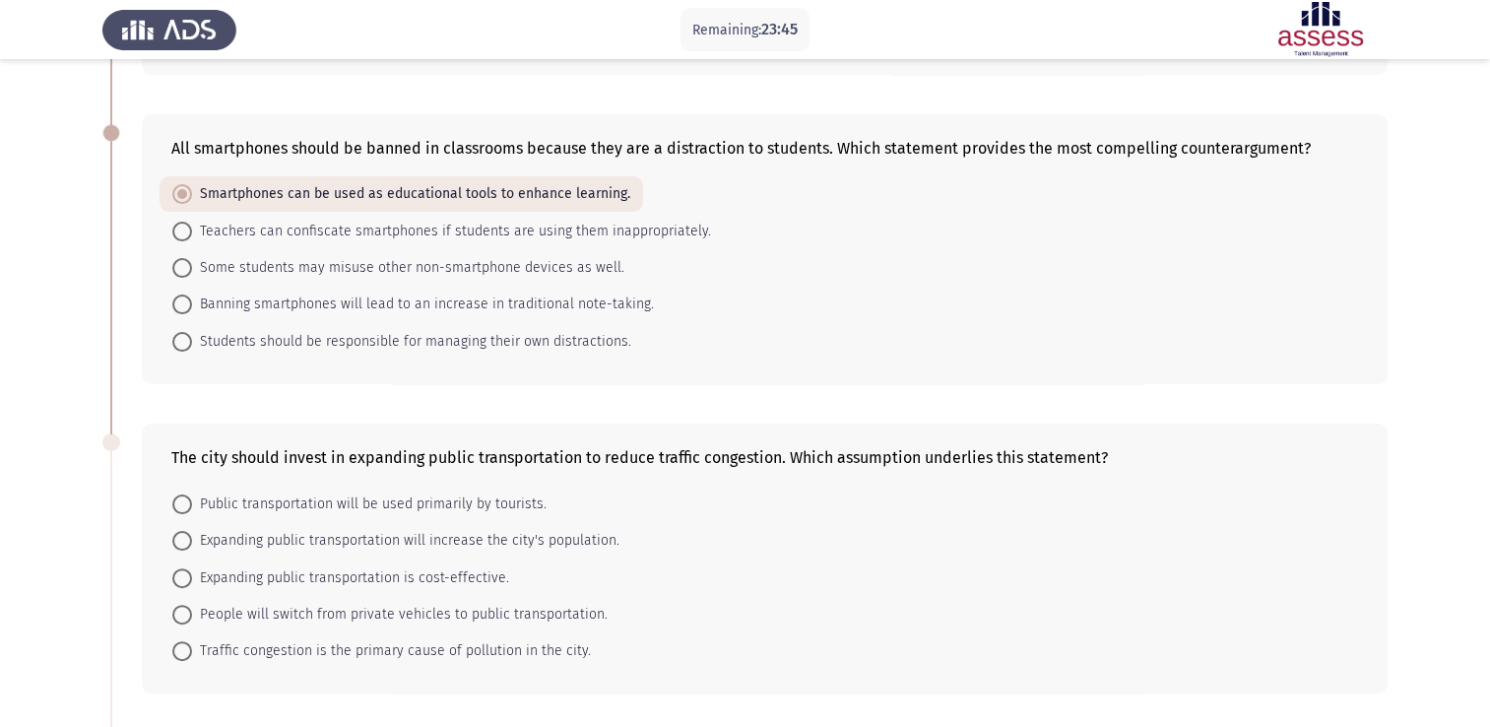
scroll to position [402, 0]
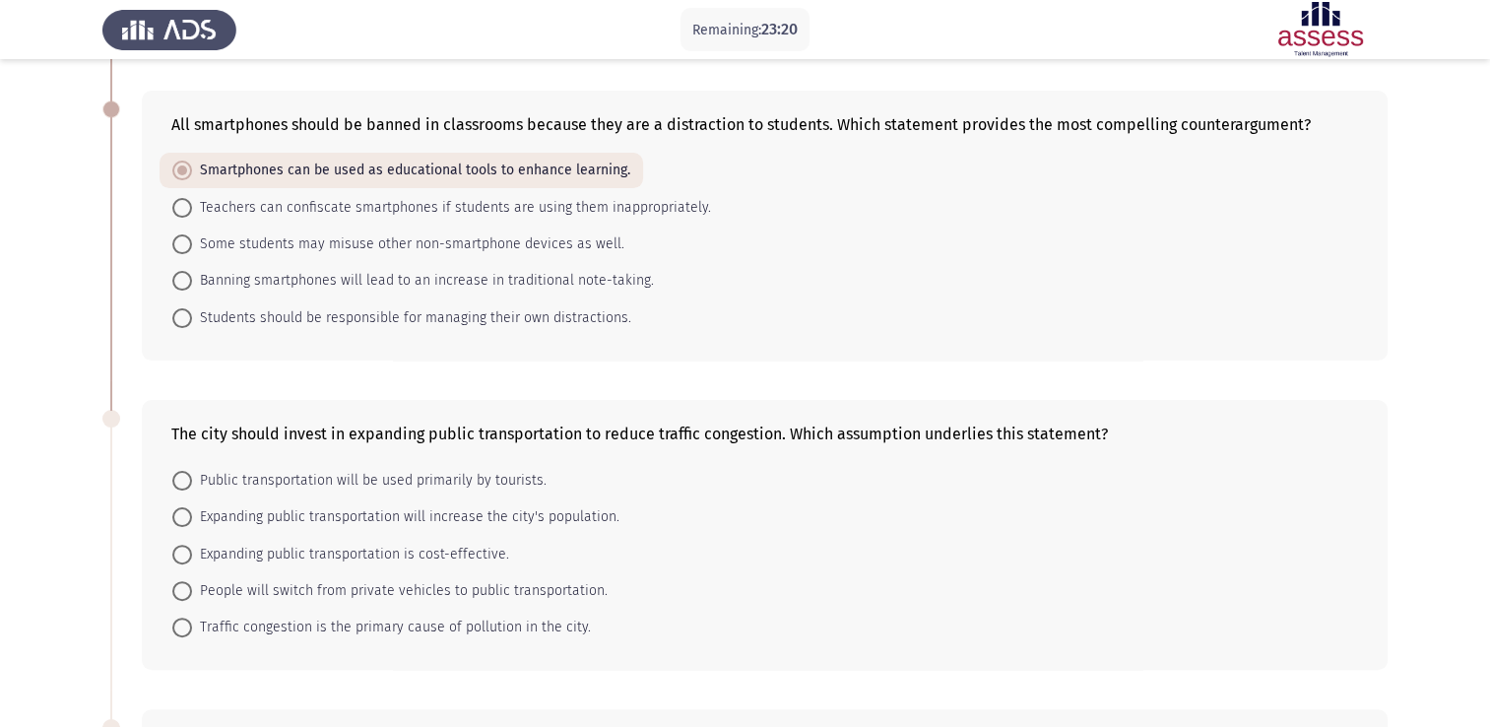
click at [543, 619] on span "Traffic congestion is the primary cause of pollution in the city." at bounding box center [391, 628] width 399 height 24
click at [192, 619] on input "Traffic congestion is the primary cause of pollution in the city." at bounding box center [182, 628] width 20 height 20
radio input "true"
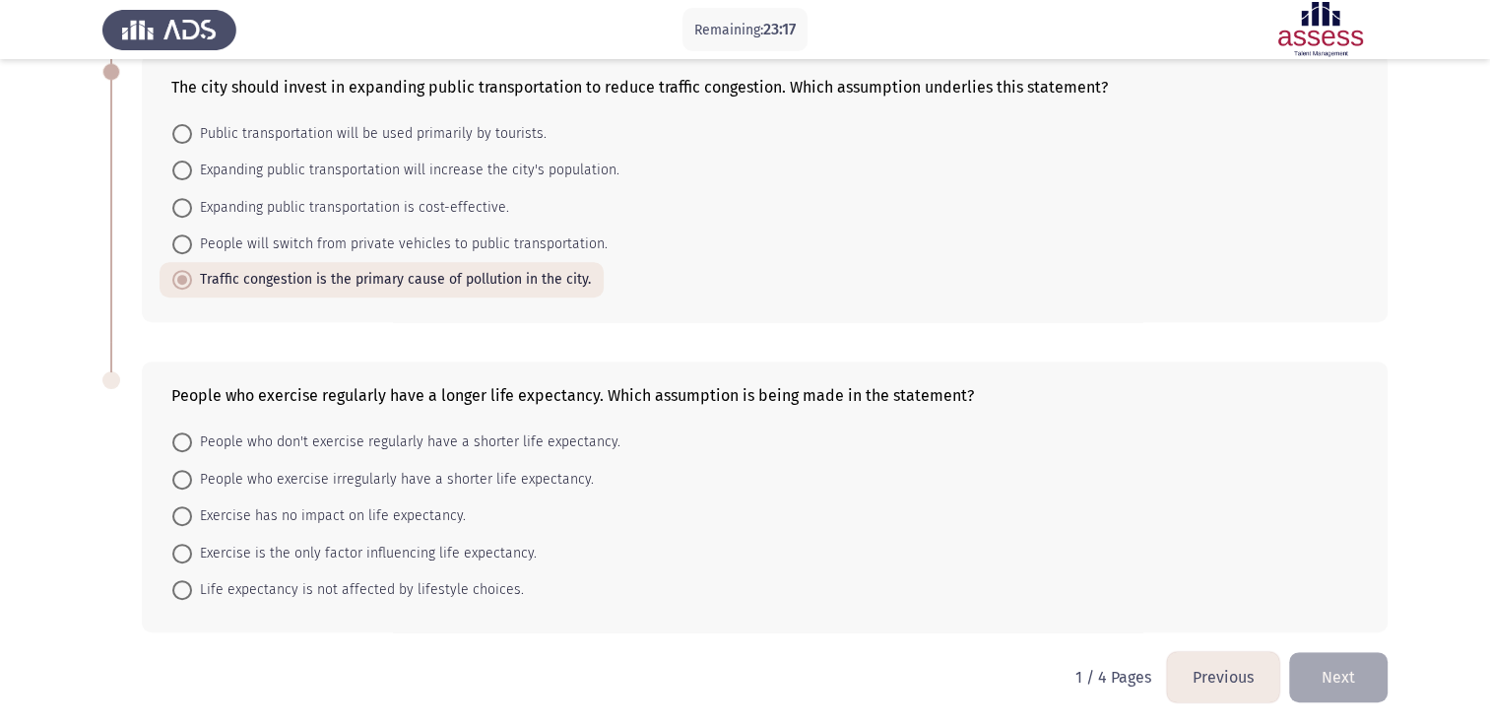
scroll to position [750, 0]
click at [557, 441] on span "People who don't exercise regularly have a shorter life expectancy." at bounding box center [406, 441] width 428 height 24
click at [192, 441] on input "People who don't exercise regularly have a shorter life expectancy." at bounding box center [182, 441] width 20 height 20
radio input "true"
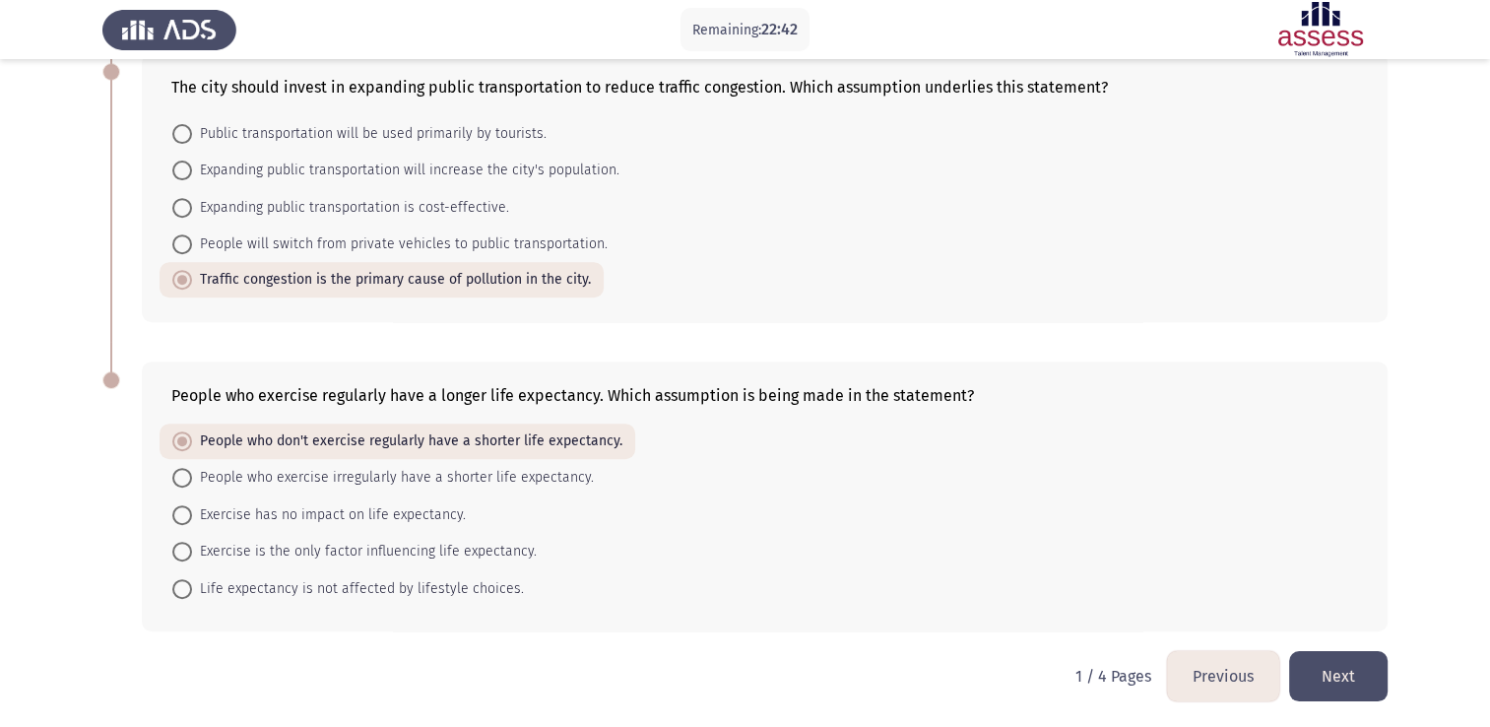
click at [1351, 663] on button "Next" at bounding box center [1338, 676] width 99 height 50
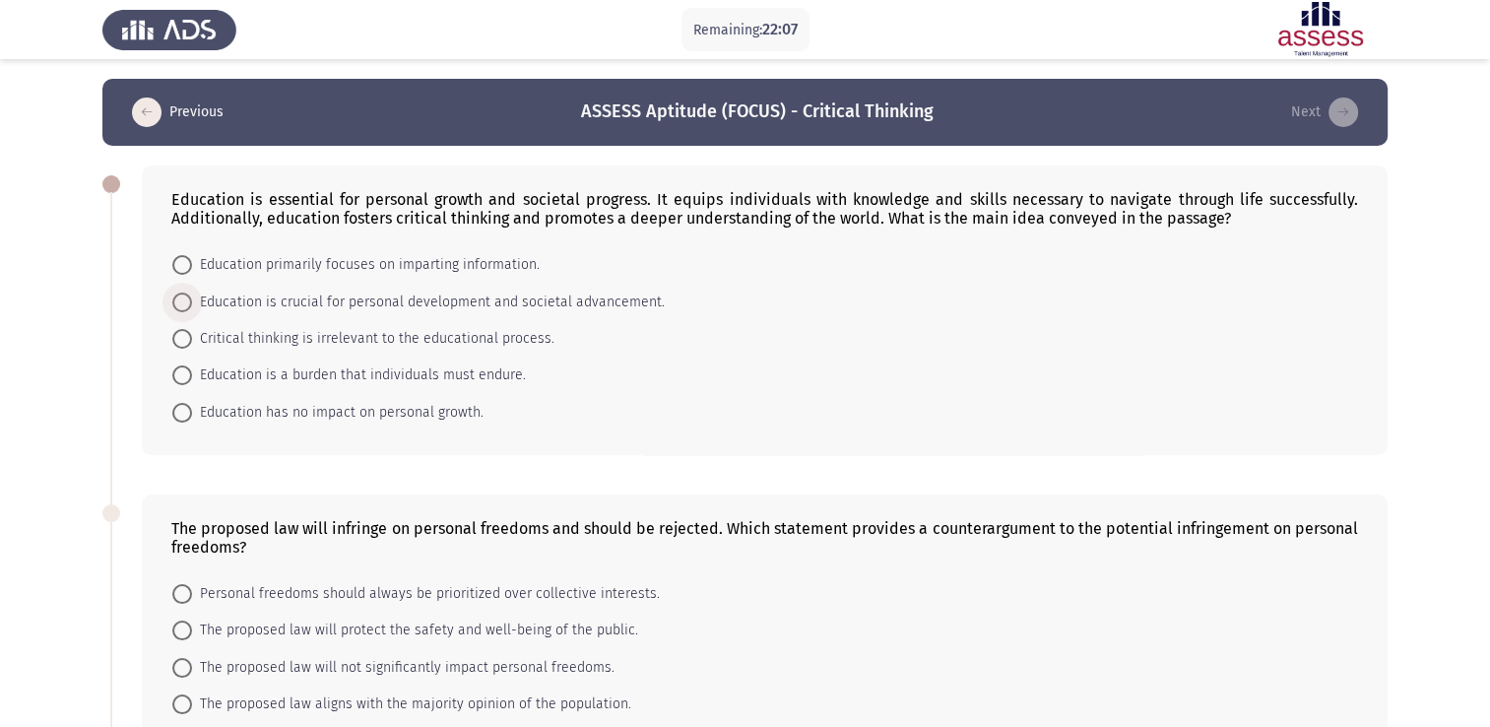
click at [607, 297] on span "Education is crucial for personal development and societal advancement." at bounding box center [428, 303] width 473 height 24
click at [192, 297] on input "Education is crucial for personal development and societal advancement." at bounding box center [182, 303] width 20 height 20
radio input "true"
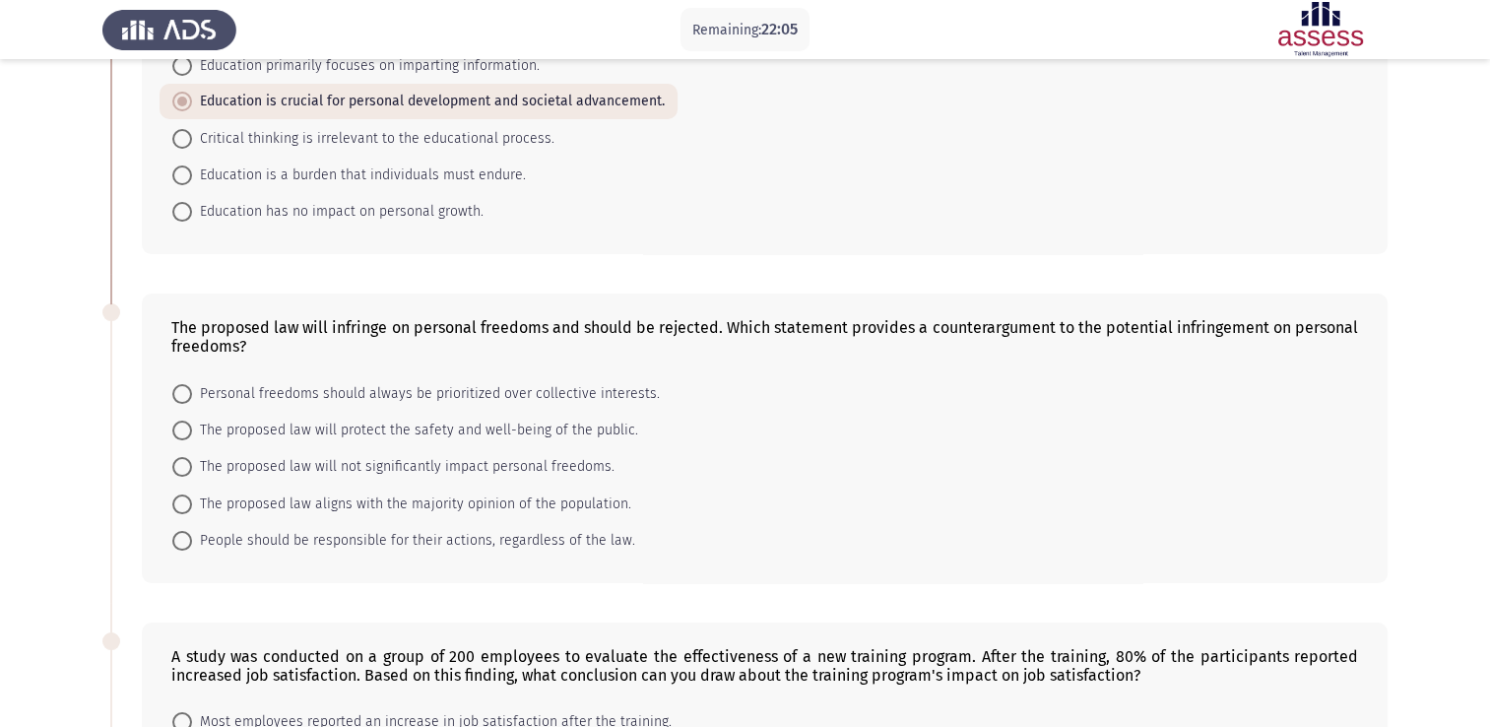
scroll to position [201, 0]
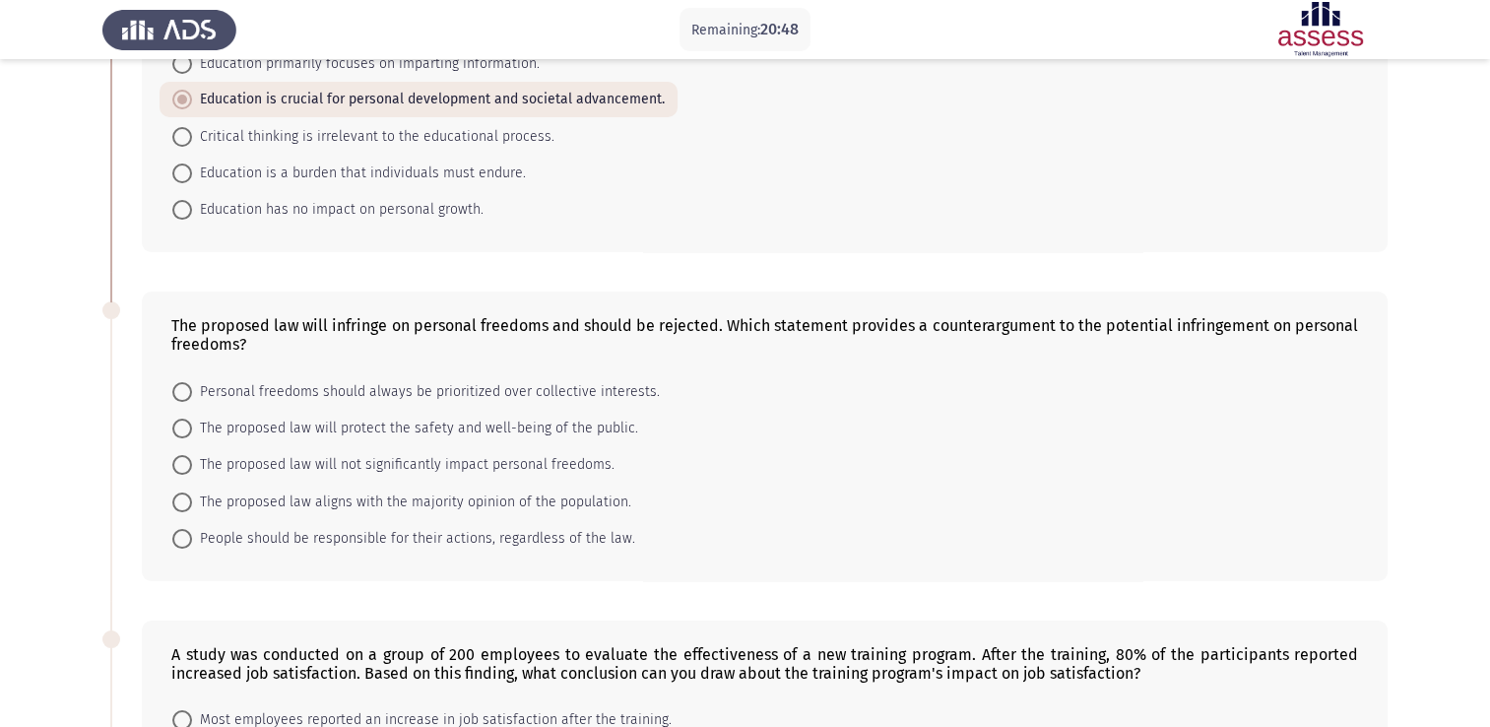
click at [335, 363] on div "The proposed law will infringe on personal freedoms and should be rejected. Whi…" at bounding box center [765, 437] width 1246 height 290
click at [180, 506] on span at bounding box center [182, 503] width 20 height 20
click at [180, 506] on input "The proposed law aligns with the majority opinion of the population." at bounding box center [182, 503] width 20 height 20
radio input "true"
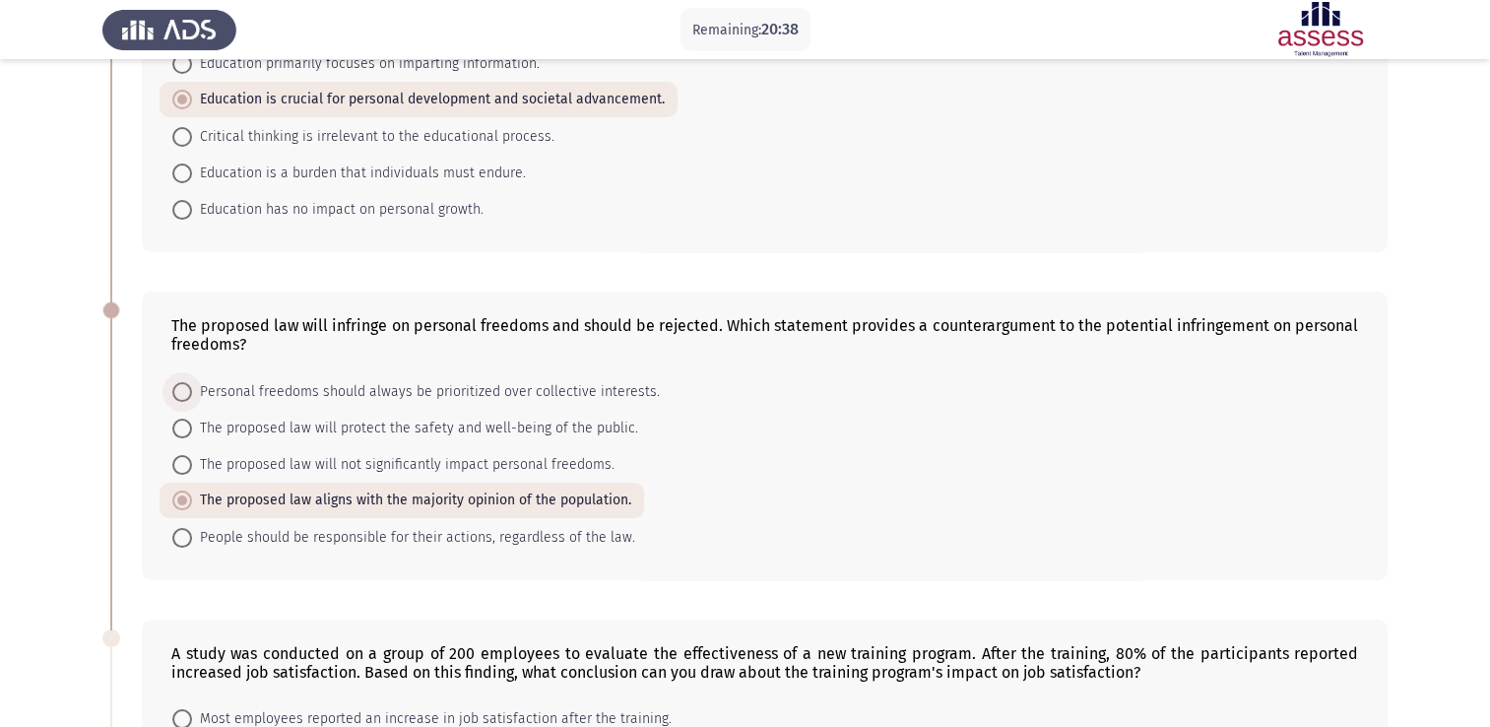
click at [190, 396] on span at bounding box center [182, 392] width 20 height 20
click at [190, 396] on input "Personal freedoms should always be prioritized over collective interests." at bounding box center [182, 392] width 20 height 20
radio input "true"
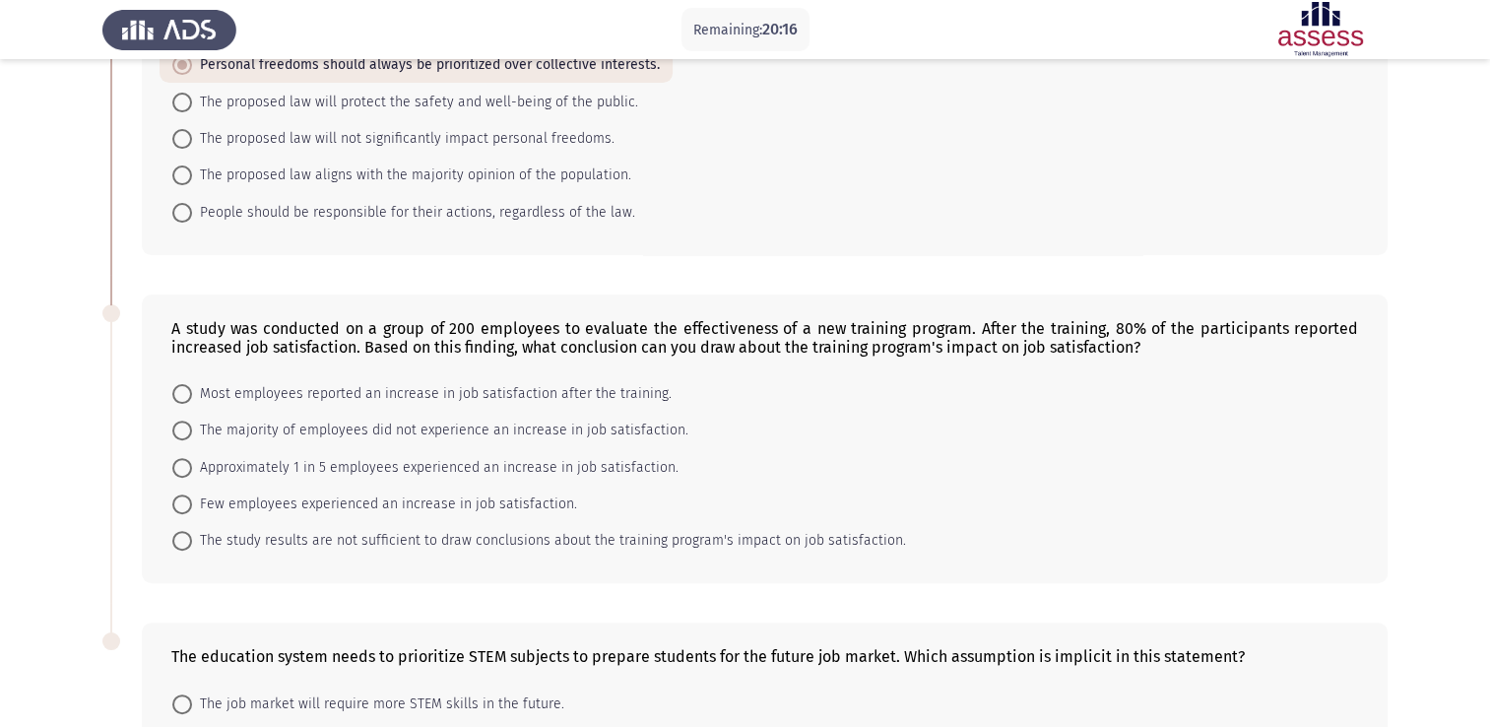
scroll to position [527, 0]
click at [558, 395] on span "Most employees reported an increase in job satisfaction after the training." at bounding box center [432, 393] width 480 height 24
click at [192, 395] on input "Most employees reported an increase in job satisfaction after the training." at bounding box center [182, 393] width 20 height 20
radio input "true"
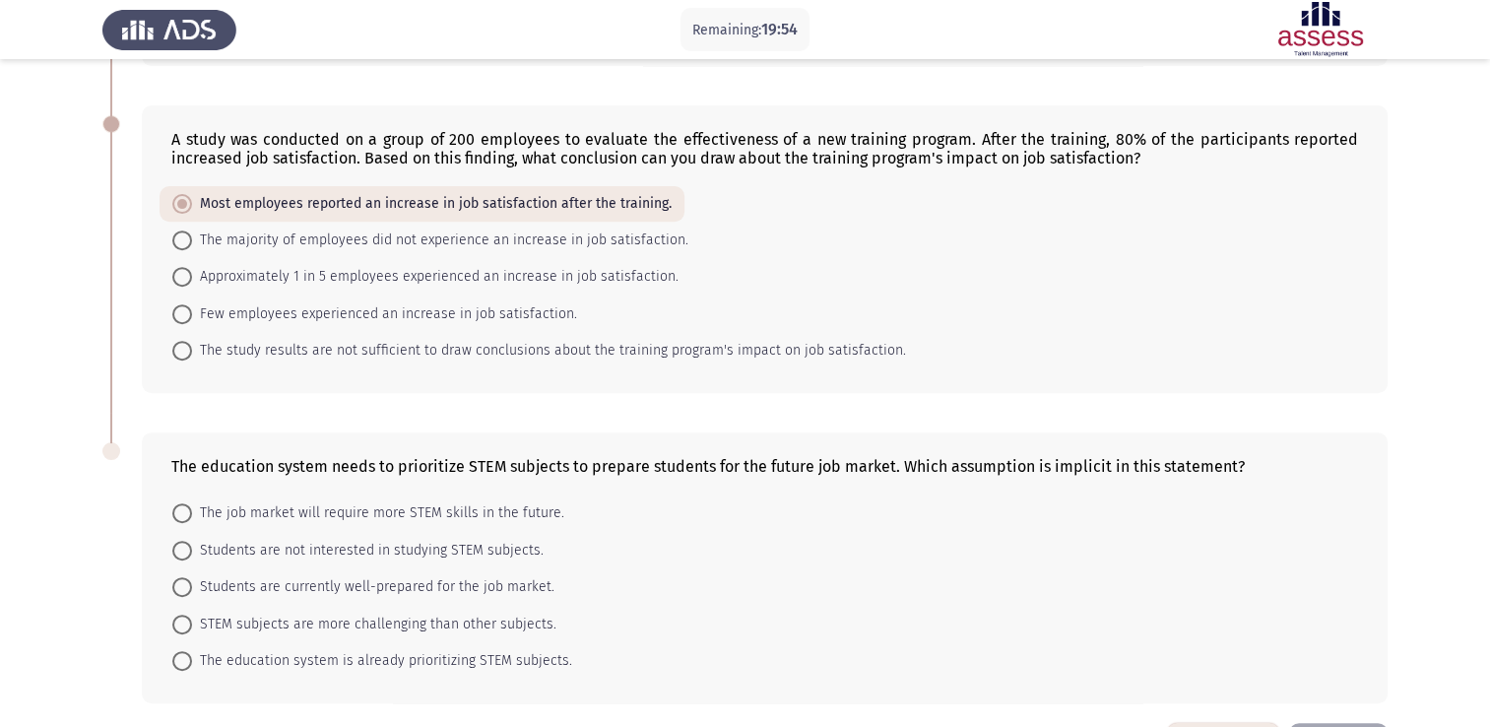
scroll to position [788, 0]
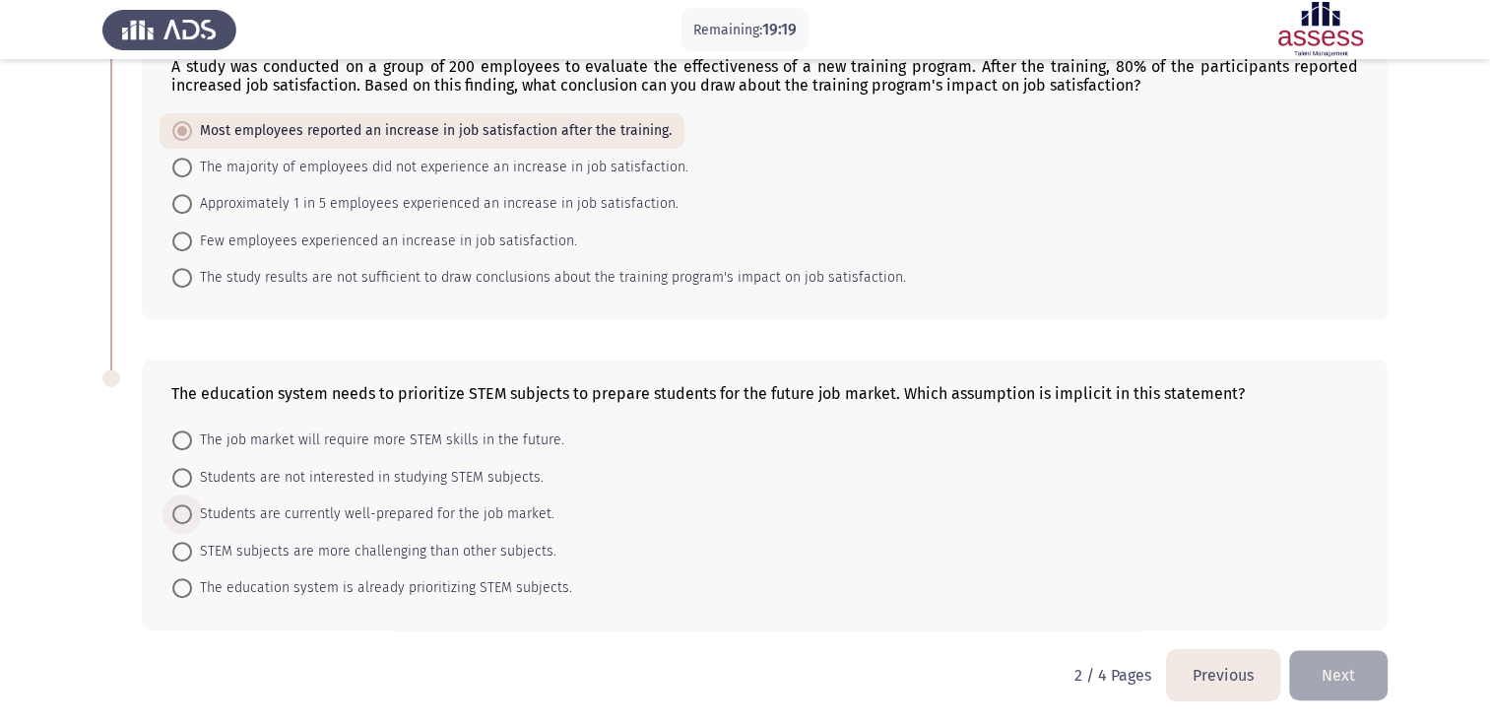
click at [189, 504] on span at bounding box center [182, 514] width 20 height 20
click at [189, 504] on input "Students are currently well-prepared for the job market." at bounding box center [182, 514] width 20 height 20
radio input "true"
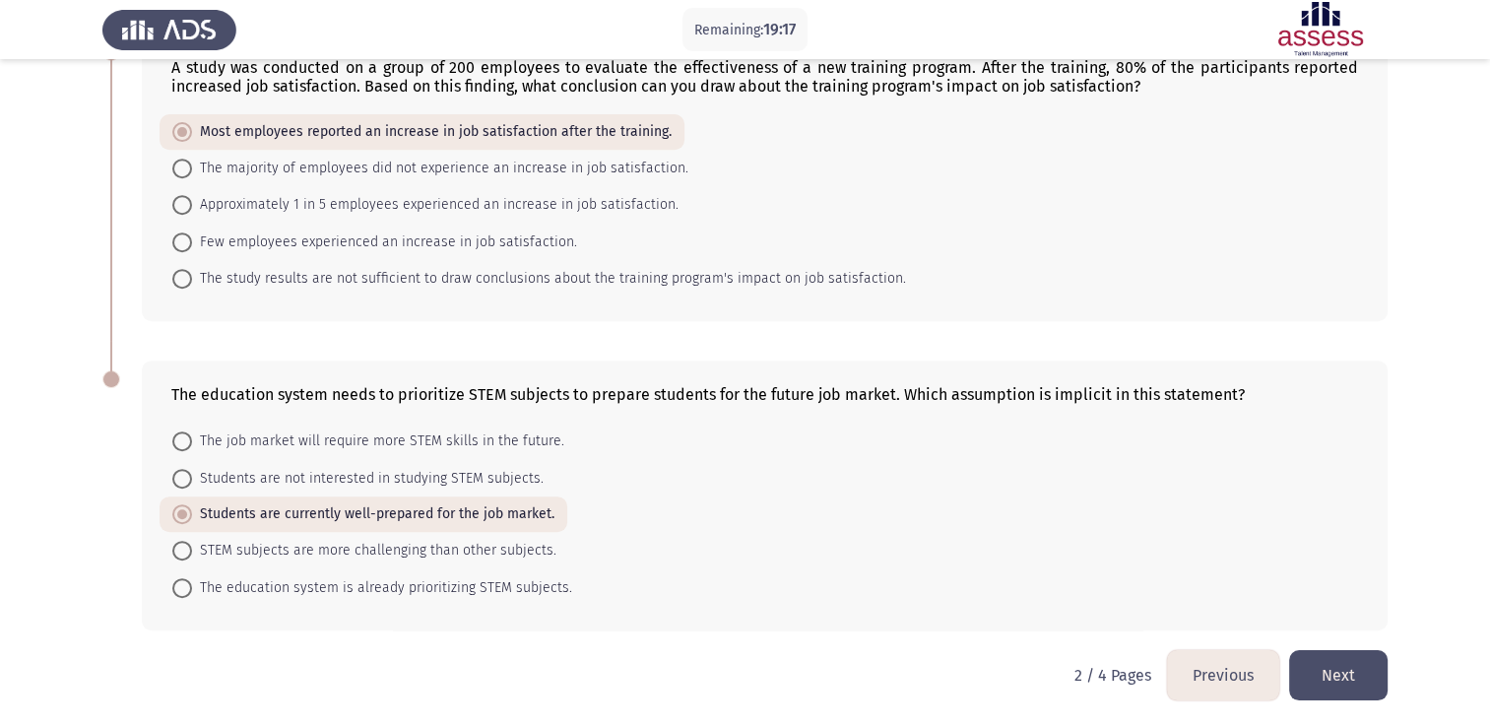
click at [1379, 690] on button "Next" at bounding box center [1338, 675] width 99 height 50
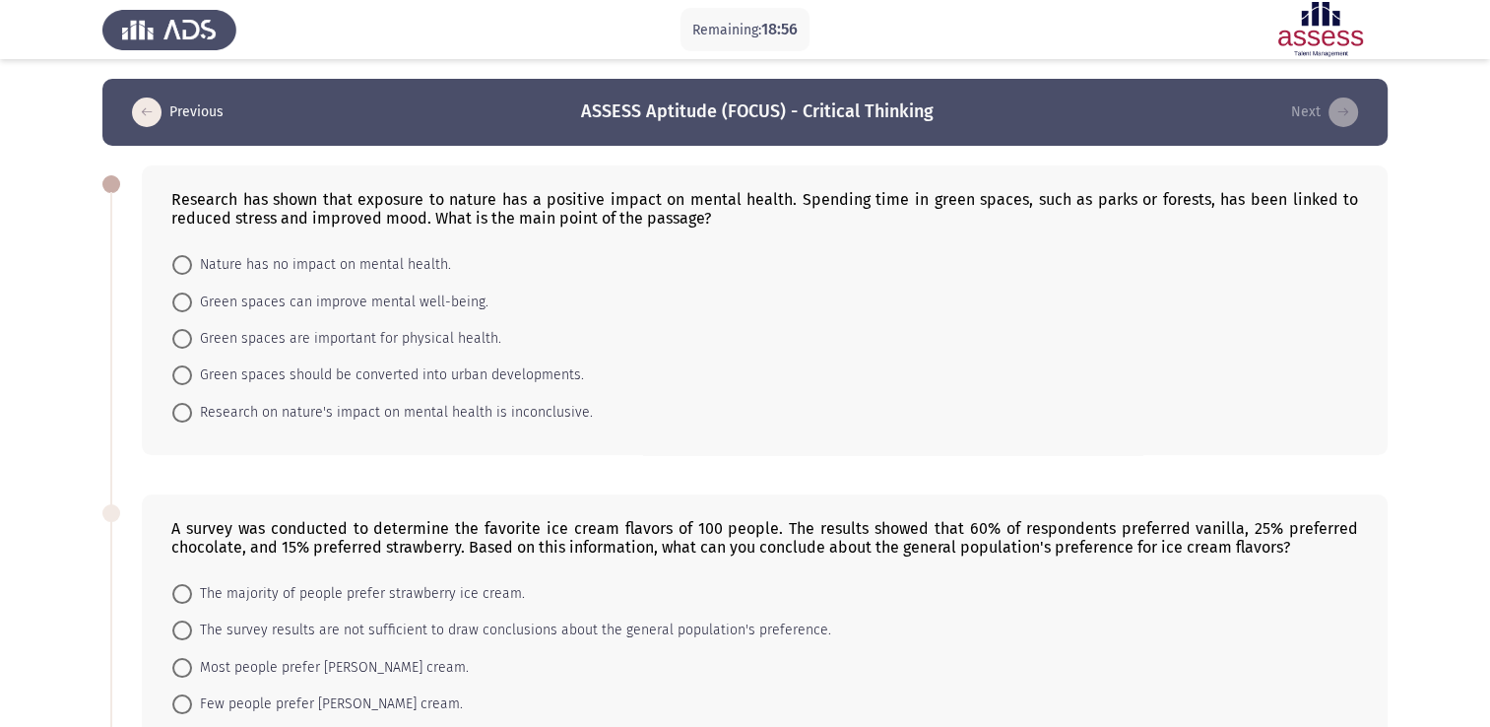
click at [171, 288] on mat-radio-button "Green spaces can improve mental well-being." at bounding box center [331, 301] width 342 height 36
click at [183, 308] on span at bounding box center [182, 303] width 20 height 20
click at [183, 308] on input "Green spaces can improve mental well-being." at bounding box center [182, 303] width 20 height 20
radio input "true"
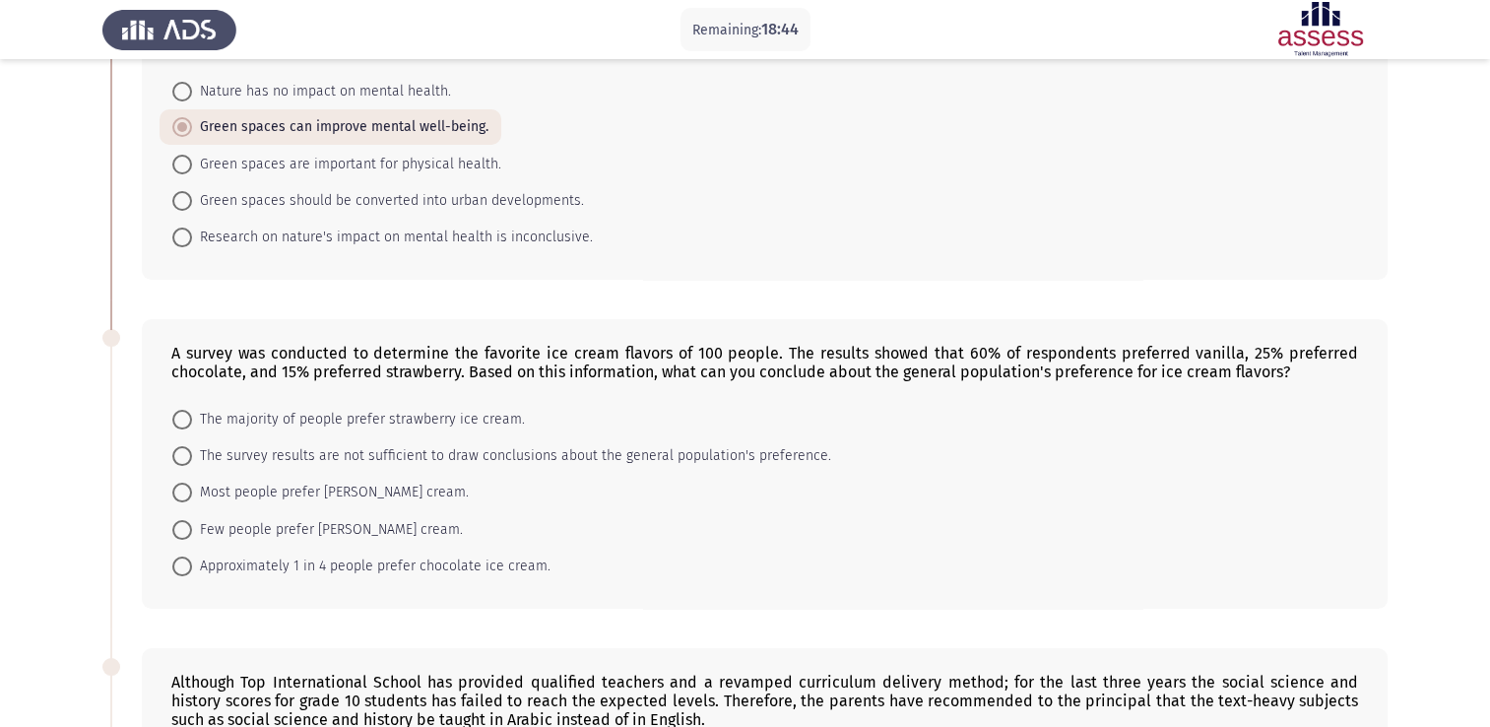
scroll to position [184, 0]
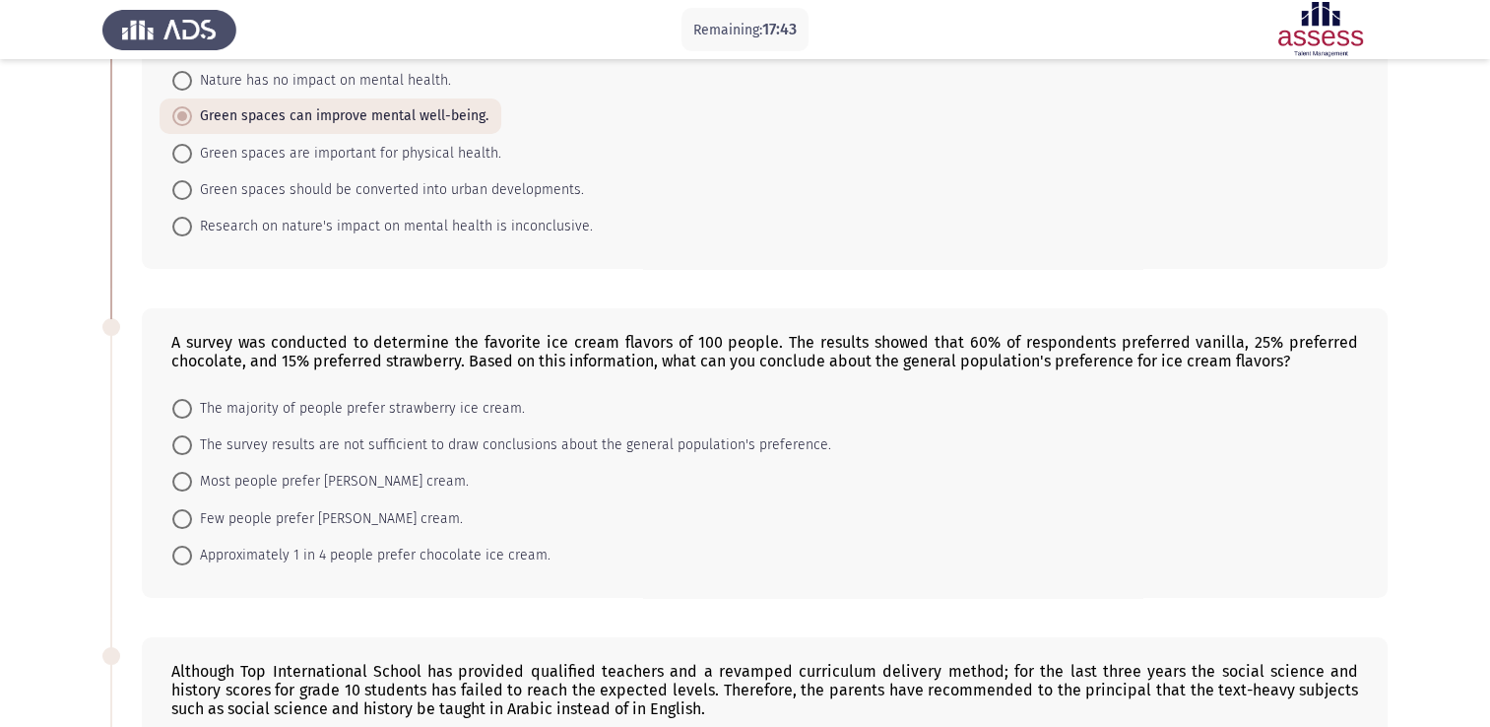
click at [190, 555] on span at bounding box center [182, 556] width 20 height 20
click at [190, 555] on input "Approximately 1 in 4 people prefer chocolate ice cream." at bounding box center [182, 556] width 20 height 20
radio input "true"
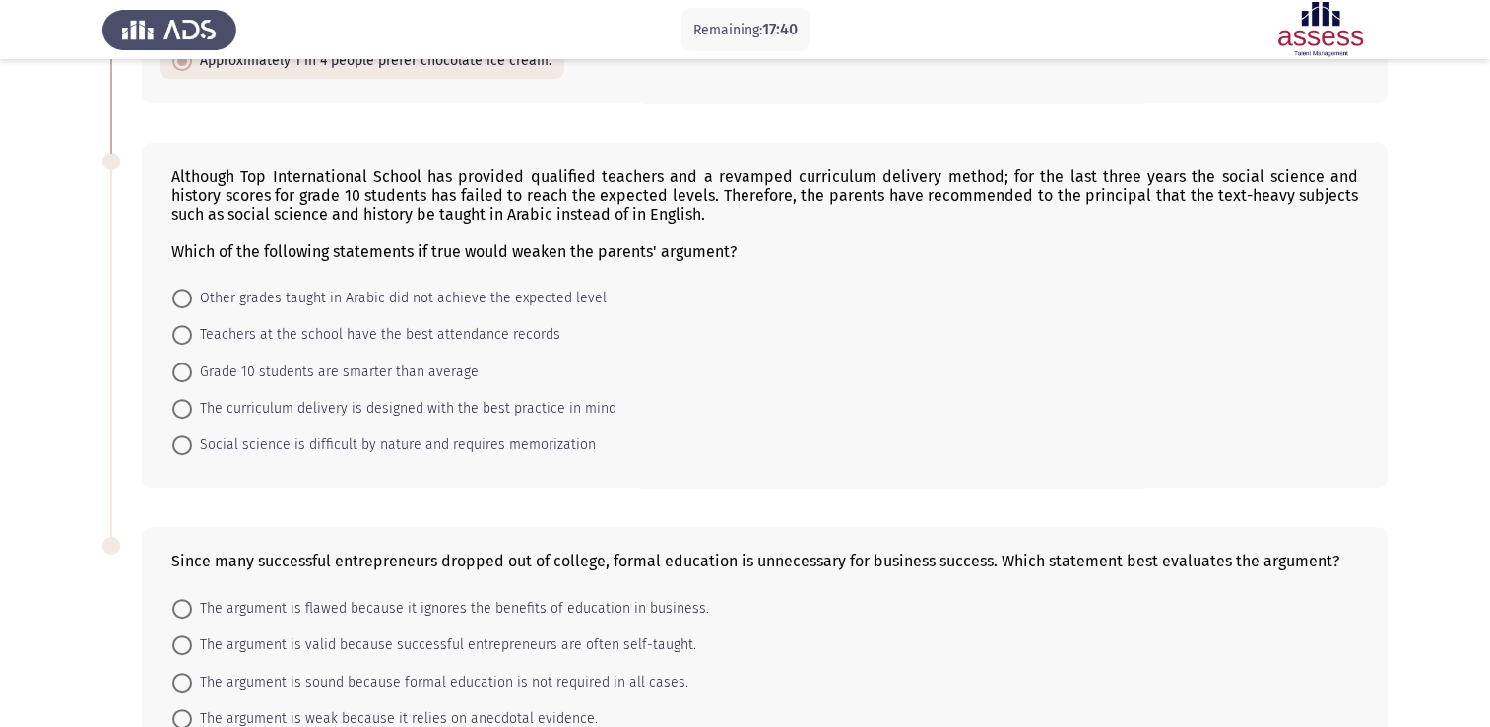
scroll to position [678, 0]
click at [646, 246] on div "Which of the following statements if true would weaken the parents' argument?" at bounding box center [764, 251] width 1187 height 19
click at [174, 435] on span at bounding box center [182, 445] width 20 height 20
click at [174, 435] on input "Social science is difficult by nature and requires memorization" at bounding box center [182, 445] width 20 height 20
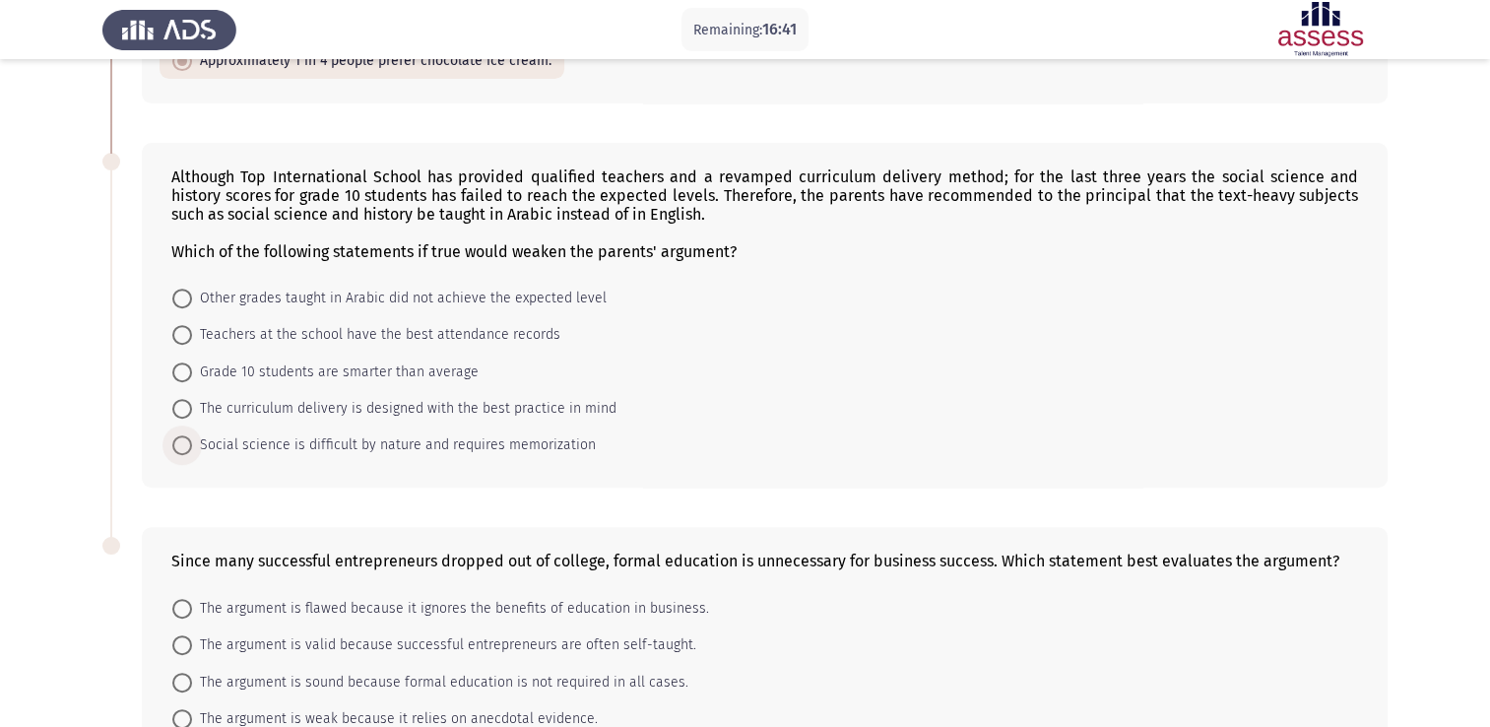
radio input "true"
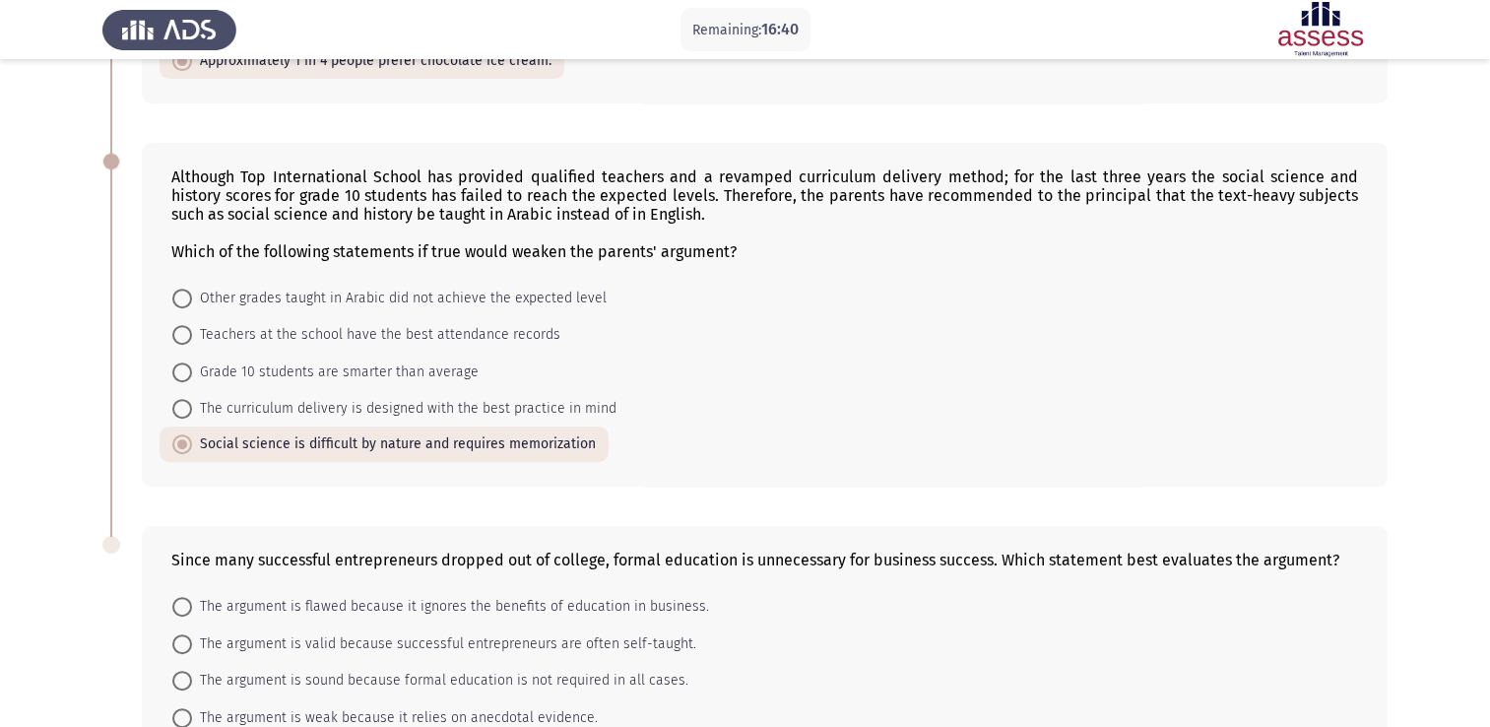
scroll to position [844, 0]
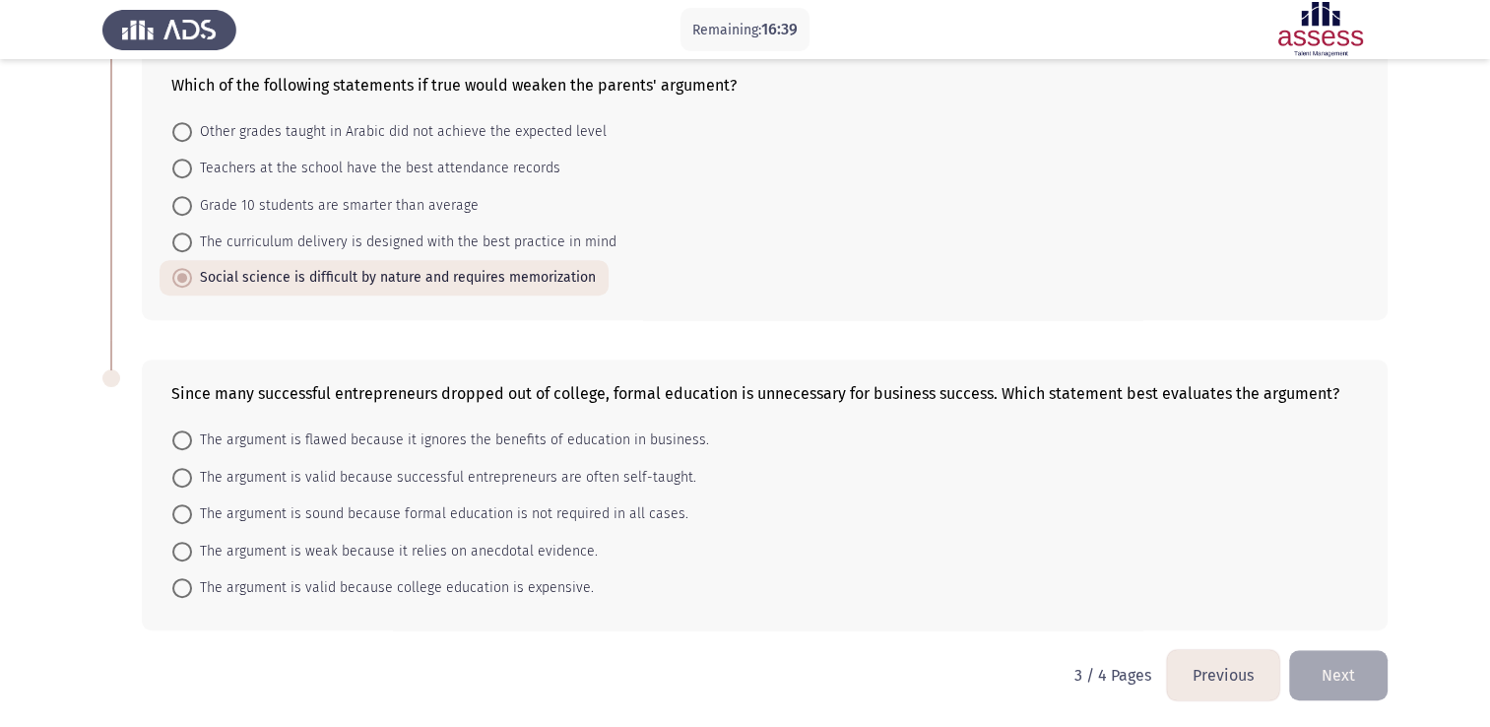
click at [800, 266] on form "Other grades taught in Arabic did not achieve the expected level Teachers at th…" at bounding box center [764, 204] width 1187 height 182
click at [489, 494] on mat-radio-button "The argument is valid because successful entrepreneurs are often self-taught." at bounding box center [435, 476] width 550 height 36
click at [335, 514] on span "The argument is sound because formal education is not required in all cases." at bounding box center [440, 514] width 496 height 24
click at [192, 514] on input "The argument is sound because formal education is not required in all cases." at bounding box center [182, 514] width 20 height 20
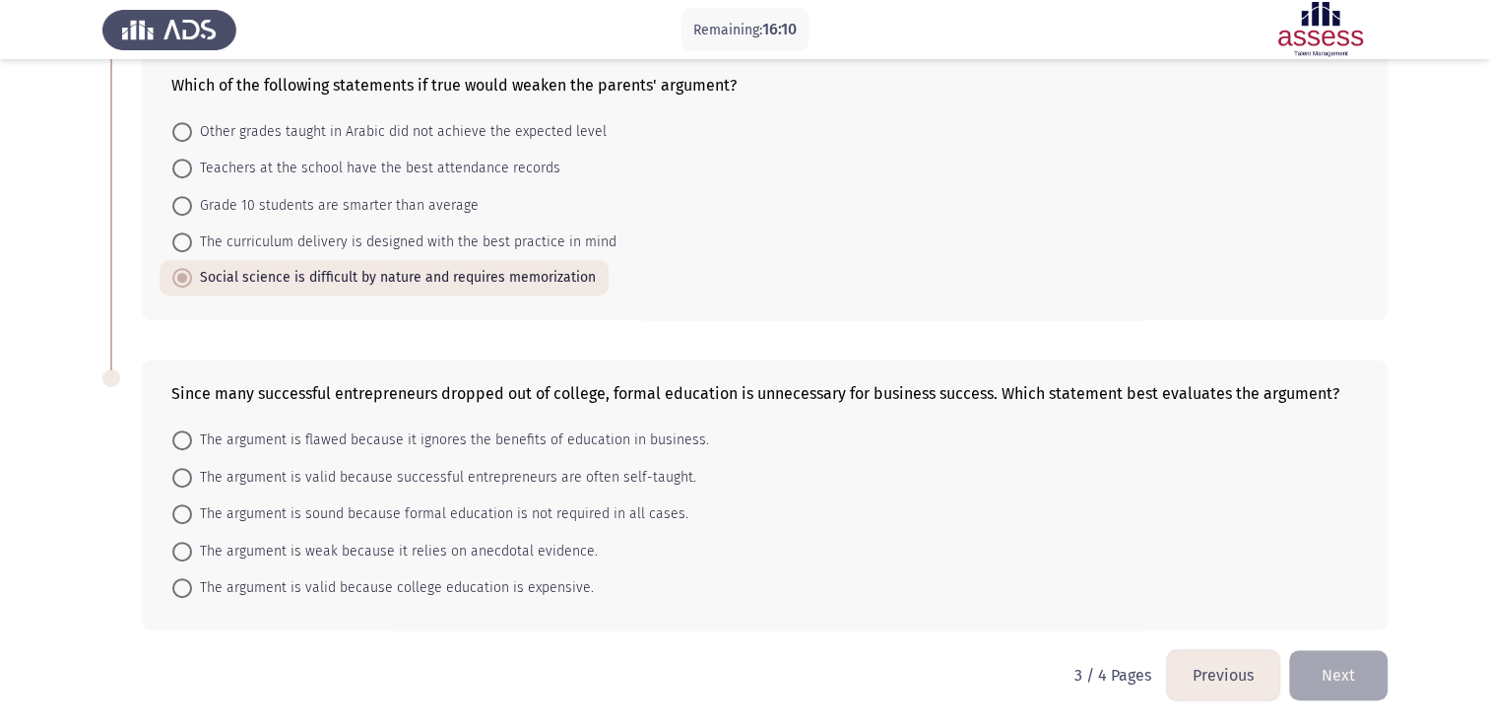
radio input "true"
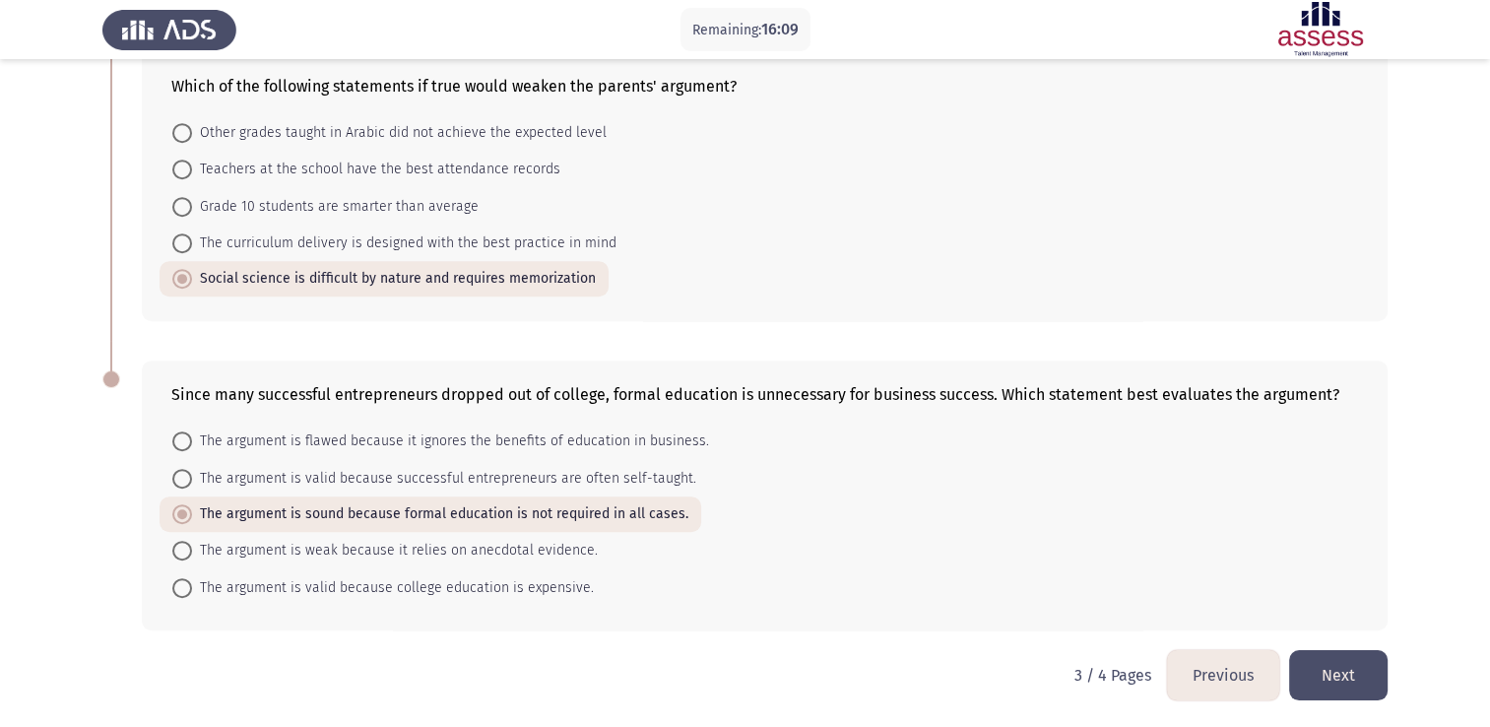
drag, startPoint x: 335, startPoint y: 514, endPoint x: 315, endPoint y: 475, distance: 44.1
click at [315, 475] on span "The argument is valid because successful entrepreneurs are often self-taught." at bounding box center [444, 479] width 504 height 24
click at [192, 475] on input "The argument is valid because successful entrepreneurs are often self-taught." at bounding box center [182, 479] width 20 height 20
radio input "true"
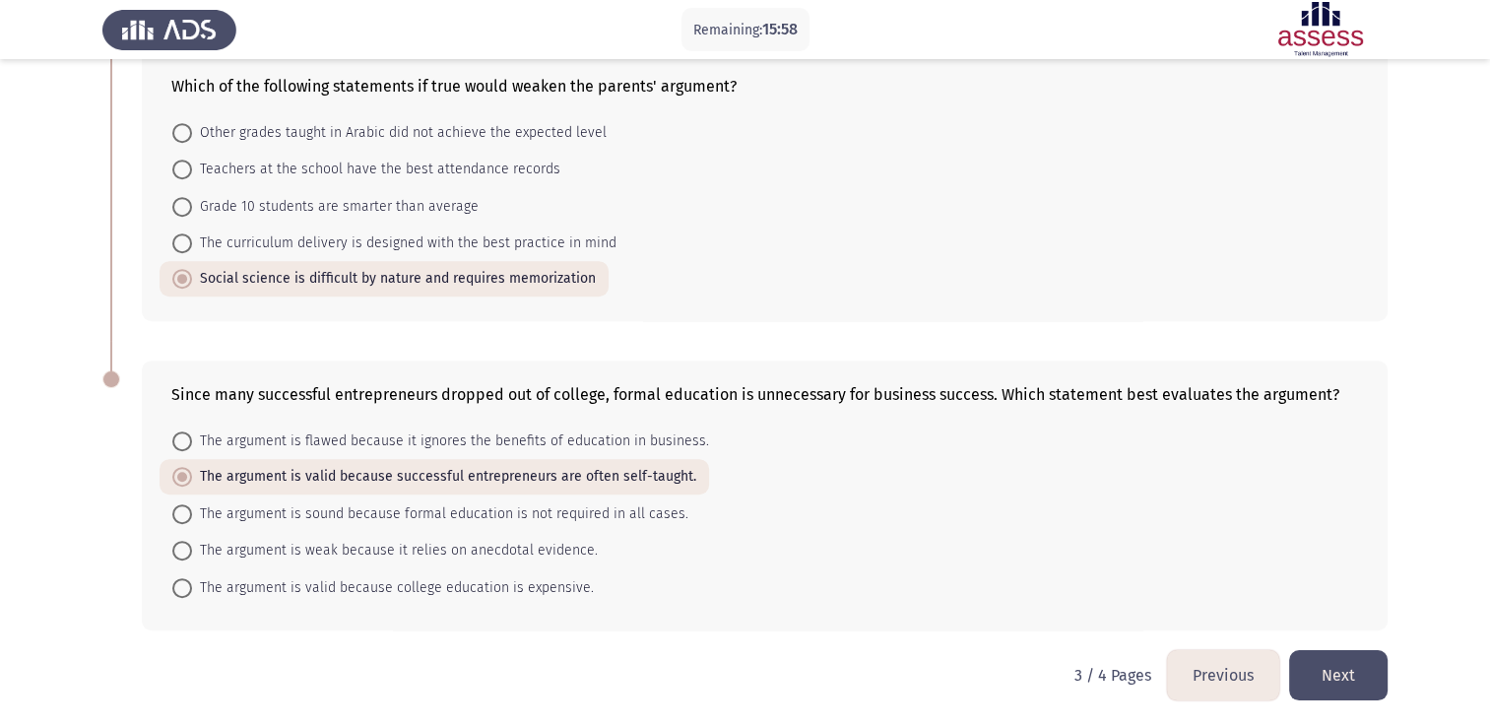
click at [1328, 672] on button "Next" at bounding box center [1338, 675] width 99 height 50
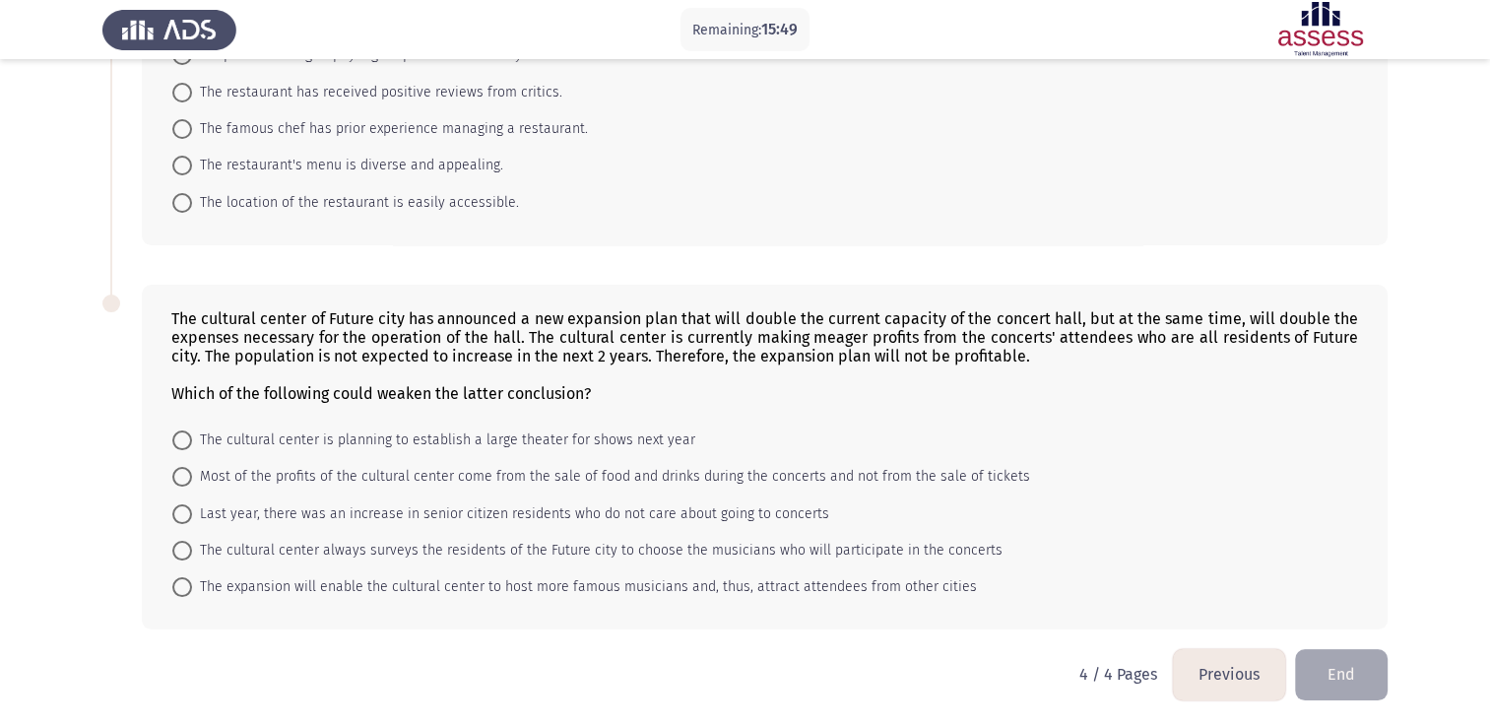
scroll to position [0, 0]
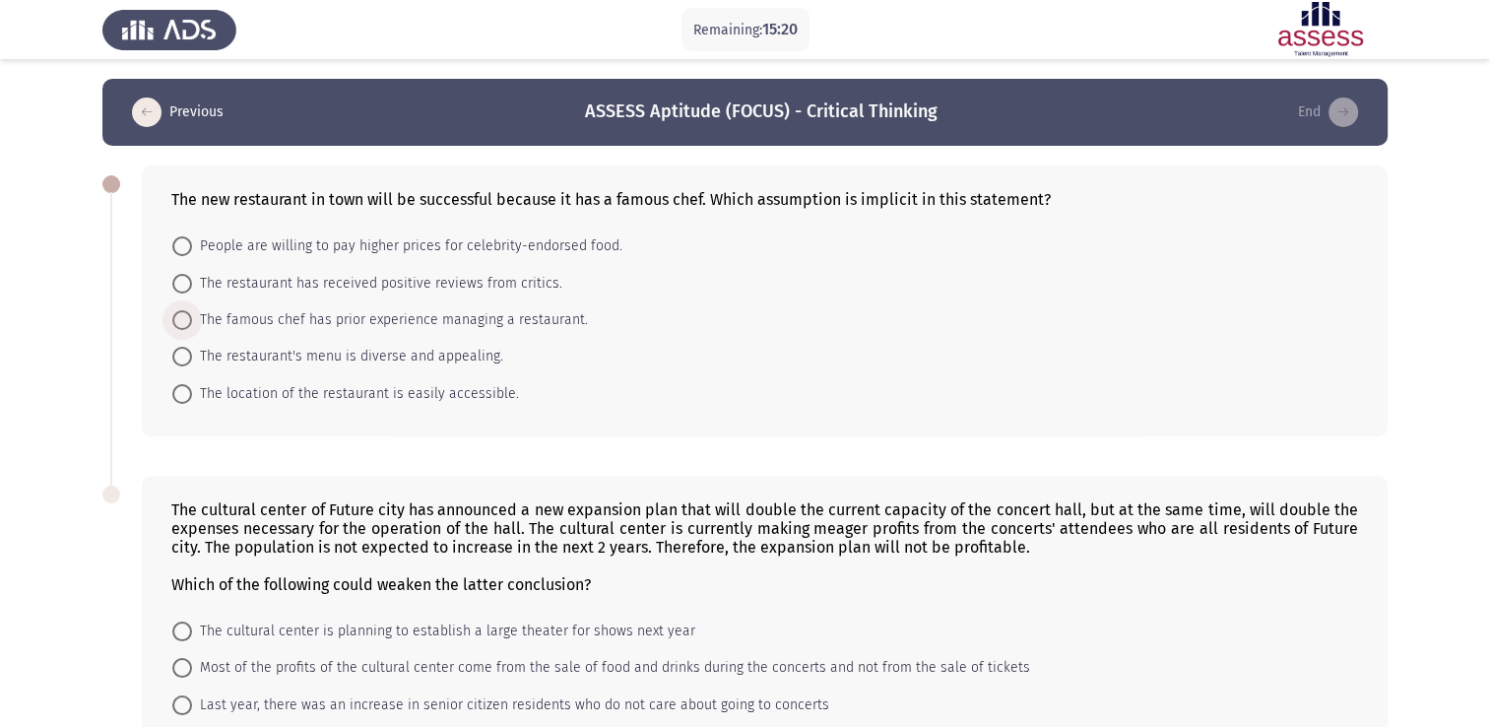
click at [177, 321] on span at bounding box center [182, 320] width 20 height 20
click at [177, 321] on input "The famous chef has prior experience managing a restaurant." at bounding box center [182, 320] width 20 height 20
radio input "true"
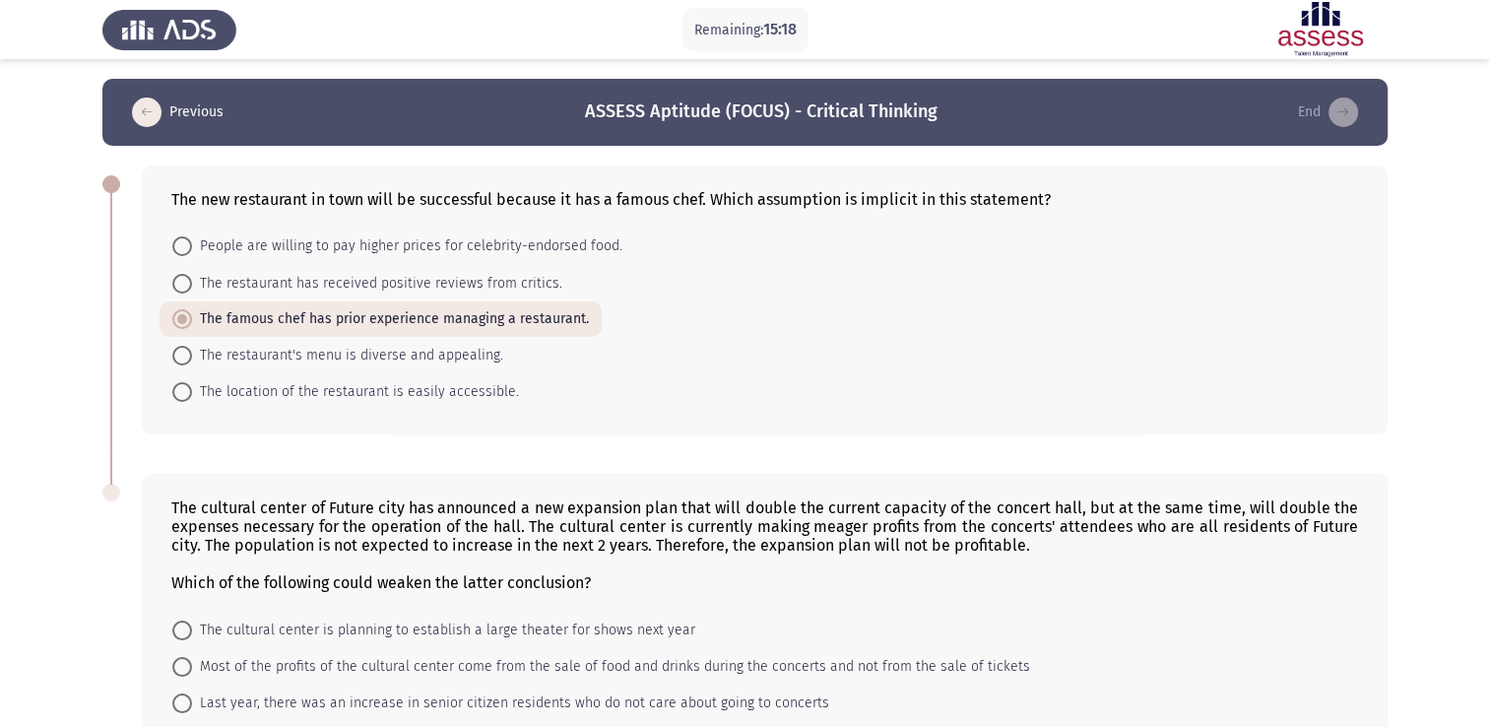
click at [544, 261] on mat-radio-button "People are willing to pay higher prices for celebrity-endorsed food." at bounding box center [398, 246] width 476 height 36
click at [184, 249] on span at bounding box center [182, 246] width 20 height 20
click at [184, 249] on input "People are willing to pay higher prices for celebrity-endorsed food." at bounding box center [182, 246] width 20 height 20
radio input "true"
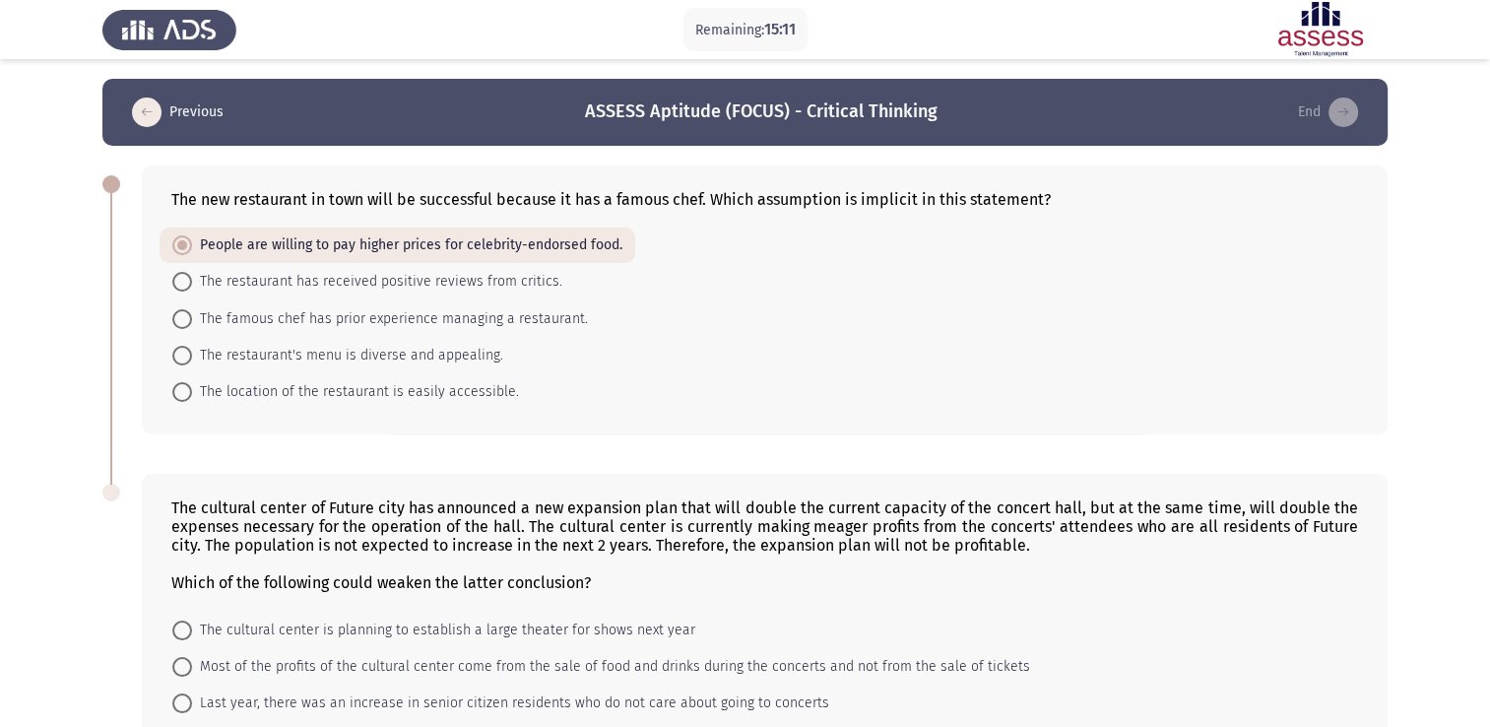
click at [183, 286] on span at bounding box center [182, 282] width 20 height 20
click at [183, 286] on input "The restaurant has received positive reviews from critics." at bounding box center [182, 282] width 20 height 20
radio input "true"
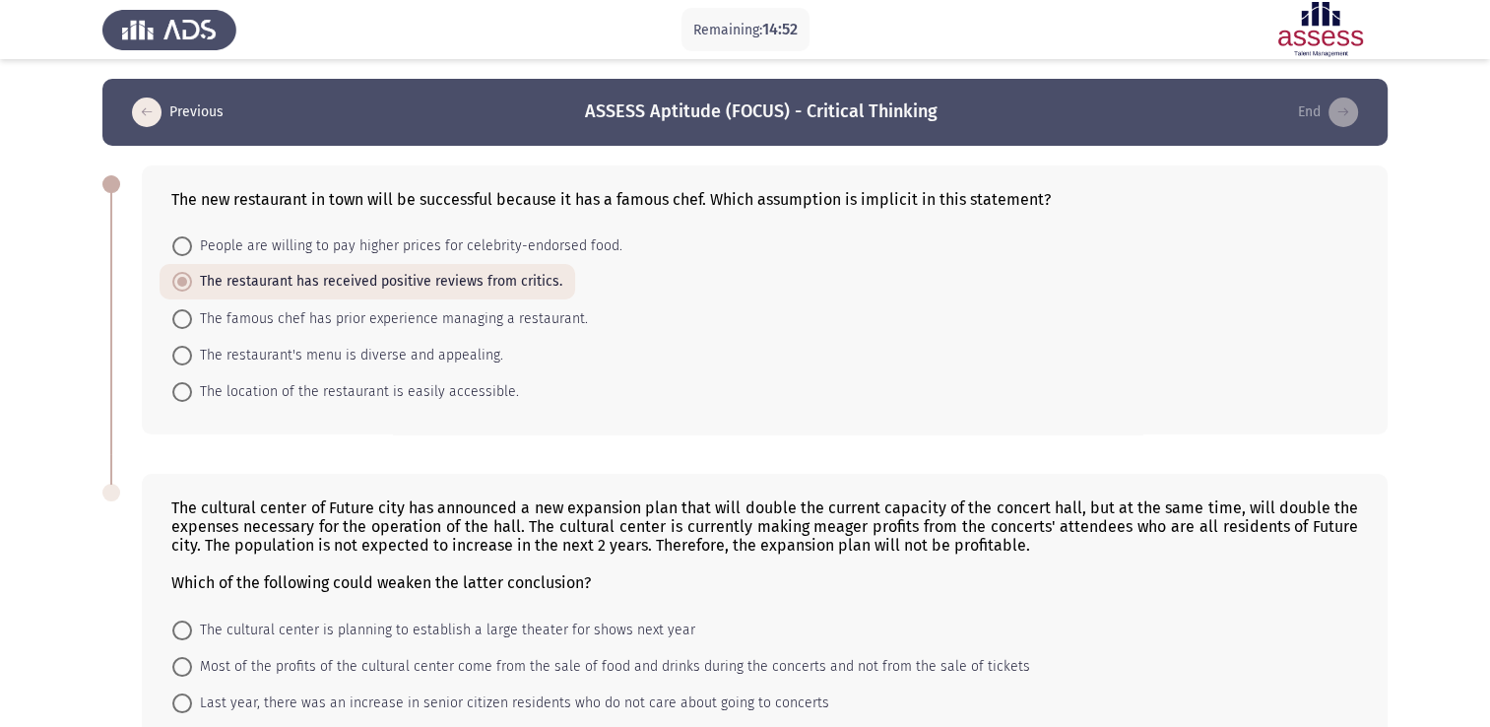
click at [185, 326] on span at bounding box center [182, 319] width 20 height 20
click at [185, 326] on input "The famous chef has prior experience managing a restaurant." at bounding box center [182, 319] width 20 height 20
radio input "true"
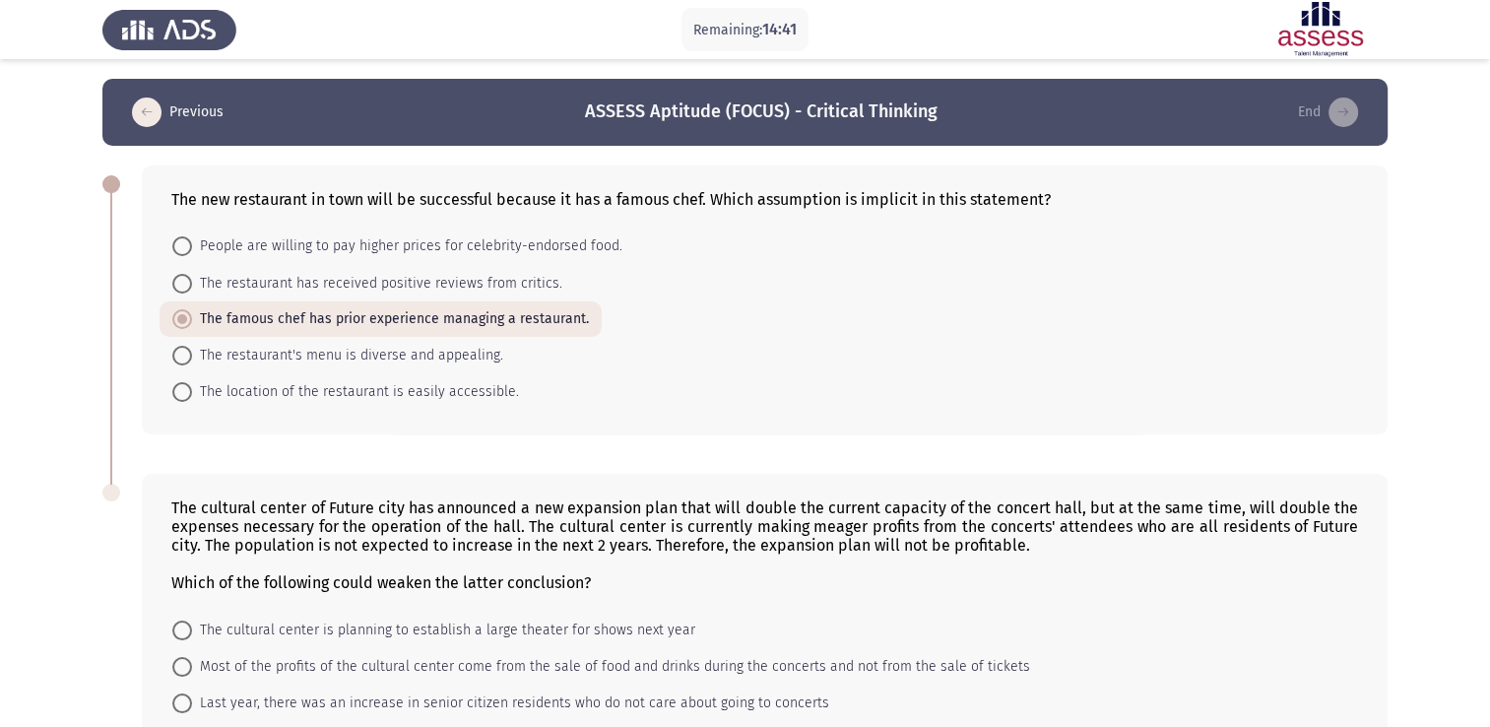
click at [461, 247] on span "People are willing to pay higher prices for celebrity-endorsed food." at bounding box center [407, 246] width 430 height 24
click at [192, 247] on input "People are willing to pay higher prices for celebrity-endorsed food." at bounding box center [182, 246] width 20 height 20
radio input "true"
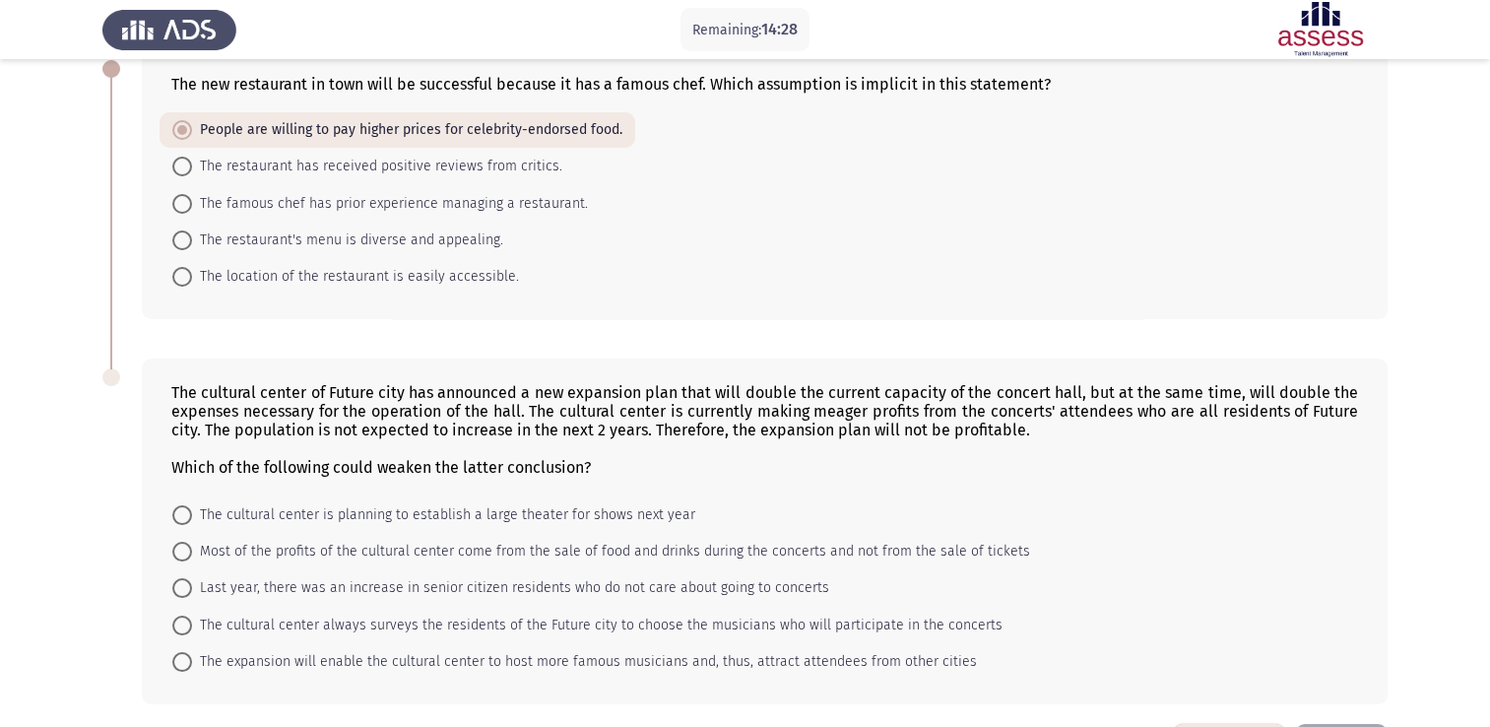
scroll to position [190, 0]
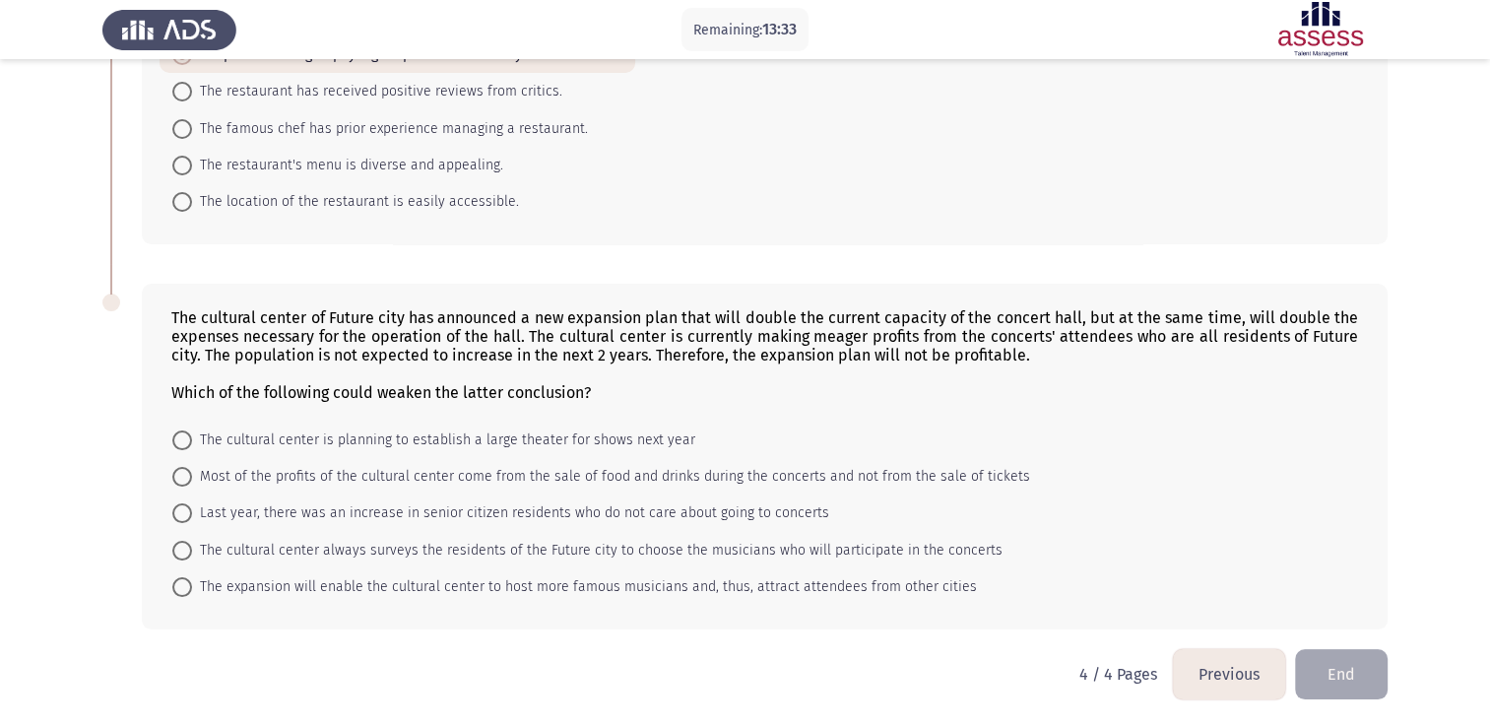
click at [185, 586] on span at bounding box center [182, 587] width 20 height 20
click at [185, 586] on input "The expansion will enable the cultural center to host more famous musicians and…" at bounding box center [182, 587] width 20 height 20
radio input "true"
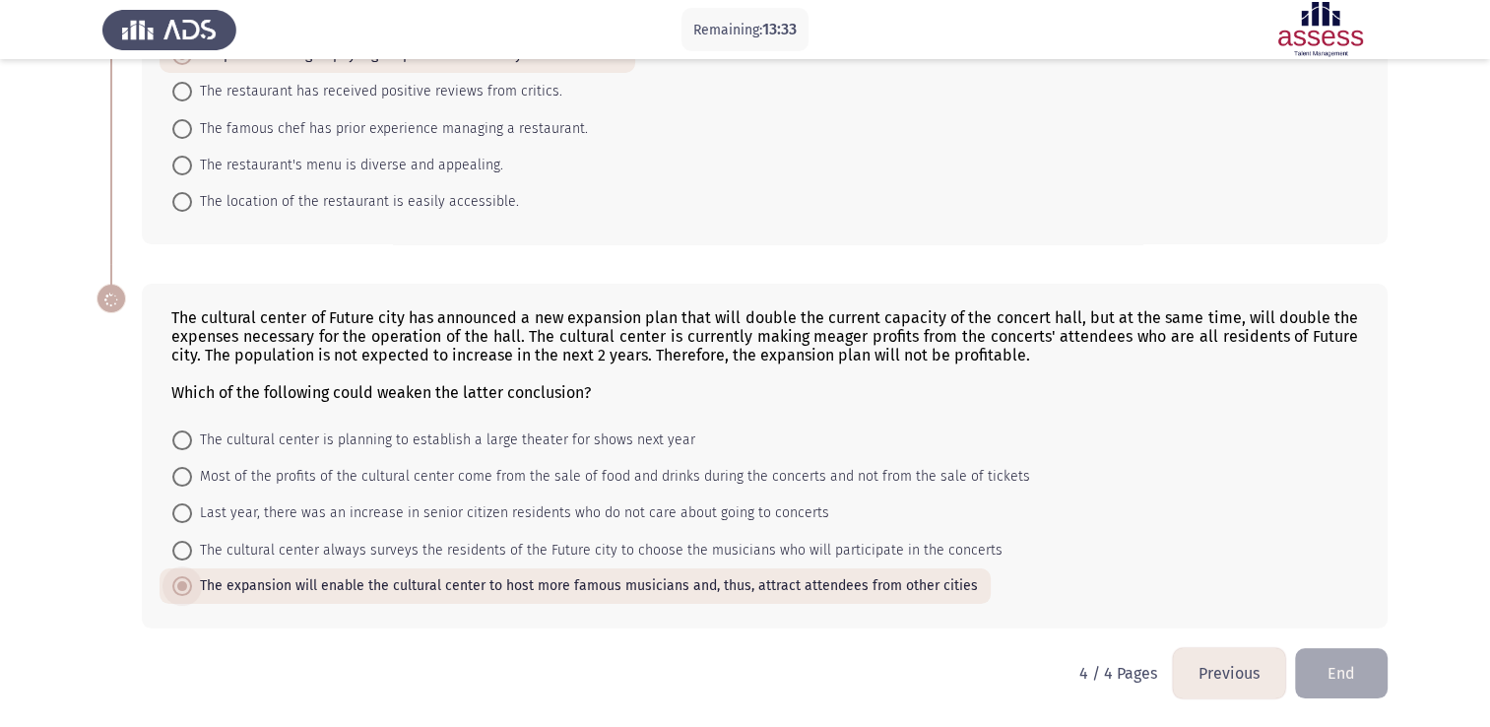
scroll to position [189, 0]
click at [1338, 675] on button "End" at bounding box center [1341, 674] width 93 height 50
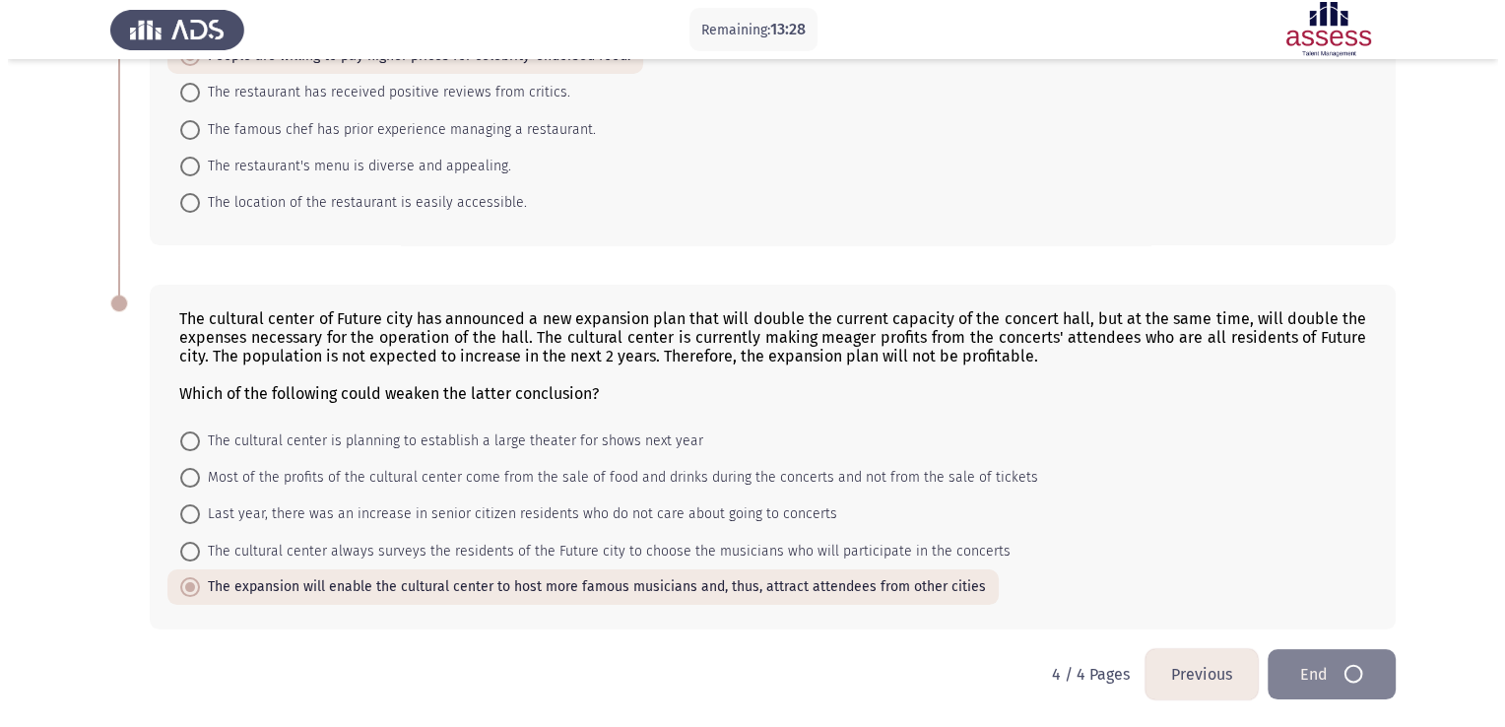
scroll to position [0, 0]
